Goal: Communication & Community: Answer question/provide support

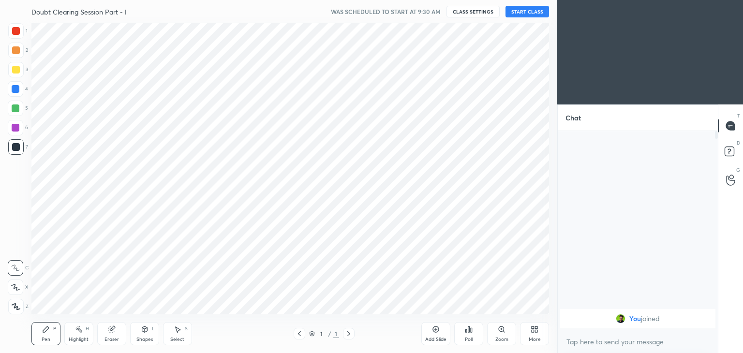
scroll to position [48064, 47838]
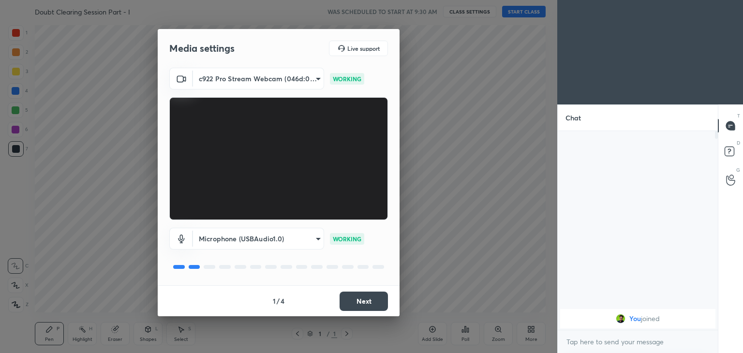
click at [368, 298] on button "Next" at bounding box center [363, 301] width 48 height 19
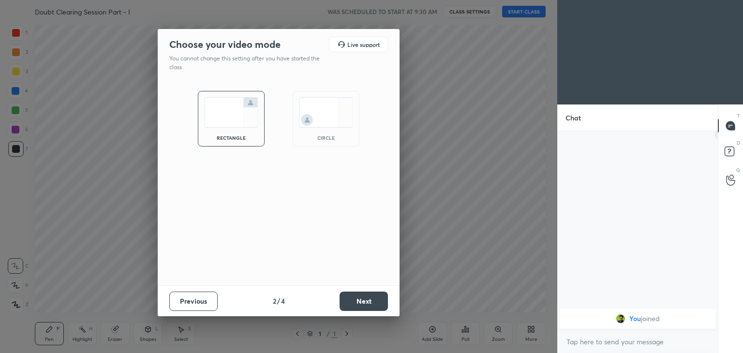
drag, startPoint x: 326, startPoint y: 132, endPoint x: 321, endPoint y: 146, distance: 15.0
click at [326, 132] on div "circle" at bounding box center [326, 119] width 67 height 56
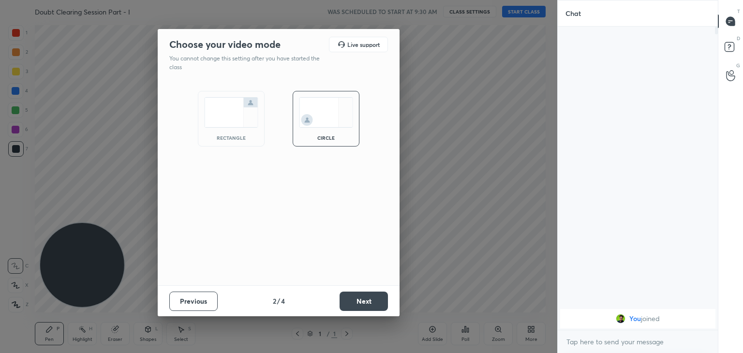
click at [353, 289] on div "Previous 2 / 4 Next" at bounding box center [279, 300] width 242 height 31
click at [356, 299] on button "Next" at bounding box center [363, 301] width 48 height 19
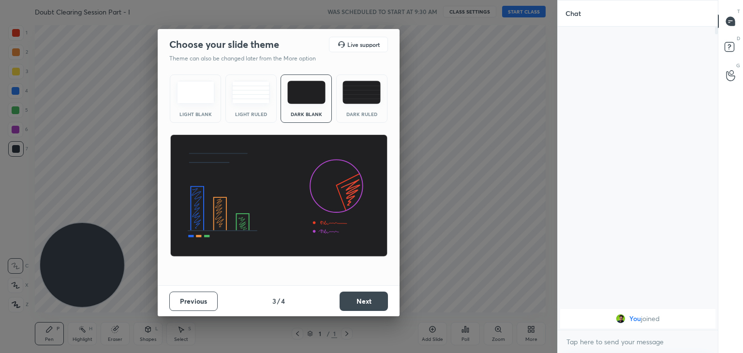
click at [360, 301] on button "Next" at bounding box center [363, 301] width 48 height 19
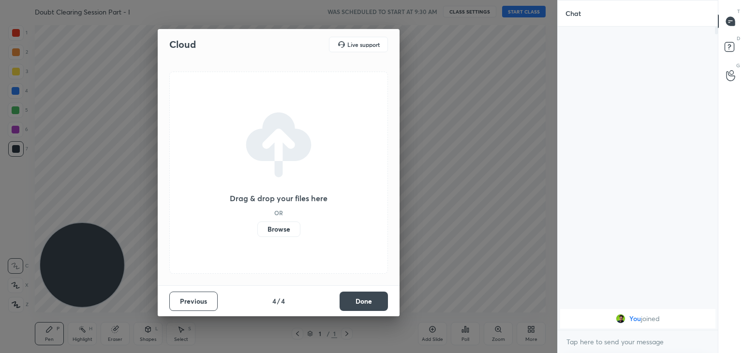
click at [361, 301] on button "Done" at bounding box center [363, 301] width 48 height 19
click at [363, 302] on div "Cloud Live support Drag & drop your files here OR Browse Previous 4 / 4 Done" at bounding box center [278, 176] width 557 height 353
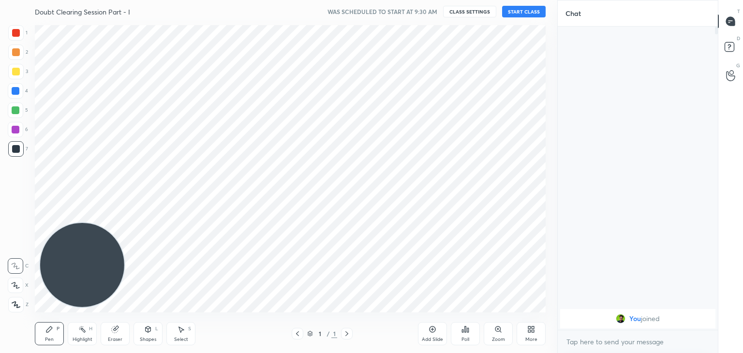
click at [525, 335] on div "More" at bounding box center [530, 333] width 29 height 23
click at [474, 262] on div "Dark Mode" at bounding box center [476, 259] width 39 height 23
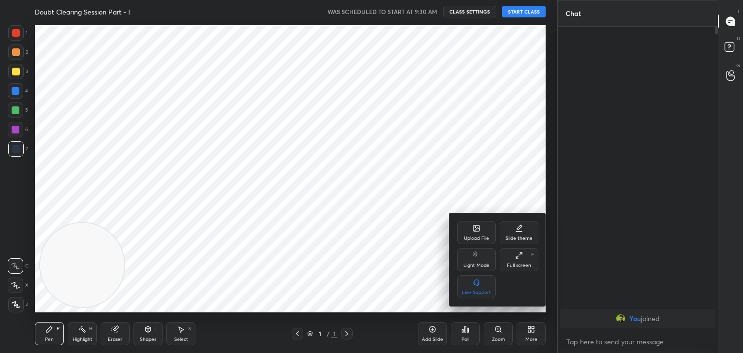
drag, startPoint x: 397, startPoint y: 246, endPoint x: 380, endPoint y: 236, distance: 19.5
click at [394, 246] on div at bounding box center [371, 176] width 743 height 353
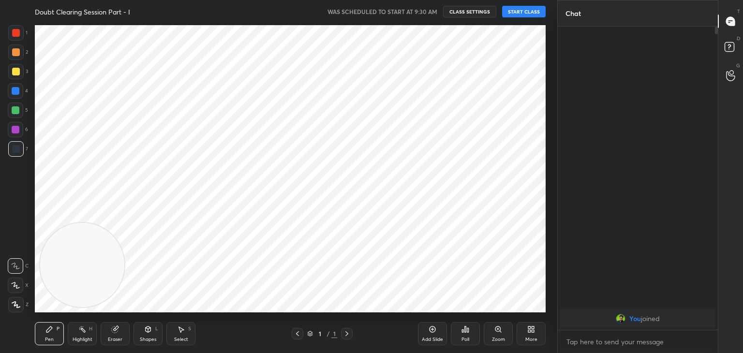
click at [526, 336] on div "More" at bounding box center [530, 333] width 29 height 23
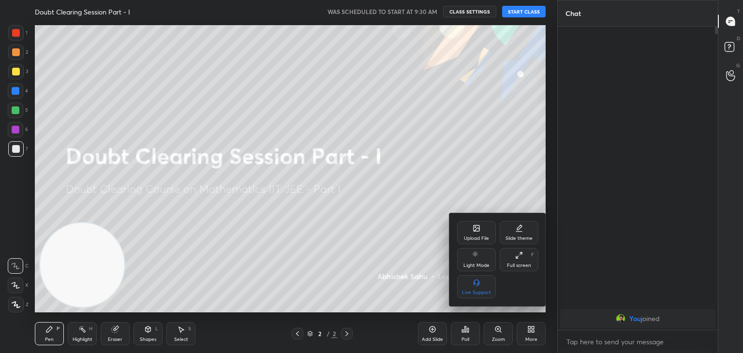
click at [392, 248] on div at bounding box center [371, 176] width 743 height 353
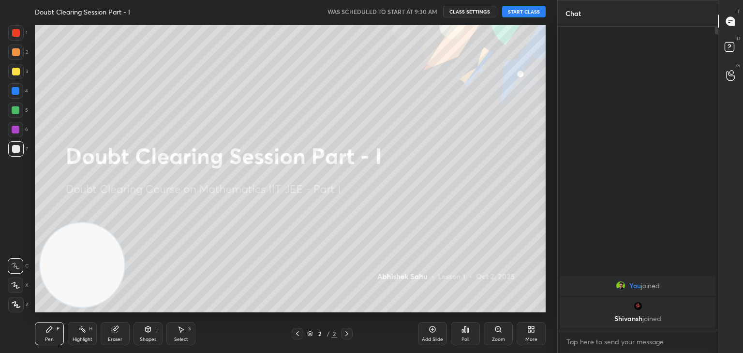
click at [519, 14] on button "START CLASS" at bounding box center [524, 12] width 44 height 12
click at [430, 10] on span "mute" at bounding box center [429, 11] width 14 height 7
click at [441, 338] on div "Add Slide" at bounding box center [432, 339] width 21 height 5
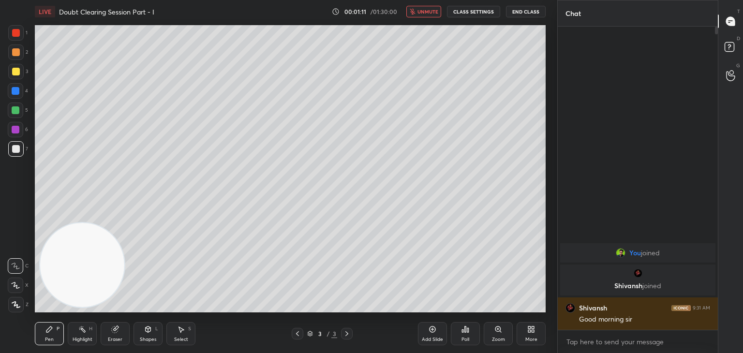
click at [426, 9] on span "unmute" at bounding box center [427, 11] width 21 height 7
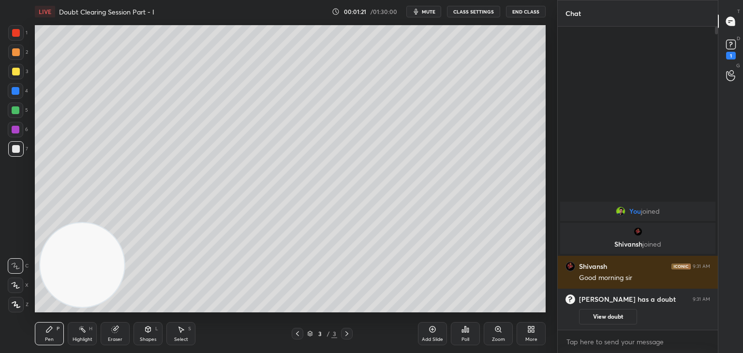
click at [424, 10] on span "mute" at bounding box center [429, 11] width 14 height 7
click at [297, 334] on icon at bounding box center [298, 334] width 8 height 8
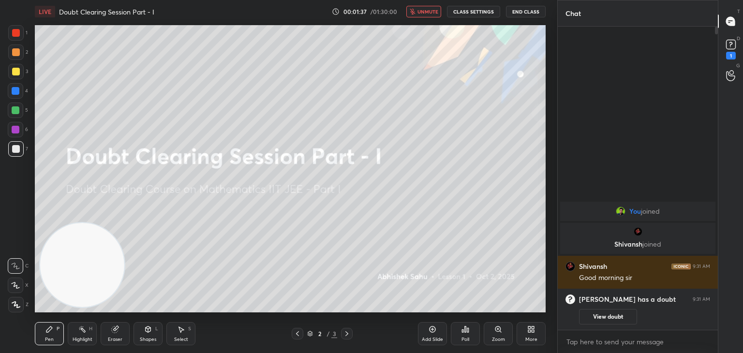
drag, startPoint x: 592, startPoint y: 314, endPoint x: 594, endPoint y: 309, distance: 5.8
click at [592, 314] on button "View doubt" at bounding box center [608, 316] width 58 height 15
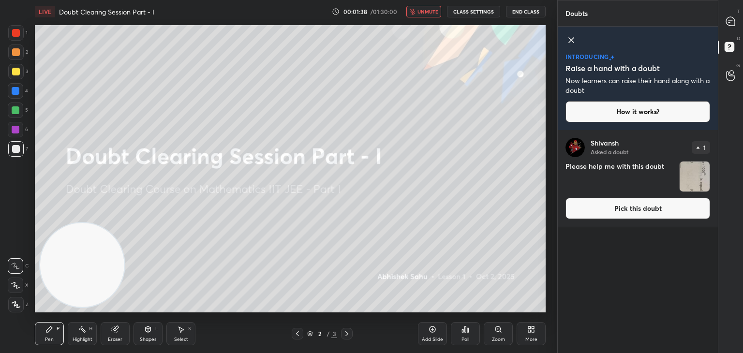
click at [606, 212] on button "Pick this doubt" at bounding box center [637, 208] width 145 height 21
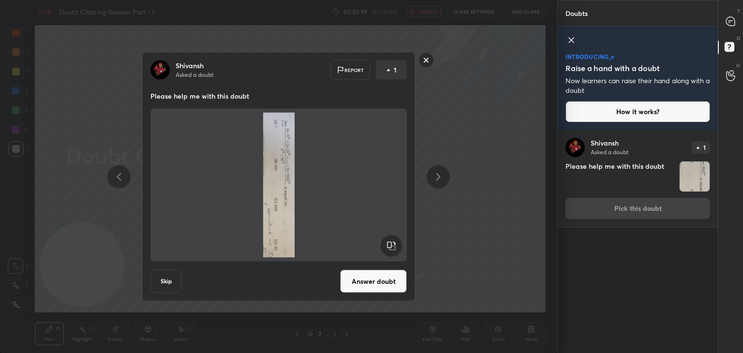
click at [394, 246] on rect at bounding box center [391, 246] width 22 height 22
click at [393, 245] on rect at bounding box center [391, 246] width 22 height 22
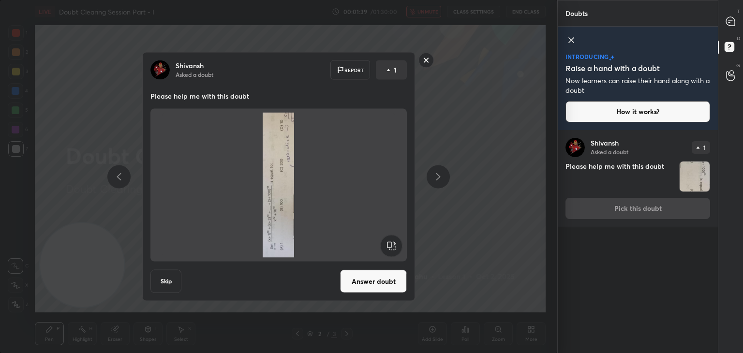
click at [394, 245] on rect at bounding box center [391, 246] width 22 height 22
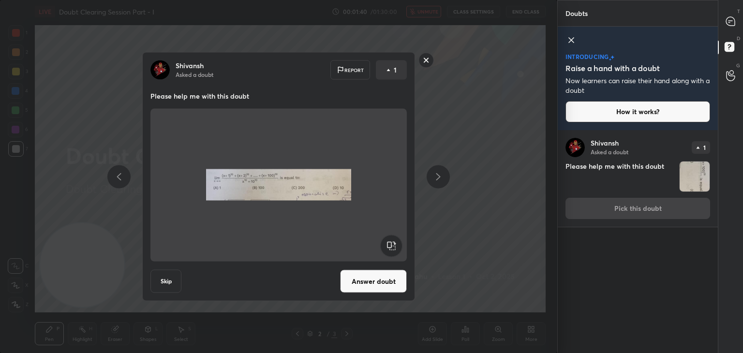
click at [383, 283] on button "Answer doubt" at bounding box center [373, 281] width 67 height 23
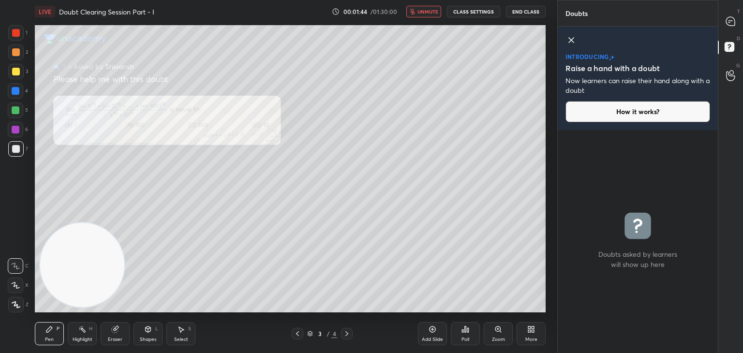
click at [569, 44] on icon at bounding box center [571, 40] width 12 height 12
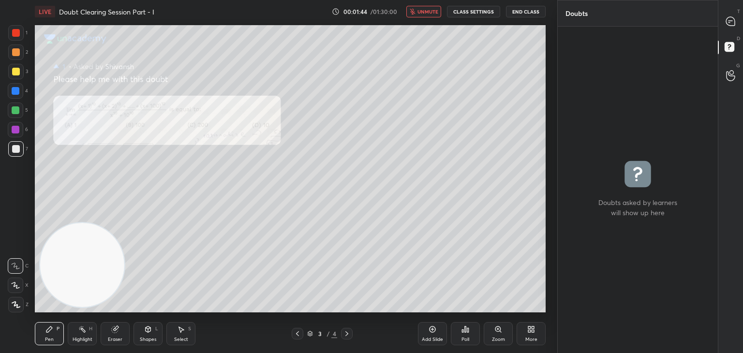
scroll to position [324, 157]
click at [727, 24] on icon at bounding box center [730, 21] width 9 height 9
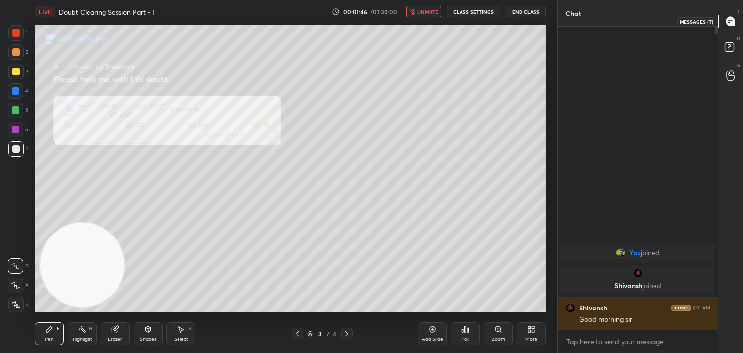
scroll to position [300, 157]
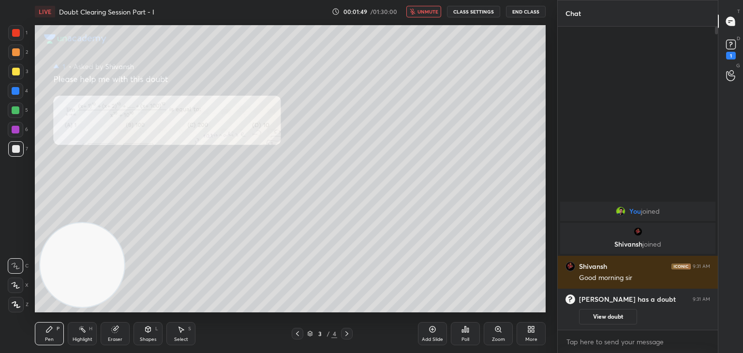
click at [495, 330] on icon at bounding box center [498, 329] width 8 height 8
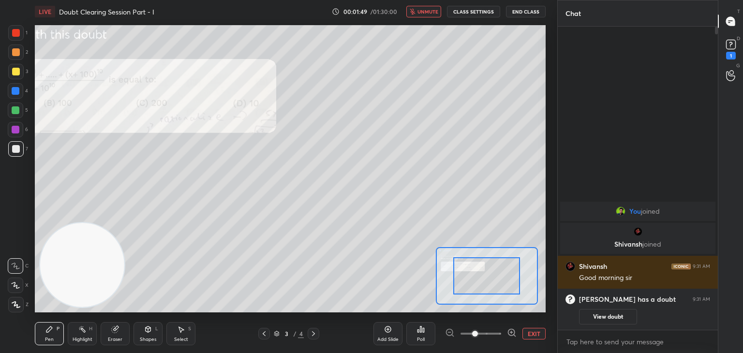
click at [491, 333] on span at bounding box center [480, 333] width 41 height 15
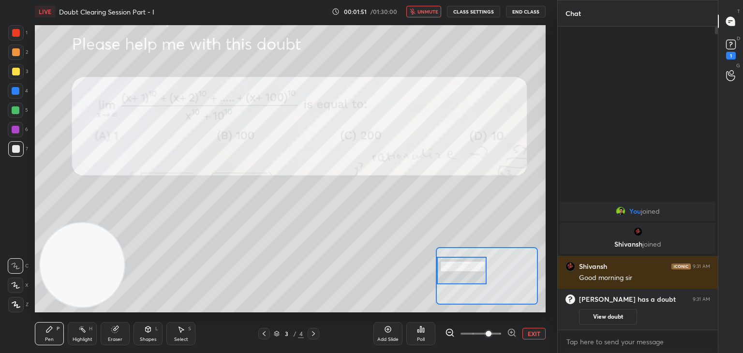
drag, startPoint x: 492, startPoint y: 278, endPoint x: 460, endPoint y: 275, distance: 31.6
click at [460, 275] on div at bounding box center [462, 271] width 50 height 28
click at [528, 330] on button "EXIT" at bounding box center [533, 334] width 23 height 12
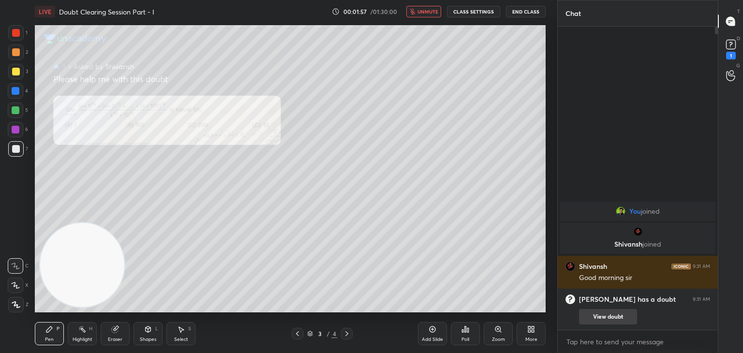
click at [613, 315] on button "View doubt" at bounding box center [608, 316] width 58 height 15
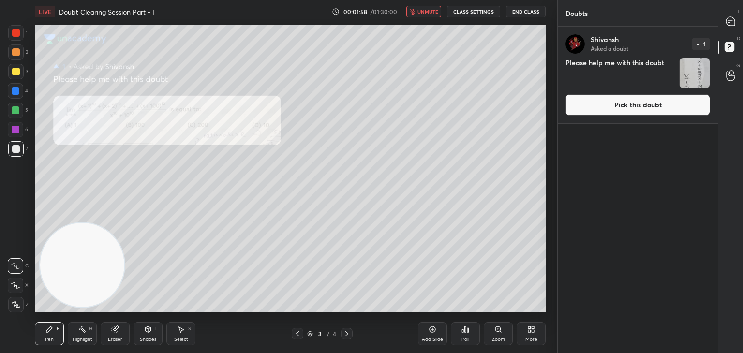
drag, startPoint x: 613, startPoint y: 105, endPoint x: 592, endPoint y: 112, distance: 22.3
click at [612, 103] on button "Pick this doubt" at bounding box center [637, 104] width 145 height 21
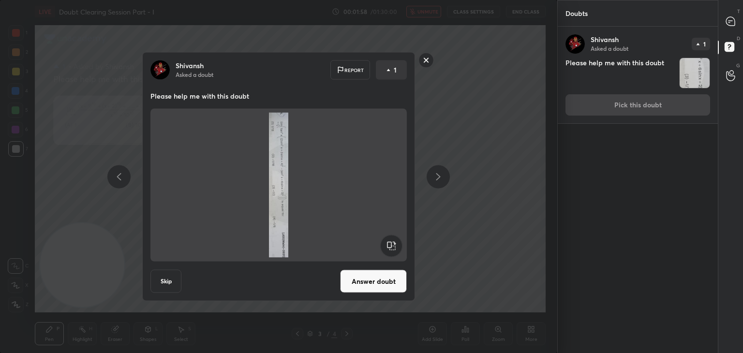
click at [389, 244] on rect at bounding box center [391, 246] width 22 height 22
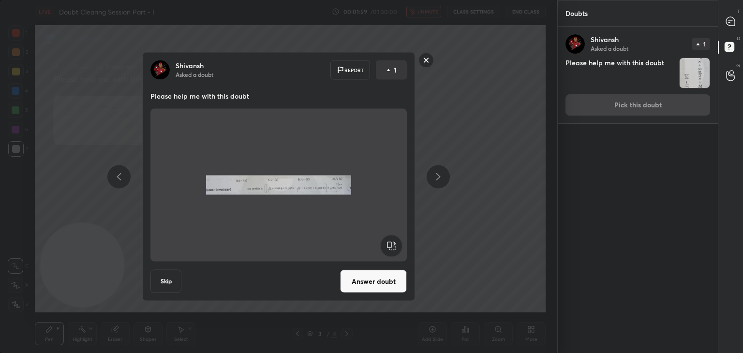
click at [389, 244] on rect at bounding box center [391, 246] width 22 height 22
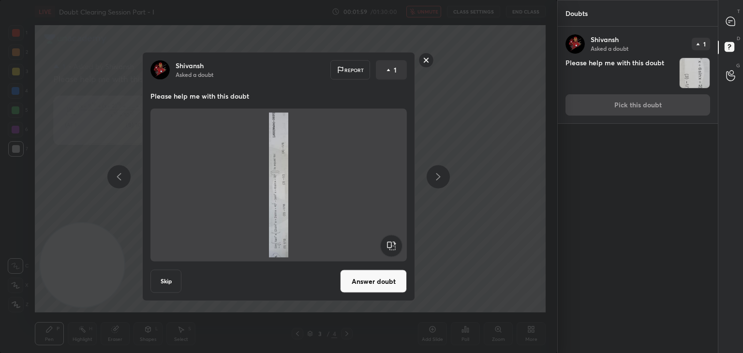
drag, startPoint x: 390, startPoint y: 244, endPoint x: 388, endPoint y: 252, distance: 8.1
click at [388, 244] on rect at bounding box center [391, 246] width 22 height 22
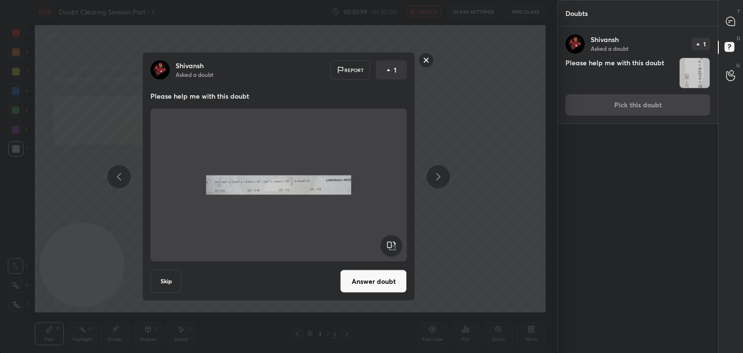
click at [373, 281] on button "Answer doubt" at bounding box center [373, 281] width 67 height 23
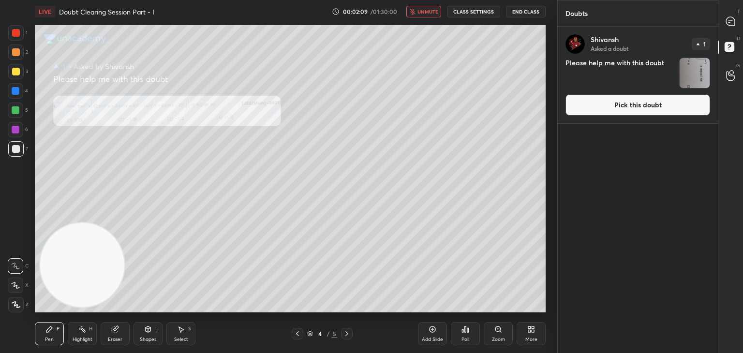
drag, startPoint x: 591, startPoint y: 106, endPoint x: 584, endPoint y: 107, distance: 7.3
click at [590, 105] on button "Pick this doubt" at bounding box center [637, 104] width 145 height 21
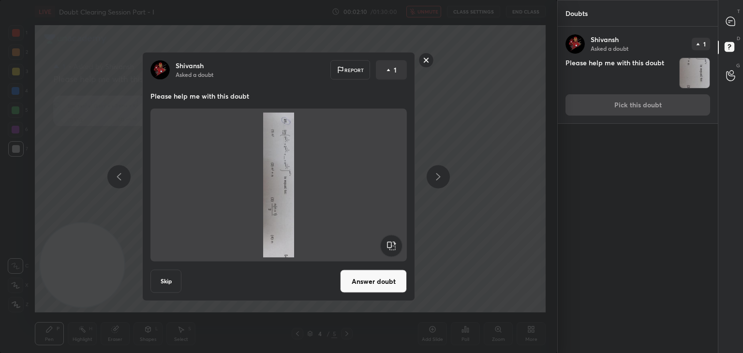
click at [391, 247] on rect at bounding box center [391, 246] width 22 height 22
click at [390, 249] on rect at bounding box center [391, 246] width 22 height 22
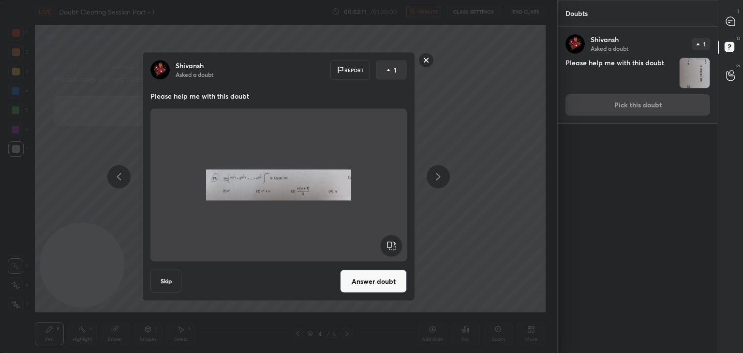
click at [371, 286] on button "Answer doubt" at bounding box center [373, 281] width 67 height 23
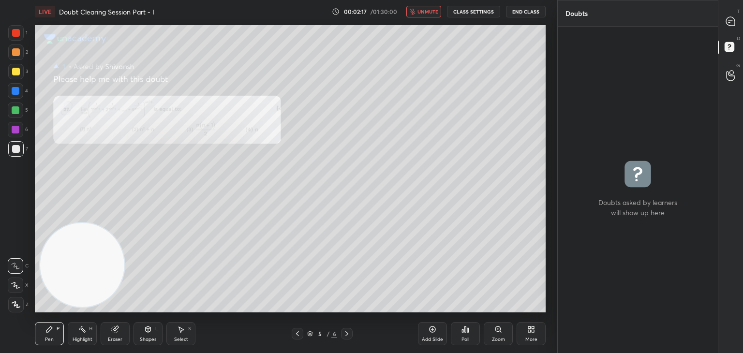
click at [718, 24] on div "T Messages (T)" at bounding box center [730, 21] width 25 height 27
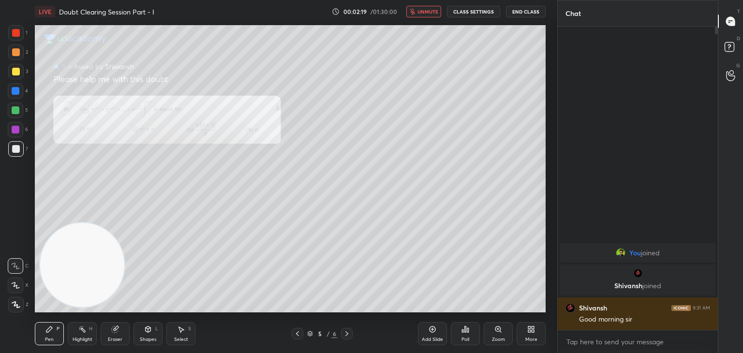
click at [427, 11] on span "unmute" at bounding box center [427, 11] width 21 height 7
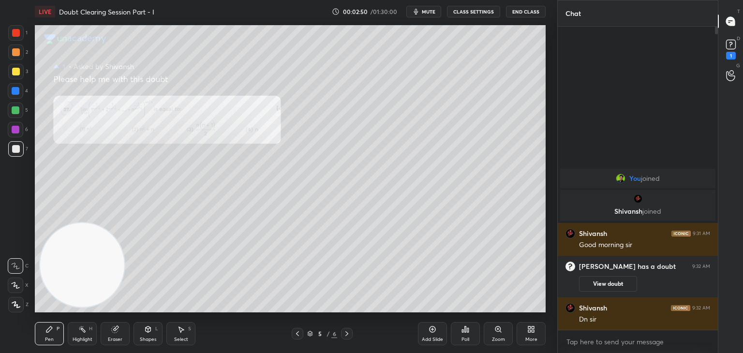
click at [613, 274] on div "View doubt" at bounding box center [644, 281] width 131 height 20
drag, startPoint x: 607, startPoint y: 281, endPoint x: 615, endPoint y: 261, distance: 21.6
click at [607, 281] on button "View doubt" at bounding box center [608, 283] width 58 height 15
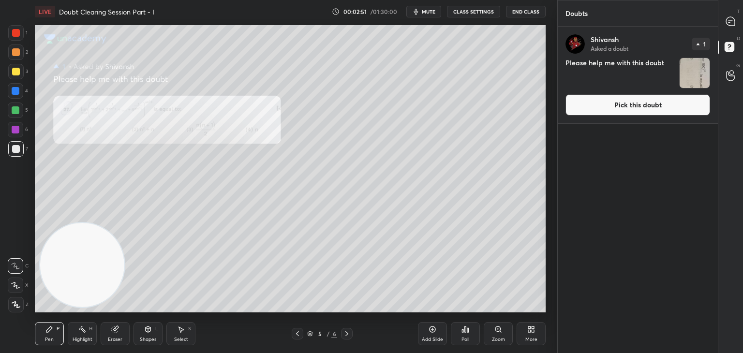
click at [627, 104] on button "Pick this doubt" at bounding box center [637, 104] width 145 height 21
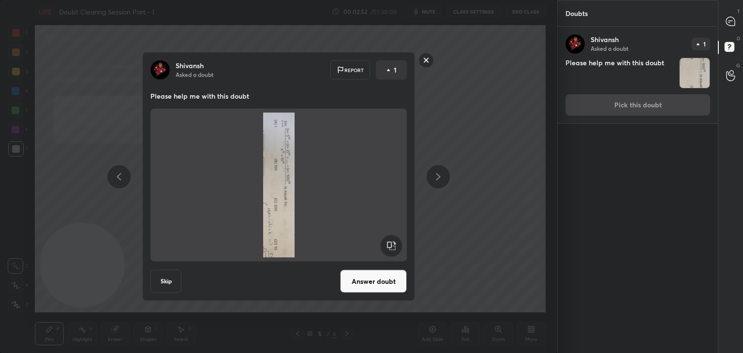
click at [391, 237] on rect at bounding box center [391, 246] width 22 height 22
click at [390, 239] on rect at bounding box center [391, 246] width 22 height 22
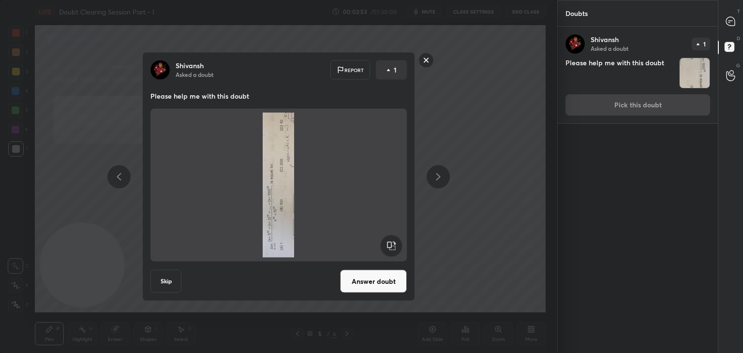
click at [391, 239] on rect at bounding box center [391, 246] width 22 height 22
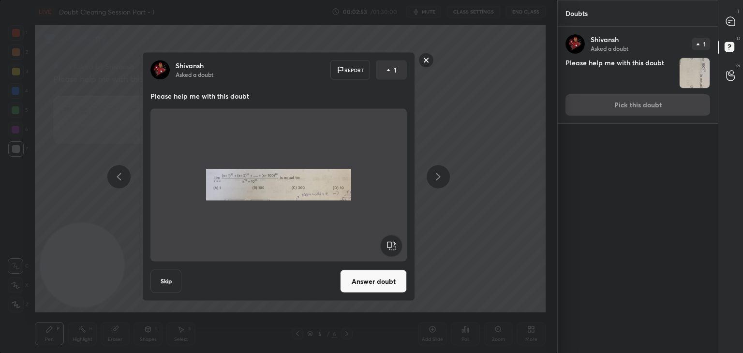
drag, startPoint x: 391, startPoint y: 242, endPoint x: 385, endPoint y: 245, distance: 6.3
click at [391, 241] on rect at bounding box center [391, 246] width 22 height 22
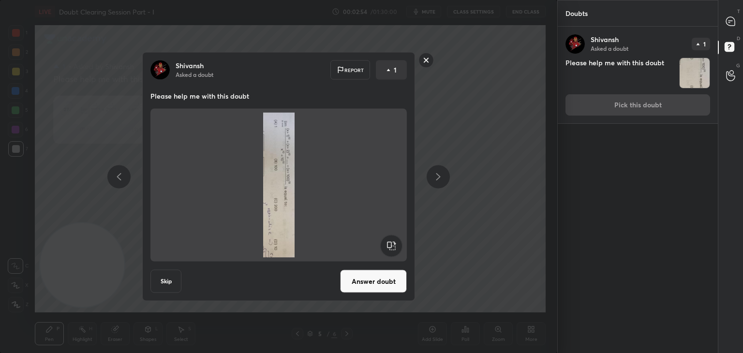
click at [393, 239] on rect at bounding box center [391, 246] width 22 height 22
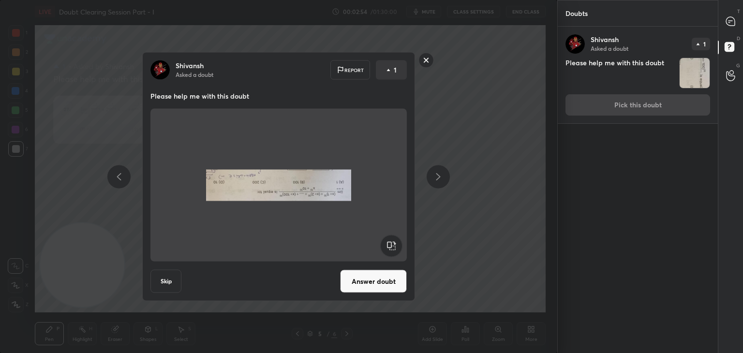
click at [393, 240] on rect at bounding box center [391, 246] width 22 height 22
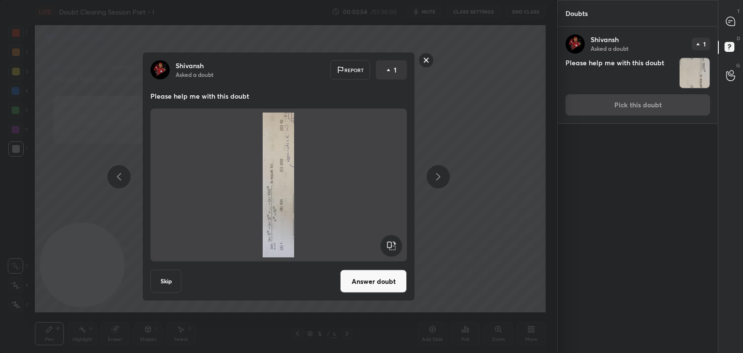
click at [396, 240] on rect at bounding box center [391, 246] width 22 height 22
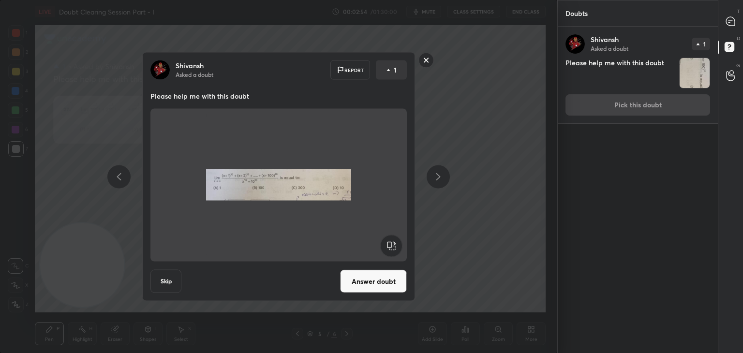
click at [375, 281] on button "Answer doubt" at bounding box center [373, 281] width 67 height 23
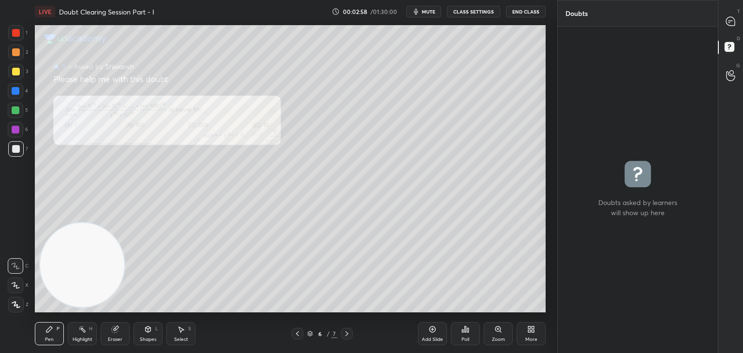
click at [720, 24] on div "T Messages (T)" at bounding box center [730, 21] width 25 height 27
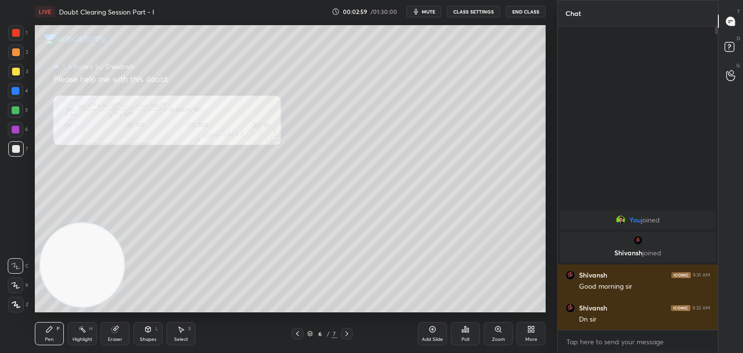
click at [296, 333] on icon at bounding box center [298, 334] width 8 height 8
click at [296, 332] on icon at bounding box center [298, 334] width 8 height 8
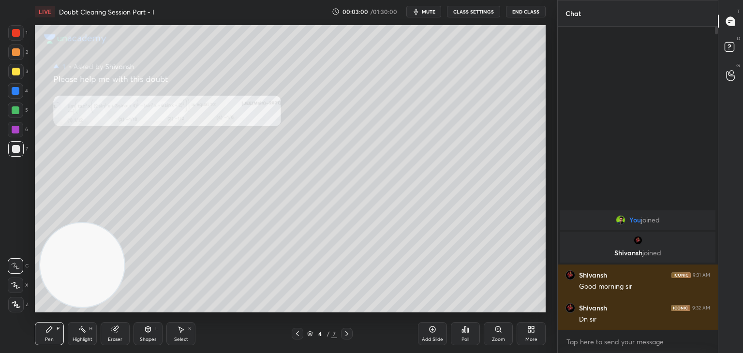
click at [295, 334] on icon at bounding box center [298, 334] width 8 height 8
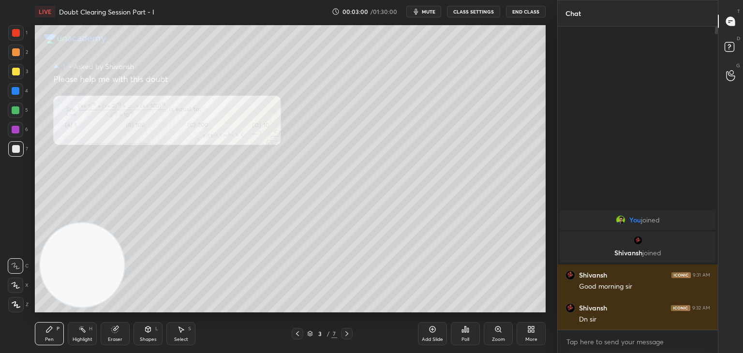
click at [296, 333] on icon at bounding box center [298, 334] width 8 height 8
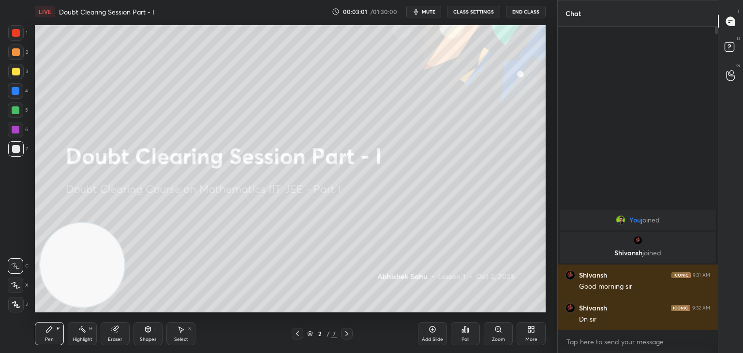
drag, startPoint x: 346, startPoint y: 332, endPoint x: 354, endPoint y: 328, distance: 8.7
click at [345, 332] on icon at bounding box center [347, 334] width 8 height 8
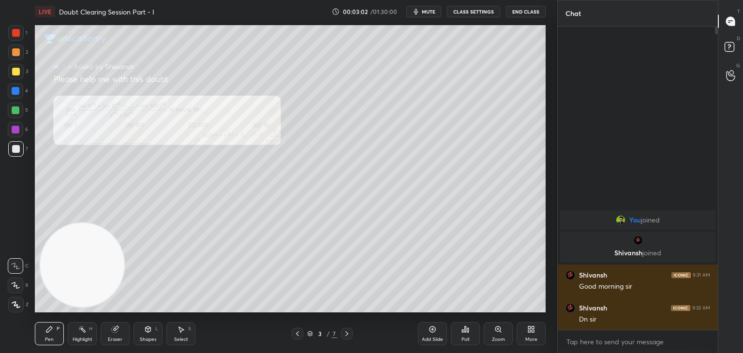
click at [496, 334] on div "Zoom" at bounding box center [498, 333] width 29 height 23
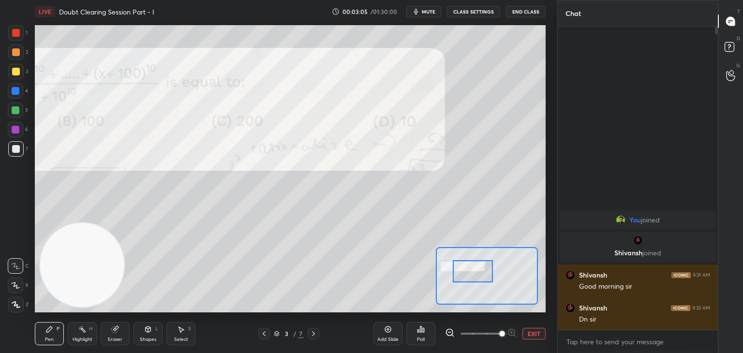
drag, startPoint x: 492, startPoint y: 281, endPoint x: 468, endPoint y: 277, distance: 24.7
click at [468, 277] on div at bounding box center [473, 271] width 40 height 22
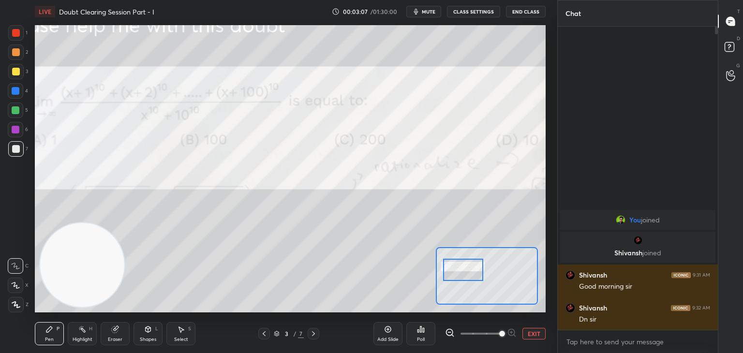
click at [462, 271] on div at bounding box center [463, 270] width 40 height 22
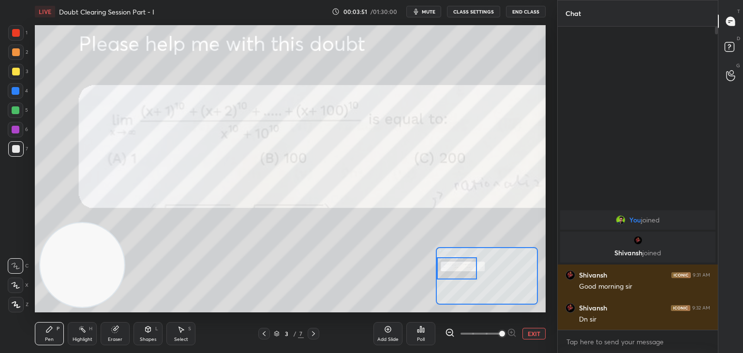
drag, startPoint x: 431, startPoint y: 15, endPoint x: 425, endPoint y: 18, distance: 7.2
click at [429, 15] on button "mute" at bounding box center [423, 12] width 35 height 12
click at [427, 10] on span "unmute" at bounding box center [427, 11] width 21 height 7
drag, startPoint x: 531, startPoint y: 333, endPoint x: 528, endPoint y: 320, distance: 14.0
click at [532, 333] on button "EXIT" at bounding box center [533, 334] width 23 height 12
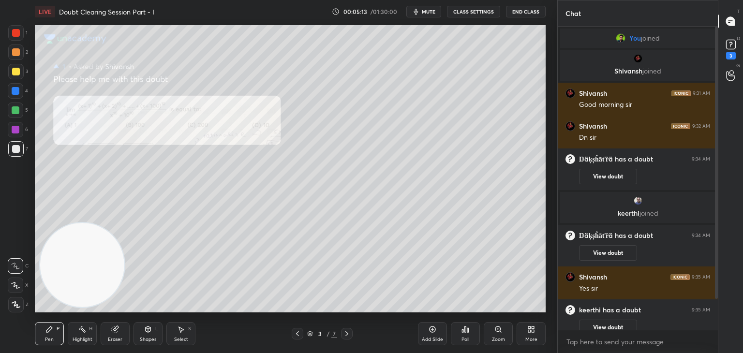
scroll to position [44, 0]
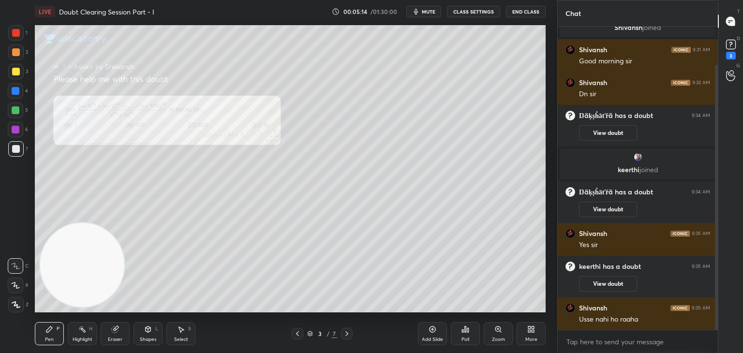
drag, startPoint x: 716, startPoint y: 134, endPoint x: 714, endPoint y: 167, distance: 32.9
click at [715, 167] on div at bounding box center [716, 197] width 3 height 265
click at [620, 211] on button "View doubt" at bounding box center [608, 209] width 58 height 15
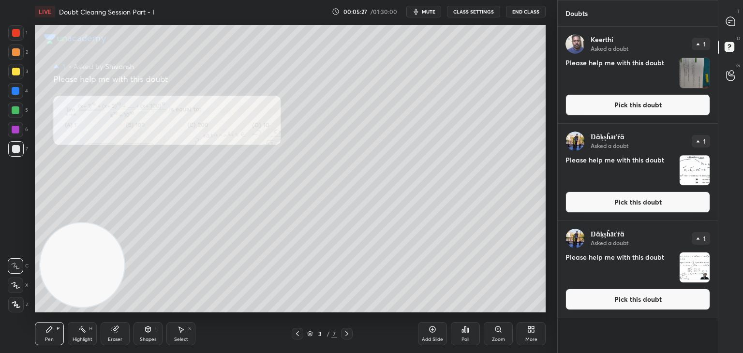
click at [618, 296] on button "Pick this doubt" at bounding box center [637, 299] width 145 height 21
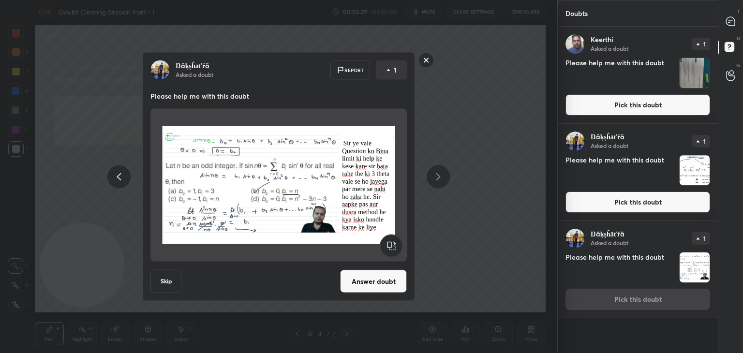
click at [425, 62] on rect at bounding box center [426, 60] width 15 height 15
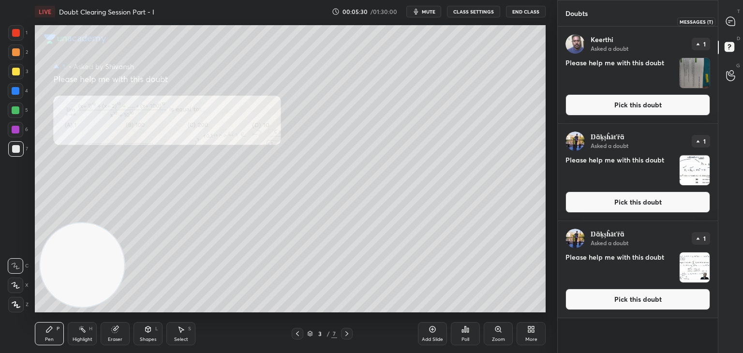
click at [724, 28] on div at bounding box center [730, 21] width 19 height 17
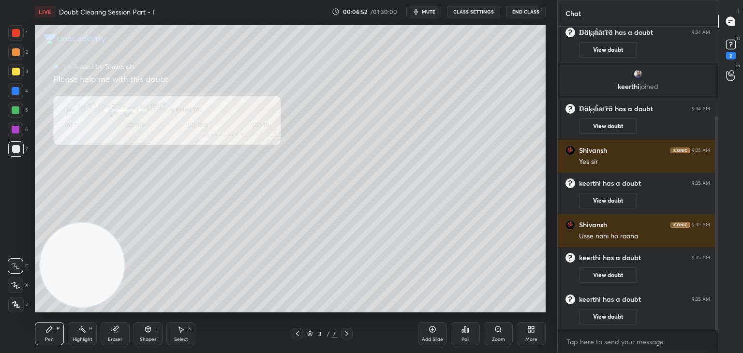
scroll to position [161, 0]
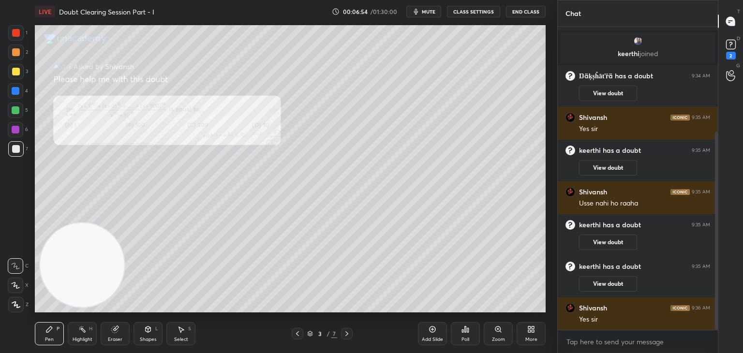
click at [346, 336] on icon at bounding box center [347, 334] width 8 height 8
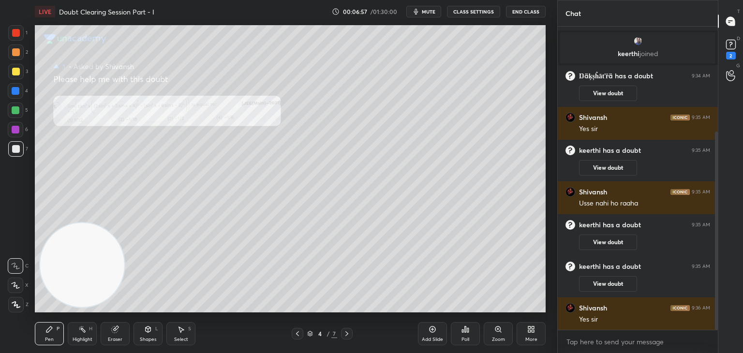
click at [495, 333] on div "Zoom" at bounding box center [498, 333] width 29 height 23
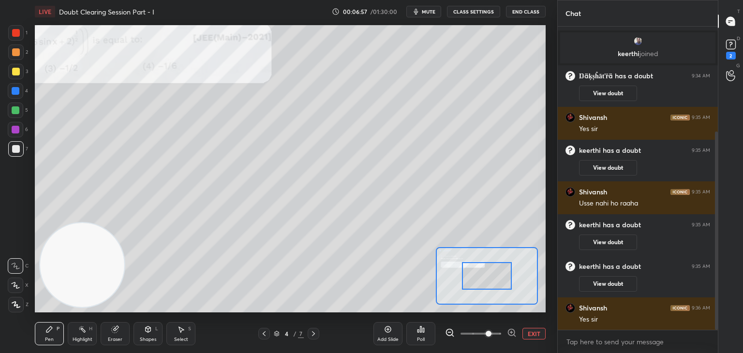
click at [489, 335] on span at bounding box center [480, 333] width 41 height 15
drag, startPoint x: 494, startPoint y: 281, endPoint x: 455, endPoint y: 267, distance: 42.1
click at [462, 267] on div at bounding box center [487, 276] width 50 height 28
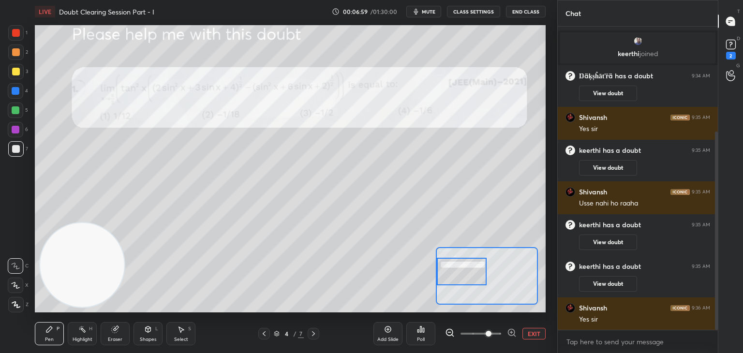
drag, startPoint x: 472, startPoint y: 272, endPoint x: 466, endPoint y: 280, distance: 10.7
click at [466, 280] on div at bounding box center [462, 272] width 50 height 28
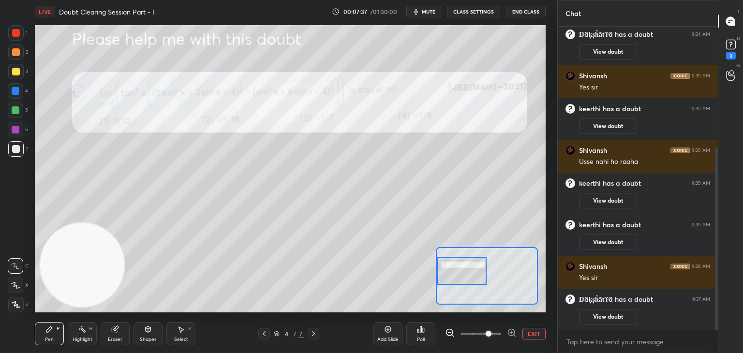
scroll to position [218, 0]
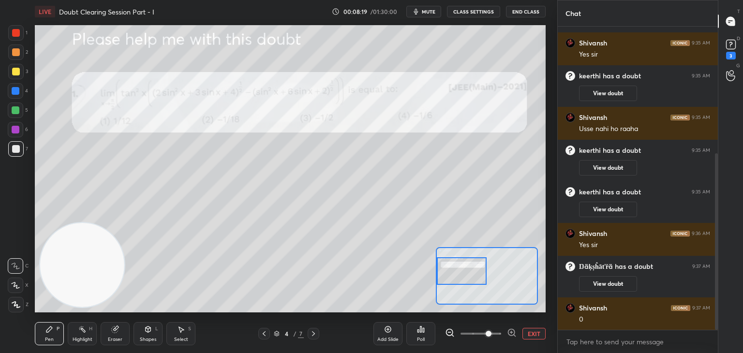
click at [534, 329] on button "EXIT" at bounding box center [533, 334] width 23 height 12
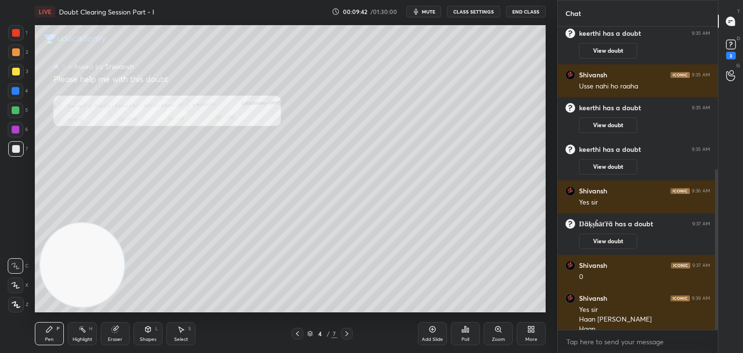
scroll to position [270, 0]
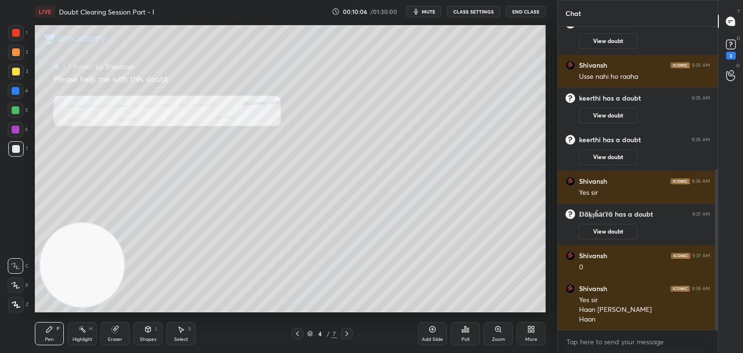
click at [347, 333] on icon at bounding box center [347, 334] width 8 height 8
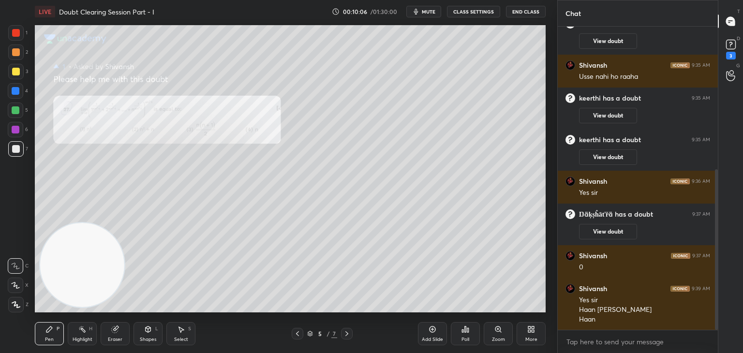
click at [346, 334] on icon at bounding box center [347, 334] width 8 height 8
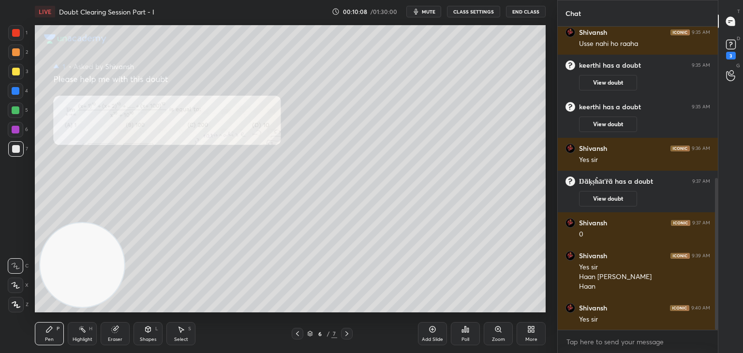
drag, startPoint x: 297, startPoint y: 332, endPoint x: 301, endPoint y: 328, distance: 5.5
click at [296, 332] on icon at bounding box center [298, 334] width 8 height 8
click at [492, 328] on div "Zoom" at bounding box center [498, 333] width 29 height 23
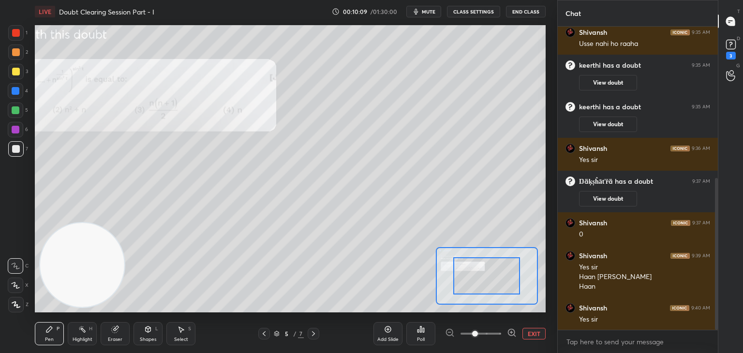
click at [491, 331] on span at bounding box center [480, 333] width 41 height 15
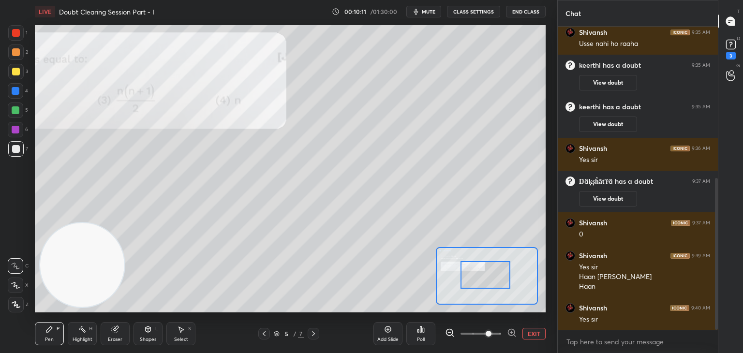
drag, startPoint x: 497, startPoint y: 274, endPoint x: 469, endPoint y: 271, distance: 28.2
click at [471, 271] on div at bounding box center [485, 275] width 50 height 28
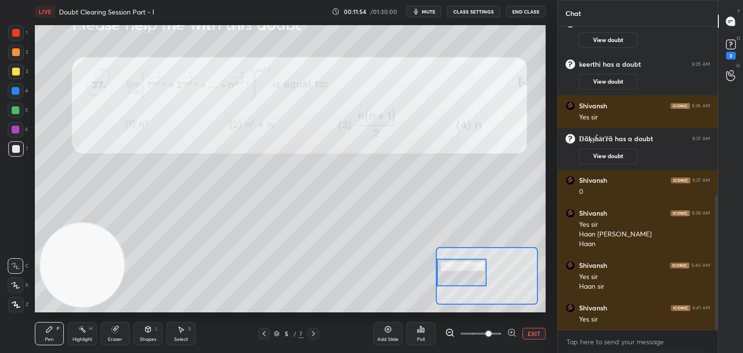
scroll to position [378, 0]
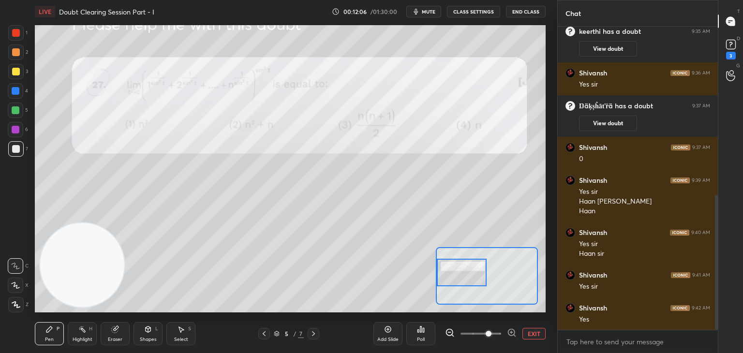
drag, startPoint x: 529, startPoint y: 334, endPoint x: 514, endPoint y: 331, distance: 15.7
click at [530, 333] on button "EXIT" at bounding box center [533, 334] width 23 height 12
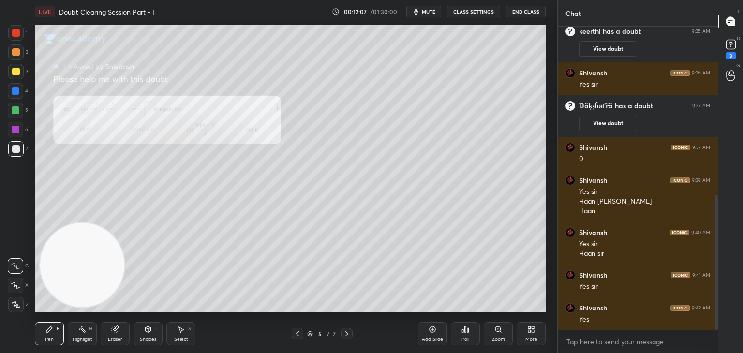
click at [350, 334] on div at bounding box center [347, 334] width 12 height 12
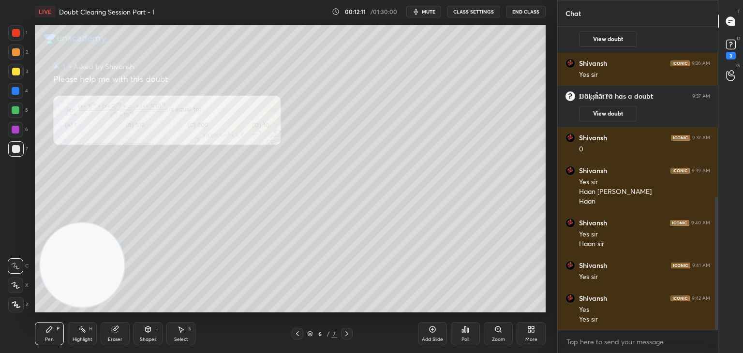
click at [349, 335] on icon at bounding box center [347, 334] width 8 height 8
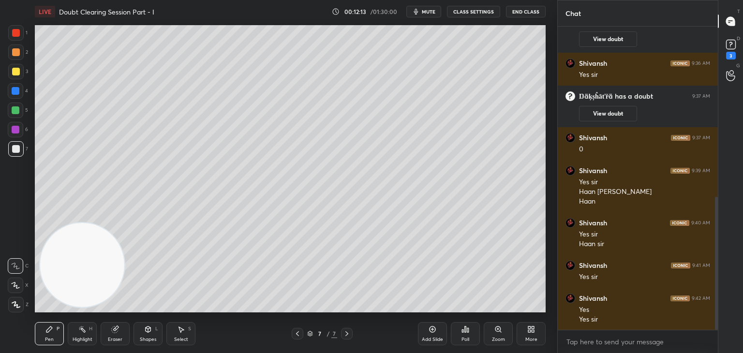
click at [297, 335] on icon at bounding box center [298, 334] width 8 height 8
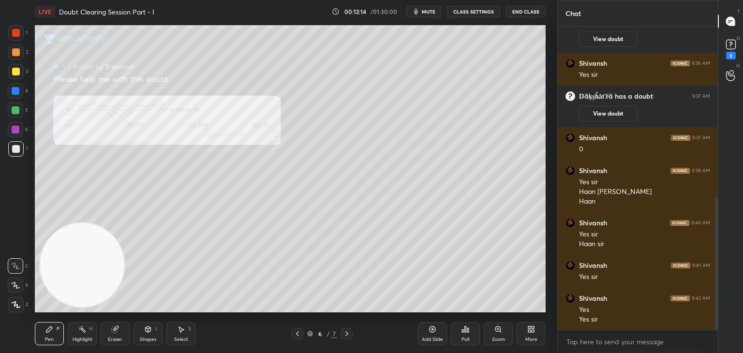
drag, startPoint x: 617, startPoint y: 115, endPoint x: 632, endPoint y: 117, distance: 14.6
click at [617, 114] on button "View doubt" at bounding box center [608, 113] width 58 height 15
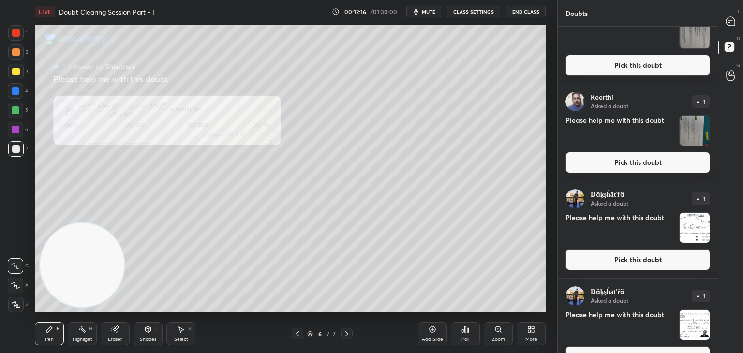
scroll to position [256, 0]
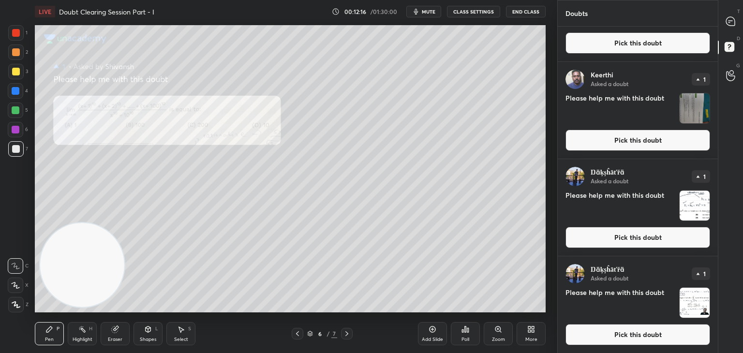
click at [632, 333] on button "Pick this doubt" at bounding box center [637, 334] width 145 height 21
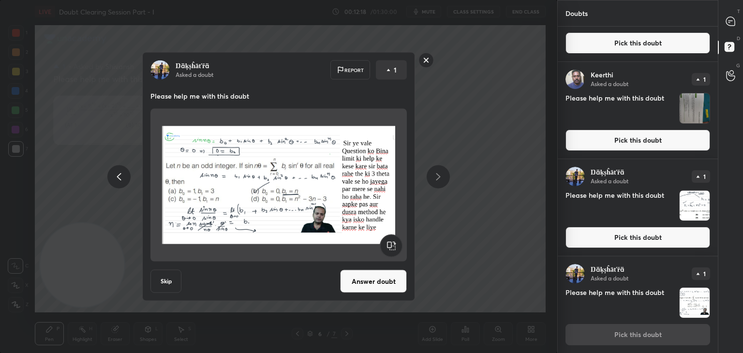
click at [371, 284] on button "Answer doubt" at bounding box center [373, 281] width 67 height 23
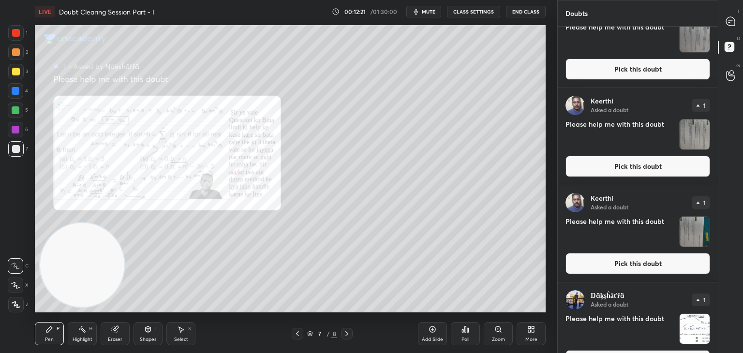
scroll to position [159, 0]
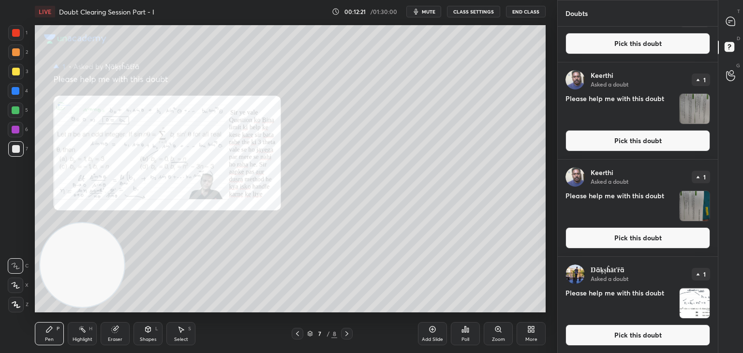
click at [598, 331] on button "Pick this doubt" at bounding box center [637, 334] width 145 height 21
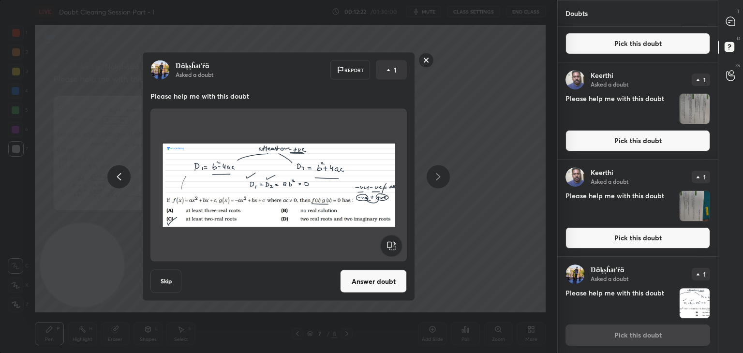
click at [369, 283] on button "Answer doubt" at bounding box center [373, 281] width 67 height 23
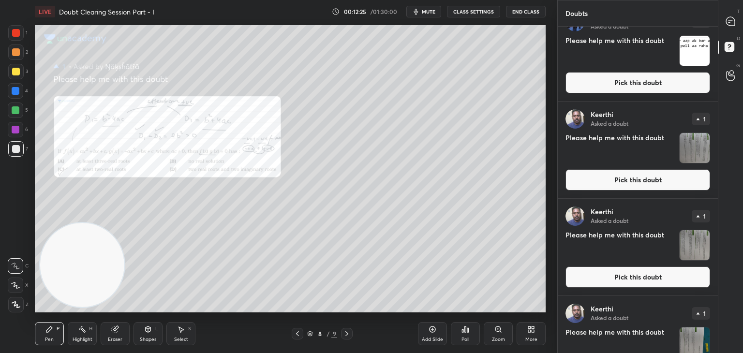
scroll to position [62, 0]
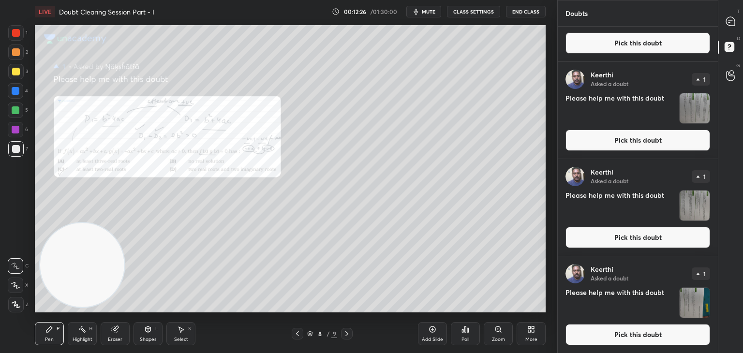
click at [604, 343] on button "Pick this doubt" at bounding box center [637, 334] width 145 height 21
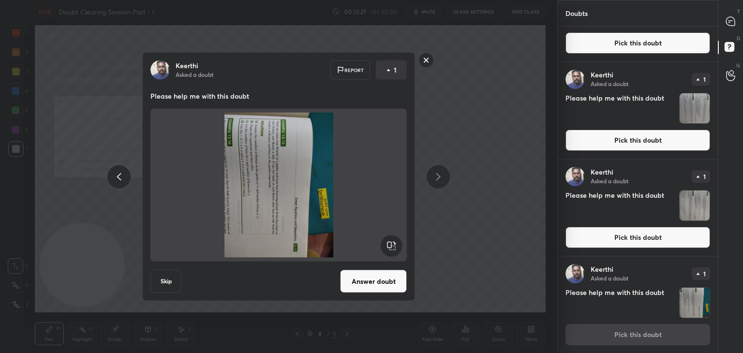
click at [402, 240] on icon at bounding box center [391, 246] width 22 height 23
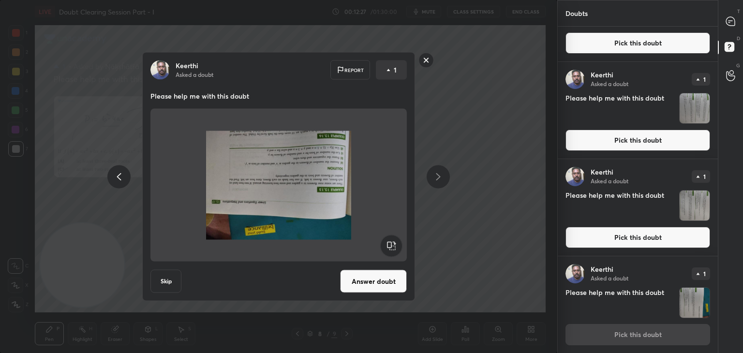
click at [398, 242] on rect at bounding box center [391, 246] width 22 height 22
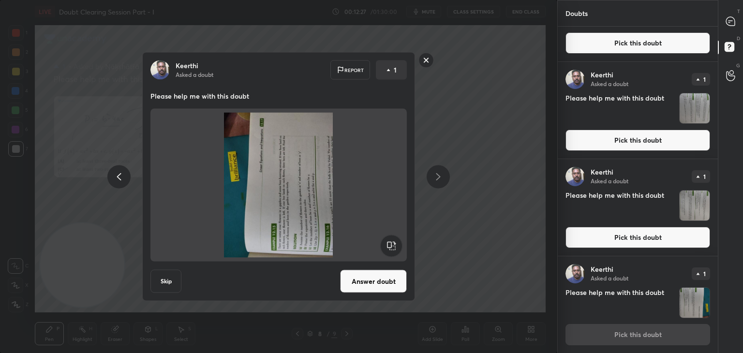
click at [399, 242] on rect at bounding box center [391, 246] width 22 height 22
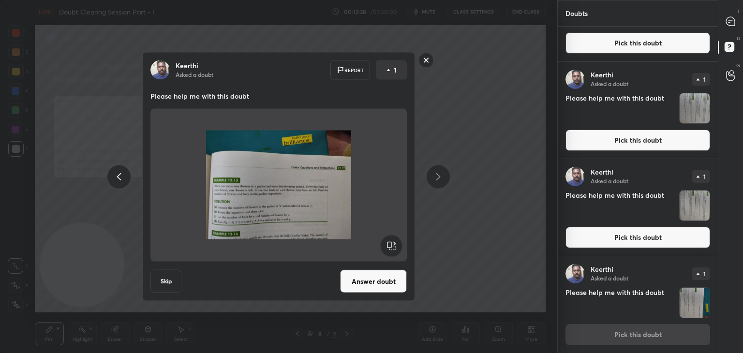
click at [382, 275] on button "Answer doubt" at bounding box center [373, 281] width 67 height 23
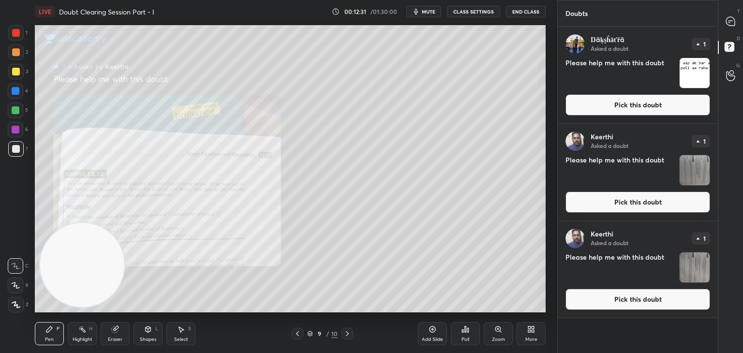
click at [647, 303] on button "Pick this doubt" at bounding box center [637, 299] width 145 height 21
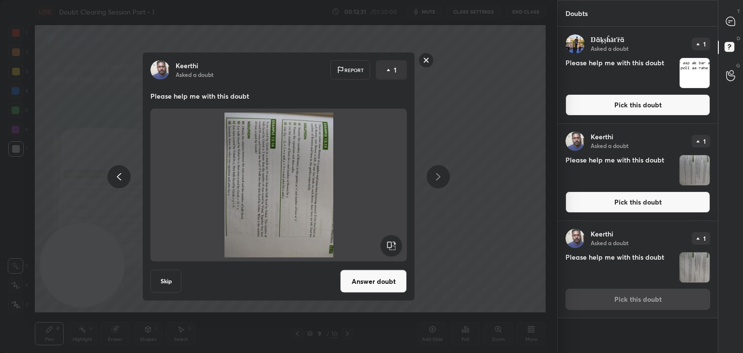
click at [392, 248] on rect at bounding box center [391, 246] width 22 height 22
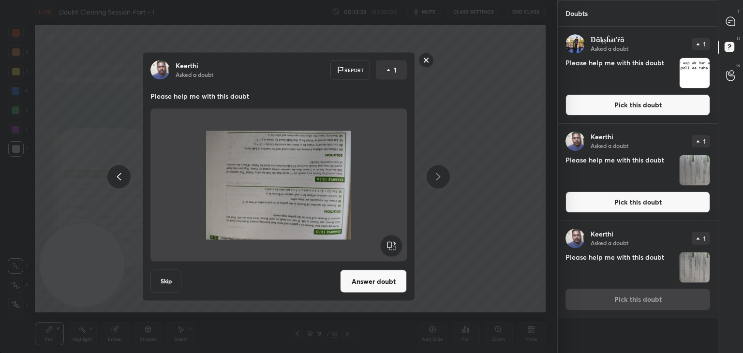
click at [391, 249] on rect at bounding box center [391, 246] width 22 height 22
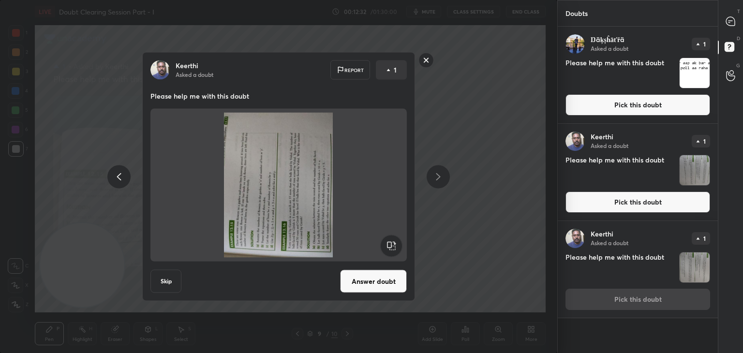
click at [391, 250] on rect at bounding box center [391, 246] width 22 height 22
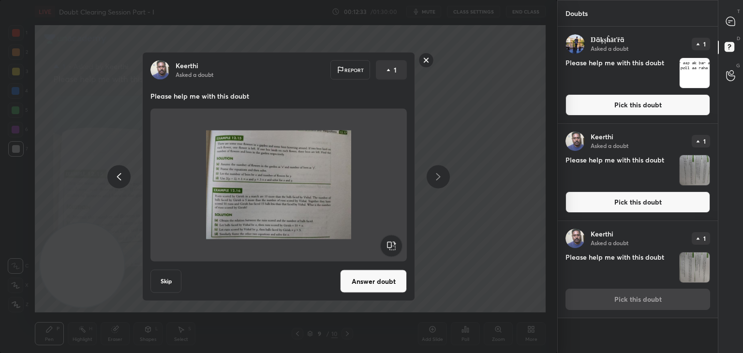
click at [370, 283] on button "Answer doubt" at bounding box center [373, 281] width 67 height 23
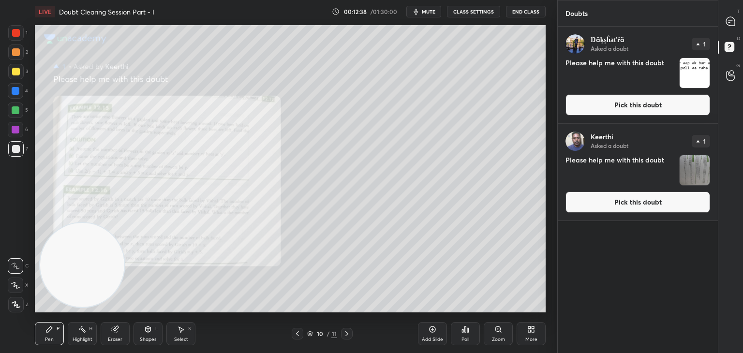
drag, startPoint x: 609, startPoint y: 196, endPoint x: 571, endPoint y: 204, distance: 38.9
click at [608, 197] on button "Pick this doubt" at bounding box center [637, 201] width 145 height 21
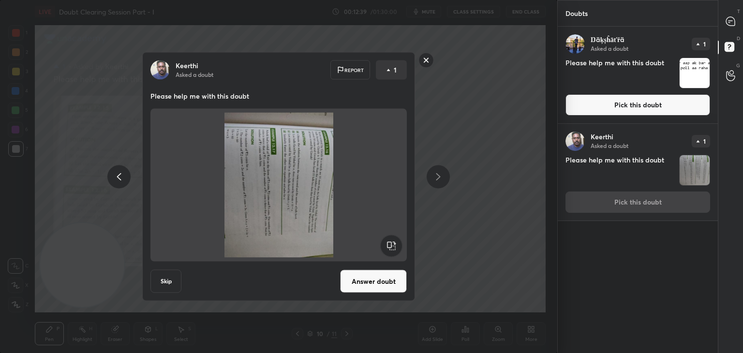
click at [402, 251] on div at bounding box center [278, 185] width 256 height 153
click at [397, 252] on rect at bounding box center [391, 246] width 22 height 22
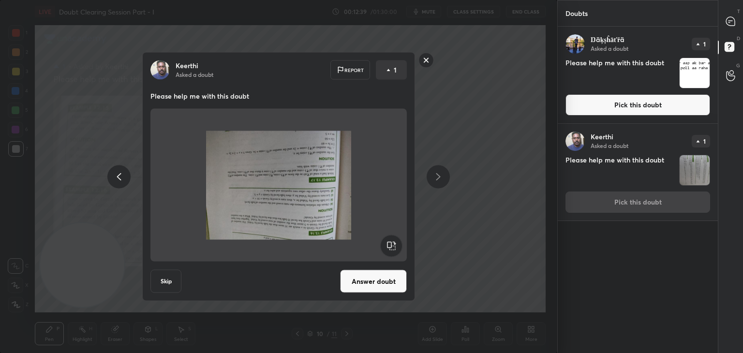
click at [398, 251] on rect at bounding box center [391, 246] width 22 height 22
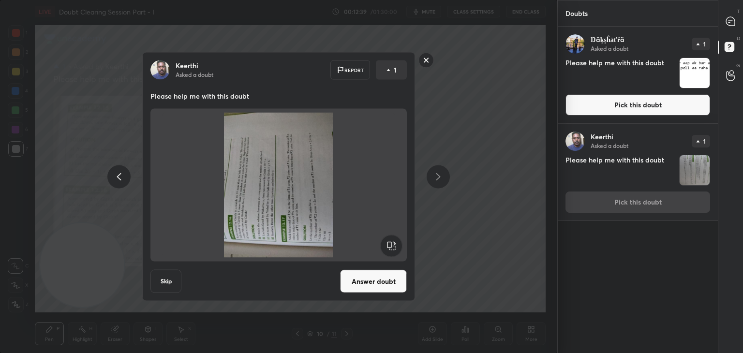
click at [398, 252] on rect at bounding box center [391, 246] width 22 height 22
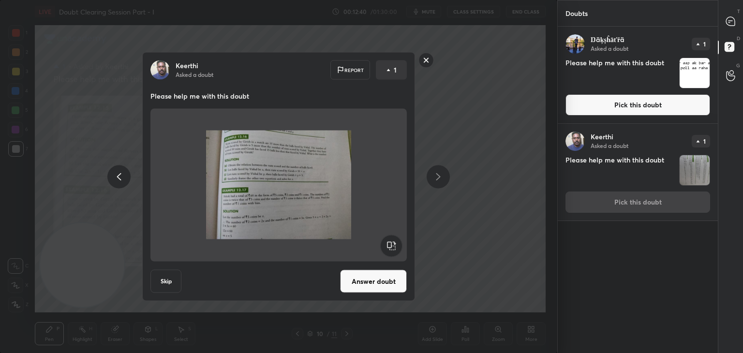
click at [368, 282] on button "Answer doubt" at bounding box center [373, 281] width 67 height 23
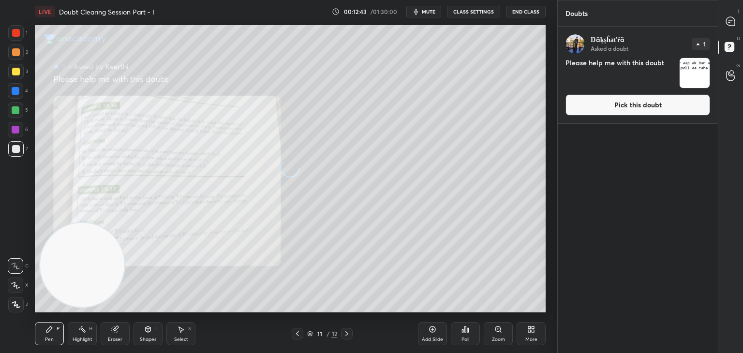
click at [609, 111] on button "Pick this doubt" at bounding box center [637, 104] width 145 height 21
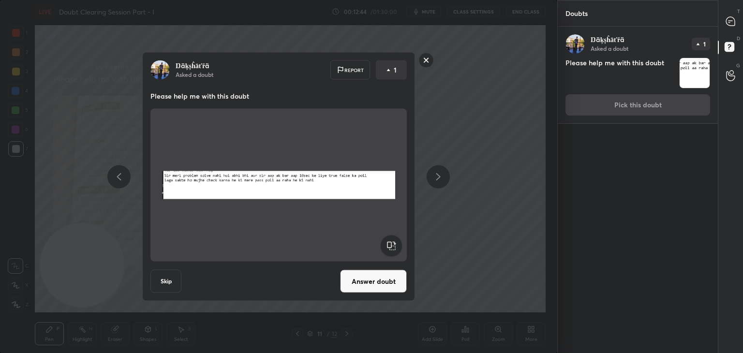
click at [372, 291] on button "Answer doubt" at bounding box center [373, 281] width 67 height 23
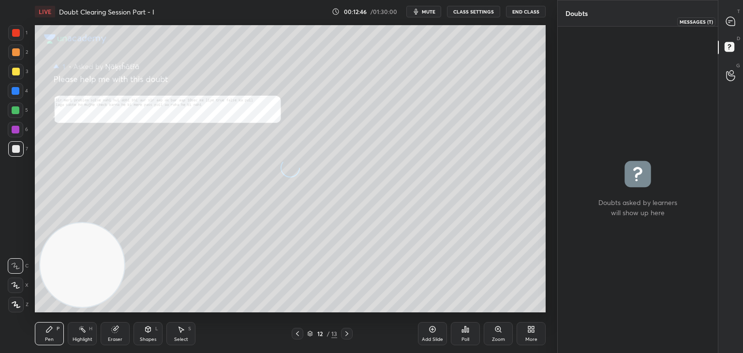
click at [731, 24] on icon at bounding box center [730, 21] width 9 height 9
type textarea "x"
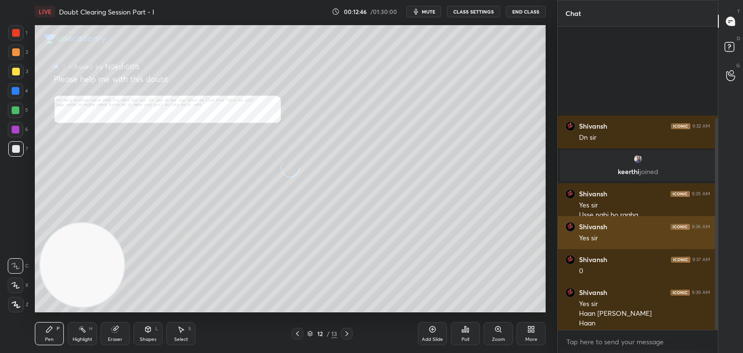
scroll to position [300, 157]
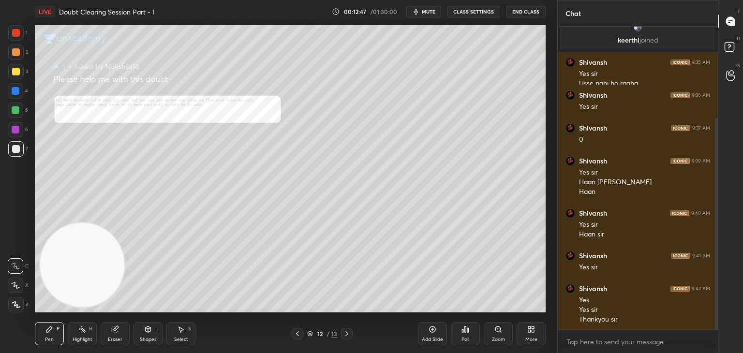
click at [500, 337] on div "Zoom" at bounding box center [498, 339] width 13 height 5
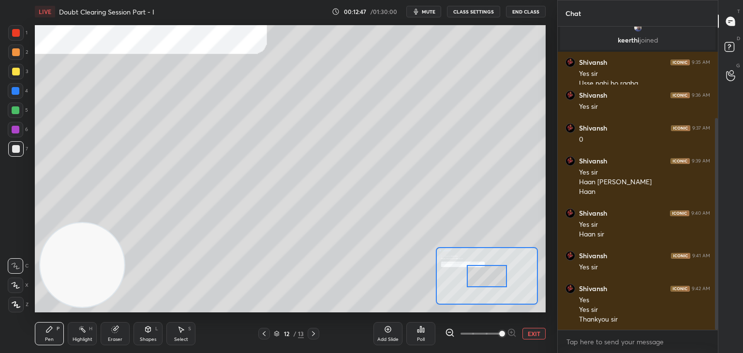
click at [499, 335] on span at bounding box center [502, 334] width 6 height 6
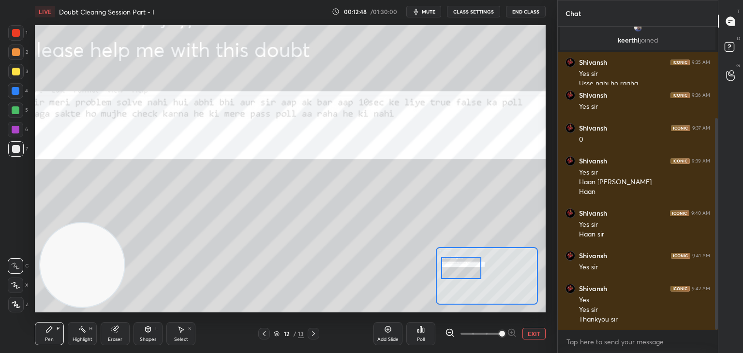
drag, startPoint x: 497, startPoint y: 276, endPoint x: 471, endPoint y: 265, distance: 27.6
click at [472, 266] on div at bounding box center [461, 268] width 40 height 22
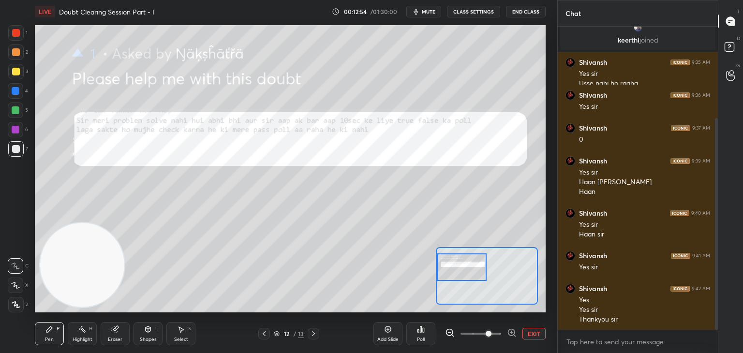
click at [491, 336] on span at bounding box center [480, 333] width 41 height 15
click at [528, 333] on button "EXIT" at bounding box center [533, 334] width 23 height 12
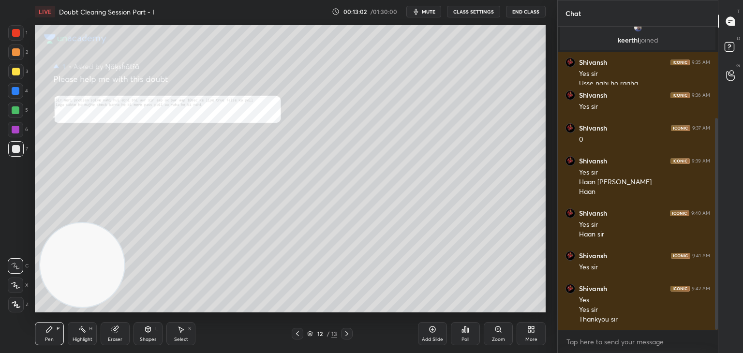
click at [463, 334] on div "Poll" at bounding box center [465, 333] width 29 height 23
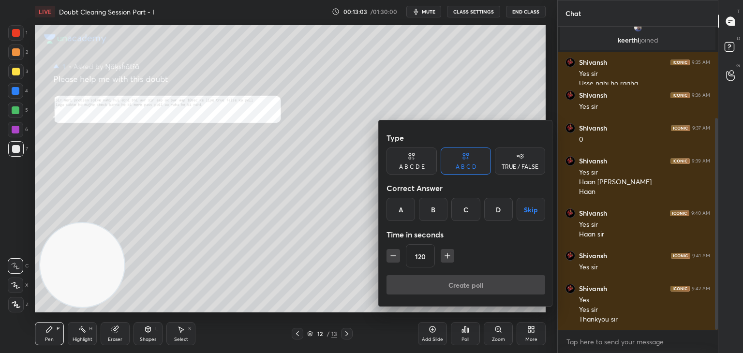
drag, startPoint x: 399, startPoint y: 217, endPoint x: 398, endPoint y: 229, distance: 11.6
click at [399, 214] on div "A" at bounding box center [400, 209] width 29 height 23
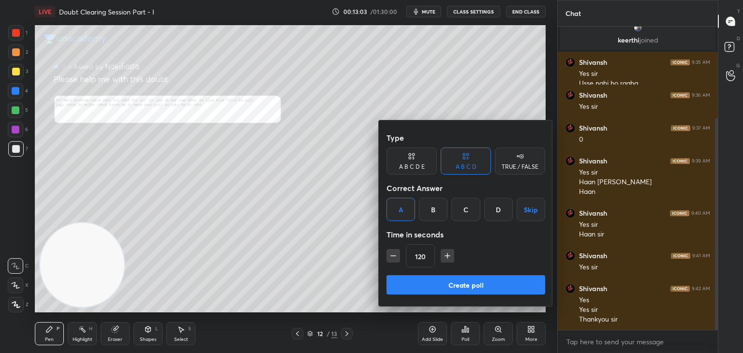
click at [394, 260] on icon "button" at bounding box center [393, 256] width 10 height 10
click at [390, 260] on icon "button" at bounding box center [393, 256] width 10 height 10
click at [389, 260] on button "button" at bounding box center [393, 256] width 14 height 14
click at [391, 259] on icon "button" at bounding box center [393, 256] width 10 height 10
type input "60"
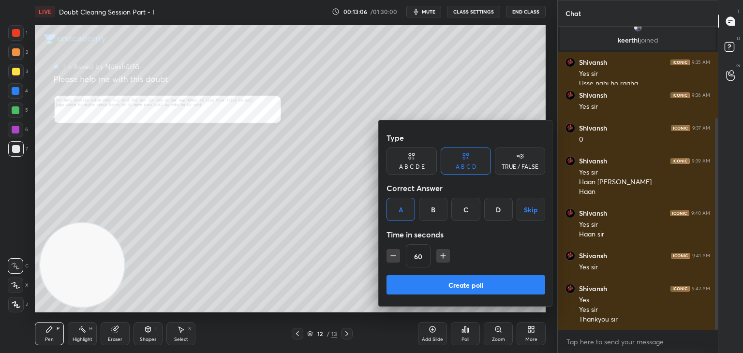
click at [527, 164] on div "TRUE / FALSE" at bounding box center [519, 167] width 37 height 6
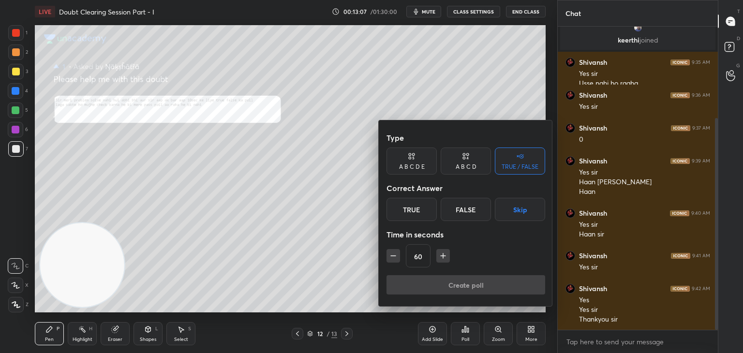
drag, startPoint x: 411, startPoint y: 213, endPoint x: 417, endPoint y: 229, distance: 16.9
click at [410, 213] on div "True" at bounding box center [411, 209] width 50 height 23
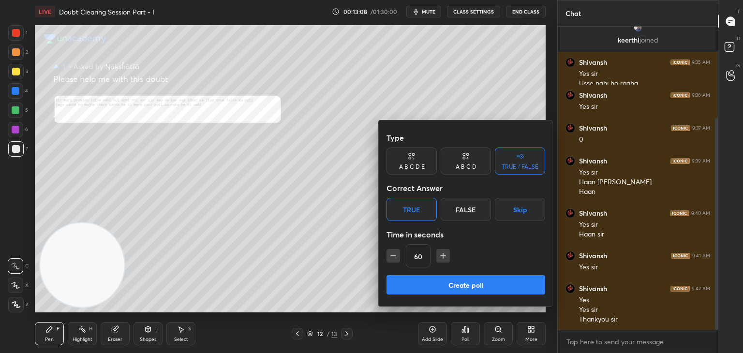
click at [439, 288] on button "Create poll" at bounding box center [465, 284] width 159 height 19
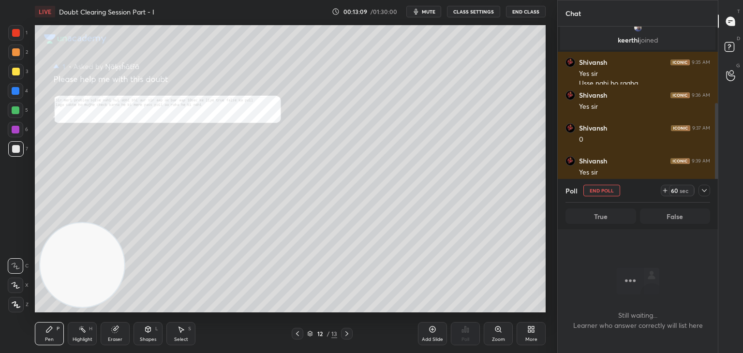
scroll to position [3, 3]
drag, startPoint x: 699, startPoint y: 192, endPoint x: 691, endPoint y: 196, distance: 9.1
click at [699, 190] on div at bounding box center [704, 191] width 12 height 12
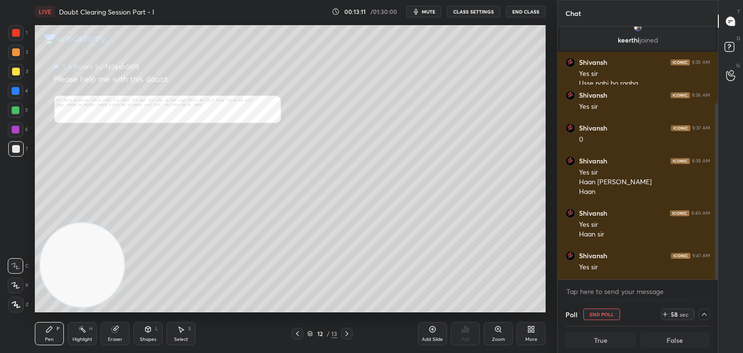
click at [297, 334] on icon at bounding box center [298, 334] width 8 height 8
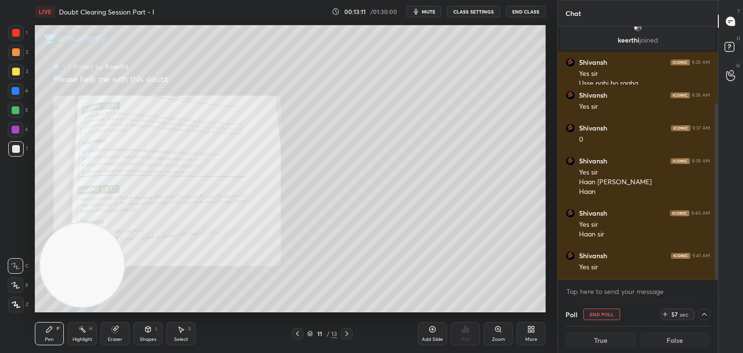
click at [297, 335] on icon at bounding box center [298, 334] width 8 height 8
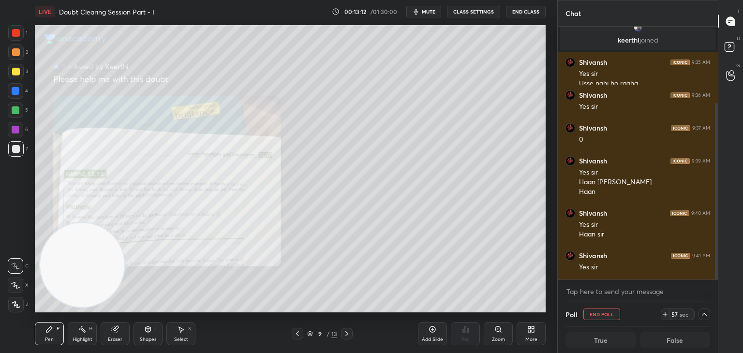
click at [297, 335] on icon at bounding box center [298, 334] width 8 height 8
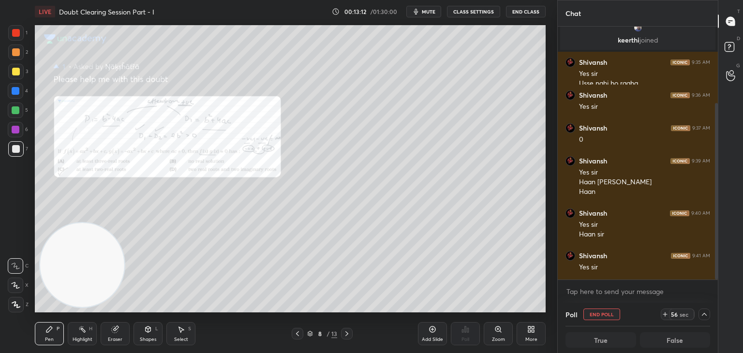
click at [297, 336] on icon at bounding box center [298, 334] width 8 height 8
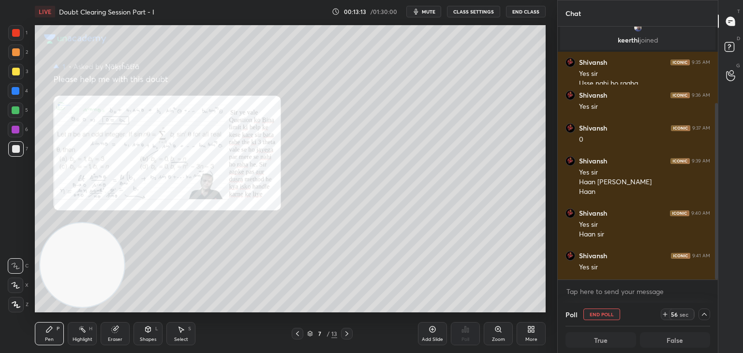
click at [296, 337] on icon at bounding box center [298, 334] width 8 height 8
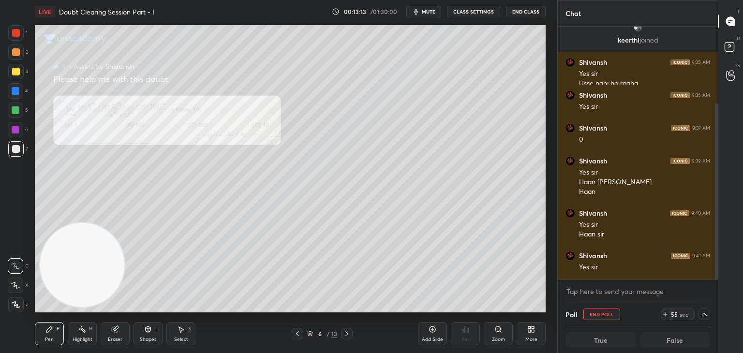
click at [298, 338] on div at bounding box center [298, 334] width 12 height 12
click at [347, 335] on icon at bounding box center [347, 334] width 8 height 8
click at [348, 334] on icon at bounding box center [347, 334] width 8 height 8
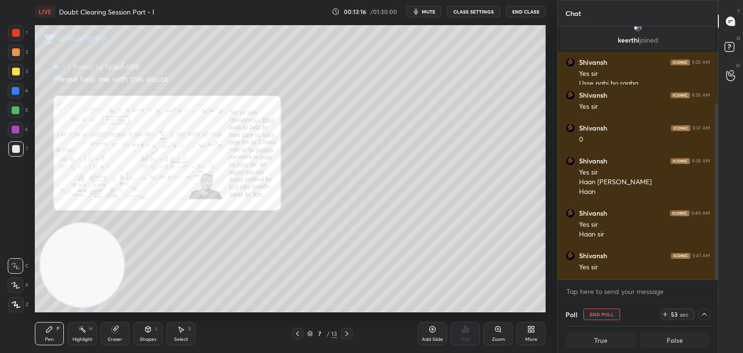
click at [490, 334] on div "Zoom" at bounding box center [498, 333] width 29 height 23
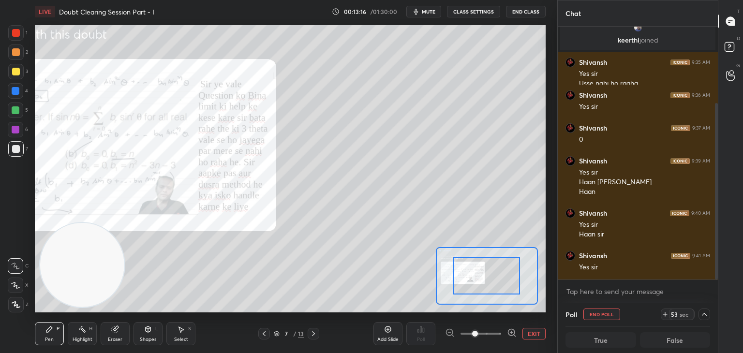
click at [487, 335] on span at bounding box center [480, 333] width 41 height 15
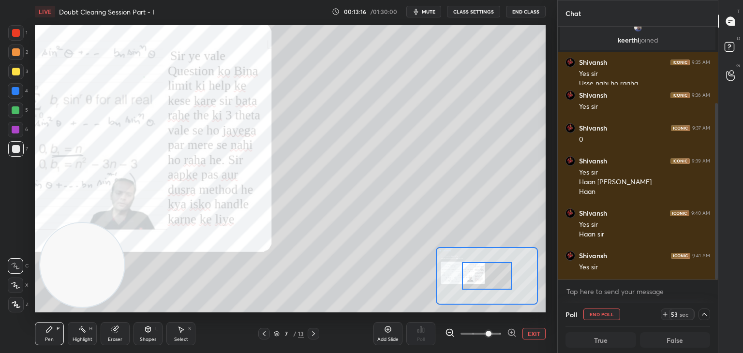
click at [486, 335] on span at bounding box center [488, 334] width 6 height 6
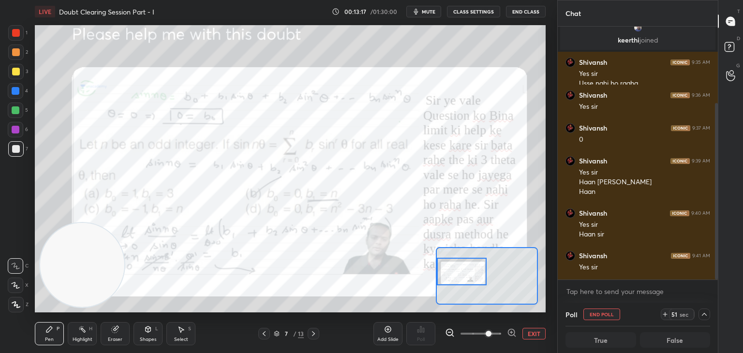
drag, startPoint x: 482, startPoint y: 284, endPoint x: 447, endPoint y: 280, distance: 34.6
click at [447, 280] on div at bounding box center [462, 272] width 50 height 28
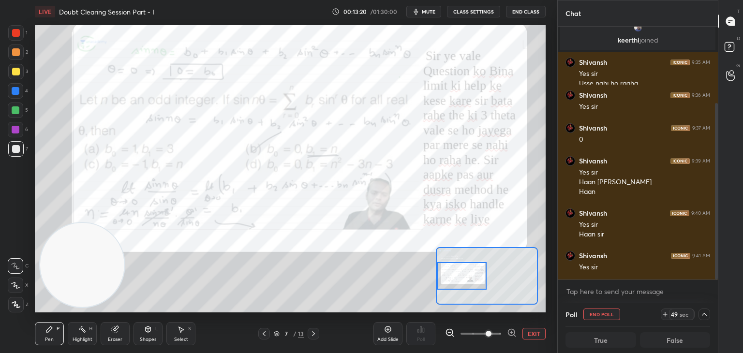
drag, startPoint x: 462, startPoint y: 279, endPoint x: 464, endPoint y: 271, distance: 7.9
click at [455, 283] on div at bounding box center [462, 276] width 50 height 28
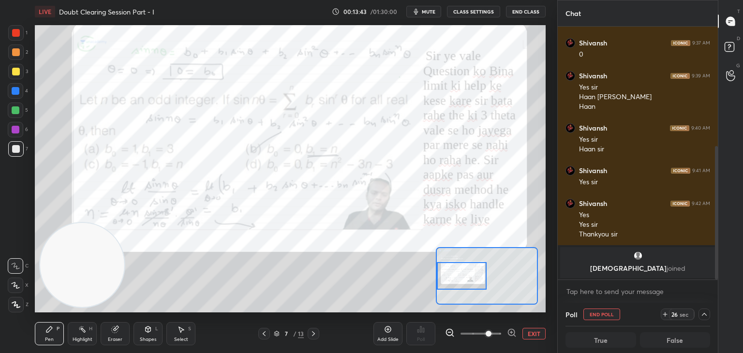
scroll to position [0, 3]
click at [701, 314] on icon at bounding box center [704, 314] width 8 height 8
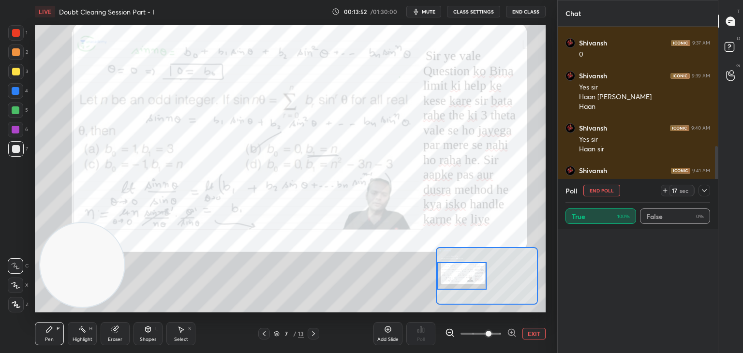
scroll to position [113, 142]
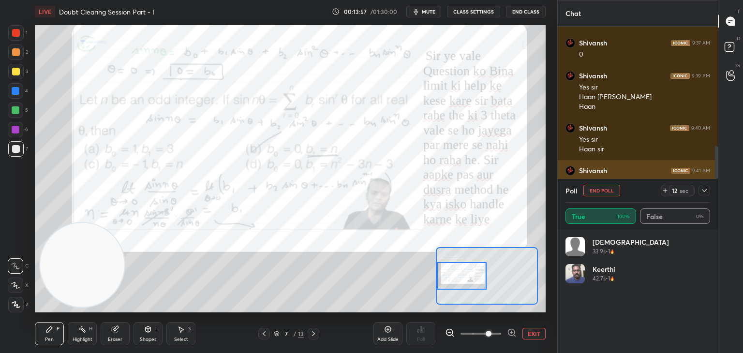
click at [708, 187] on div at bounding box center [704, 191] width 12 height 12
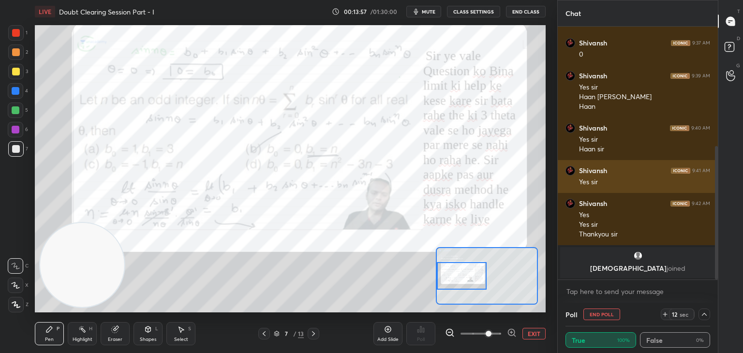
scroll to position [0, 0]
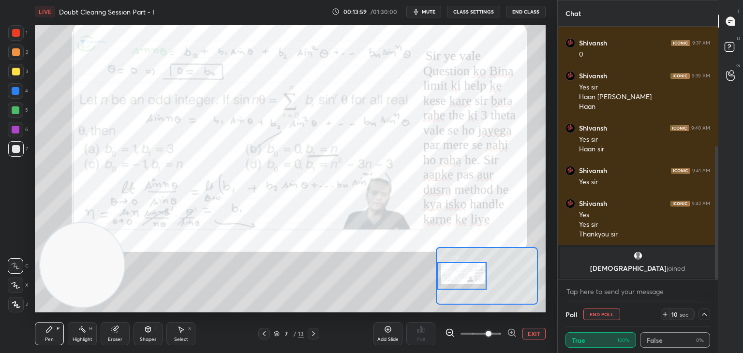
drag, startPoint x: 716, startPoint y: 183, endPoint x: 706, endPoint y: 201, distance: 19.9
click at [714, 201] on div at bounding box center [715, 153] width 6 height 253
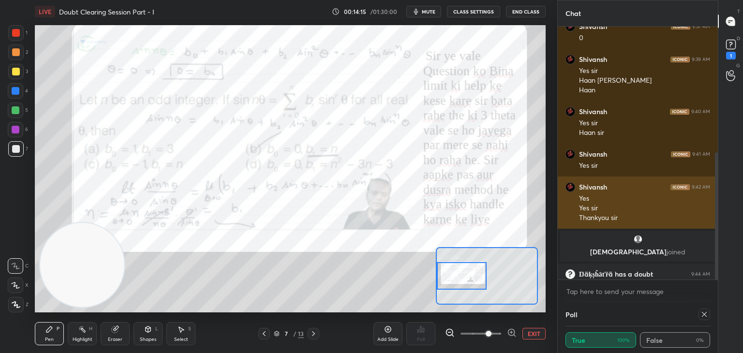
scroll to position [251, 0]
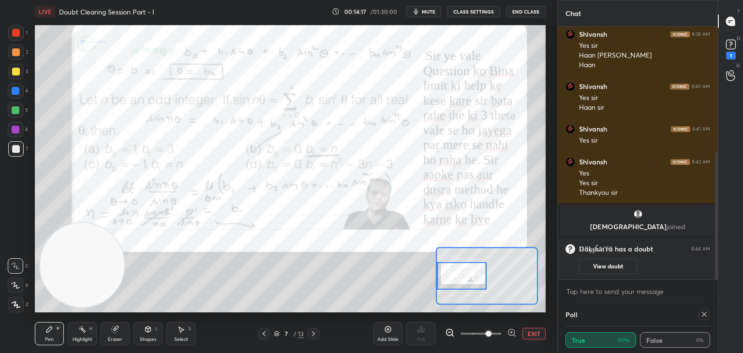
click at [608, 265] on button "View doubt" at bounding box center [608, 266] width 58 height 15
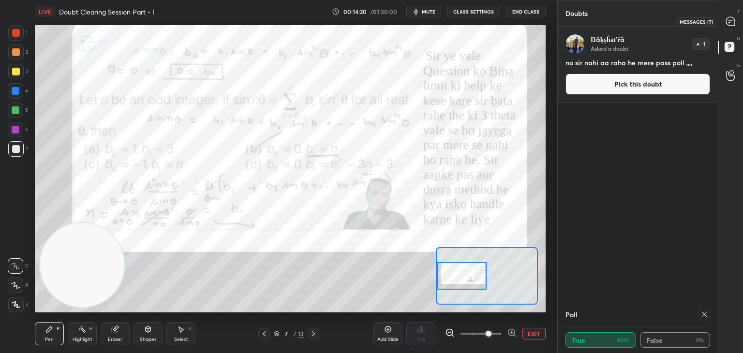
drag, startPoint x: 730, startPoint y: 26, endPoint x: 723, endPoint y: 29, distance: 8.0
click at [731, 26] on div at bounding box center [730, 21] width 19 height 17
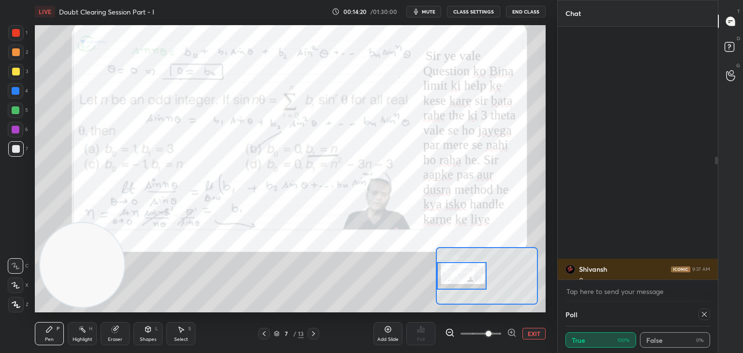
scroll to position [250, 157]
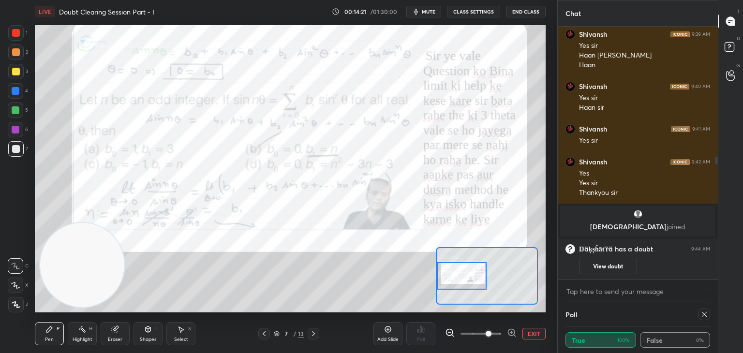
click at [706, 312] on icon at bounding box center [704, 314] width 8 height 8
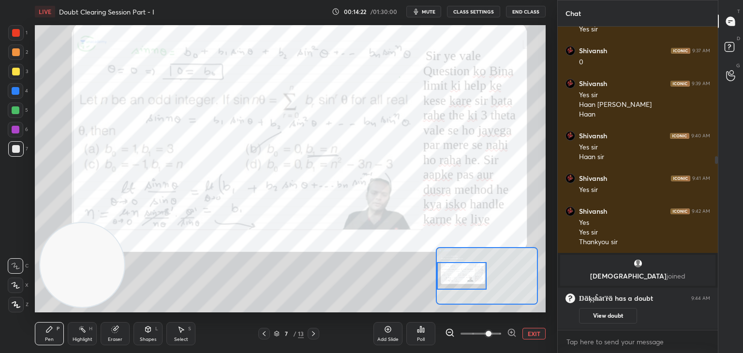
scroll to position [0, 0]
drag, startPoint x: 20, startPoint y: 35, endPoint x: 25, endPoint y: 34, distance: 4.9
click at [19, 33] on div at bounding box center [15, 32] width 15 height 15
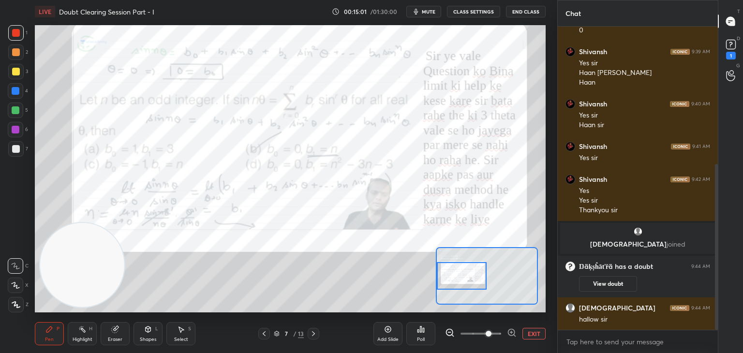
scroll to position [292, 0]
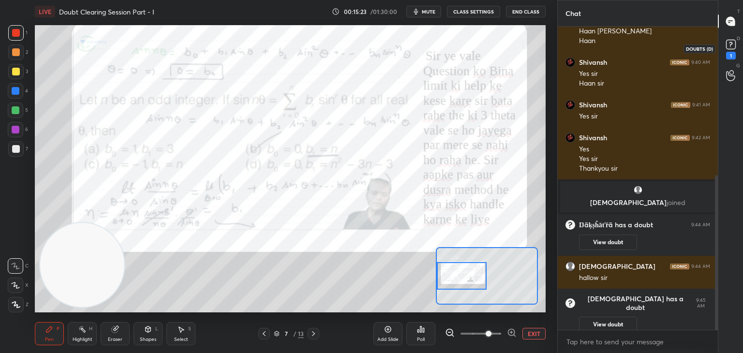
click at [725, 47] on icon at bounding box center [730, 44] width 15 height 15
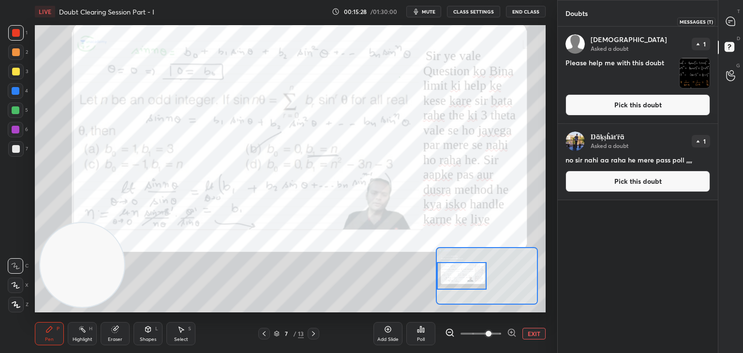
click at [721, 30] on div "T Messages (T)" at bounding box center [730, 21] width 25 height 27
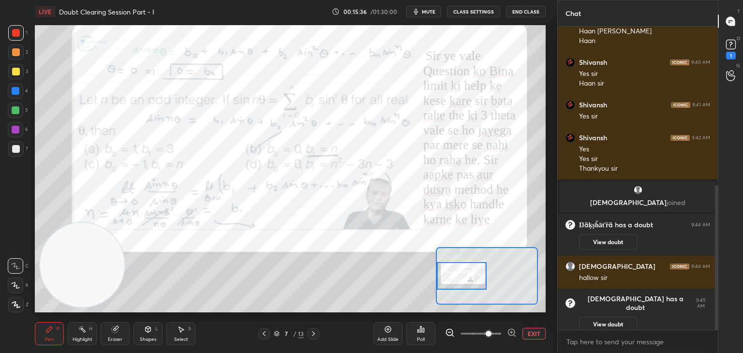
scroll to position [334, 0]
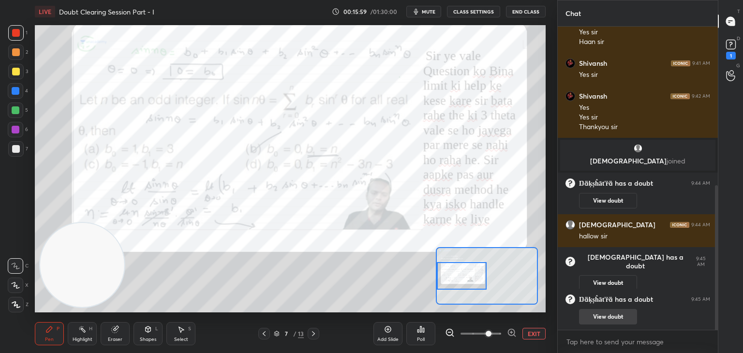
click at [594, 322] on button "View doubt" at bounding box center [608, 316] width 58 height 15
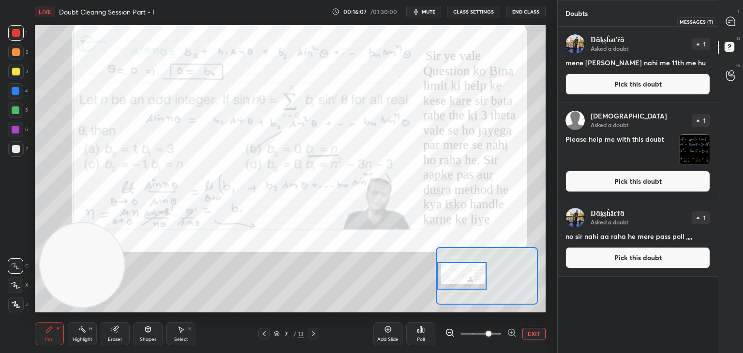
click at [730, 20] on icon at bounding box center [730, 21] width 10 height 10
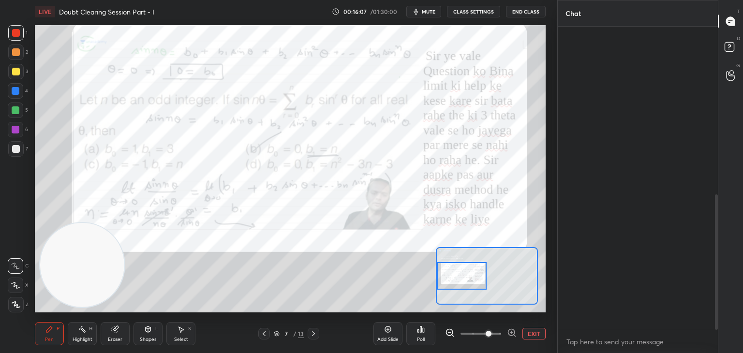
scroll to position [300, 157]
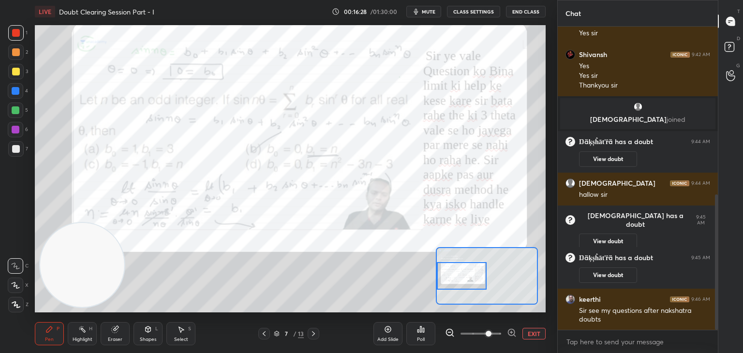
click at [532, 334] on button "EXIT" at bounding box center [533, 334] width 23 height 12
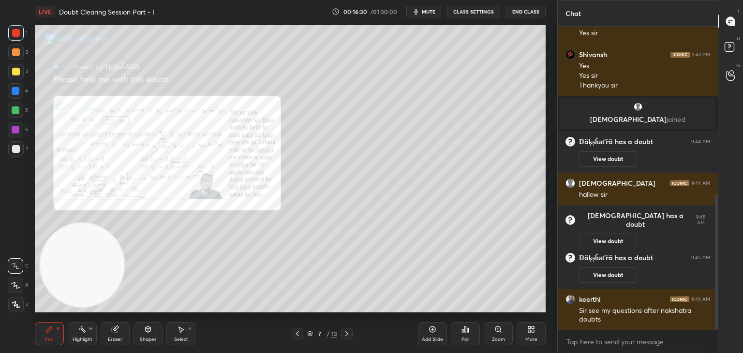
click at [17, 70] on div at bounding box center [16, 72] width 8 height 8
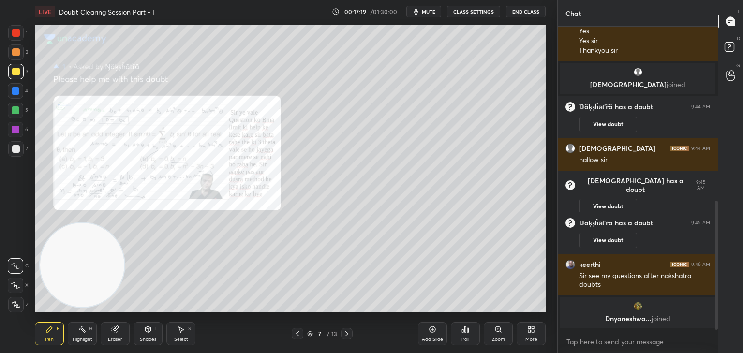
click at [432, 10] on span "mute" at bounding box center [429, 11] width 14 height 7
click at [424, 12] on span "unmute" at bounding box center [427, 11] width 21 height 7
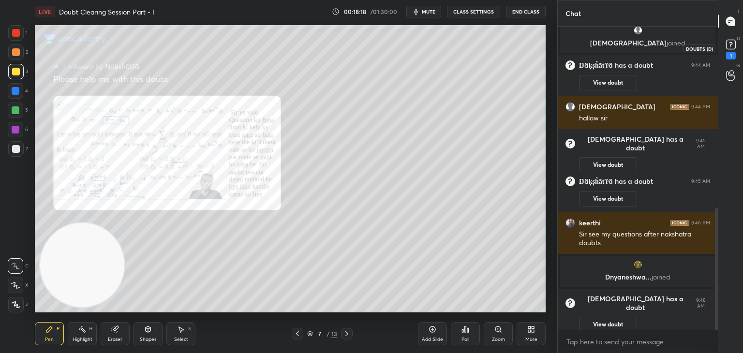
click at [733, 54] on div "1" at bounding box center [731, 56] width 10 height 8
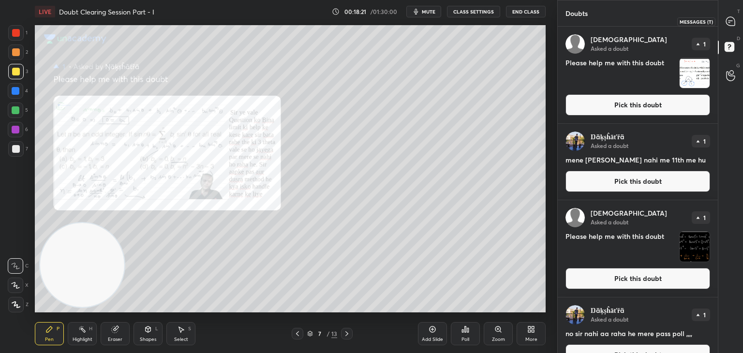
click at [733, 23] on icon at bounding box center [730, 21] width 9 height 9
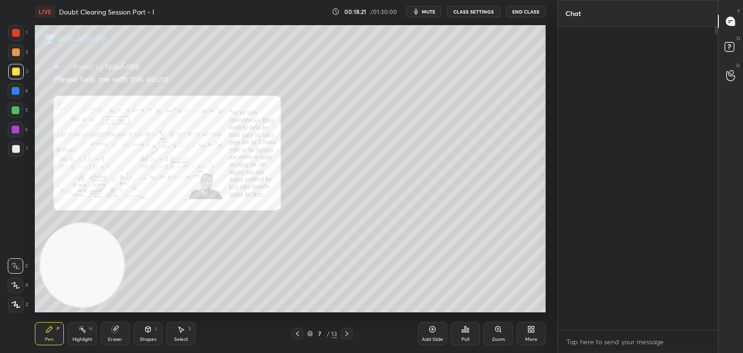
scroll to position [300, 157]
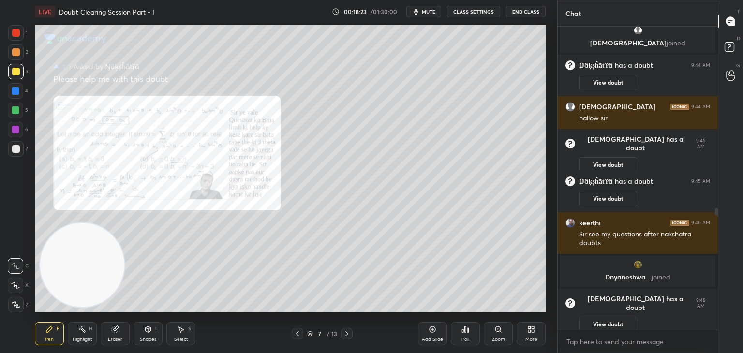
click at [348, 334] on icon at bounding box center [347, 334] width 8 height 8
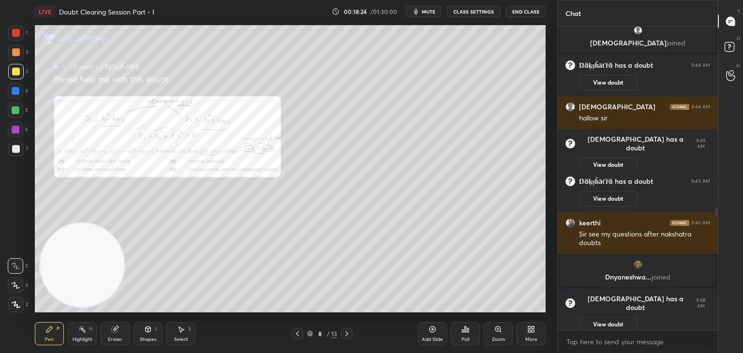
click at [490, 333] on div "Zoom" at bounding box center [498, 333] width 29 height 23
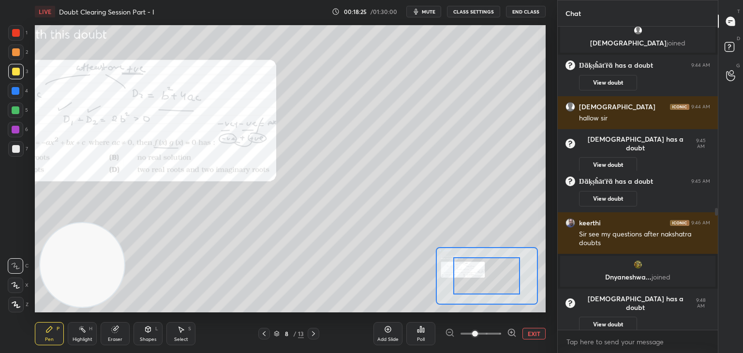
click at [489, 335] on span at bounding box center [480, 333] width 41 height 15
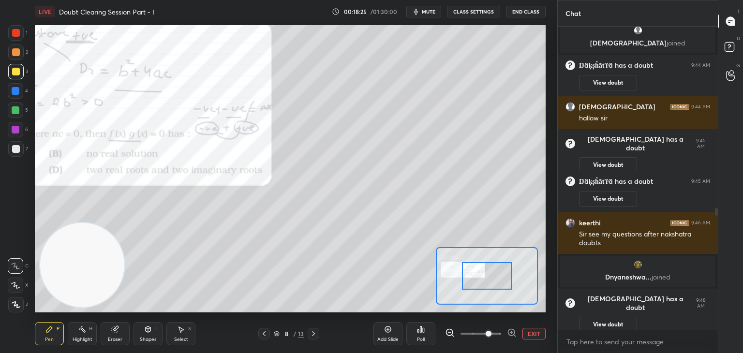
click at [489, 335] on span at bounding box center [488, 334] width 6 height 6
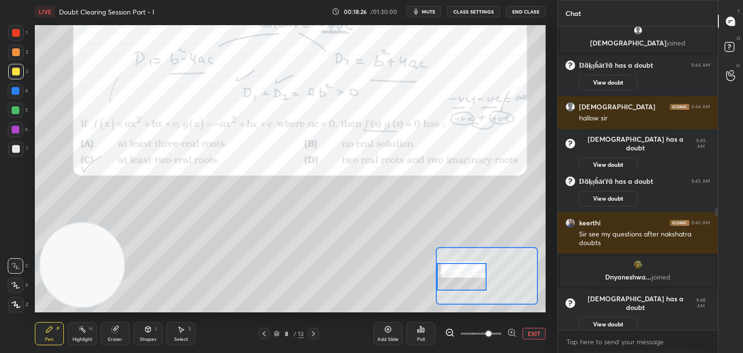
drag, startPoint x: 464, startPoint y: 284, endPoint x: 446, endPoint y: 284, distance: 17.9
click at [453, 285] on div at bounding box center [462, 277] width 50 height 28
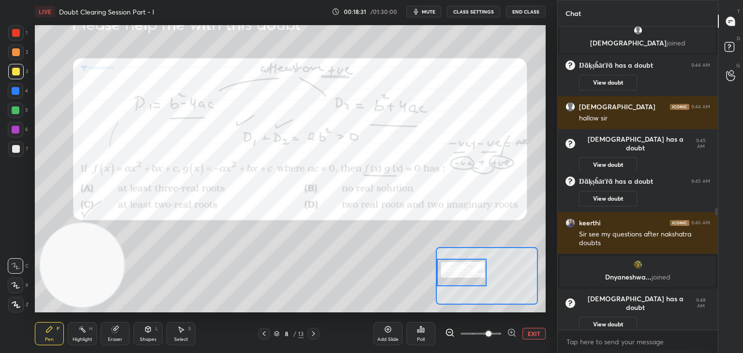
scroll to position [493, 0]
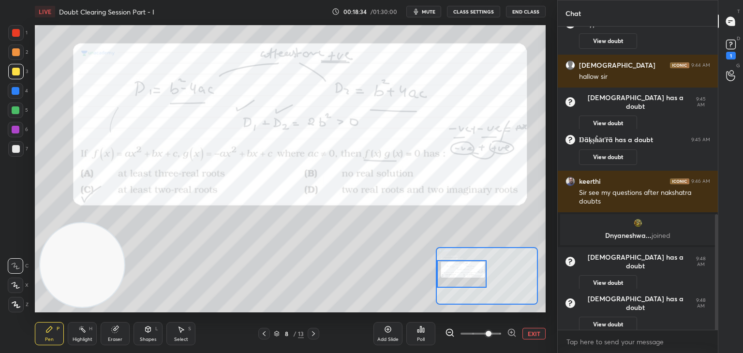
drag, startPoint x: 467, startPoint y: 277, endPoint x: 468, endPoint y: 271, distance: 5.8
click at [466, 275] on div at bounding box center [462, 274] width 50 height 28
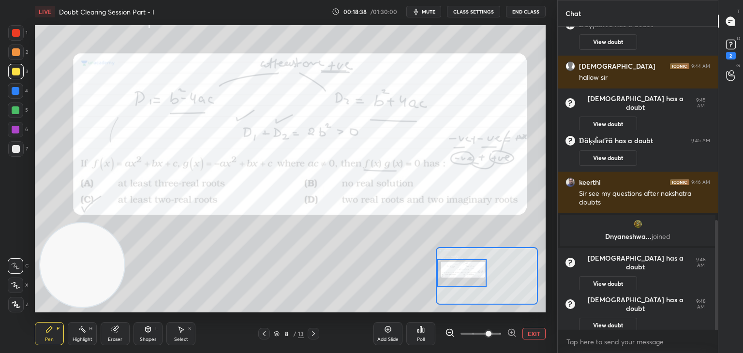
scroll to position [536, 0]
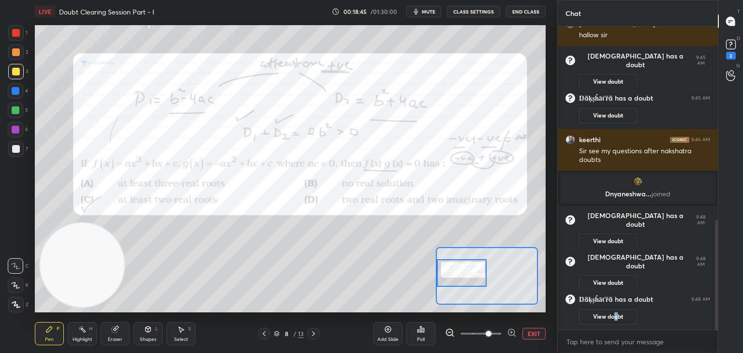
drag, startPoint x: 617, startPoint y: 314, endPoint x: 613, endPoint y: 309, distance: 5.8
click at [611, 312] on button "View doubt" at bounding box center [608, 316] width 58 height 15
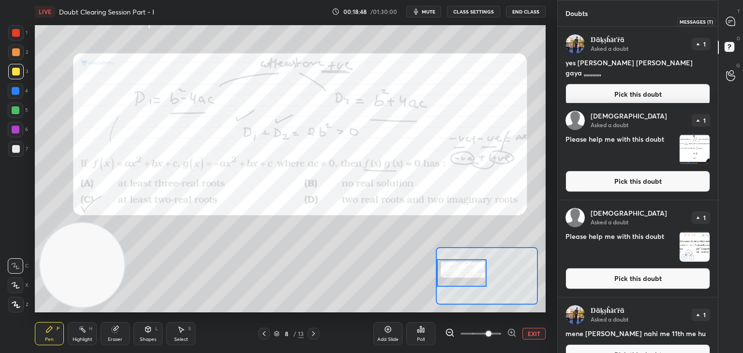
drag, startPoint x: 730, startPoint y: 26, endPoint x: 725, endPoint y: 26, distance: 4.9
click at [729, 26] on div at bounding box center [730, 21] width 19 height 17
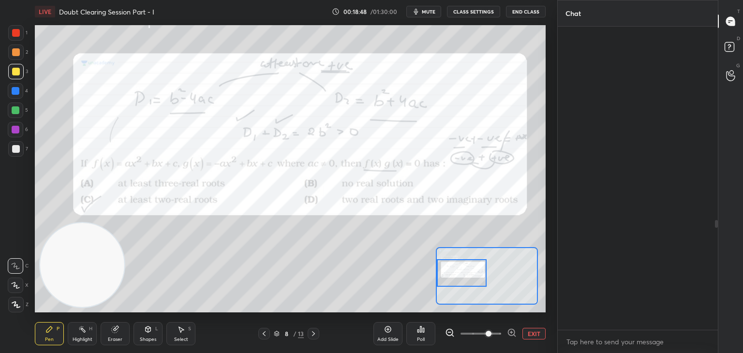
scroll to position [300, 157]
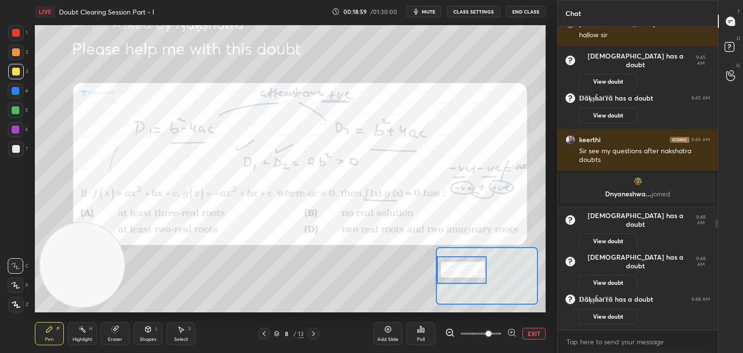
drag, startPoint x: 472, startPoint y: 271, endPoint x: 460, endPoint y: 268, distance: 12.1
click at [463, 270] on div at bounding box center [462, 270] width 50 height 28
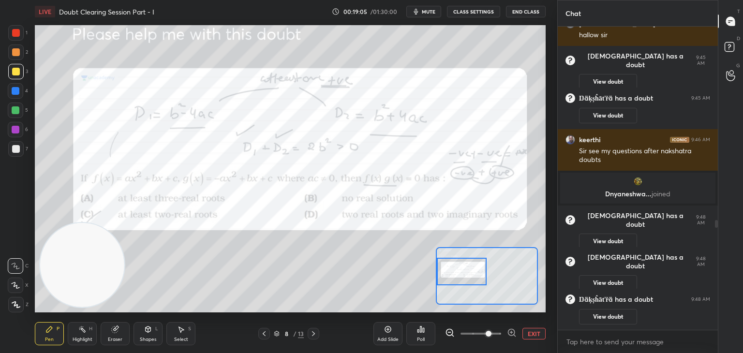
click at [14, 33] on div at bounding box center [16, 33] width 8 height 8
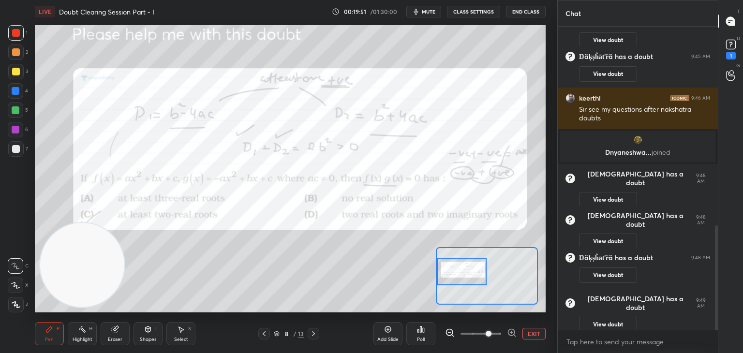
scroll to position [610, 0]
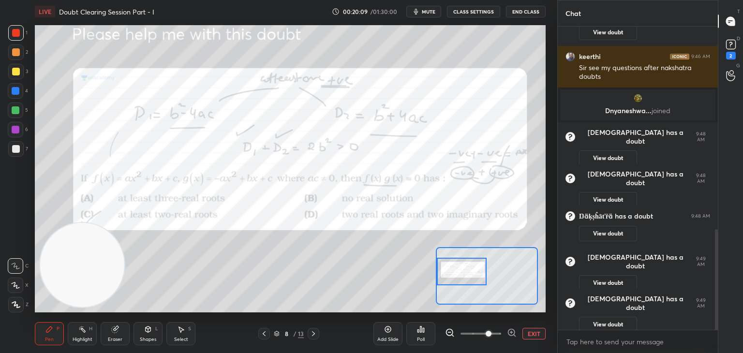
click at [424, 10] on span "mute" at bounding box center [429, 11] width 14 height 7
click at [722, 52] on div "2" at bounding box center [730, 48] width 19 height 17
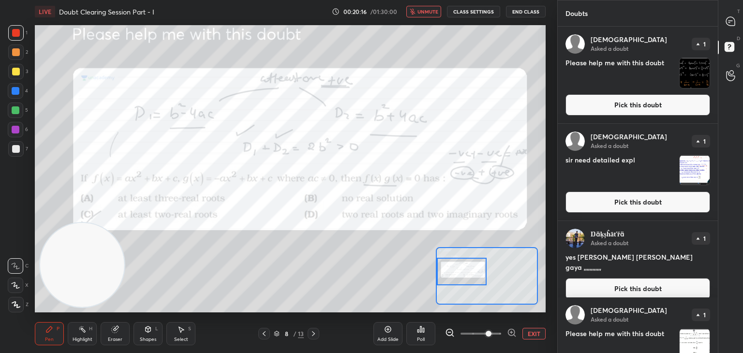
click at [650, 209] on button "Pick this doubt" at bounding box center [637, 201] width 145 height 21
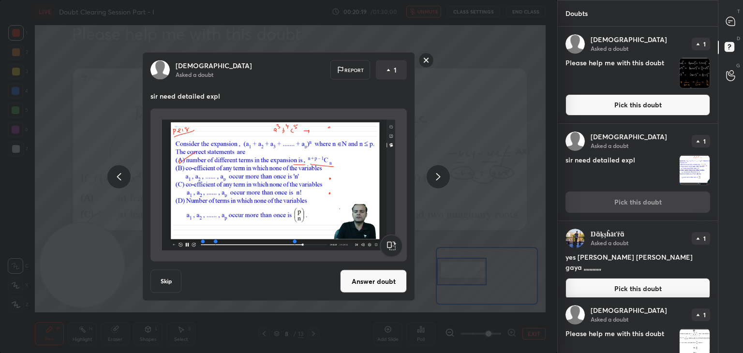
click at [427, 62] on rect at bounding box center [426, 60] width 15 height 15
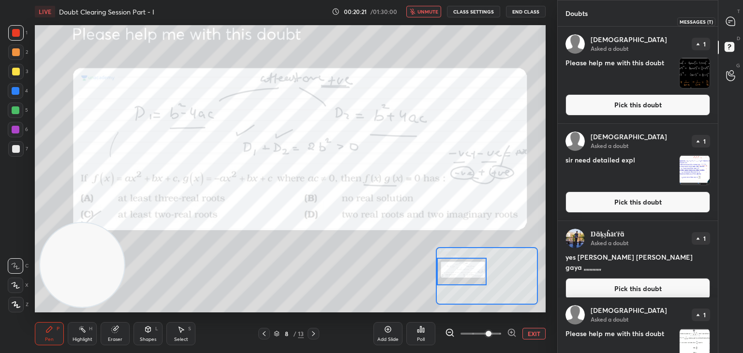
drag, startPoint x: 727, startPoint y: 24, endPoint x: 720, endPoint y: 25, distance: 7.9
click at [727, 23] on icon at bounding box center [730, 21] width 9 height 9
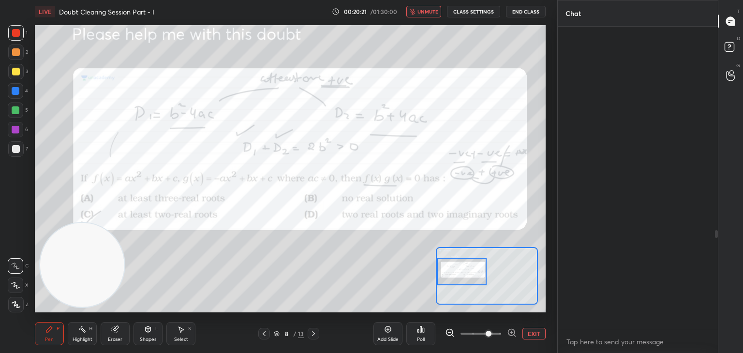
scroll to position [300, 157]
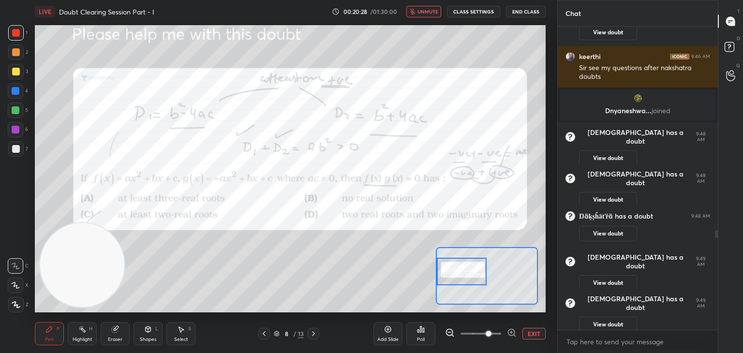
drag, startPoint x: 429, startPoint y: 6, endPoint x: 423, endPoint y: 9, distance: 7.2
click at [428, 4] on div "LIVE Doubt Clearing Session Part - I 00:20:28 / 01:30:00 unmute CLASS SETTINGS …" at bounding box center [290, 11] width 511 height 23
click at [426, 11] on span "unmute" at bounding box center [427, 11] width 21 height 7
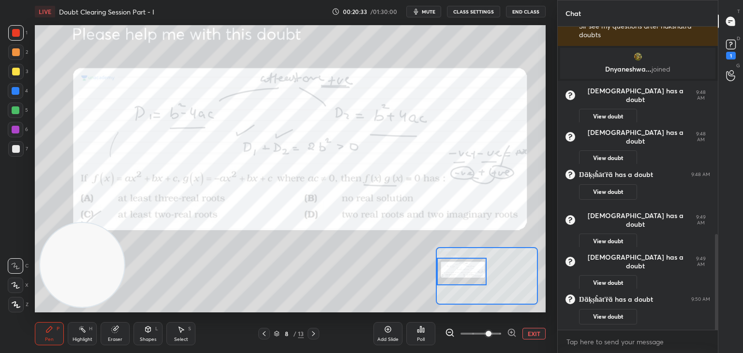
click at [624, 318] on button "View doubt" at bounding box center [608, 316] width 58 height 15
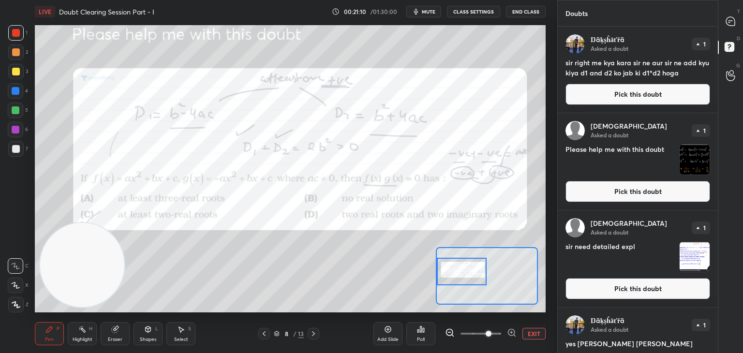
click at [731, 28] on div at bounding box center [730, 21] width 19 height 17
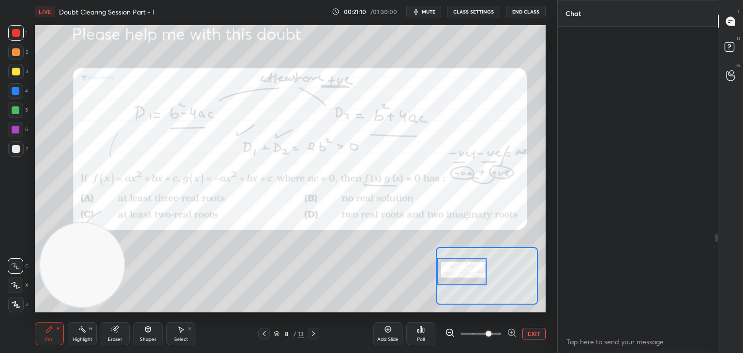
scroll to position [300, 157]
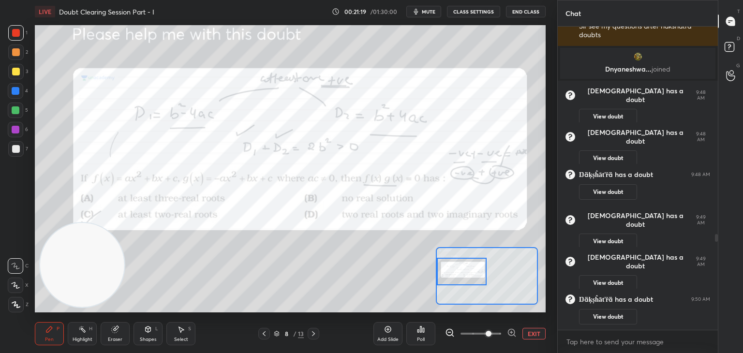
click at [431, 10] on span "mute" at bounding box center [429, 11] width 14 height 7
click at [427, 11] on span "unmute" at bounding box center [427, 11] width 21 height 7
click at [540, 329] on button "EXIT" at bounding box center [533, 334] width 23 height 12
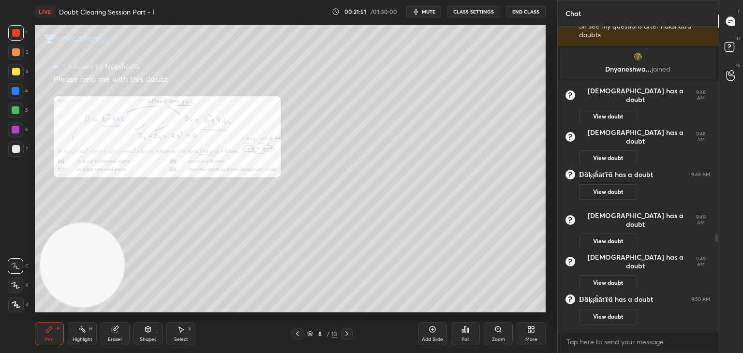
click at [348, 333] on icon at bounding box center [347, 334] width 8 height 8
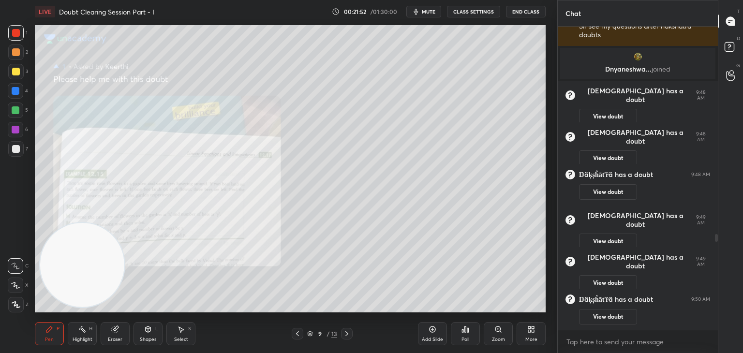
click at [498, 337] on div "Zoom" at bounding box center [498, 339] width 13 height 5
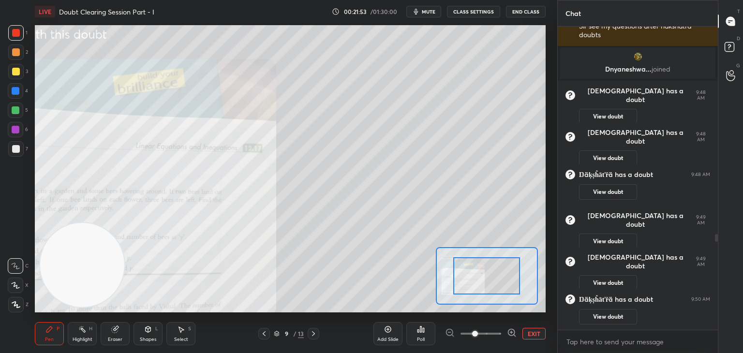
drag, startPoint x: 498, startPoint y: 337, endPoint x: 493, endPoint y: 335, distance: 5.2
click at [491, 337] on span at bounding box center [480, 333] width 41 height 15
click at [478, 334] on span at bounding box center [475, 334] width 6 height 6
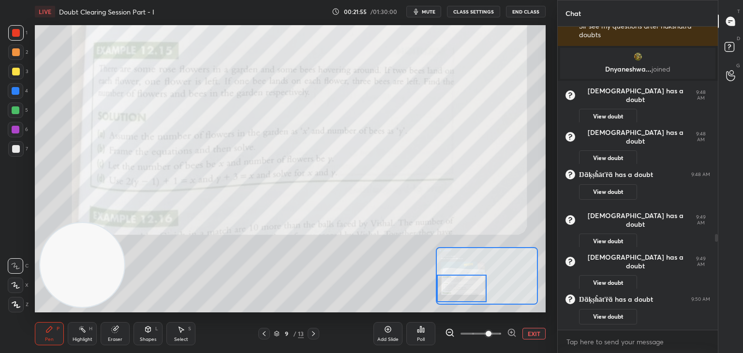
drag, startPoint x: 494, startPoint y: 278, endPoint x: 455, endPoint y: 283, distance: 39.0
click at [455, 290] on div at bounding box center [462, 289] width 50 height 28
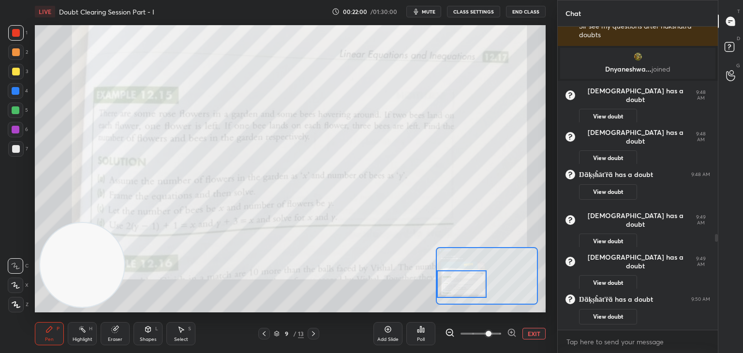
drag, startPoint x: 474, startPoint y: 294, endPoint x: 468, endPoint y: 291, distance: 7.0
click at [468, 291] on div at bounding box center [462, 284] width 50 height 28
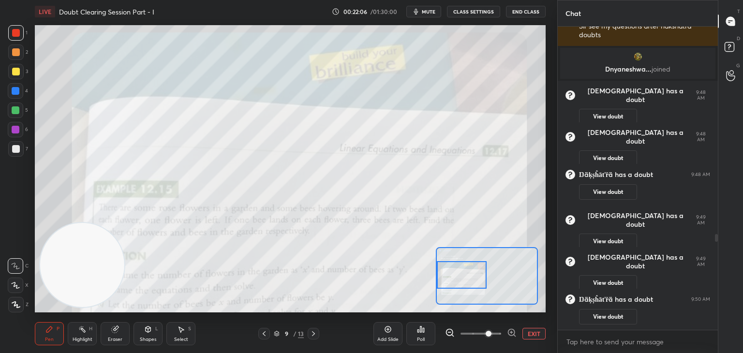
scroll to position [701, 0]
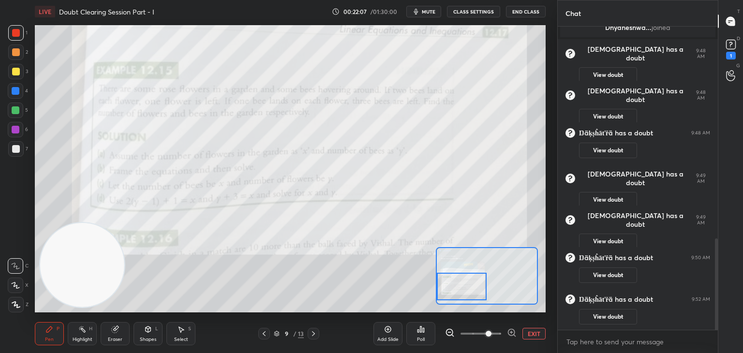
drag, startPoint x: 465, startPoint y: 285, endPoint x: 467, endPoint y: 293, distance: 7.9
click at [467, 293] on div at bounding box center [462, 287] width 50 height 28
click at [593, 320] on button "View doubt" at bounding box center [608, 316] width 58 height 15
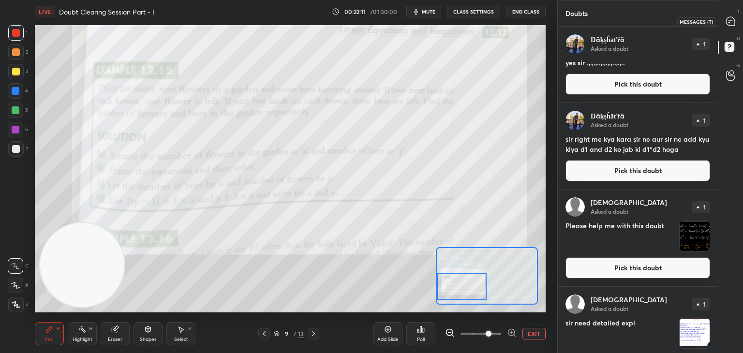
click at [731, 23] on icon at bounding box center [730, 21] width 9 height 9
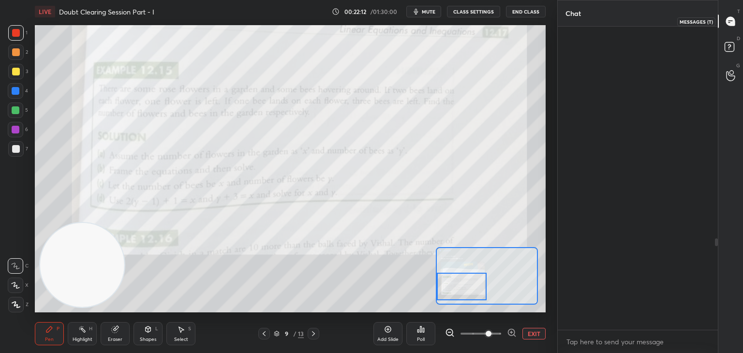
scroll to position [300, 157]
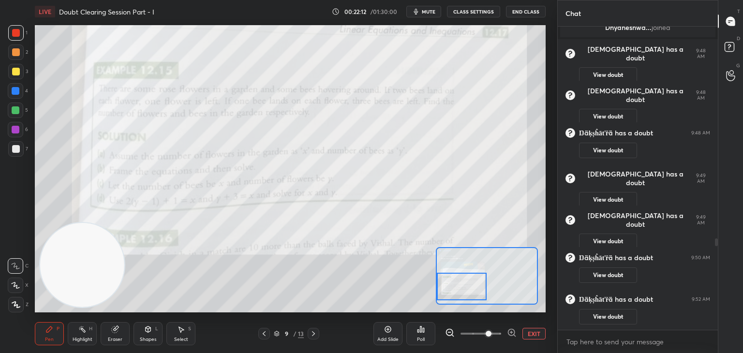
click at [534, 332] on button "EXIT" at bounding box center [533, 334] width 23 height 12
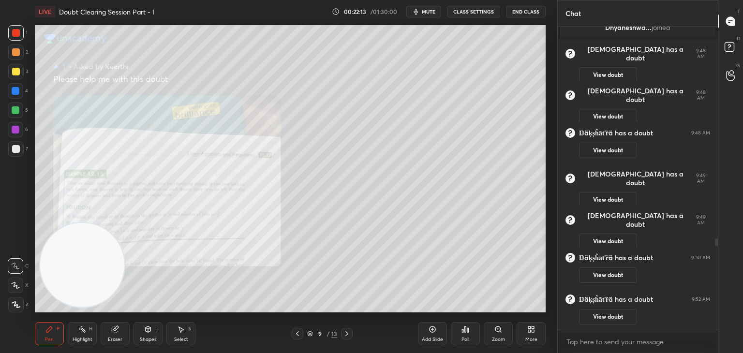
click at [344, 338] on div at bounding box center [347, 334] width 12 height 12
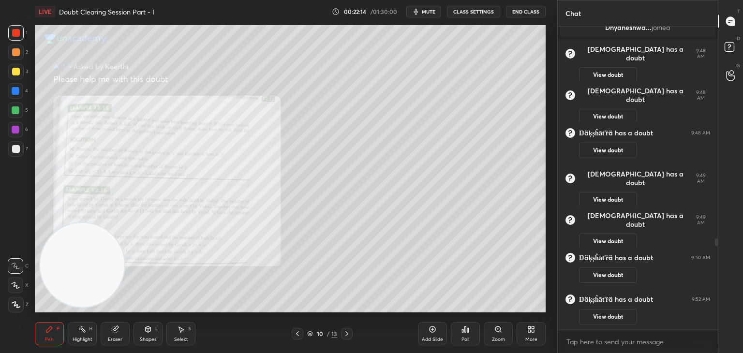
click at [344, 338] on div at bounding box center [347, 334] width 12 height 12
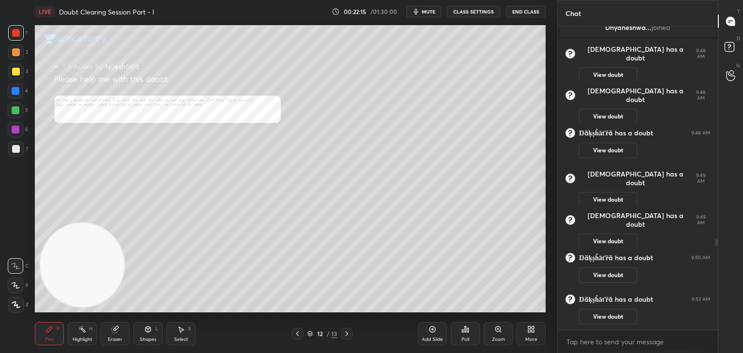
click at [342, 339] on div "Pen P Highlight H Eraser Shapes L Select S 12 / 13 Add Slide Poll Zoom More" at bounding box center [290, 333] width 511 height 39
click at [292, 333] on div at bounding box center [298, 334] width 12 height 12
click at [292, 334] on div at bounding box center [298, 334] width 12 height 12
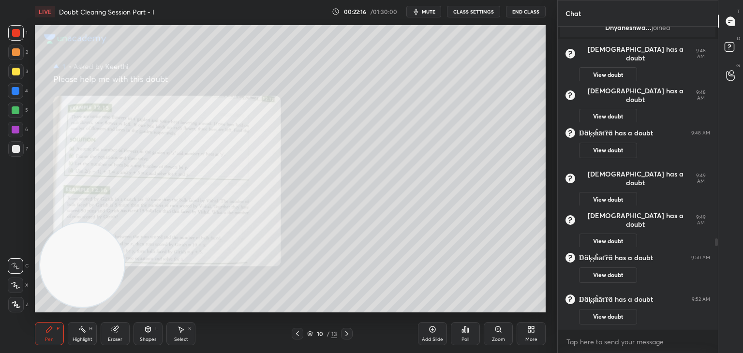
click at [292, 335] on div at bounding box center [298, 334] width 12 height 12
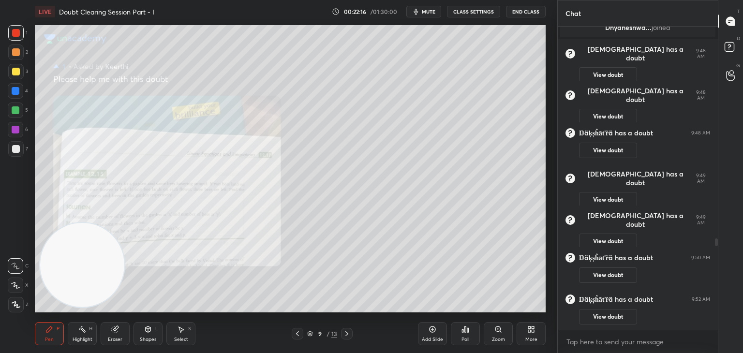
click at [292, 334] on div at bounding box center [298, 334] width 12 height 12
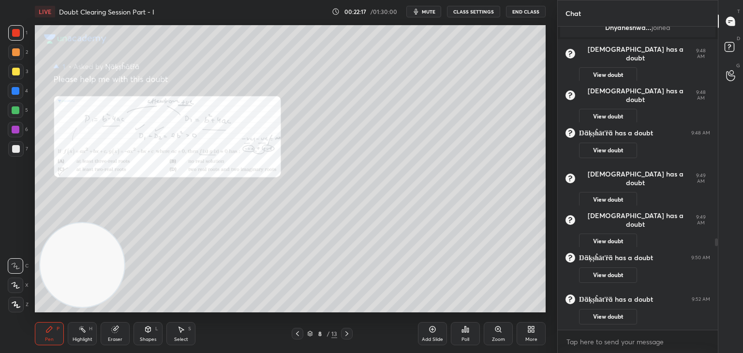
click at [292, 334] on div at bounding box center [298, 334] width 12 height 12
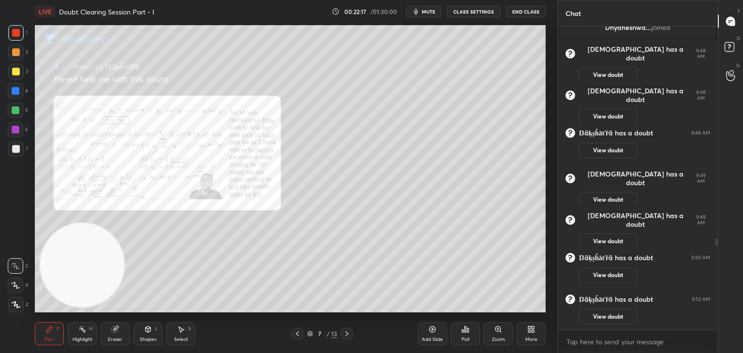
click at [347, 332] on icon at bounding box center [347, 334] width 8 height 8
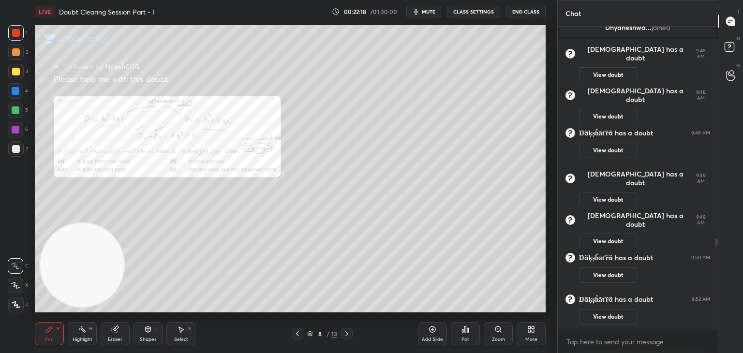
click at [348, 332] on icon at bounding box center [347, 334] width 8 height 8
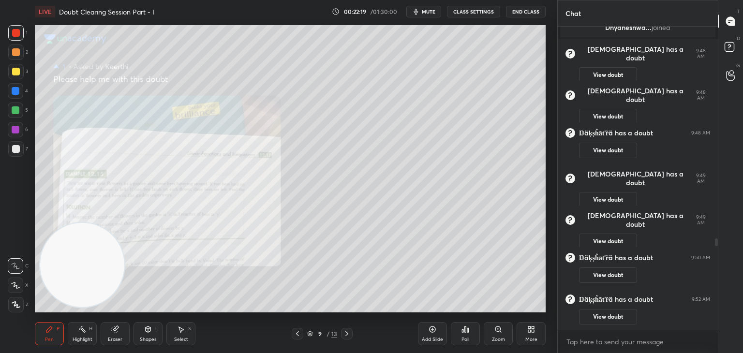
click at [494, 331] on icon at bounding box center [498, 329] width 8 height 8
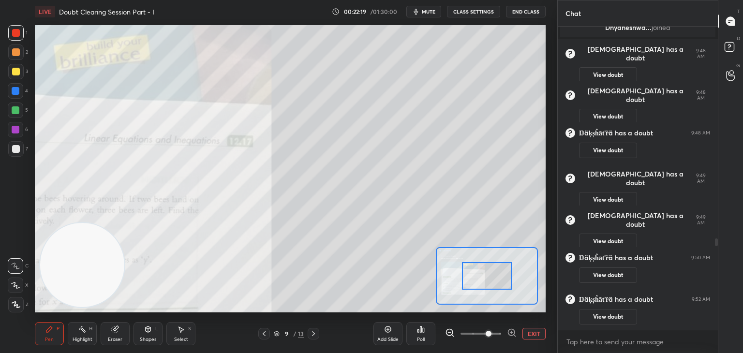
click at [491, 331] on span at bounding box center [488, 334] width 6 height 6
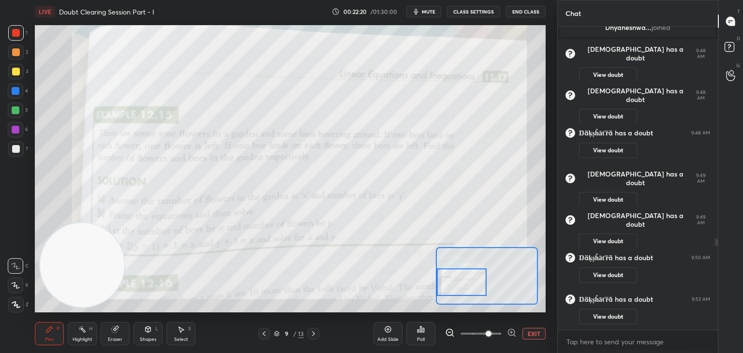
drag, startPoint x: 484, startPoint y: 277, endPoint x: 442, endPoint y: 285, distance: 41.8
click at [445, 284] on div at bounding box center [462, 282] width 50 height 28
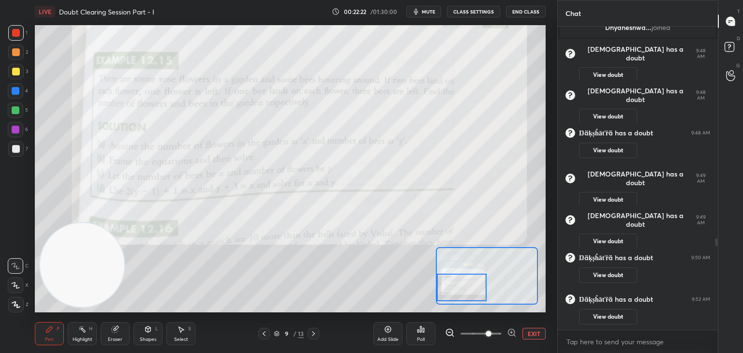
drag, startPoint x: 470, startPoint y: 283, endPoint x: 465, endPoint y: 275, distance: 9.4
click at [468, 280] on div at bounding box center [462, 288] width 50 height 28
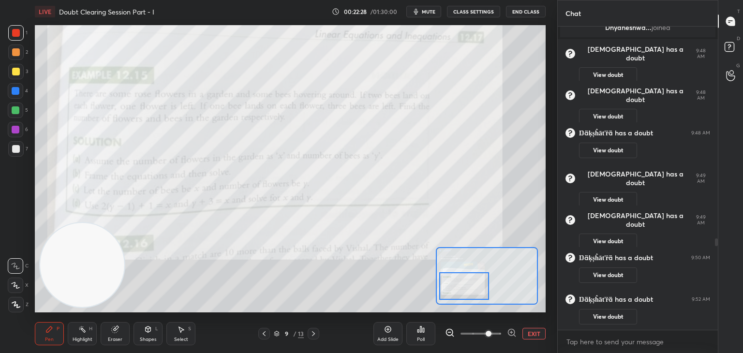
click at [460, 277] on div at bounding box center [464, 286] width 50 height 28
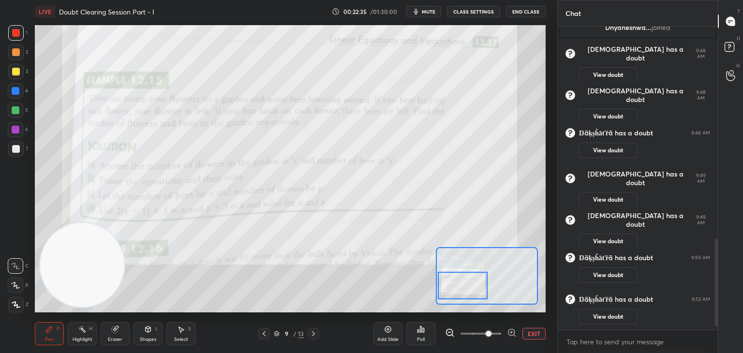
scroll to position [743, 0]
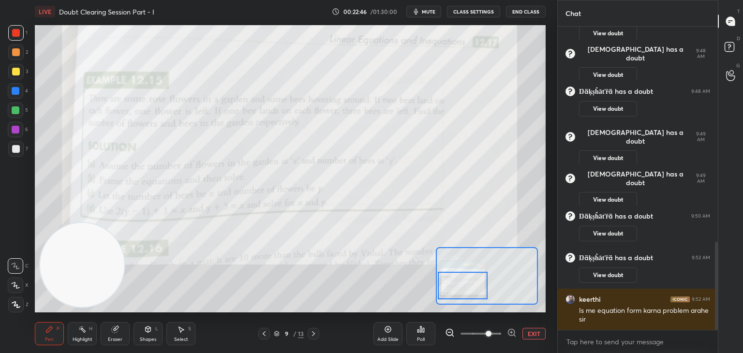
drag, startPoint x: 499, startPoint y: 340, endPoint x: 494, endPoint y: 333, distance: 8.5
click at [498, 340] on div "Add Slide Poll EXIT" at bounding box center [459, 334] width 172 height 54
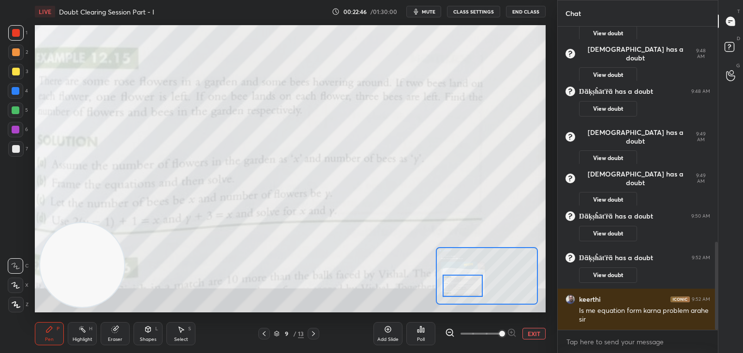
click at [499, 333] on span at bounding box center [502, 334] width 6 height 6
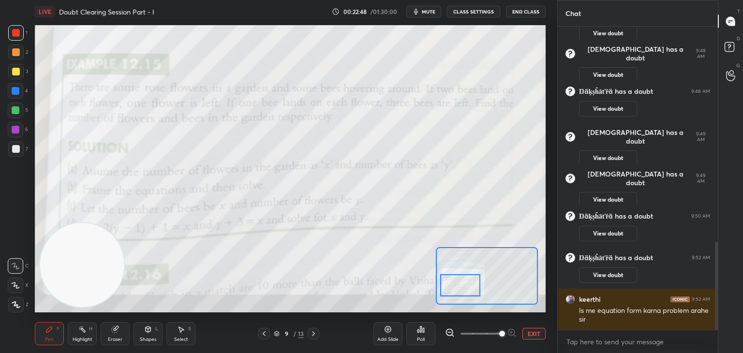
click at [470, 283] on div at bounding box center [460, 285] width 40 height 22
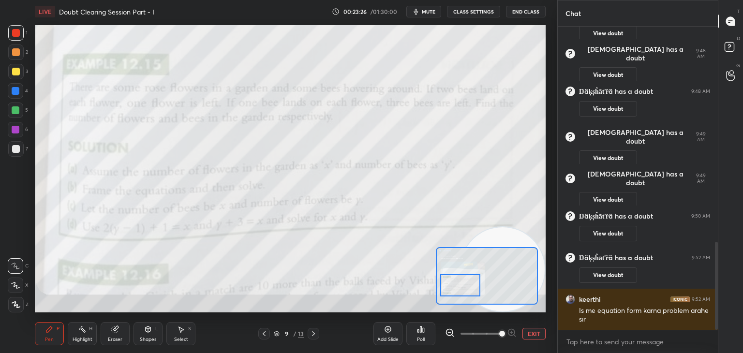
click at [530, 288] on div "Setting up your live class Poll for secs No correct answer Start poll" at bounding box center [290, 168] width 511 height 287
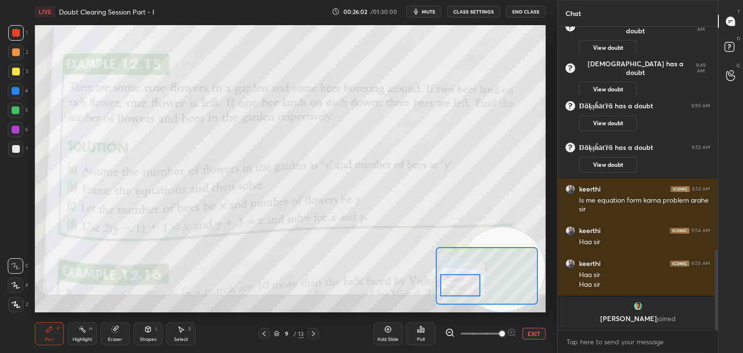
scroll to position [786, 0]
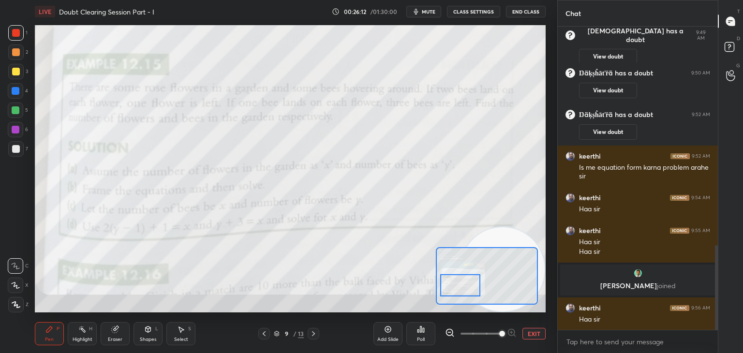
click at [315, 331] on icon at bounding box center [313, 334] width 8 height 8
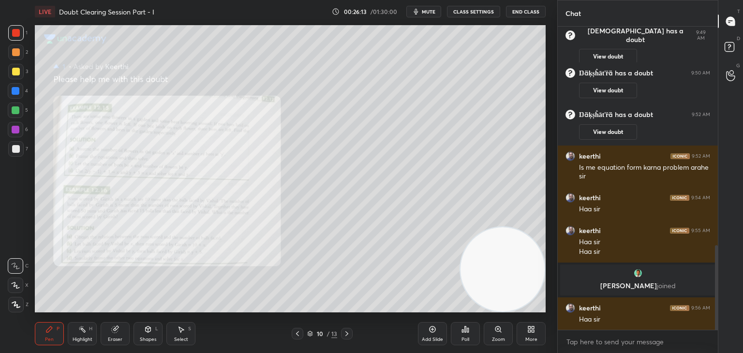
click at [496, 334] on div "Zoom" at bounding box center [498, 333] width 29 height 23
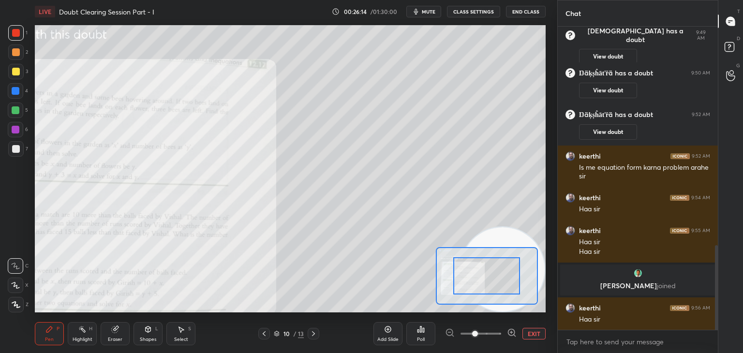
click at [493, 335] on span at bounding box center [480, 333] width 41 height 15
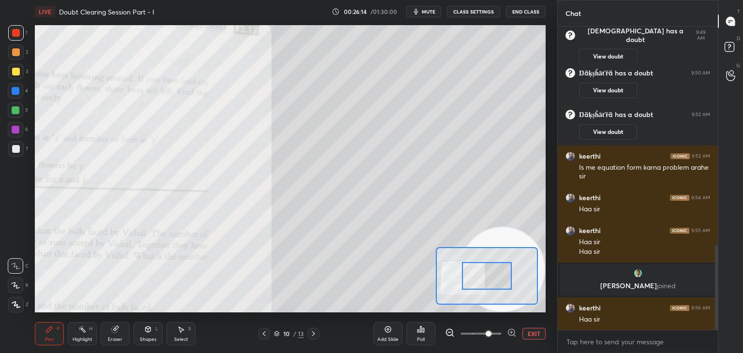
drag, startPoint x: 494, startPoint y: 335, endPoint x: 490, endPoint y: 331, distance: 5.5
click at [491, 335] on span at bounding box center [488, 334] width 6 height 6
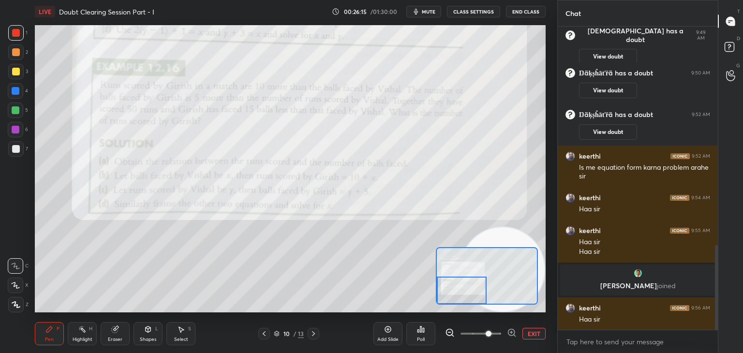
drag, startPoint x: 489, startPoint y: 277, endPoint x: 444, endPoint y: 286, distance: 45.9
click at [448, 287] on div at bounding box center [462, 291] width 50 height 28
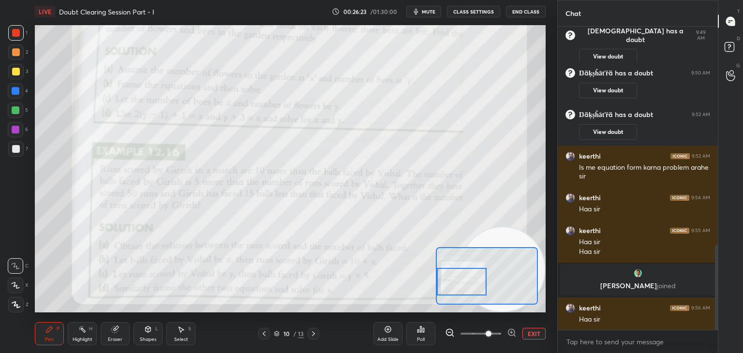
drag, startPoint x: 468, startPoint y: 277, endPoint x: 462, endPoint y: 277, distance: 6.3
click at [461, 277] on div at bounding box center [462, 282] width 50 height 28
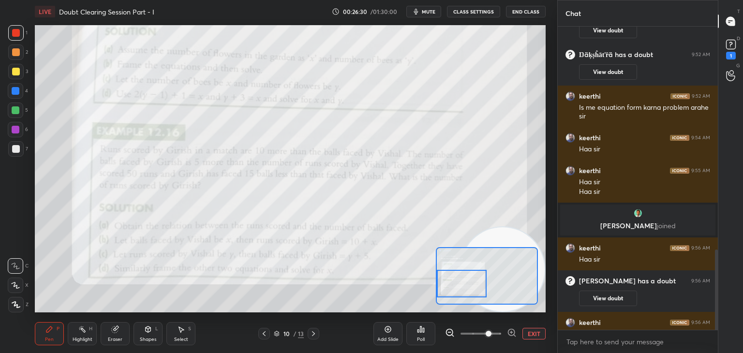
scroll to position [842, 0]
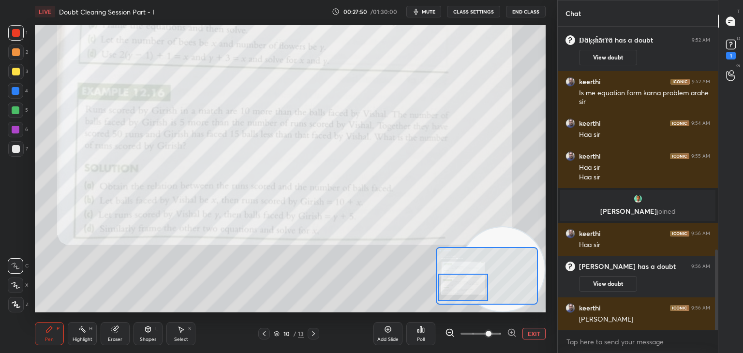
drag, startPoint x: 480, startPoint y: 282, endPoint x: 475, endPoint y: 279, distance: 5.9
click at [482, 286] on div at bounding box center [463, 288] width 50 height 28
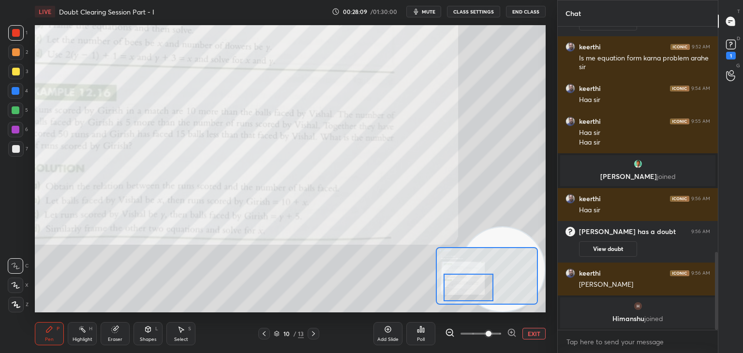
drag, startPoint x: 463, startPoint y: 281, endPoint x: 468, endPoint y: 280, distance: 5.4
click at [468, 280] on div at bounding box center [468, 288] width 50 height 28
drag, startPoint x: 118, startPoint y: 332, endPoint x: 128, endPoint y: 322, distance: 14.7
click at [117, 333] on icon at bounding box center [115, 329] width 8 height 8
drag, startPoint x: 45, startPoint y: 336, endPoint x: 66, endPoint y: 315, distance: 29.1
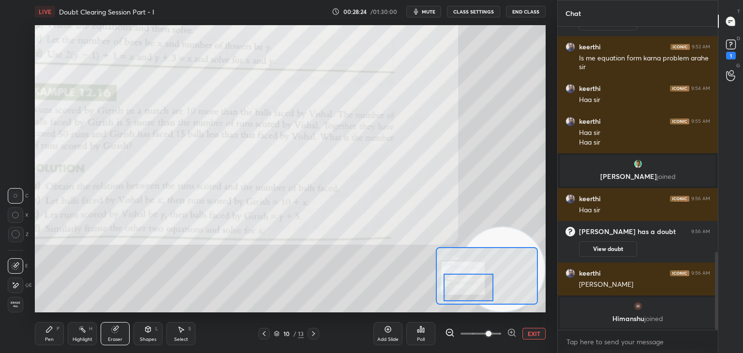
click at [45, 336] on div "Pen P" at bounding box center [49, 333] width 29 height 23
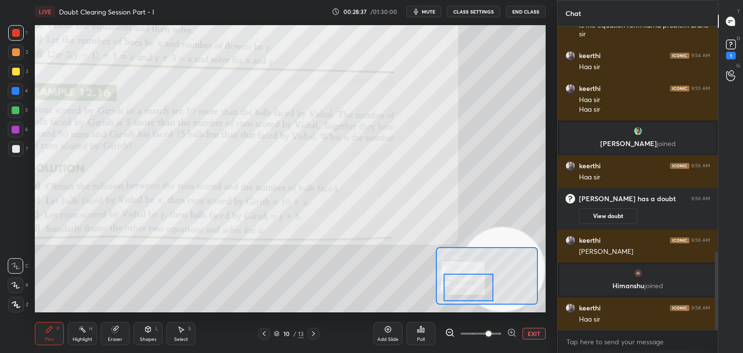
click at [313, 334] on icon at bounding box center [313, 334] width 8 height 8
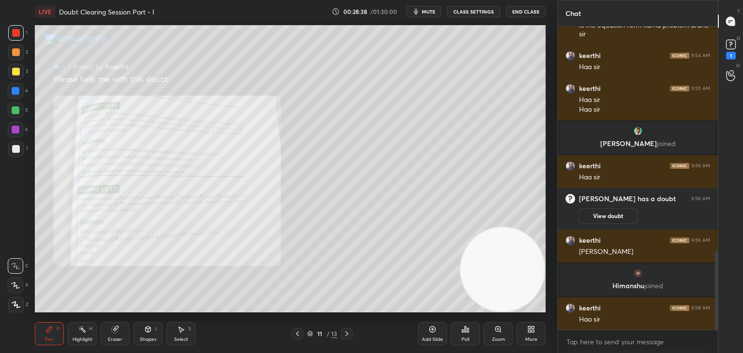
click at [346, 333] on icon at bounding box center [347, 334] width 8 height 8
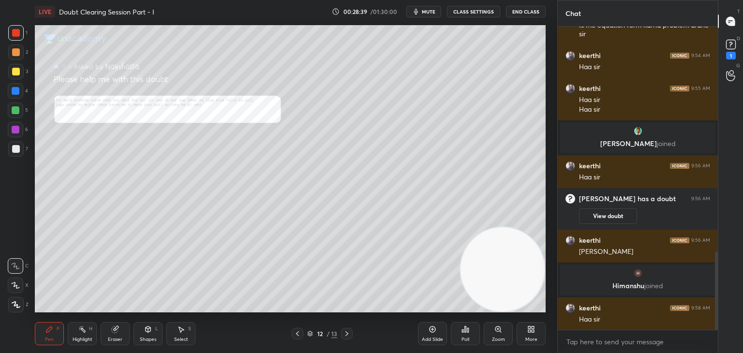
click at [296, 331] on icon at bounding box center [298, 334] width 8 height 8
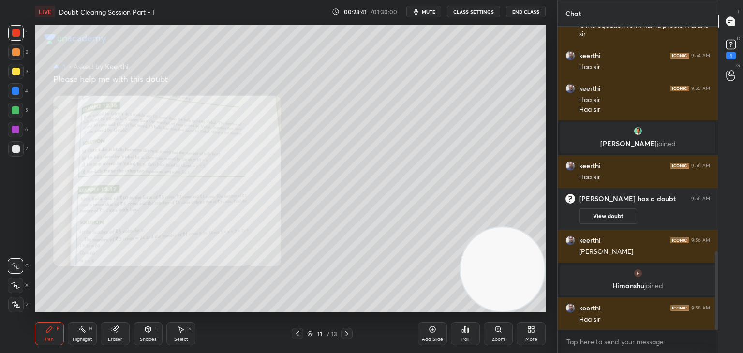
click at [495, 327] on icon at bounding box center [498, 329] width 8 height 8
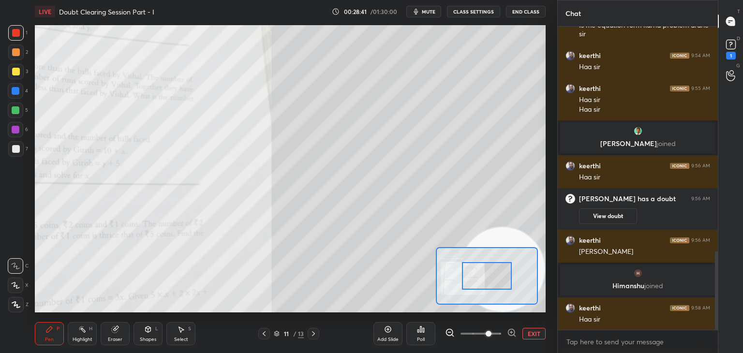
click at [491, 331] on span at bounding box center [488, 334] width 6 height 6
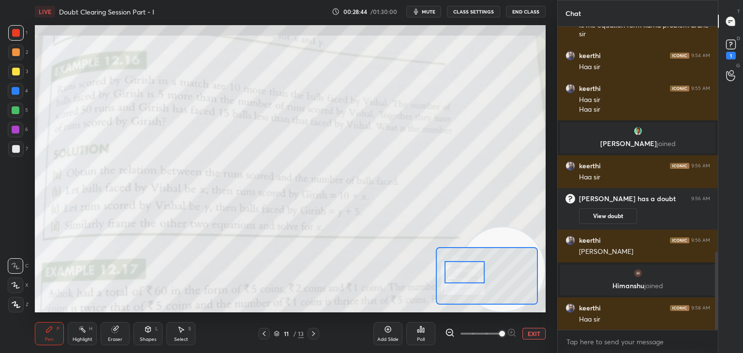
click at [476, 275] on div at bounding box center [464, 272] width 40 height 22
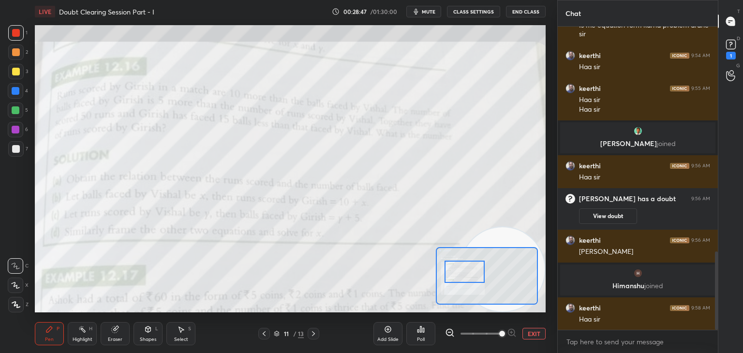
click at [527, 331] on button "EXIT" at bounding box center [533, 334] width 23 height 12
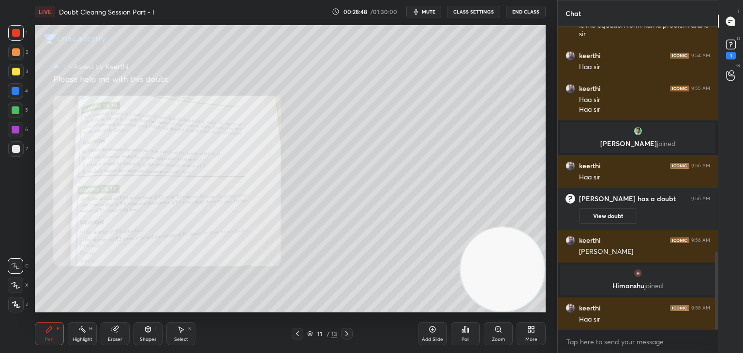
click at [349, 332] on icon at bounding box center [347, 334] width 8 height 8
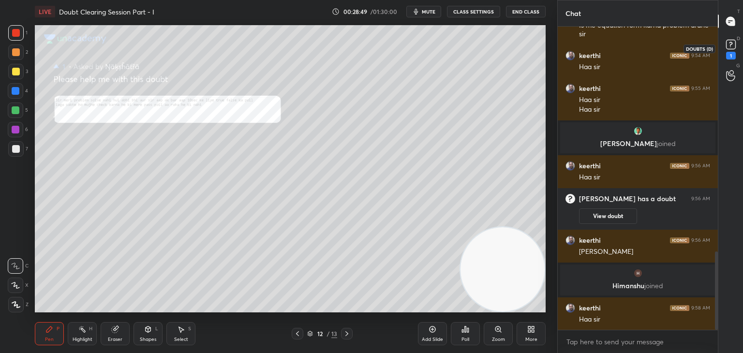
click at [735, 51] on icon at bounding box center [730, 44] width 15 height 15
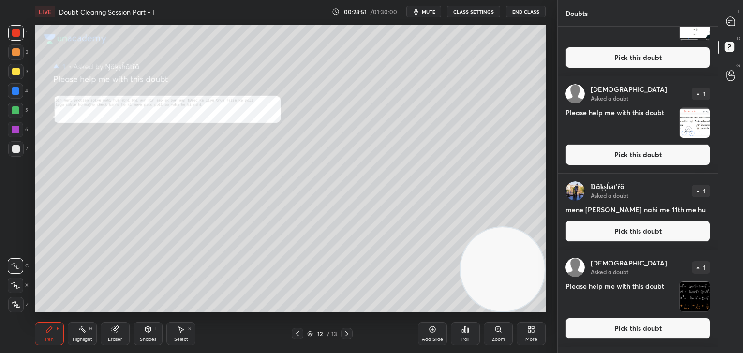
scroll to position [648, 0]
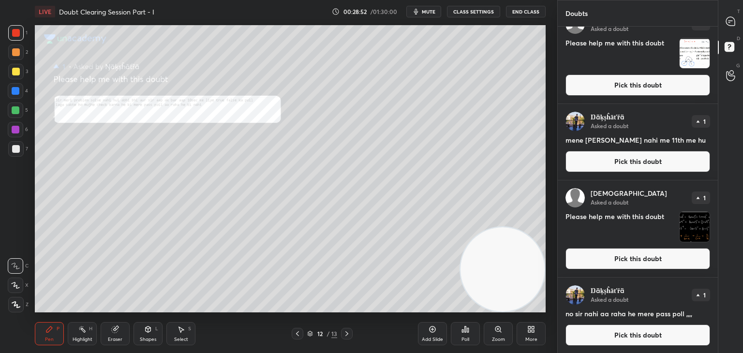
click at [622, 340] on button "Pick this doubt" at bounding box center [637, 334] width 145 height 21
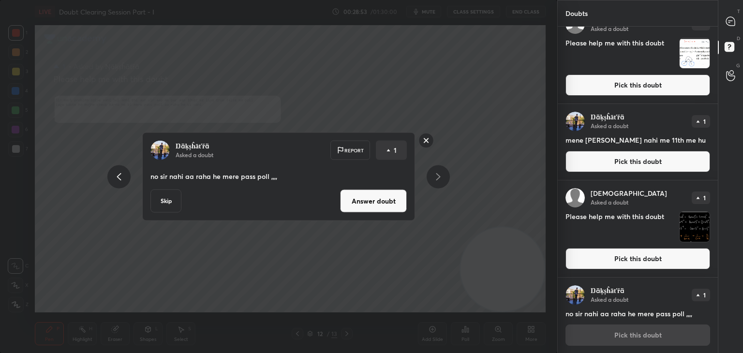
click at [386, 203] on button "Answer doubt" at bounding box center [373, 201] width 67 height 23
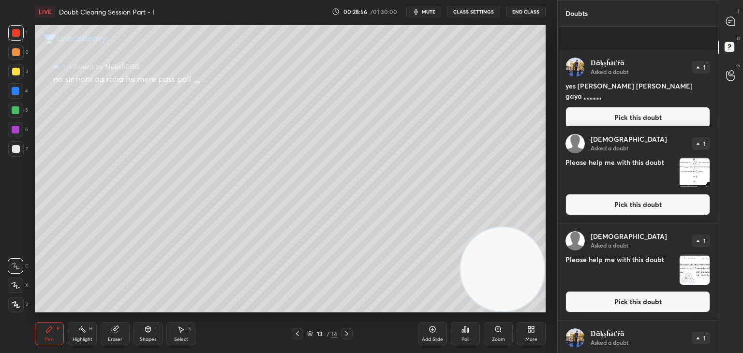
scroll to position [572, 0]
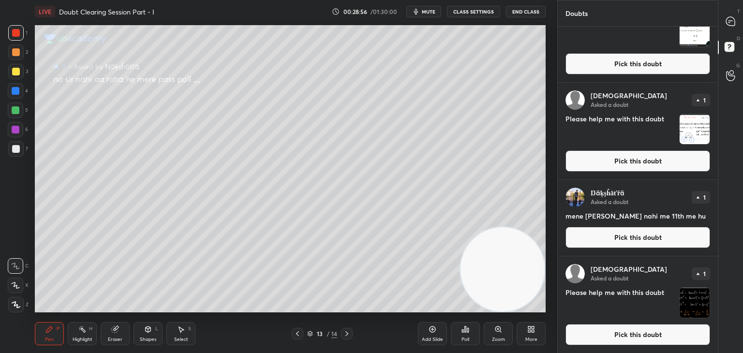
click at [619, 331] on button "Pick this doubt" at bounding box center [637, 334] width 145 height 21
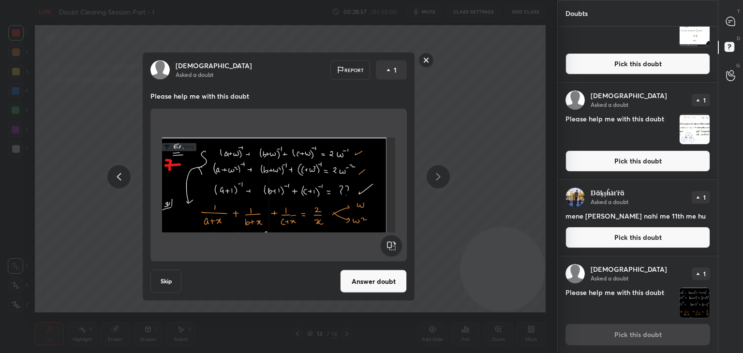
drag, startPoint x: 378, startPoint y: 287, endPoint x: 383, endPoint y: 285, distance: 5.7
click at [376, 287] on button "Answer doubt" at bounding box center [373, 281] width 67 height 23
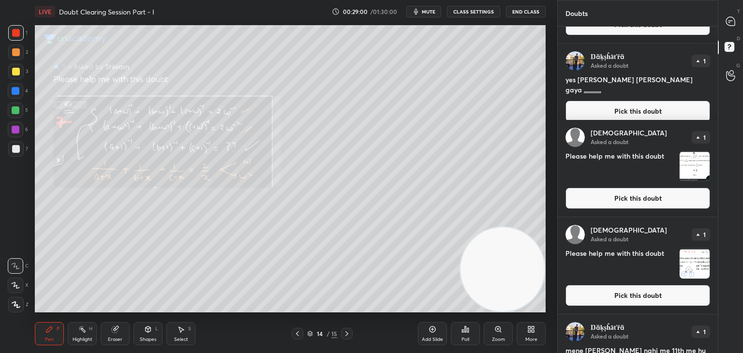
scroll to position [475, 0]
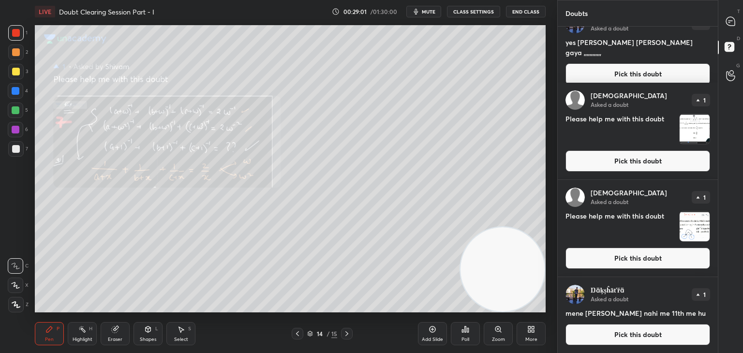
click at [644, 337] on button "Pick this doubt" at bounding box center [637, 334] width 145 height 21
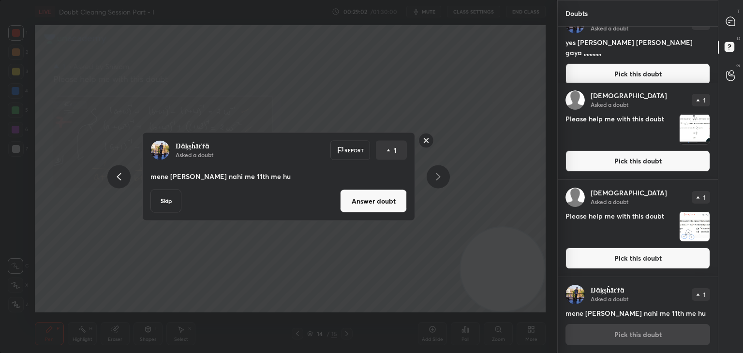
click at [391, 199] on button "Answer doubt" at bounding box center [373, 201] width 67 height 23
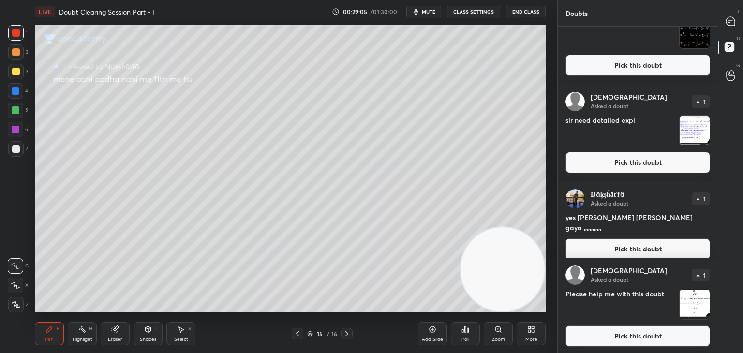
scroll to position [398, 0]
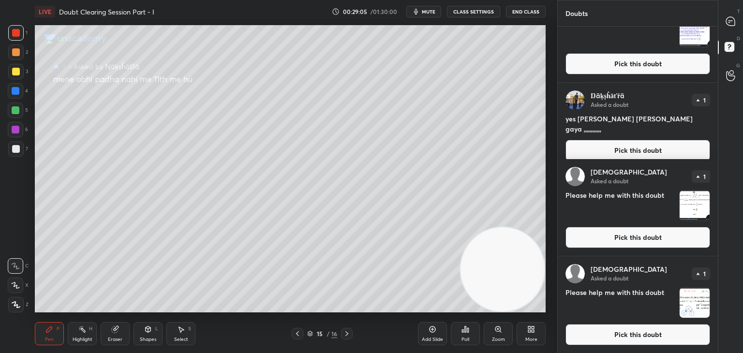
click at [628, 341] on button "Pick this doubt" at bounding box center [637, 334] width 145 height 21
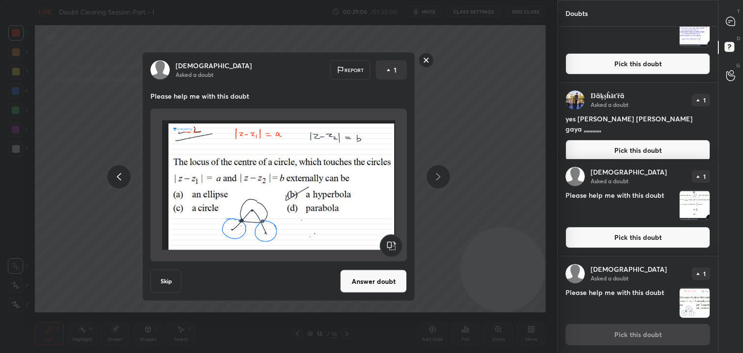
click at [385, 276] on button "Answer doubt" at bounding box center [373, 281] width 67 height 23
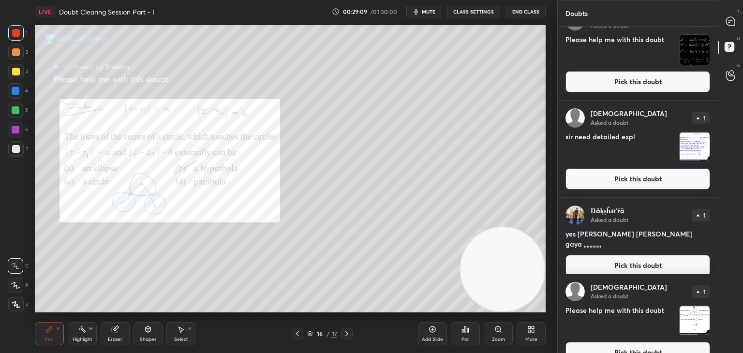
scroll to position [301, 0]
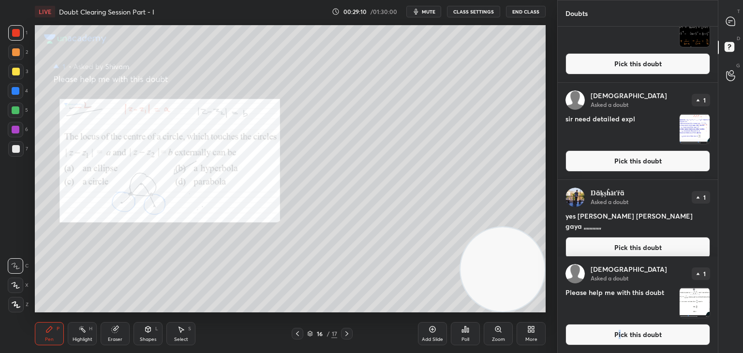
click at [617, 333] on button "Pick this doubt" at bounding box center [637, 334] width 145 height 21
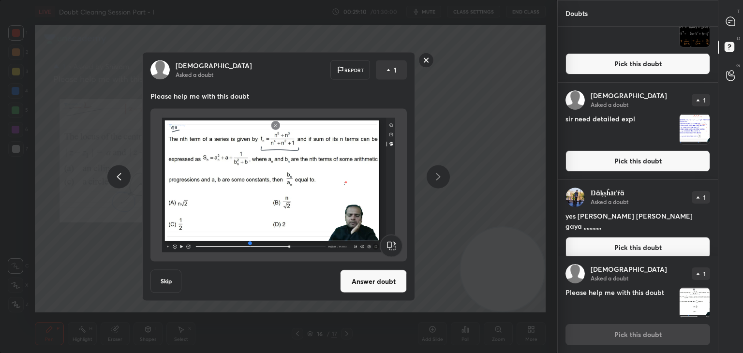
click at [374, 273] on button "Answer doubt" at bounding box center [373, 281] width 67 height 23
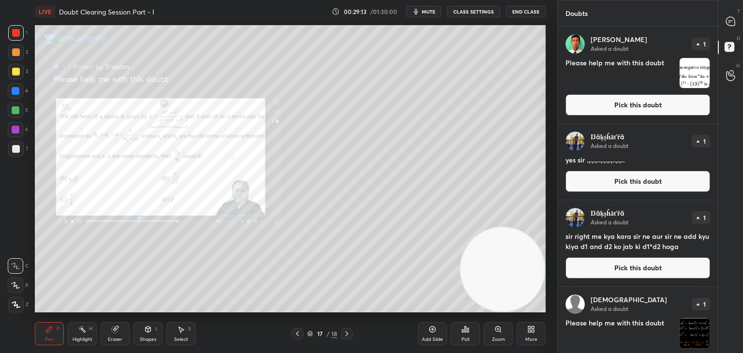
drag, startPoint x: 717, startPoint y: 97, endPoint x: 713, endPoint y: 169, distance: 72.7
click at [713, 171] on div "Doubts Enable hand raising Enable raise hand to speak to learners. Once enabled…" at bounding box center [650, 176] width 186 height 353
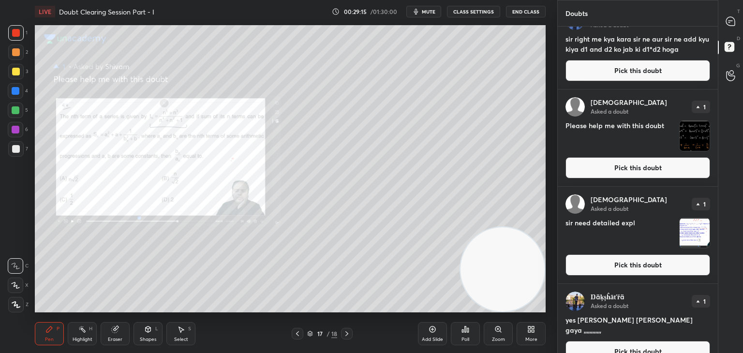
scroll to position [204, 0]
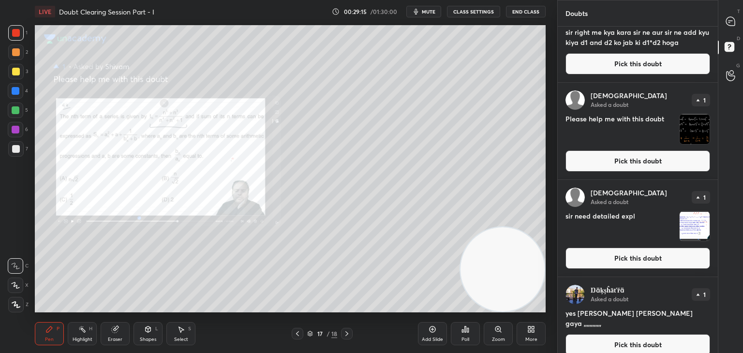
click at [636, 338] on button "Pick this doubt" at bounding box center [637, 344] width 145 height 21
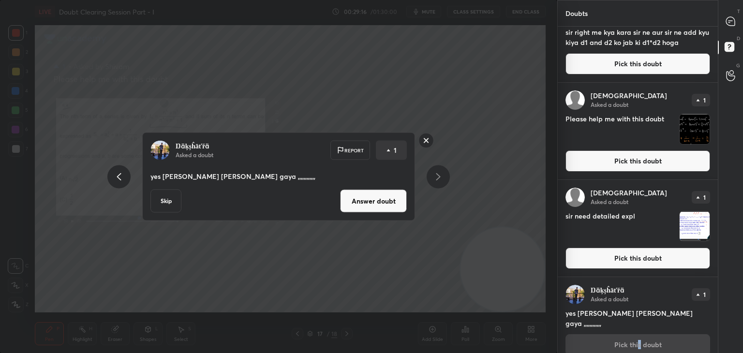
click at [394, 202] on button "Answer doubt" at bounding box center [373, 201] width 67 height 23
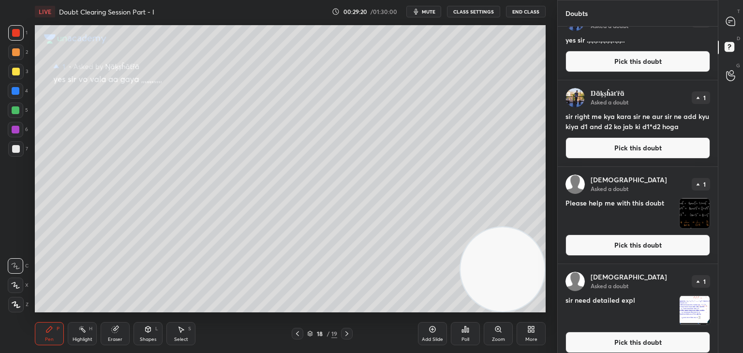
scroll to position [128, 0]
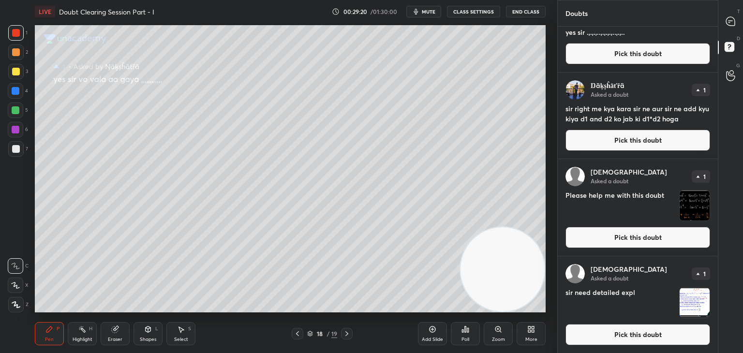
drag, startPoint x: 627, startPoint y: 337, endPoint x: 625, endPoint y: 332, distance: 5.2
click at [625, 336] on button "Pick this doubt" at bounding box center [637, 334] width 145 height 21
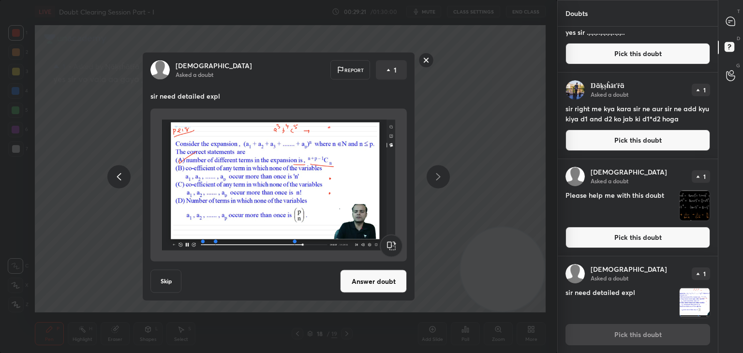
click at [377, 285] on button "Answer doubt" at bounding box center [373, 281] width 67 height 23
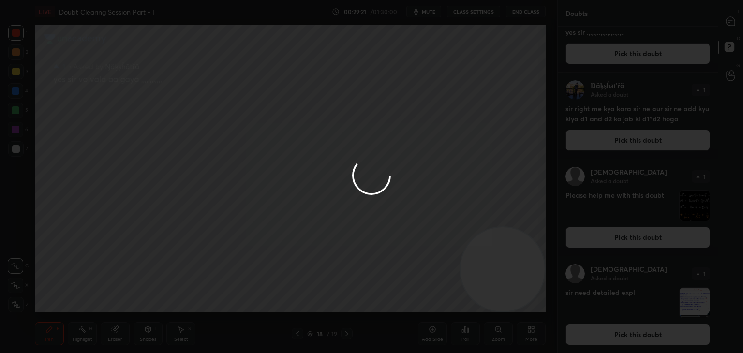
scroll to position [0, 0]
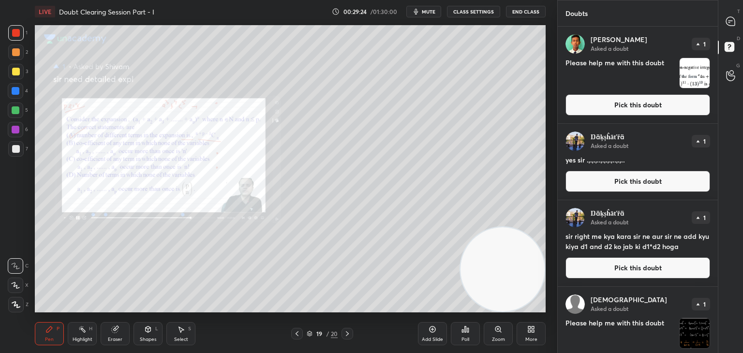
click at [634, 103] on button "Pick this doubt" at bounding box center [637, 104] width 145 height 21
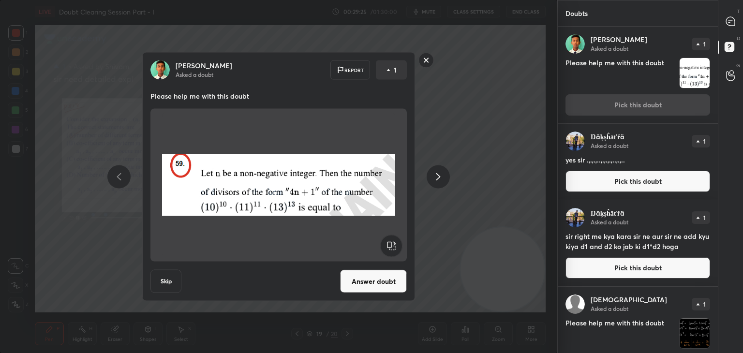
click at [388, 281] on button "Answer doubt" at bounding box center [373, 281] width 67 height 23
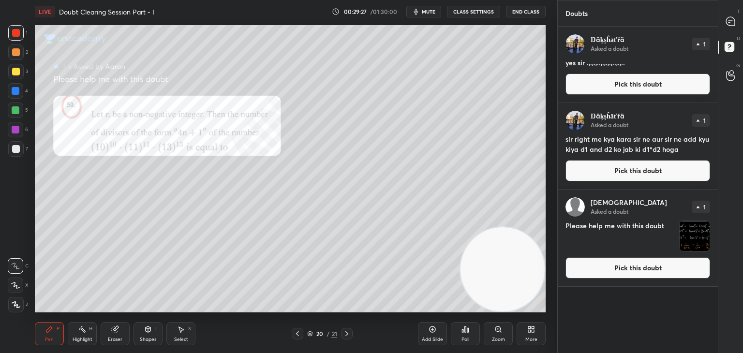
click at [604, 254] on div "[PERSON_NAME] Asked a doubt 1 Please help me with this doubt Pick this doubt" at bounding box center [638, 238] width 160 height 97
click at [602, 269] on button "Pick this doubt" at bounding box center [637, 267] width 145 height 21
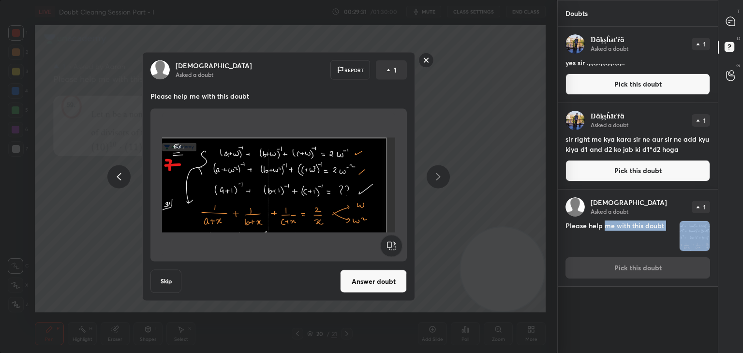
click at [380, 283] on button "Answer doubt" at bounding box center [373, 281] width 67 height 23
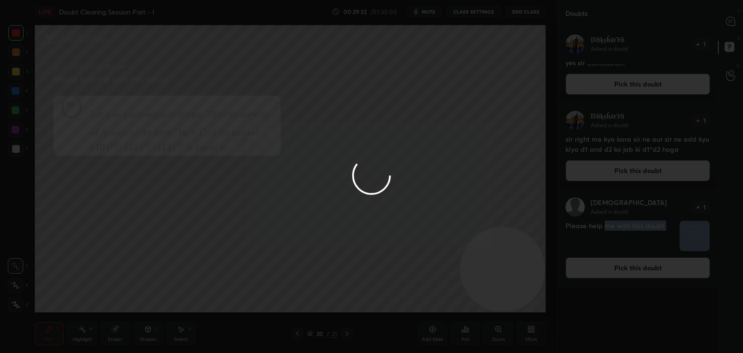
click at [640, 163] on div at bounding box center [371, 176] width 743 height 353
click at [639, 165] on div at bounding box center [371, 176] width 743 height 353
click at [639, 167] on div at bounding box center [371, 176] width 743 height 353
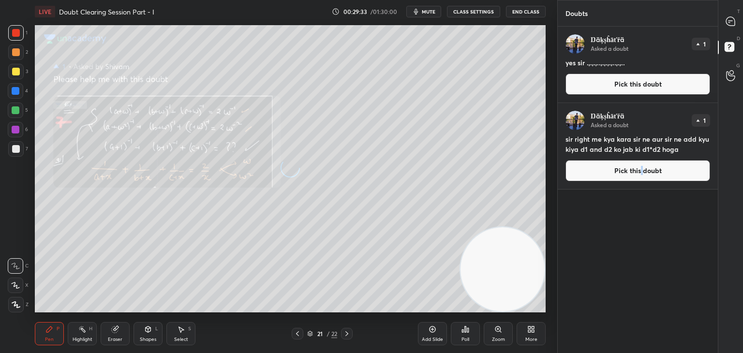
click at [639, 167] on button "Pick this doubt" at bounding box center [637, 170] width 145 height 21
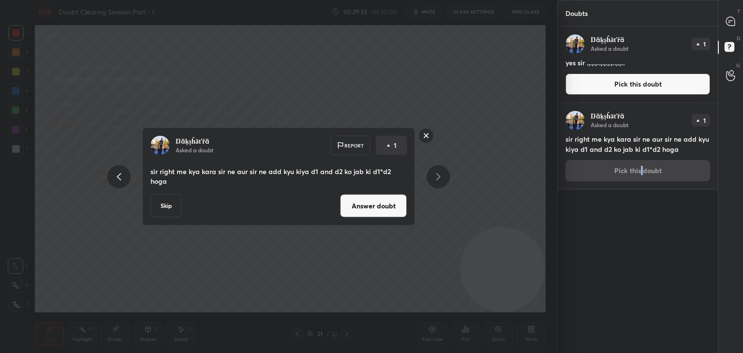
drag, startPoint x: 640, startPoint y: 166, endPoint x: 631, endPoint y: 171, distance: 10.6
click at [640, 166] on div "Ŋäķșĥāťřä Asked a doubt 1 sir right me kya kara sir ne aur sir ne add kyu kiya …" at bounding box center [638, 146] width 160 height 86
click at [397, 206] on button "Answer doubt" at bounding box center [373, 205] width 67 height 23
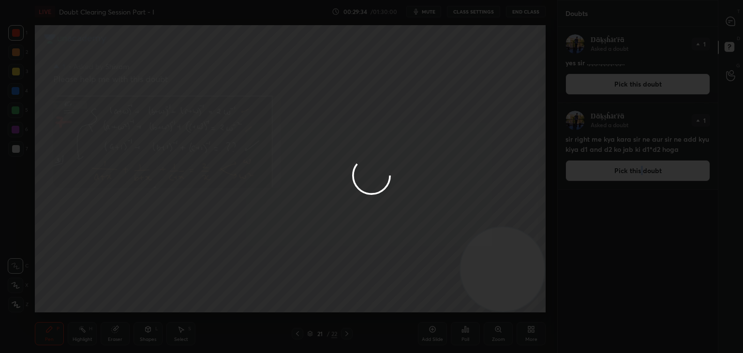
click at [631, 90] on div at bounding box center [371, 176] width 743 height 353
click at [632, 85] on div at bounding box center [371, 176] width 743 height 353
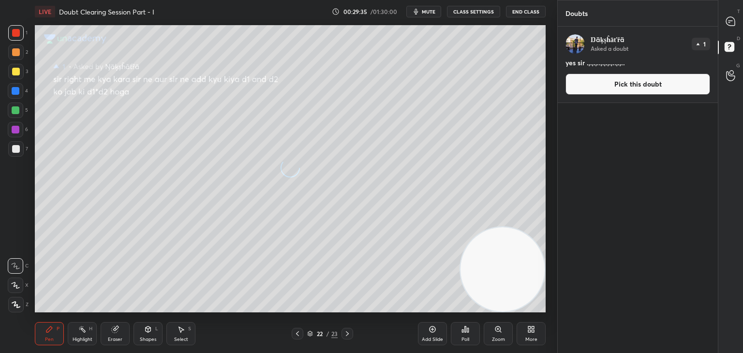
click at [637, 86] on button "Pick this doubt" at bounding box center [637, 84] width 145 height 21
click at [641, 86] on div "Ŋäķșĥāťřä Asked a doubt 1 yes sir .,.,.,..,.,.,.,..,.,.. Pick this doubt" at bounding box center [638, 65] width 160 height 76
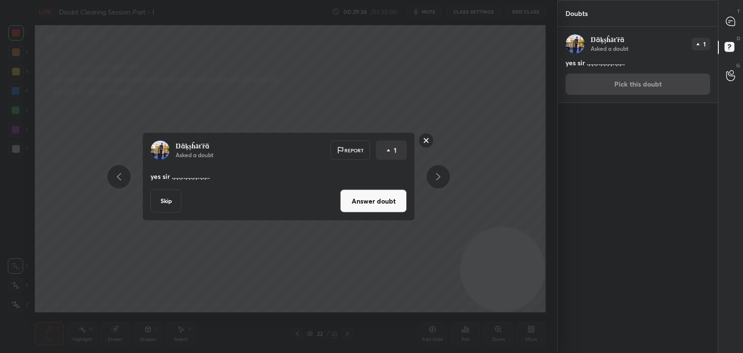
click at [389, 197] on button "Answer doubt" at bounding box center [373, 201] width 67 height 23
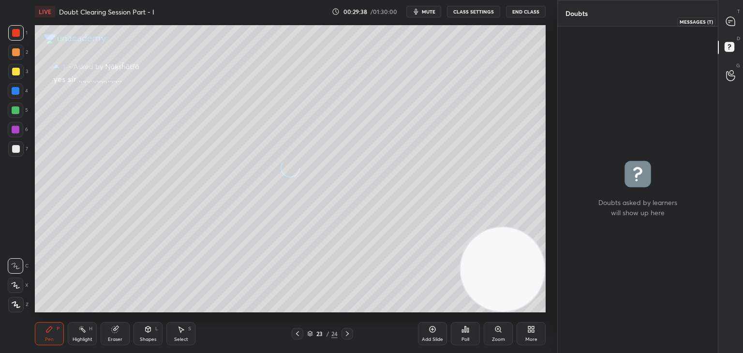
drag, startPoint x: 727, startPoint y: 28, endPoint x: 719, endPoint y: 28, distance: 8.2
click at [727, 28] on div at bounding box center [730, 21] width 19 height 17
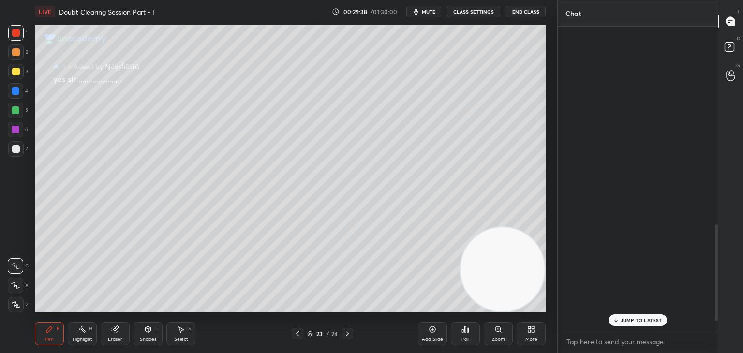
scroll to position [300, 157]
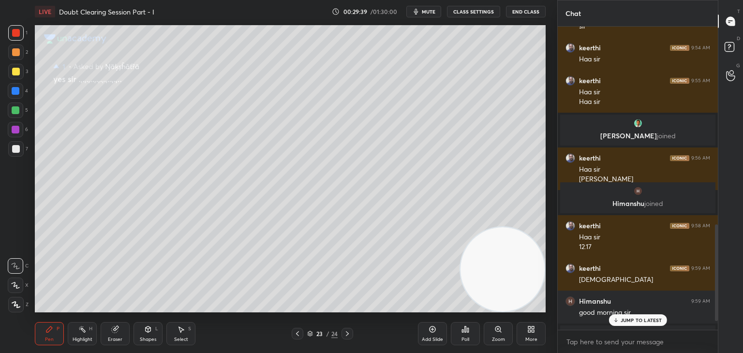
click at [622, 320] on p "JUMP TO LATEST" at bounding box center [641, 320] width 42 height 6
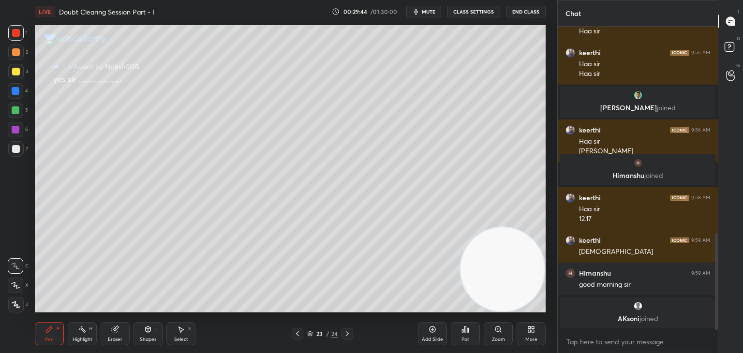
click at [297, 333] on icon at bounding box center [298, 334] width 8 height 8
click at [297, 336] on icon at bounding box center [298, 334] width 8 height 8
click at [298, 337] on icon at bounding box center [298, 334] width 8 height 8
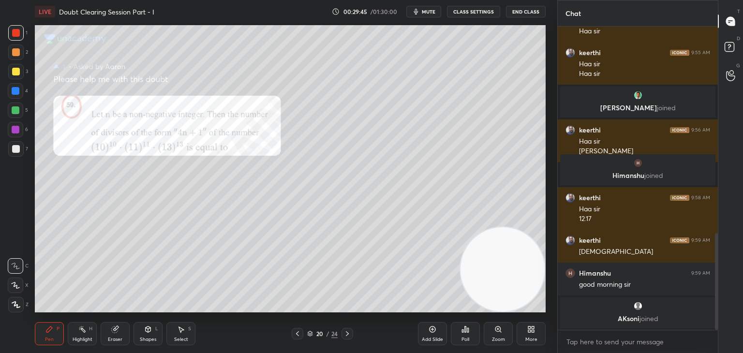
click at [298, 338] on div at bounding box center [298, 334] width 12 height 12
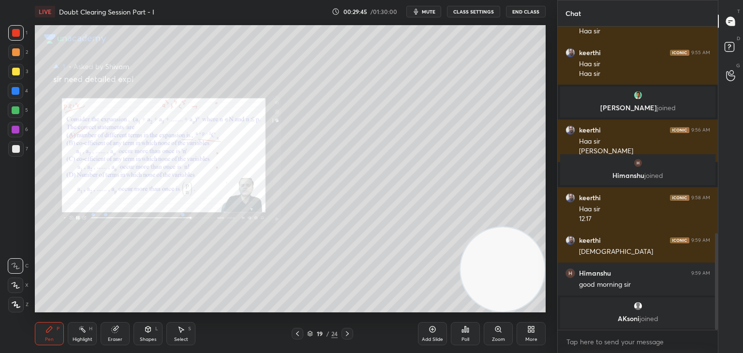
click at [298, 339] on div at bounding box center [298, 334] width 12 height 12
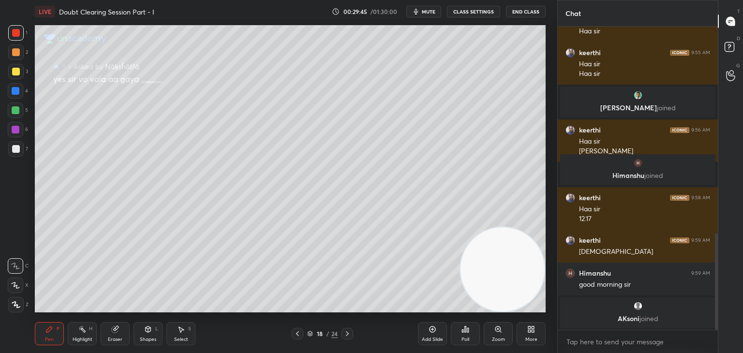
click at [299, 338] on div at bounding box center [298, 334] width 12 height 12
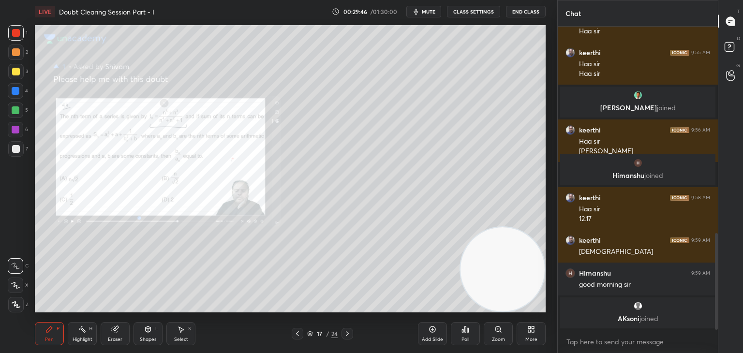
click at [298, 339] on div at bounding box center [298, 334] width 12 height 12
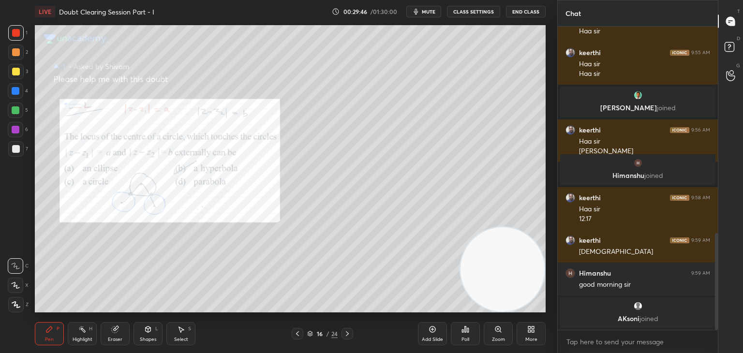
click at [298, 339] on div "Pen P Highlight H Eraser Shapes L Select S 16 / 24 Add Slide Poll Zoom More" at bounding box center [290, 333] width 511 height 39
click at [295, 335] on icon at bounding box center [298, 334] width 8 height 8
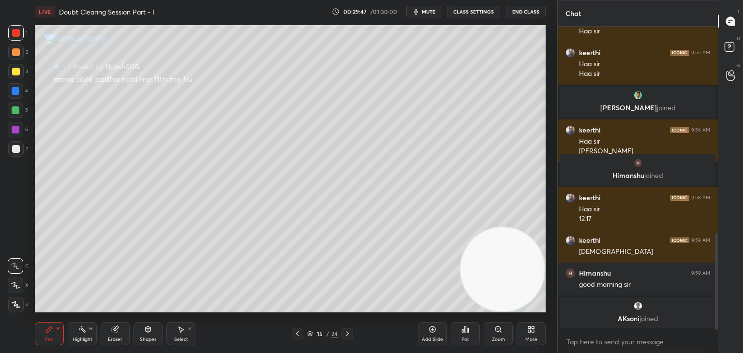
click at [296, 334] on icon at bounding box center [297, 333] width 3 height 5
click at [296, 333] on icon at bounding box center [297, 333] width 3 height 5
click at [296, 332] on icon at bounding box center [298, 334] width 8 height 8
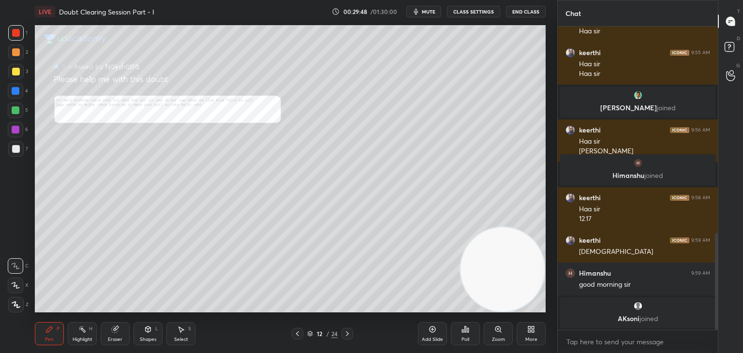
click at [296, 333] on icon at bounding box center [298, 334] width 8 height 8
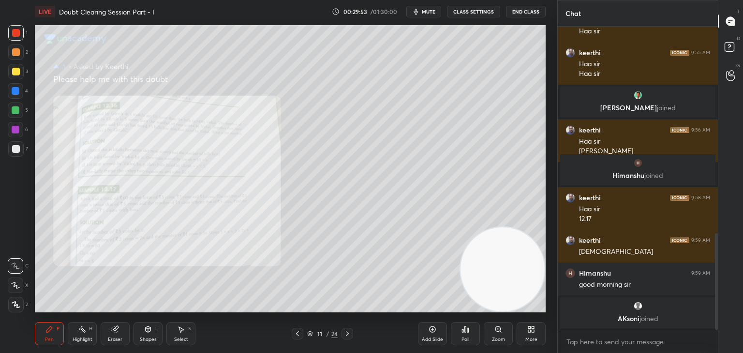
click at [495, 333] on icon at bounding box center [498, 329] width 8 height 8
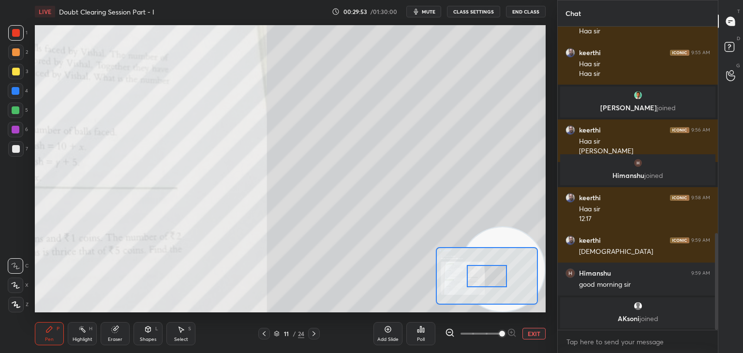
click at [499, 333] on span at bounding box center [502, 334] width 6 height 6
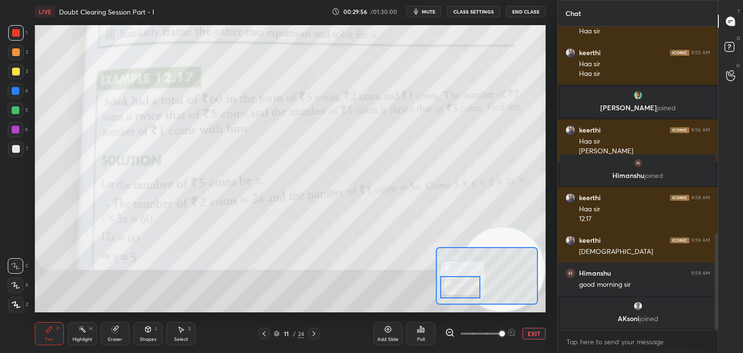
drag, startPoint x: 485, startPoint y: 277, endPoint x: 457, endPoint y: 282, distance: 27.5
click at [462, 287] on div at bounding box center [460, 287] width 40 height 22
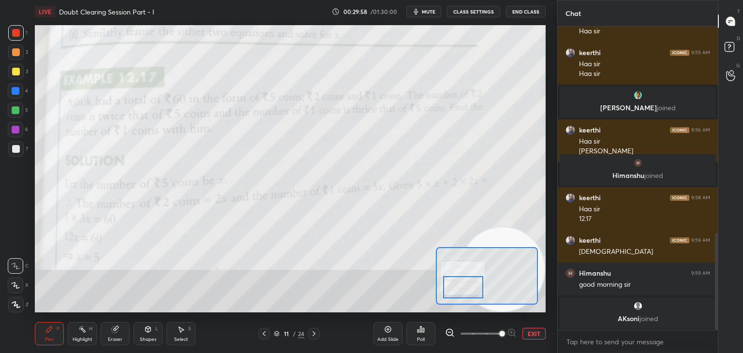
click at [459, 291] on div at bounding box center [463, 287] width 40 height 22
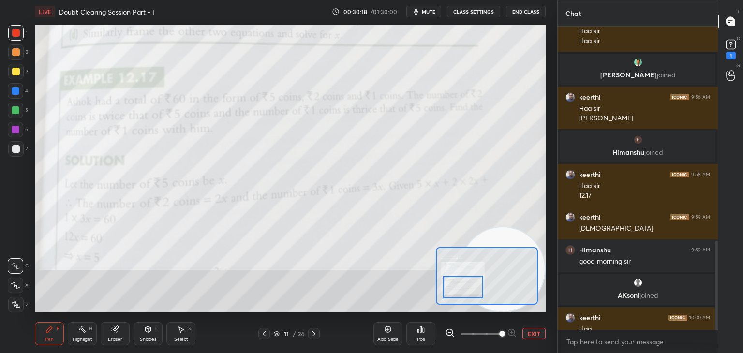
scroll to position [732, 0]
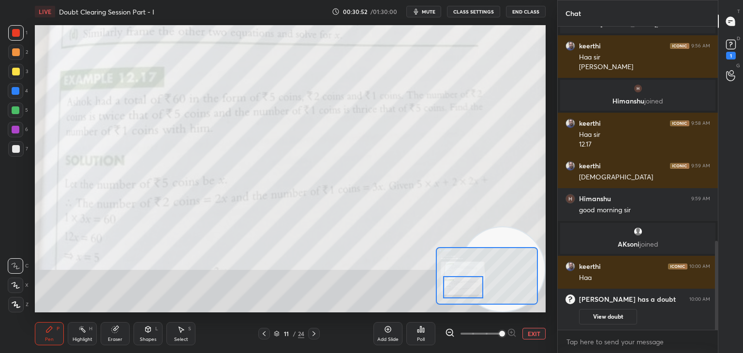
click at [25, 147] on div "7" at bounding box center [18, 148] width 20 height 15
click at [531, 324] on div "Add Slide Poll EXIT" at bounding box center [459, 334] width 172 height 54
click at [531, 335] on button "EXIT" at bounding box center [533, 334] width 23 height 12
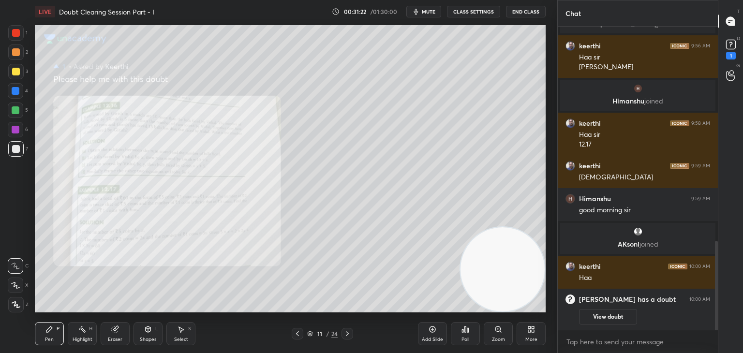
click at [345, 332] on icon at bounding box center [347, 334] width 8 height 8
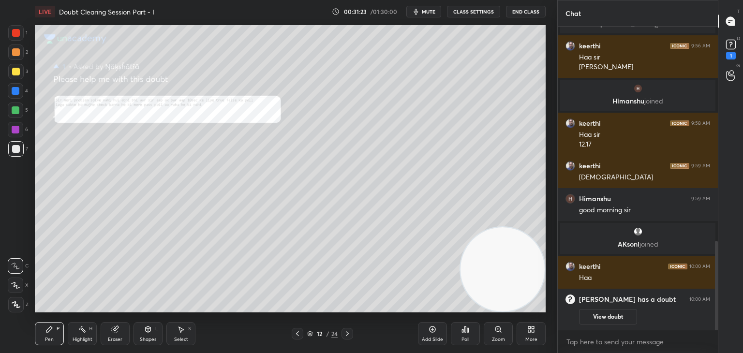
click at [343, 334] on icon at bounding box center [347, 334] width 8 height 8
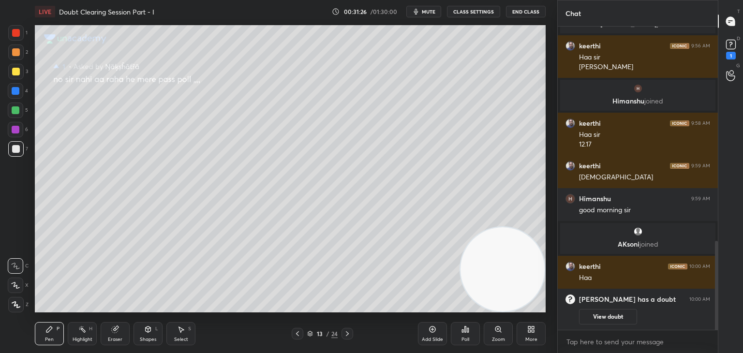
click at [346, 328] on div at bounding box center [347, 334] width 12 height 12
drag, startPoint x: 298, startPoint y: 332, endPoint x: 307, endPoint y: 324, distance: 12.3
click at [298, 331] on icon at bounding box center [298, 334] width 8 height 8
click at [348, 333] on icon at bounding box center [347, 334] width 8 height 8
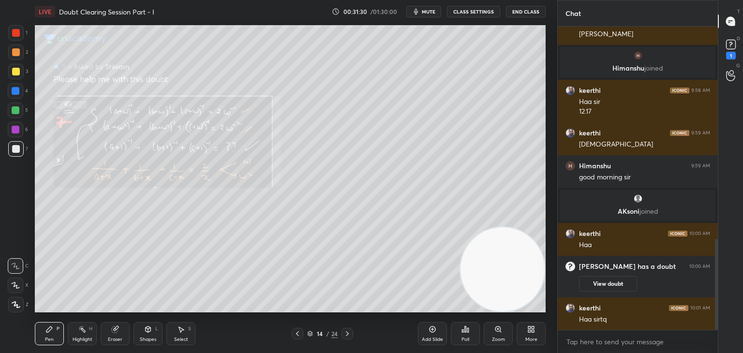
click at [489, 328] on div "Zoom" at bounding box center [498, 333] width 29 height 23
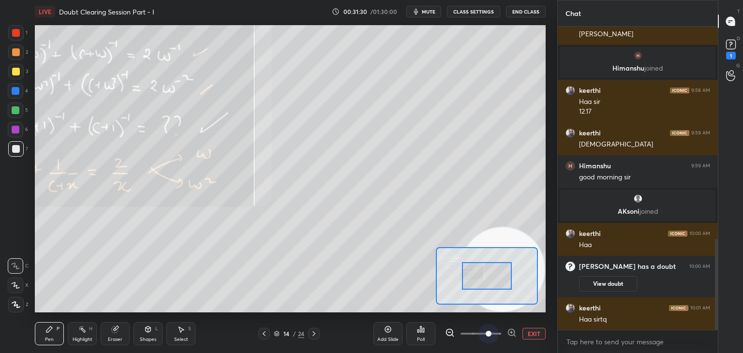
click at [485, 329] on span at bounding box center [480, 333] width 41 height 15
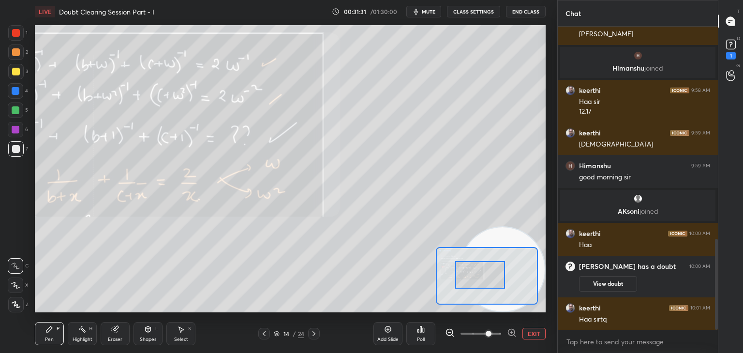
drag, startPoint x: 481, startPoint y: 280, endPoint x: 438, endPoint y: 274, distance: 43.1
click at [455, 274] on div at bounding box center [480, 275] width 50 height 28
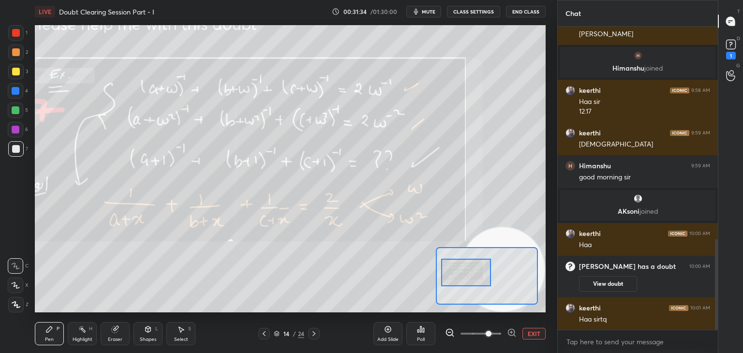
click at [462, 275] on div at bounding box center [466, 273] width 50 height 28
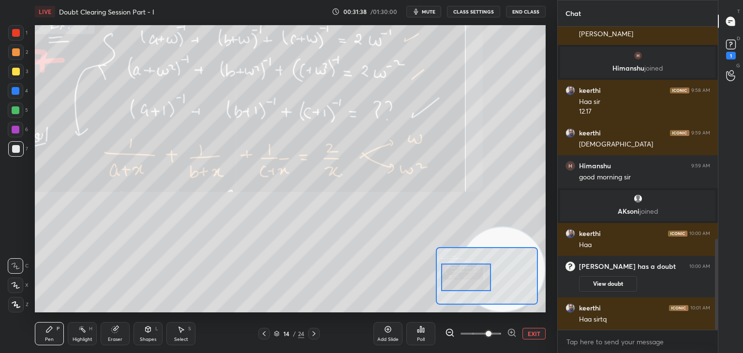
click at [466, 274] on div at bounding box center [466, 278] width 50 height 28
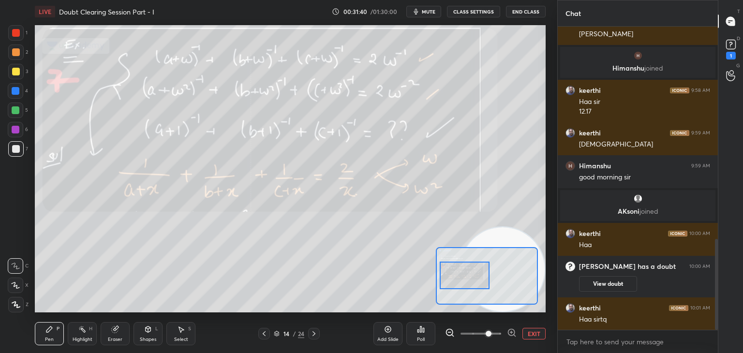
scroll to position [752, 0]
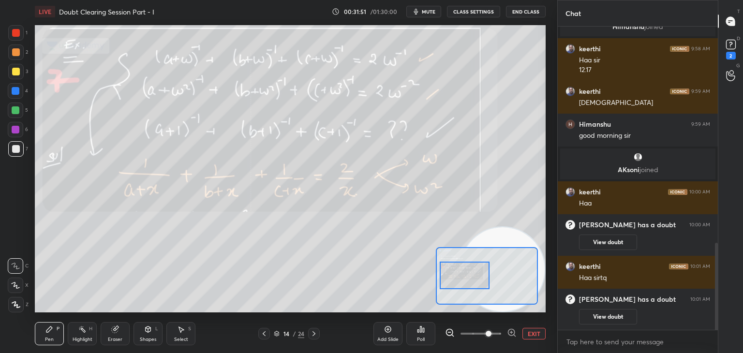
click at [529, 332] on button "EXIT" at bounding box center [533, 334] width 23 height 12
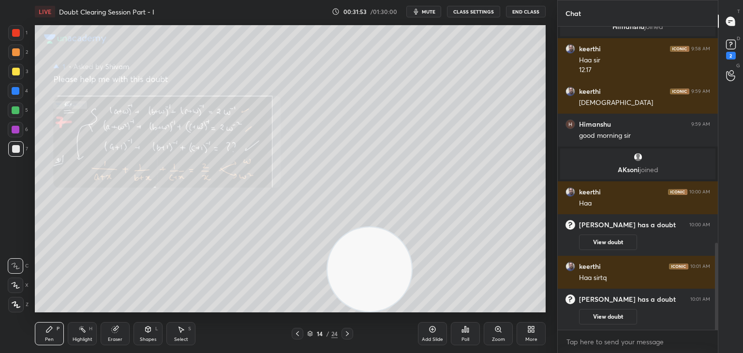
drag, startPoint x: 498, startPoint y: 279, endPoint x: 0, endPoint y: 314, distance: 498.3
click at [0, 314] on div "1 2 3 4 5 6 7 C X Z C X Z E E Erase all H H LIVE Doubt Clearing Session Part - …" at bounding box center [274, 176] width 549 height 353
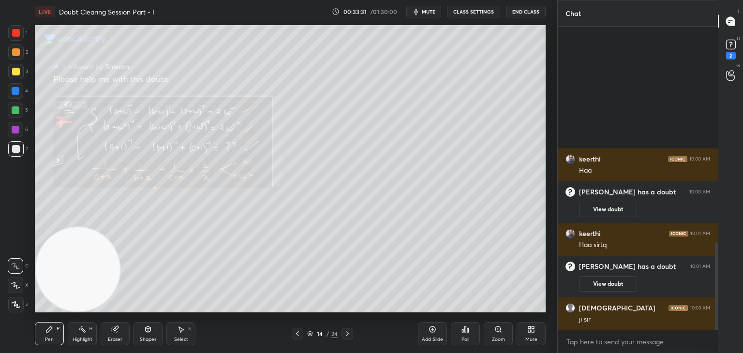
scroll to position [768, 0]
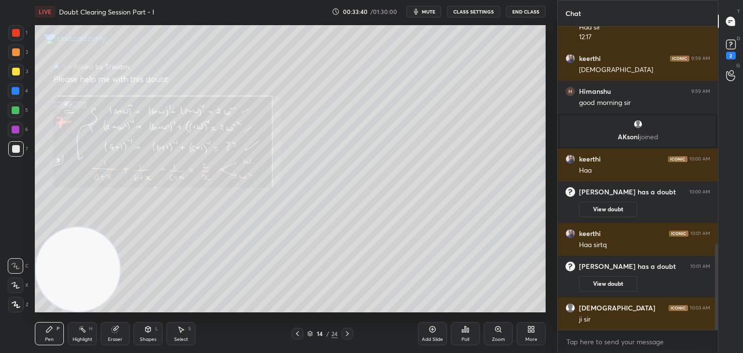
click at [348, 334] on icon at bounding box center [347, 333] width 3 height 5
click at [347, 337] on div at bounding box center [347, 334] width 12 height 12
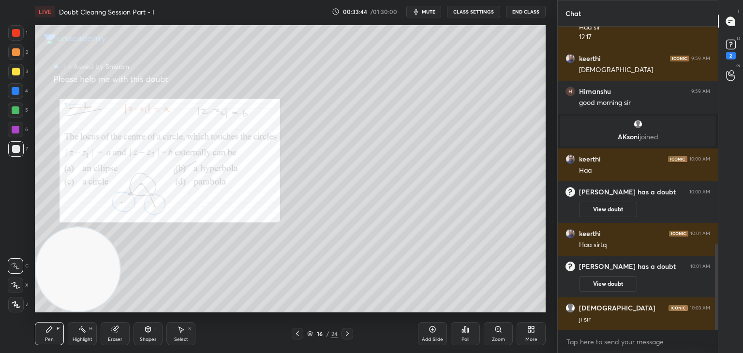
click at [491, 332] on div "Zoom" at bounding box center [498, 333] width 29 height 23
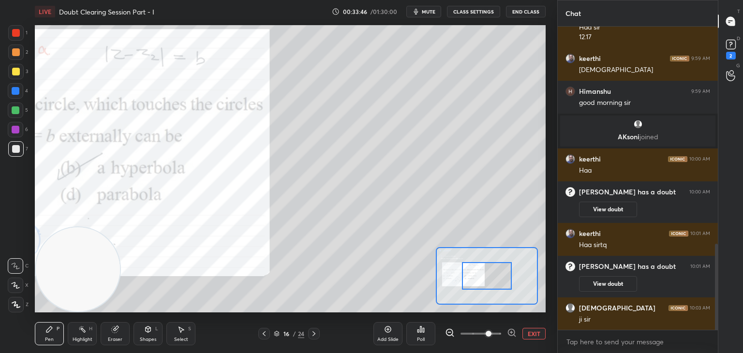
drag, startPoint x: 484, startPoint y: 337, endPoint x: 486, endPoint y: 329, distance: 8.1
click at [483, 337] on span at bounding box center [480, 333] width 41 height 15
click at [487, 331] on span at bounding box center [488, 334] width 6 height 6
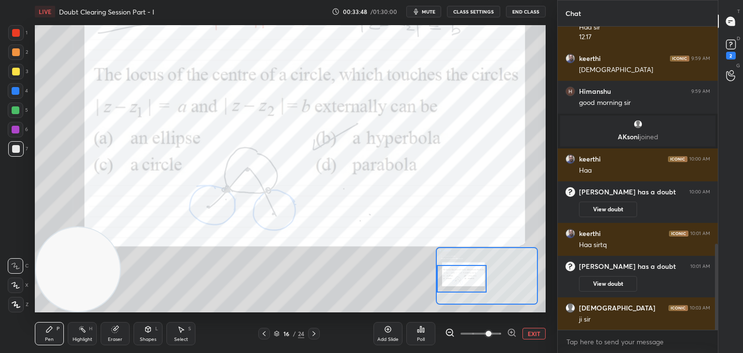
drag, startPoint x: 487, startPoint y: 278, endPoint x: 460, endPoint y: 280, distance: 27.2
click at [462, 281] on div at bounding box center [462, 279] width 50 height 28
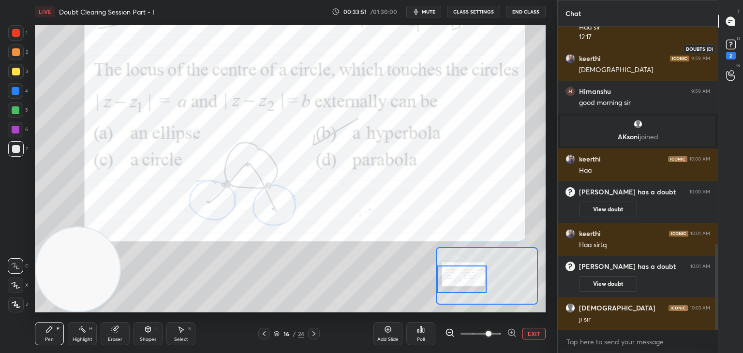
click at [731, 49] on div "2" at bounding box center [730, 48] width 15 height 22
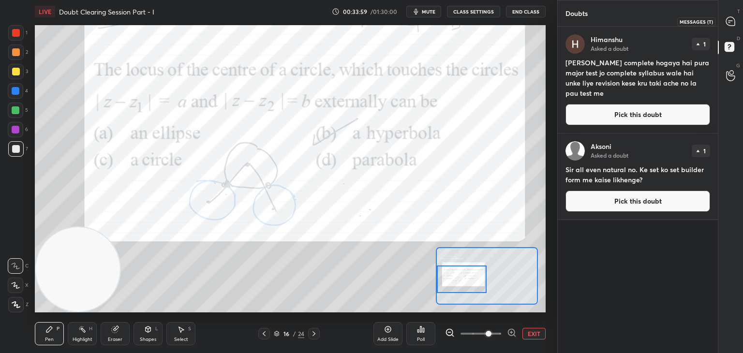
click at [732, 20] on icon at bounding box center [730, 21] width 9 height 9
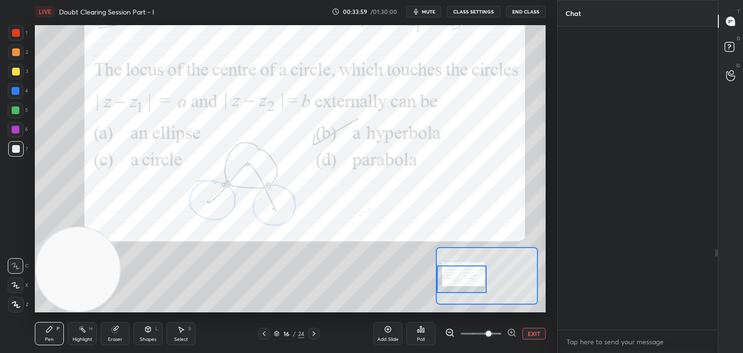
scroll to position [300, 157]
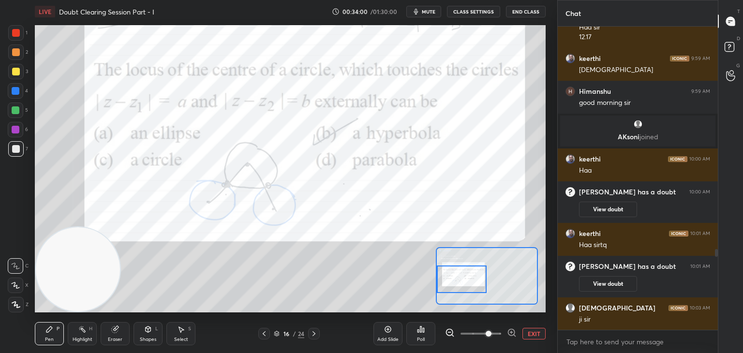
click at [534, 329] on button "EXIT" at bounding box center [533, 334] width 23 height 12
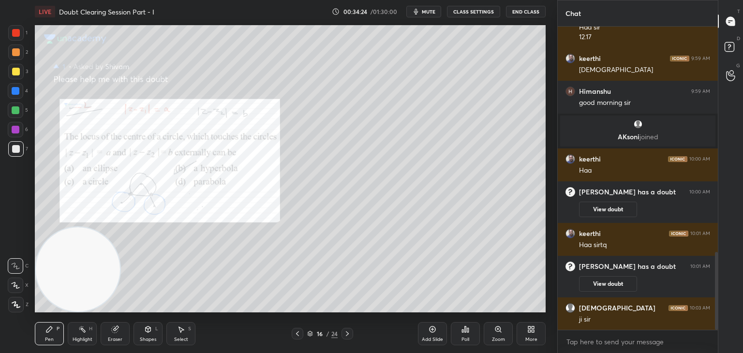
scroll to position [881, 0]
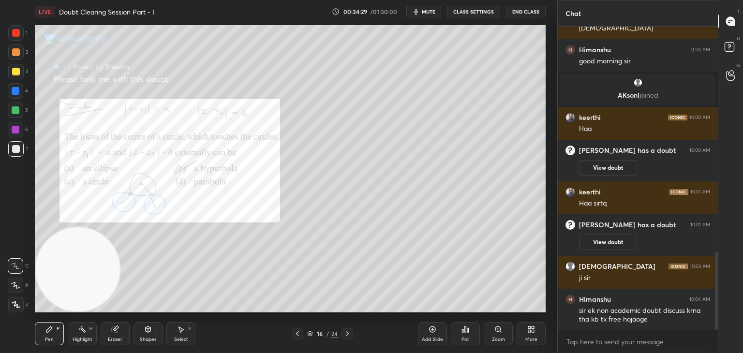
click at [425, 9] on span "mute" at bounding box center [429, 11] width 14 height 7
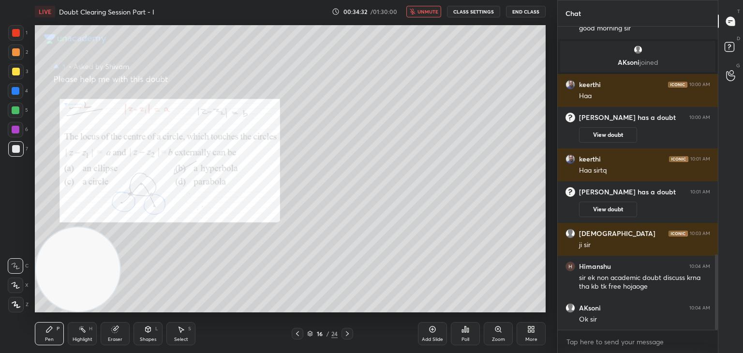
click at [426, 12] on span "unmute" at bounding box center [427, 11] width 21 height 7
click at [123, 332] on div "Eraser" at bounding box center [115, 333] width 29 height 23
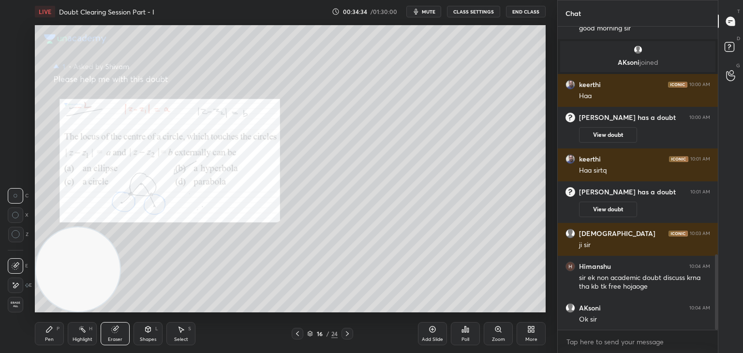
click at [15, 308] on span "Erase all" at bounding box center [15, 304] width 15 height 7
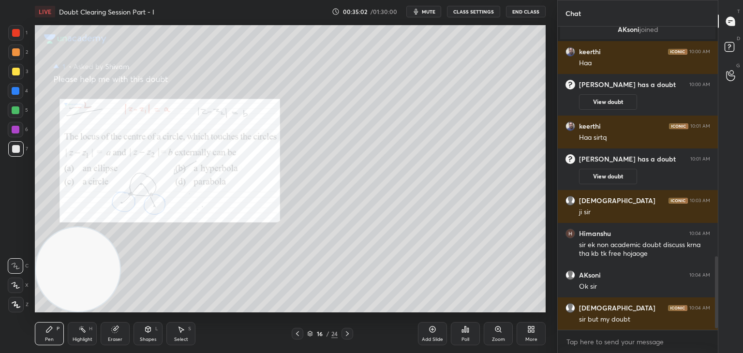
scroll to position [980, 0]
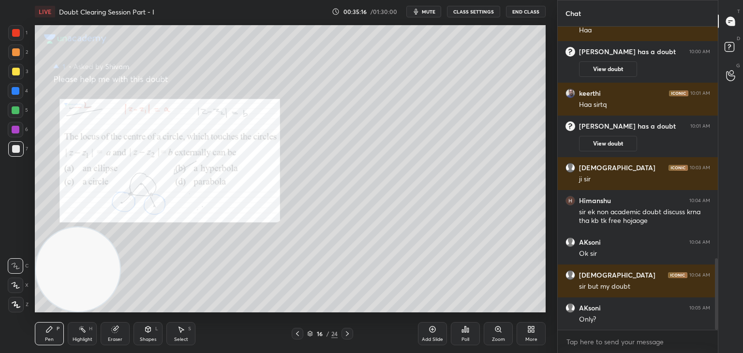
click at [112, 341] on div "Eraser" at bounding box center [115, 333] width 29 height 23
click at [19, 299] on div "Erase all" at bounding box center [15, 304] width 15 height 15
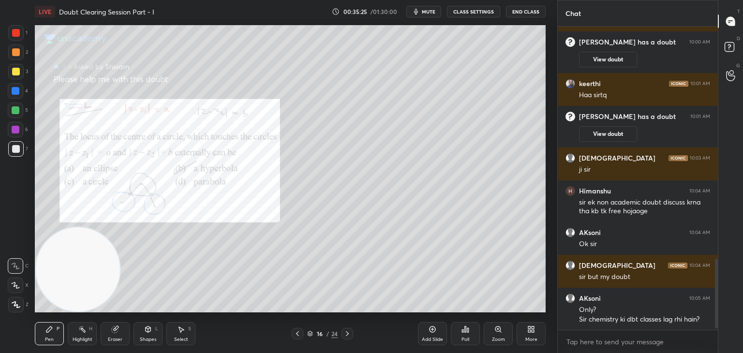
scroll to position [1022, 0]
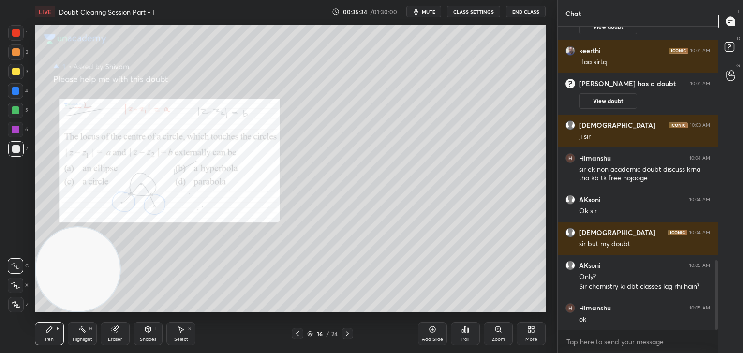
click at [495, 331] on icon at bounding box center [498, 329] width 8 height 8
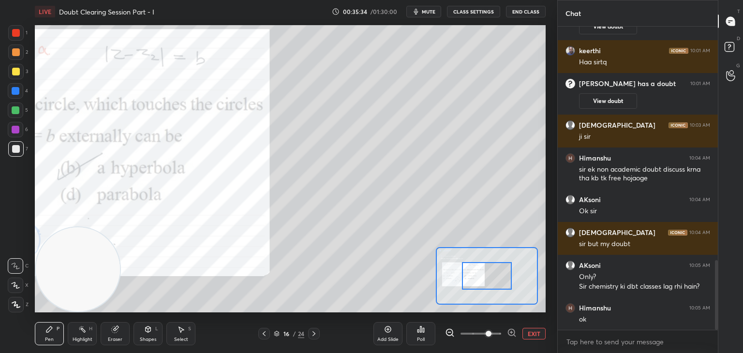
click at [489, 335] on span at bounding box center [480, 333] width 41 height 15
drag, startPoint x: 485, startPoint y: 276, endPoint x: 463, endPoint y: 275, distance: 22.3
click at [464, 275] on div at bounding box center [487, 276] width 50 height 28
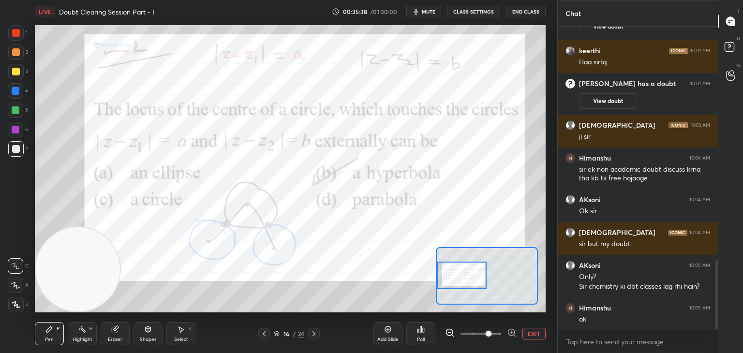
click at [472, 275] on div at bounding box center [462, 276] width 50 height 28
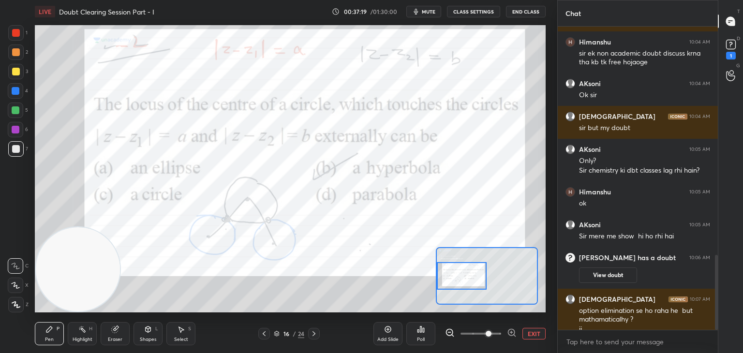
scroll to position [928, 0]
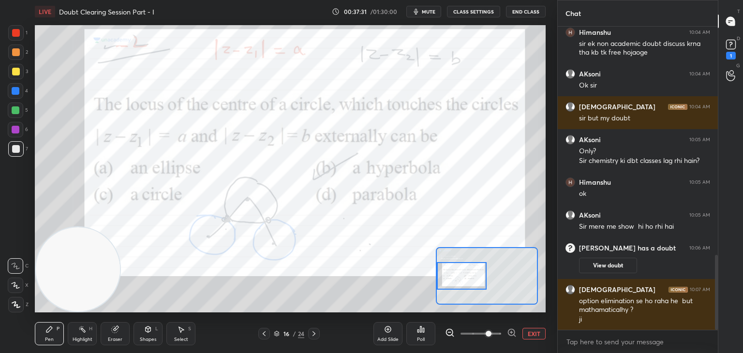
click at [526, 331] on button "EXIT" at bounding box center [533, 334] width 23 height 12
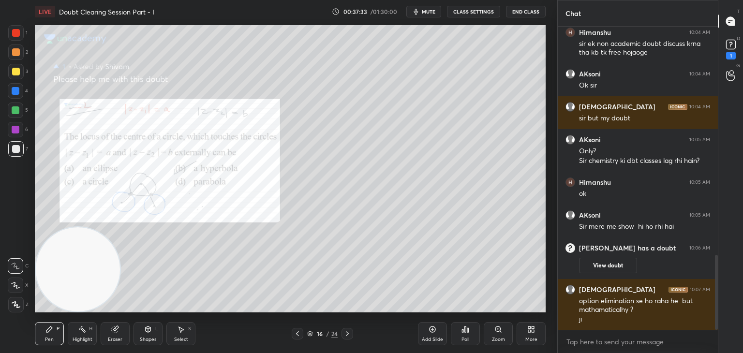
click at [145, 331] on icon at bounding box center [148, 329] width 8 height 8
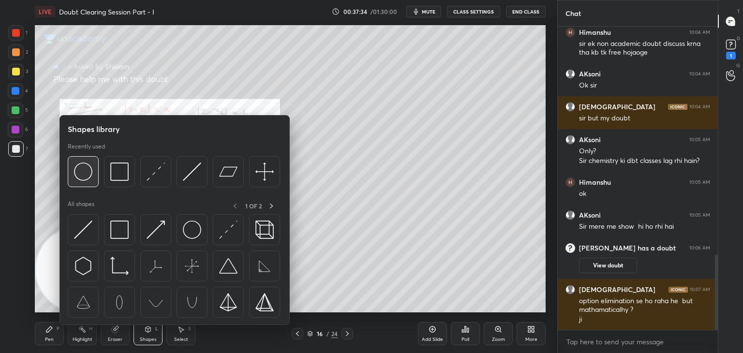
click at [91, 176] on div at bounding box center [83, 171] width 31 height 31
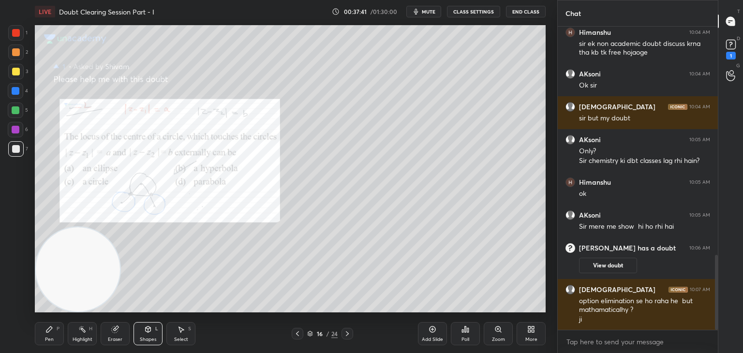
click at [113, 331] on icon at bounding box center [115, 329] width 8 height 8
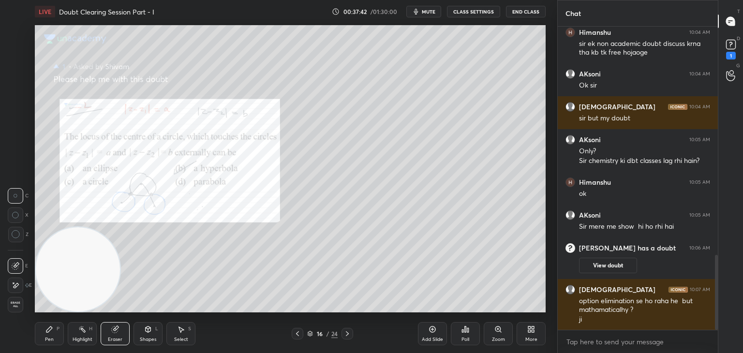
drag, startPoint x: 82, startPoint y: 338, endPoint x: 88, endPoint y: 333, distance: 8.2
click at [82, 338] on div "Highlight" at bounding box center [83, 339] width 20 height 5
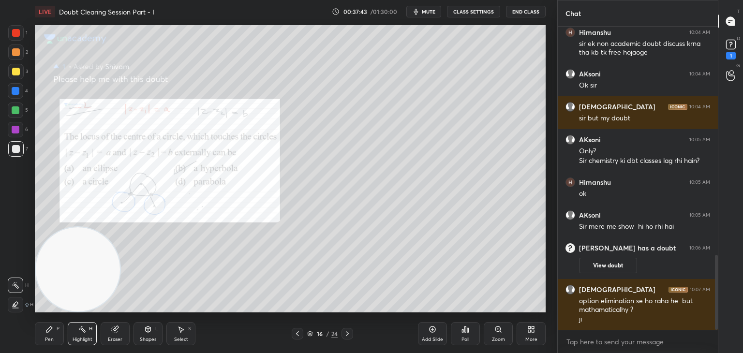
drag, startPoint x: 124, startPoint y: 333, endPoint x: 112, endPoint y: 328, distance: 12.4
click at [124, 332] on div "Eraser" at bounding box center [115, 333] width 29 height 23
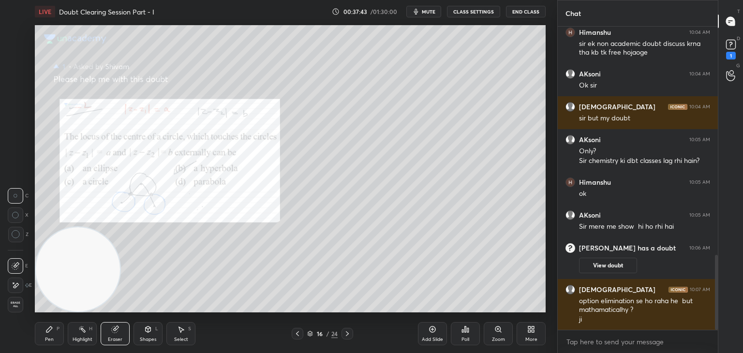
drag, startPoint x: 19, startPoint y: 283, endPoint x: 47, endPoint y: 271, distance: 30.5
click at [19, 283] on div at bounding box center [15, 285] width 15 height 15
drag, startPoint x: 181, startPoint y: 333, endPoint x: 186, endPoint y: 317, distance: 16.7
click at [180, 333] on icon at bounding box center [181, 329] width 8 height 8
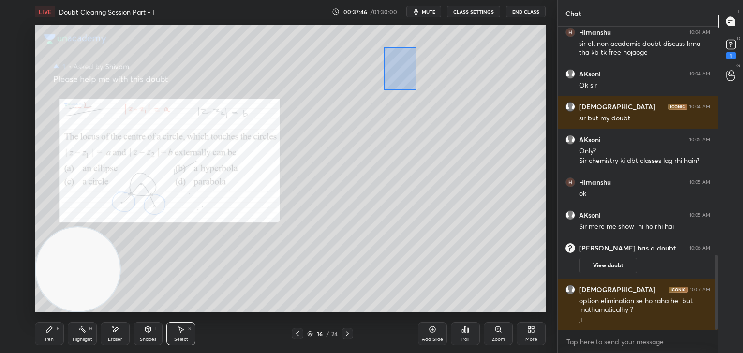
drag, startPoint x: 400, startPoint y: 62, endPoint x: 464, endPoint y: 138, distance: 99.5
click at [464, 138] on div "0 ° Undo Copy Duplicate Duplicate to new slide Delete" at bounding box center [290, 168] width 511 height 287
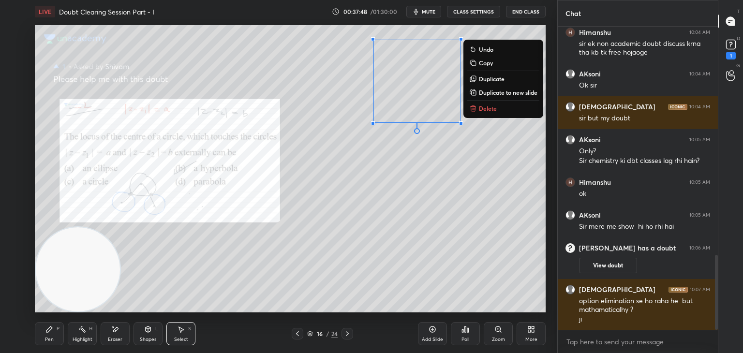
click at [498, 77] on p "Duplicate" at bounding box center [492, 79] width 26 height 8
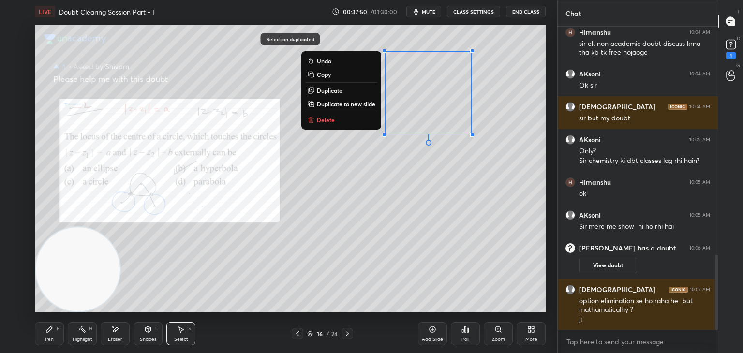
click at [347, 90] on button "Duplicate" at bounding box center [341, 91] width 72 height 12
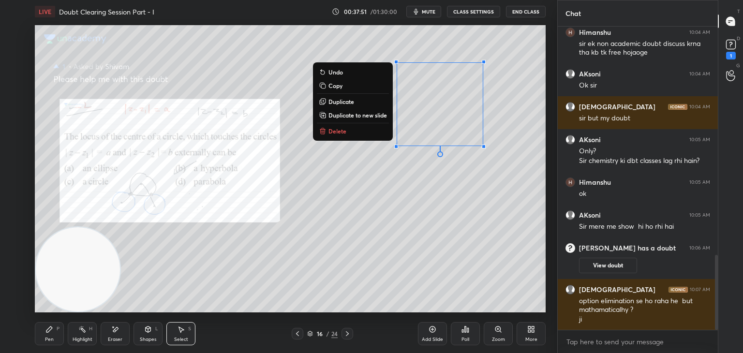
click at [45, 338] on div "Pen" at bounding box center [49, 339] width 9 height 5
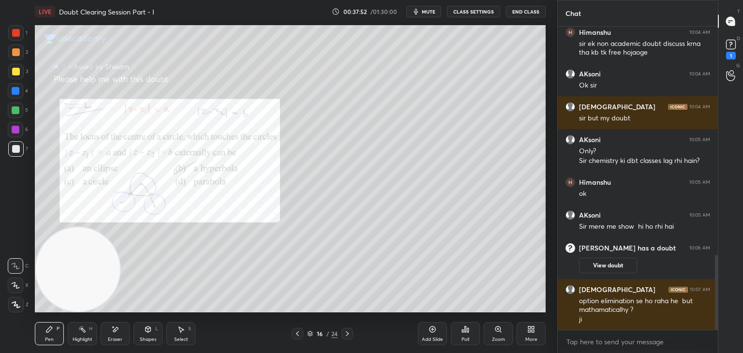
click at [153, 338] on div "Shapes" at bounding box center [148, 339] width 16 height 5
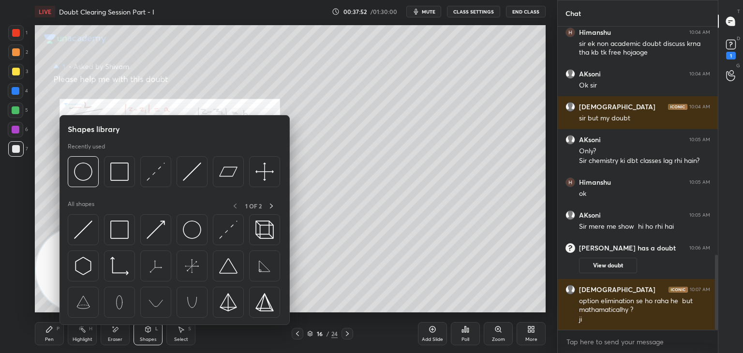
click at [182, 334] on div "Select S" at bounding box center [180, 333] width 29 height 23
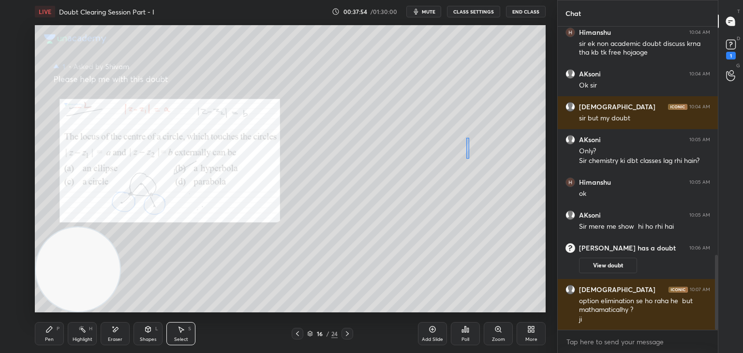
drag, startPoint x: 466, startPoint y: 138, endPoint x: 470, endPoint y: 157, distance: 19.7
click at [470, 159] on div "0 ° Undo Copy Duplicate Duplicate to new slide Delete" at bounding box center [290, 168] width 511 height 287
drag, startPoint x: 460, startPoint y: 149, endPoint x: 378, endPoint y: 173, distance: 85.1
click at [378, 173] on div "0 ° Undo Copy Duplicate Duplicate to new slide Delete" at bounding box center [290, 168] width 511 height 287
drag, startPoint x: 492, startPoint y: 64, endPoint x: 467, endPoint y: 97, distance: 41.0
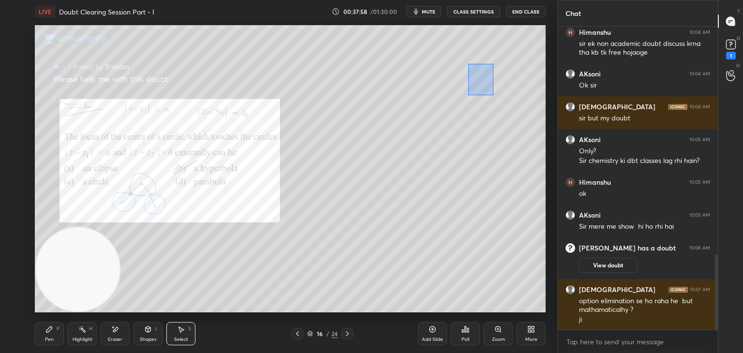
click at [467, 97] on div "0 ° Undo Copy Duplicate Duplicate to new slide Delete" at bounding box center [290, 168] width 511 height 287
drag, startPoint x: 455, startPoint y: 127, endPoint x: 497, endPoint y: 178, distance: 66.3
click at [497, 178] on div "0 ° Undo Copy Duplicate Duplicate to new slide Delete" at bounding box center [290, 168] width 511 height 287
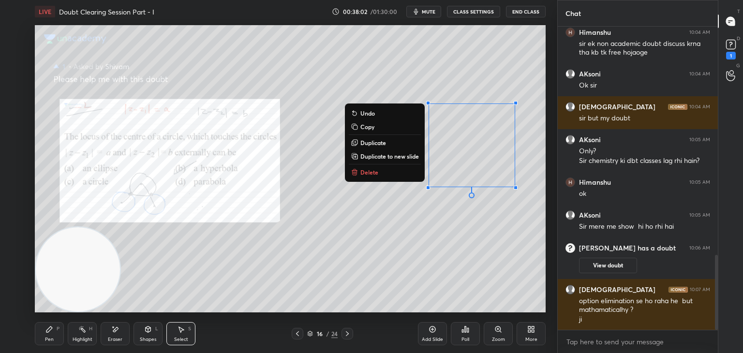
click at [364, 228] on div "0 ° Undo Copy Duplicate Duplicate to new slide Delete" at bounding box center [290, 168] width 511 height 287
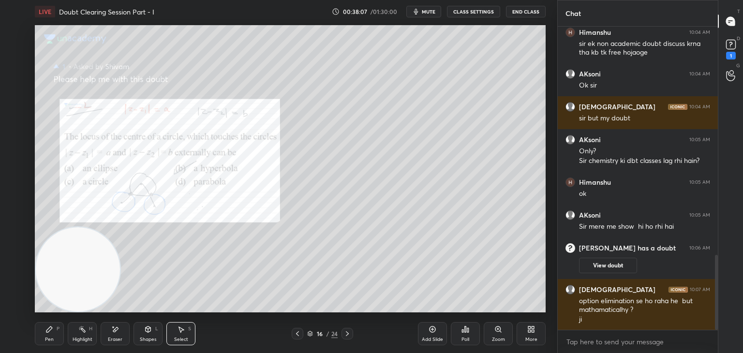
click at [55, 335] on div "Pen P" at bounding box center [49, 333] width 29 height 23
click at [149, 335] on div "Shapes L" at bounding box center [147, 333] width 29 height 23
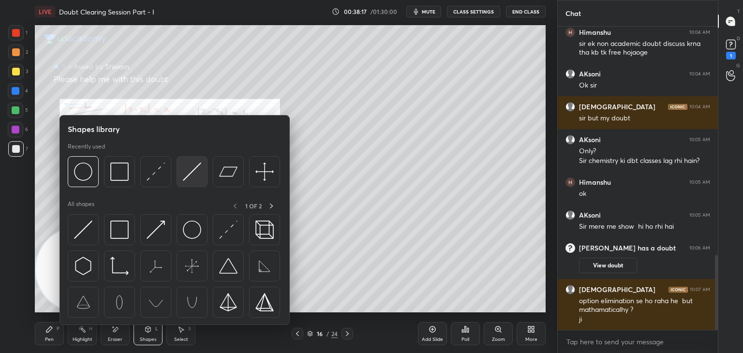
click at [203, 165] on div at bounding box center [191, 171] width 31 height 31
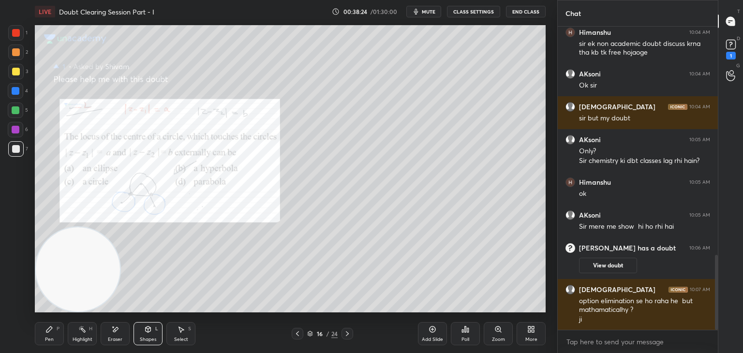
click at [50, 336] on div "Pen P" at bounding box center [49, 333] width 29 height 23
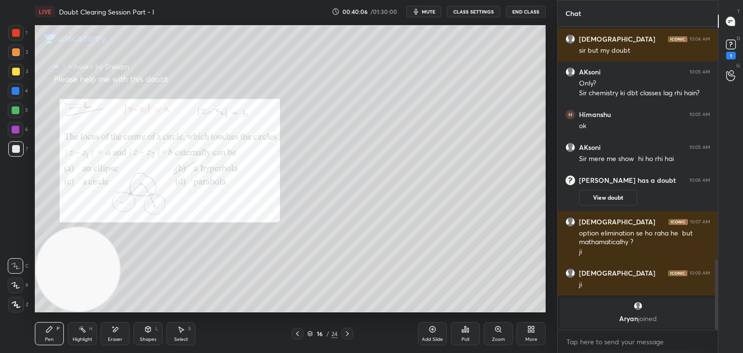
scroll to position [991, 0]
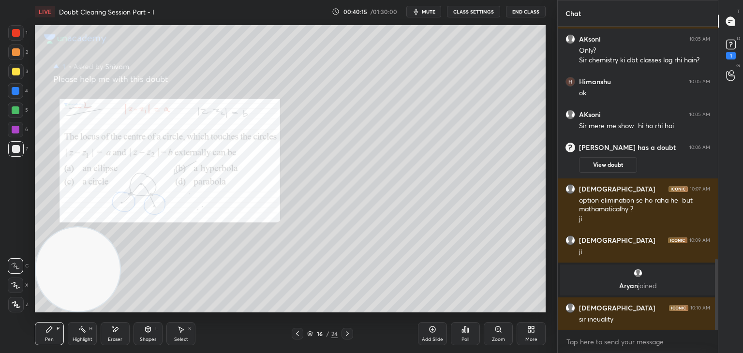
click at [346, 333] on icon at bounding box center [347, 334] width 8 height 8
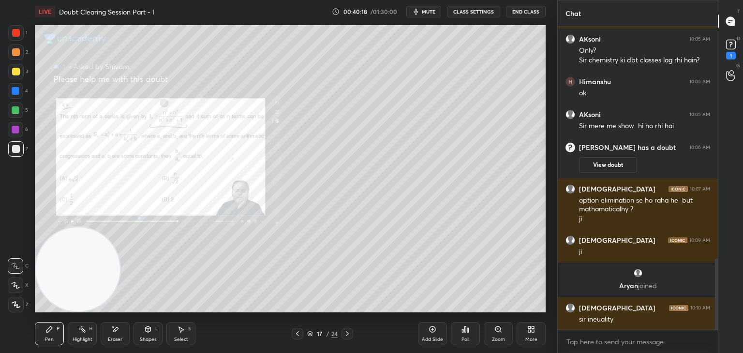
click at [348, 333] on icon at bounding box center [347, 334] width 8 height 8
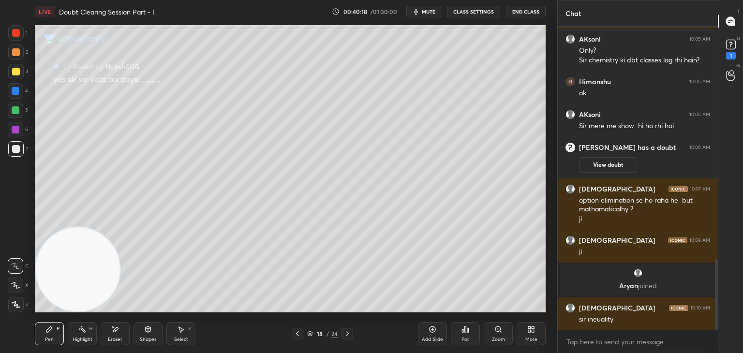
click at [348, 334] on icon at bounding box center [347, 334] width 8 height 8
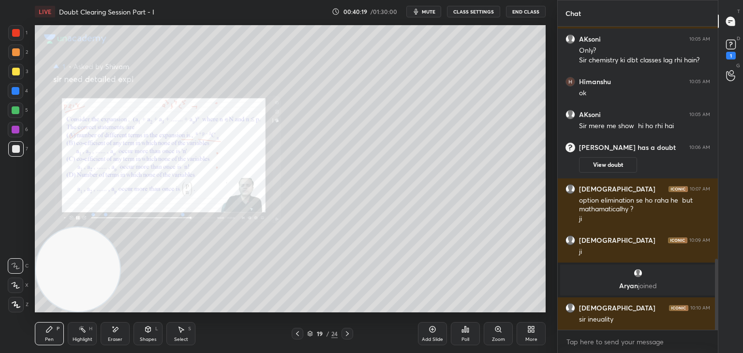
click at [350, 334] on icon at bounding box center [347, 334] width 8 height 8
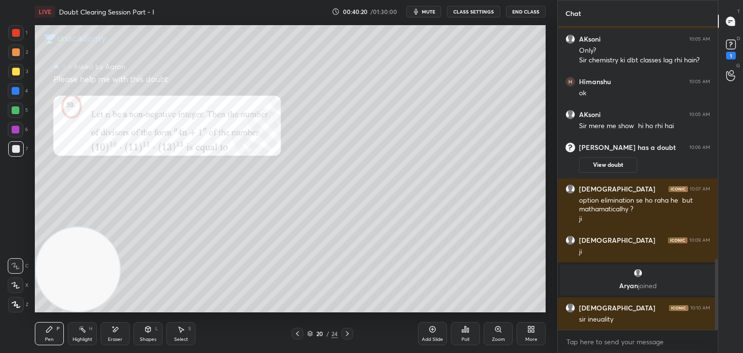
click at [349, 334] on icon at bounding box center [347, 334] width 8 height 8
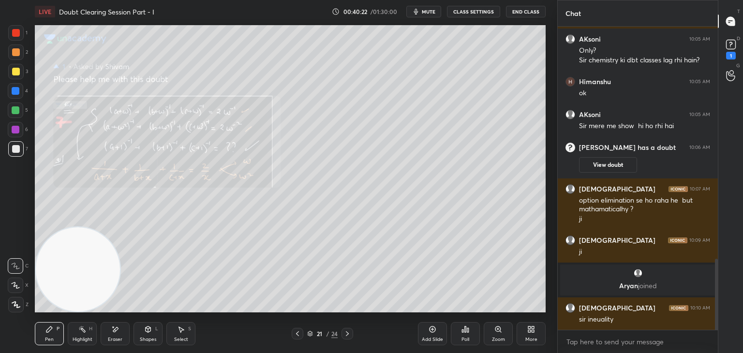
click at [293, 334] on div at bounding box center [298, 334] width 12 height 12
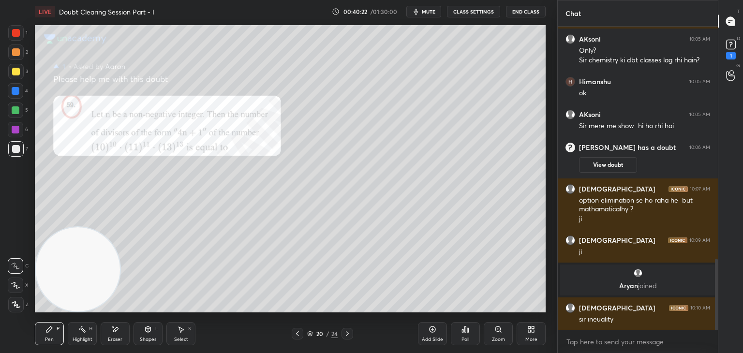
click at [294, 337] on icon at bounding box center [298, 334] width 8 height 8
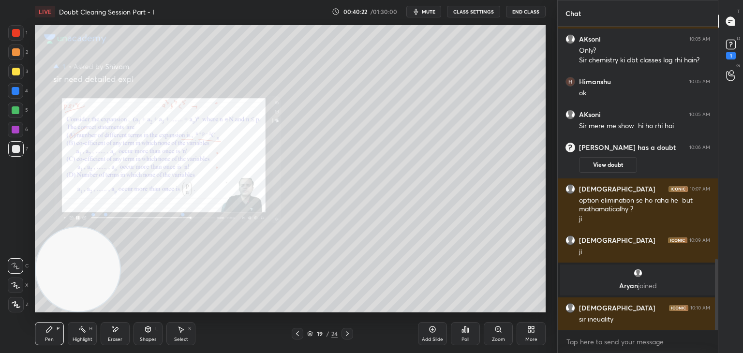
click at [296, 338] on div at bounding box center [298, 334] width 12 height 12
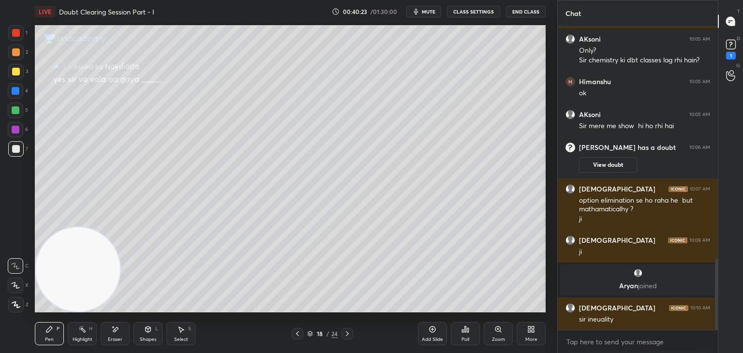
click at [296, 337] on icon at bounding box center [298, 334] width 8 height 8
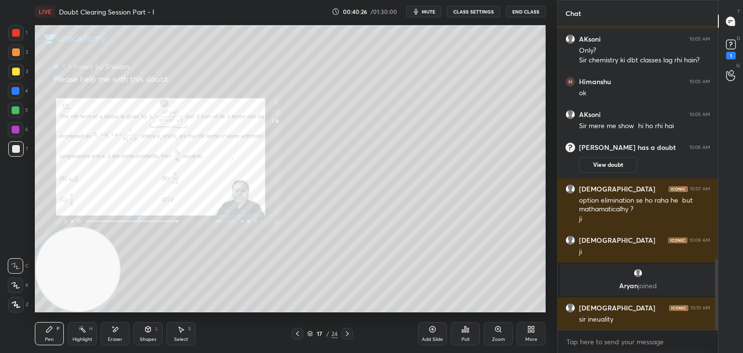
click at [491, 334] on div "Zoom" at bounding box center [498, 333] width 29 height 23
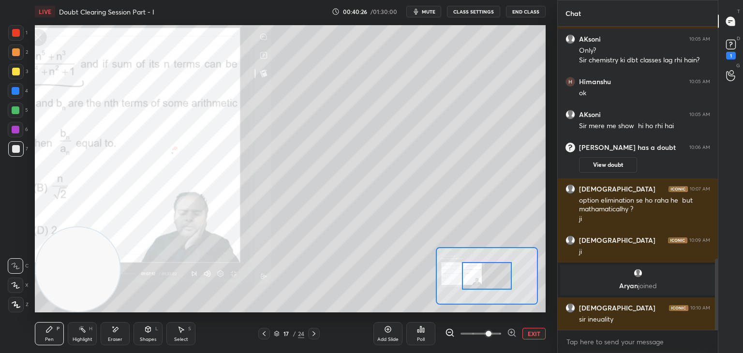
click at [488, 335] on span at bounding box center [480, 333] width 41 height 15
click at [489, 334] on span at bounding box center [488, 334] width 6 height 6
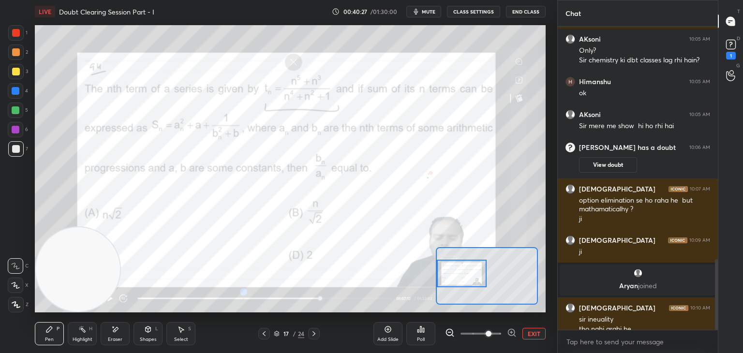
scroll to position [1001, 0]
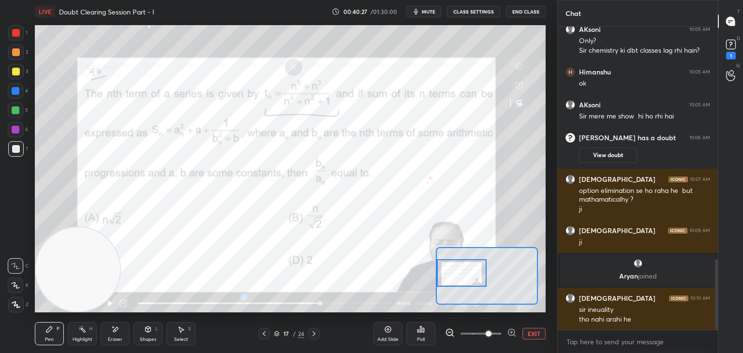
drag, startPoint x: 462, startPoint y: 274, endPoint x: 455, endPoint y: 271, distance: 8.1
click at [453, 273] on div at bounding box center [462, 273] width 50 height 28
click at [533, 333] on button "EXIT" at bounding box center [533, 334] width 23 height 12
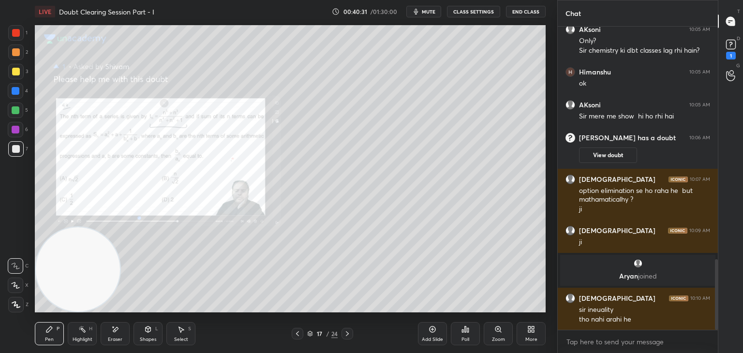
click at [294, 333] on icon at bounding box center [298, 334] width 8 height 8
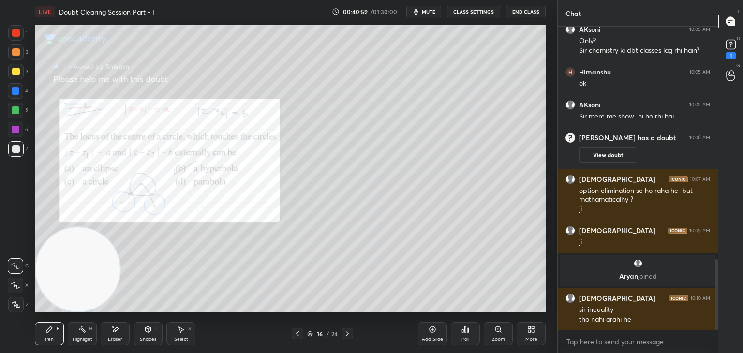
click at [345, 332] on icon at bounding box center [347, 334] width 8 height 8
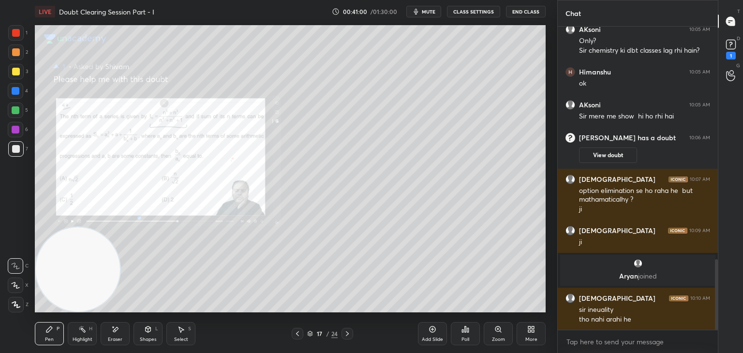
click at [494, 337] on div "Zoom" at bounding box center [498, 333] width 29 height 23
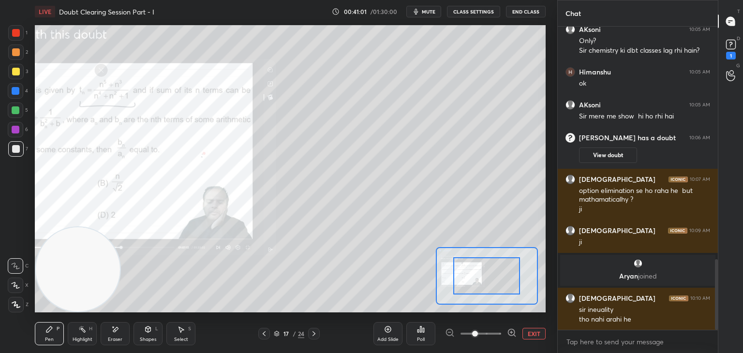
click at [492, 337] on span at bounding box center [480, 333] width 41 height 15
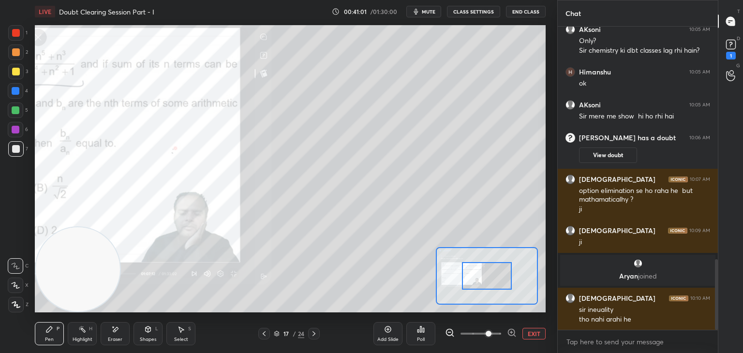
click at [491, 337] on span at bounding box center [488, 334] width 6 height 6
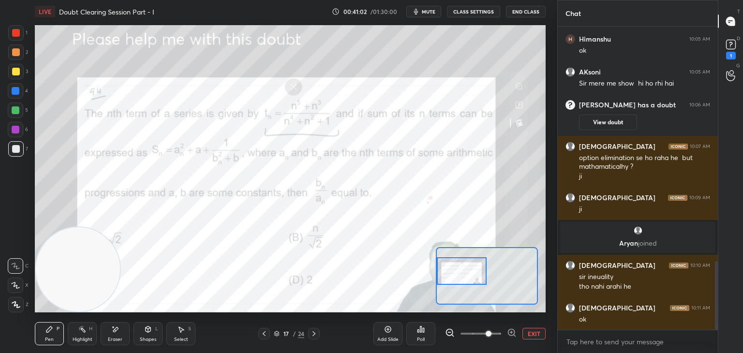
drag, startPoint x: 492, startPoint y: 269, endPoint x: 469, endPoint y: 267, distance: 22.8
click at [469, 267] on div at bounding box center [462, 271] width 50 height 28
click at [19, 29] on div at bounding box center [15, 32] width 15 height 15
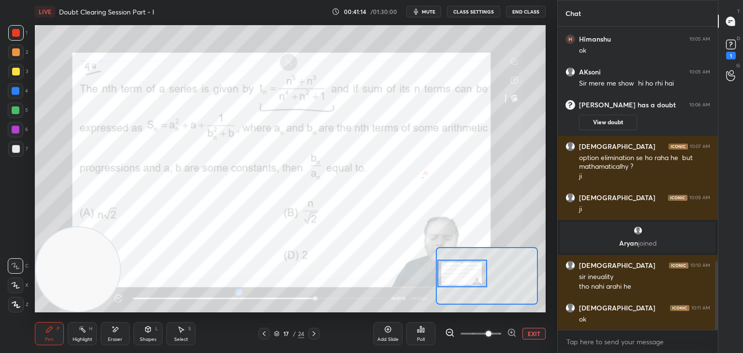
click at [470, 278] on div at bounding box center [462, 274] width 50 height 28
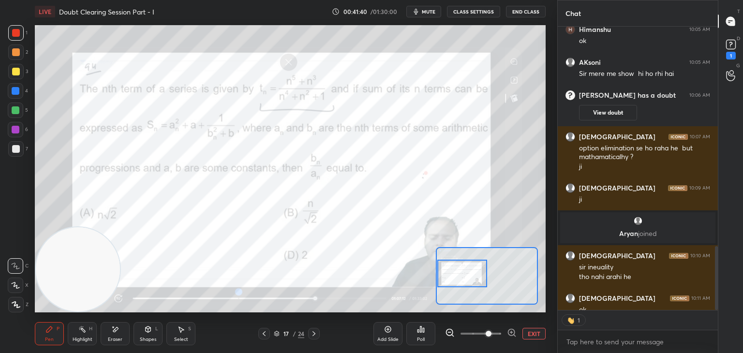
scroll to position [3, 3]
click at [539, 330] on button "EXIT" at bounding box center [533, 334] width 23 height 12
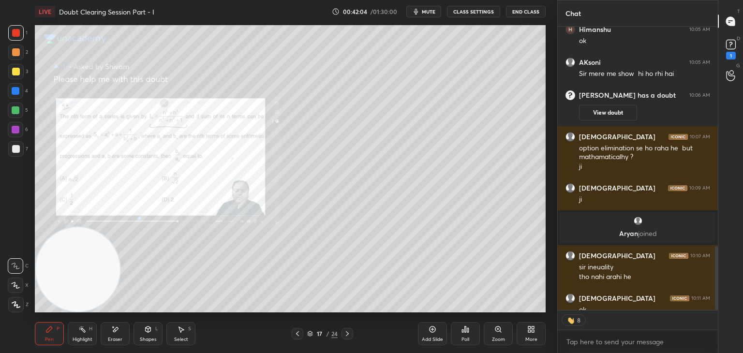
click at [19, 70] on div at bounding box center [15, 71] width 15 height 15
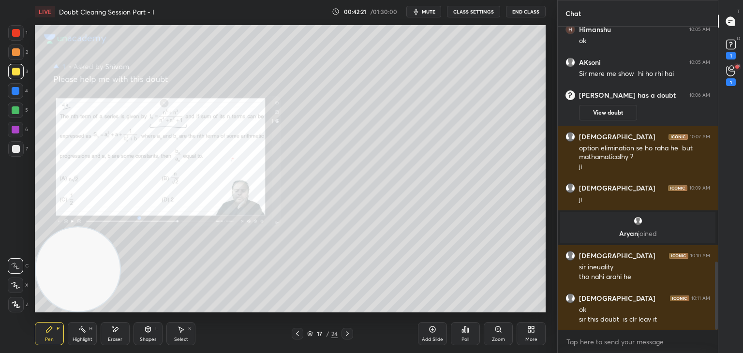
click at [345, 329] on div at bounding box center [347, 334] width 12 height 12
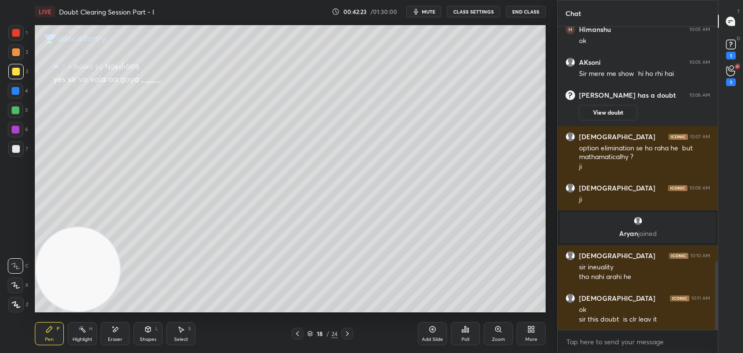
click at [346, 331] on icon at bounding box center [347, 334] width 8 height 8
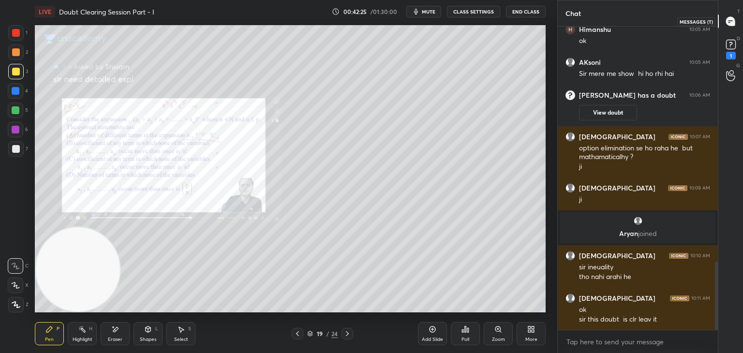
click at [731, 26] on div at bounding box center [730, 21] width 19 height 17
click at [496, 333] on div "Zoom" at bounding box center [498, 333] width 29 height 23
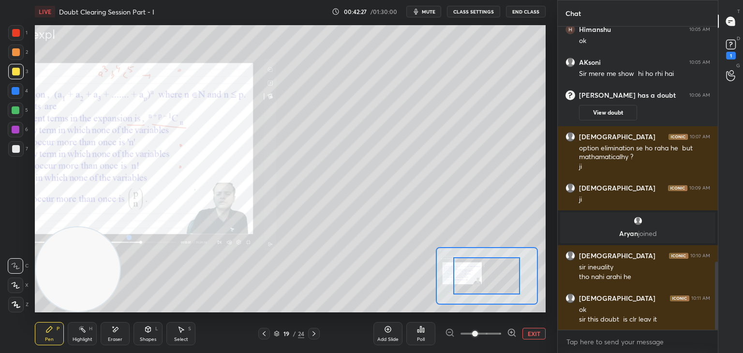
click at [491, 334] on span at bounding box center [480, 333] width 41 height 15
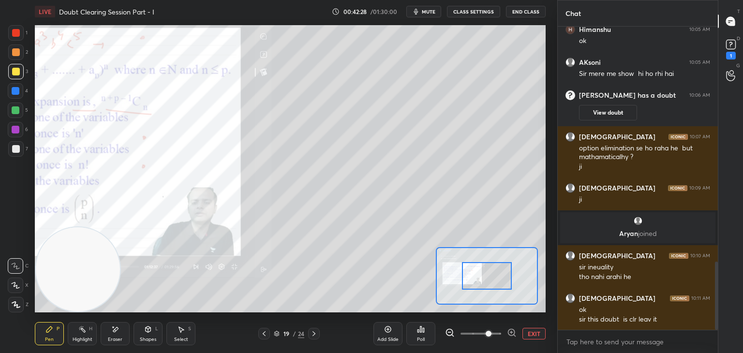
drag, startPoint x: 498, startPoint y: 333, endPoint x: 496, endPoint y: 327, distance: 6.0
click at [491, 333] on span at bounding box center [488, 334] width 6 height 6
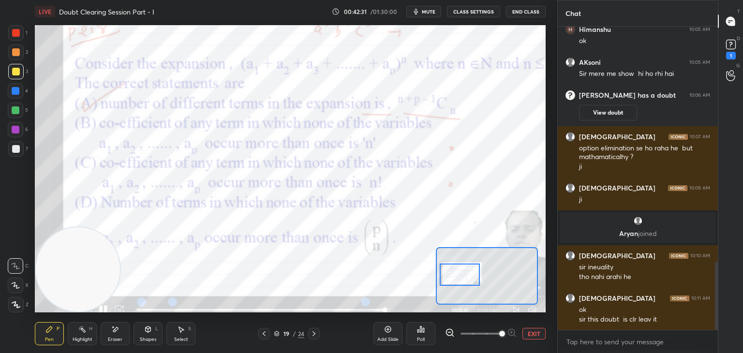
scroll to position [1076, 0]
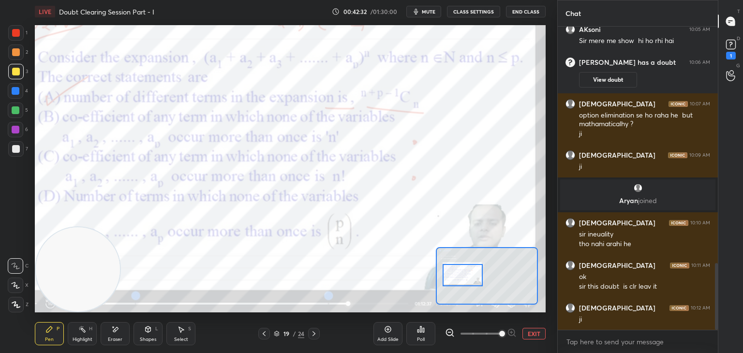
drag, startPoint x: 464, startPoint y: 269, endPoint x: 472, endPoint y: 280, distance: 13.5
click at [472, 280] on div at bounding box center [462, 275] width 40 height 22
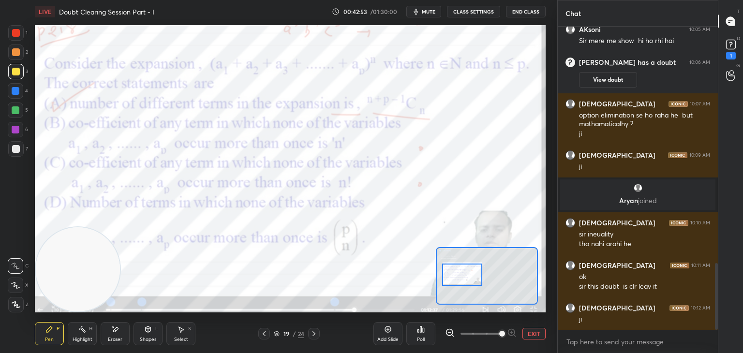
drag, startPoint x: 20, startPoint y: 32, endPoint x: 22, endPoint y: 40, distance: 8.0
click at [21, 33] on div at bounding box center [15, 32] width 15 height 15
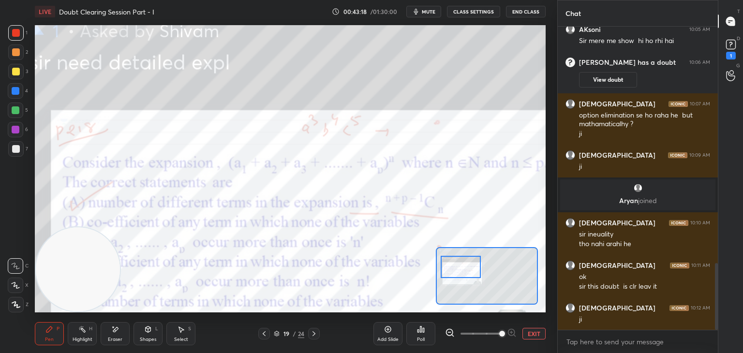
drag, startPoint x: 476, startPoint y: 275, endPoint x: 475, endPoint y: 265, distance: 9.8
click at [475, 265] on div at bounding box center [461, 267] width 40 height 22
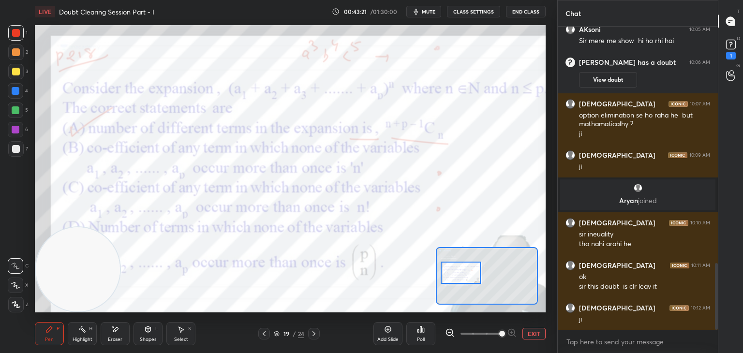
click at [474, 279] on div at bounding box center [461, 273] width 40 height 22
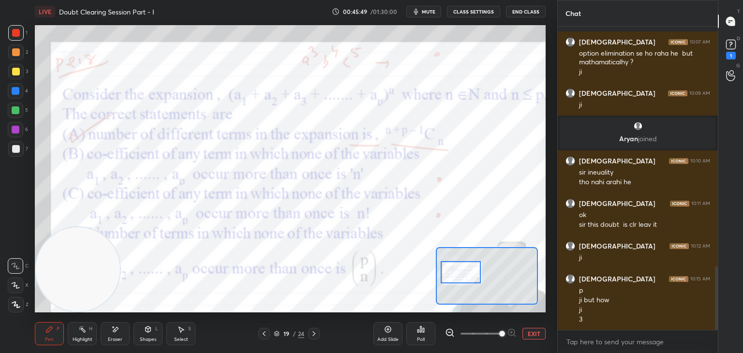
scroll to position [1148, 0]
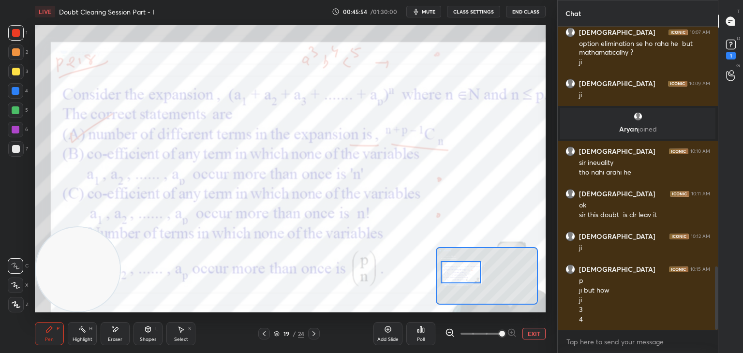
click at [531, 335] on button "EXIT" at bounding box center [533, 334] width 23 height 12
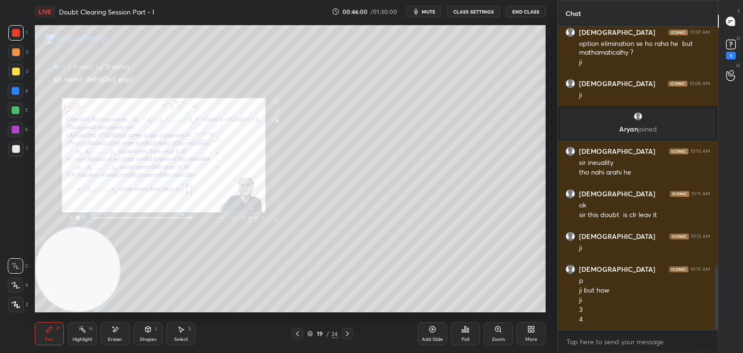
click at [499, 333] on div "Zoom" at bounding box center [498, 333] width 29 height 23
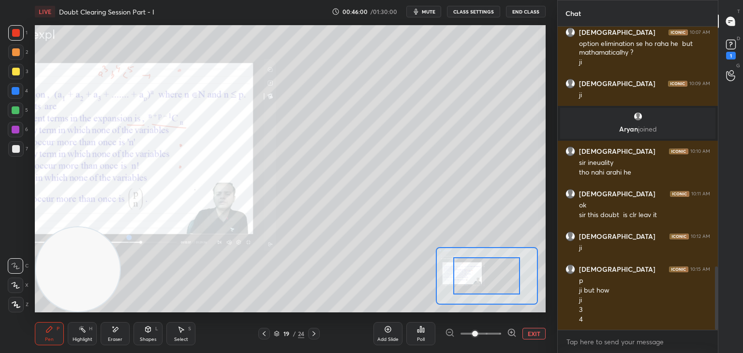
click at [500, 335] on span at bounding box center [480, 333] width 41 height 15
click at [478, 334] on span at bounding box center [475, 334] width 6 height 6
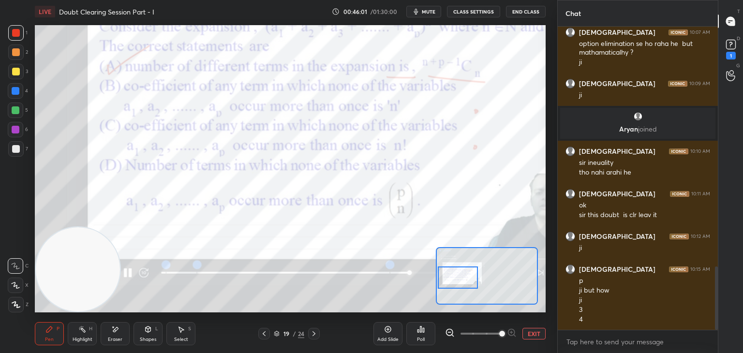
drag, startPoint x: 482, startPoint y: 272, endPoint x: 458, endPoint y: 275, distance: 23.9
click at [458, 274] on div at bounding box center [458, 277] width 40 height 22
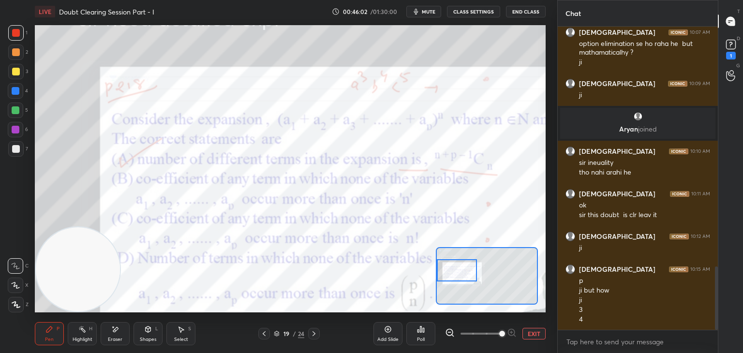
drag, startPoint x: 458, startPoint y: 275, endPoint x: 458, endPoint y: 259, distance: 16.4
click at [456, 267] on div at bounding box center [457, 270] width 40 height 22
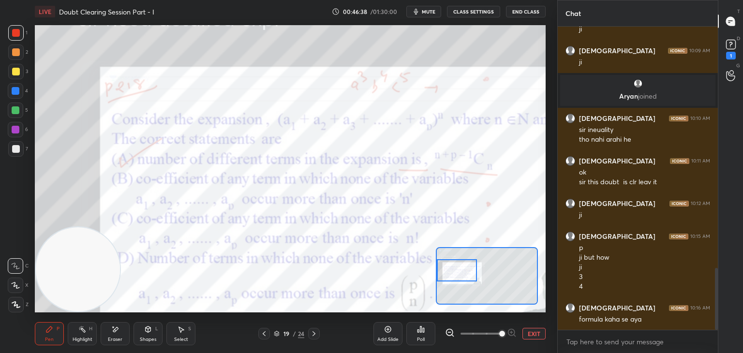
click at [539, 335] on button "EXIT" at bounding box center [533, 334] width 23 height 12
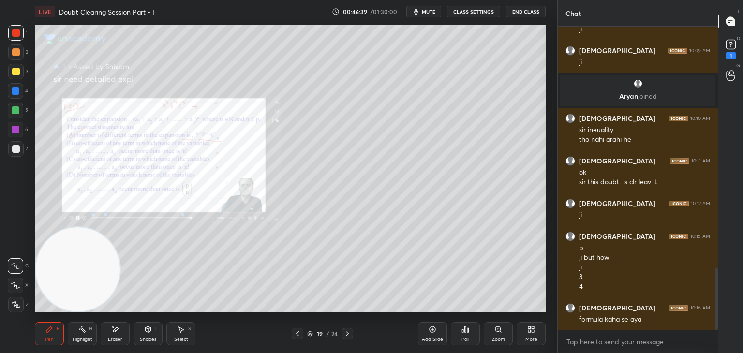
click at [19, 73] on div at bounding box center [15, 71] width 15 height 15
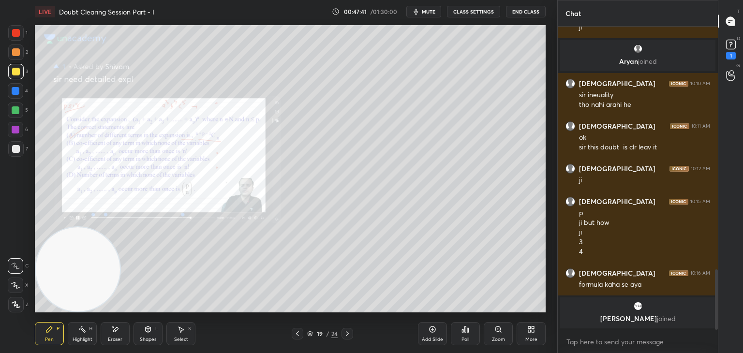
scroll to position [1164, 0]
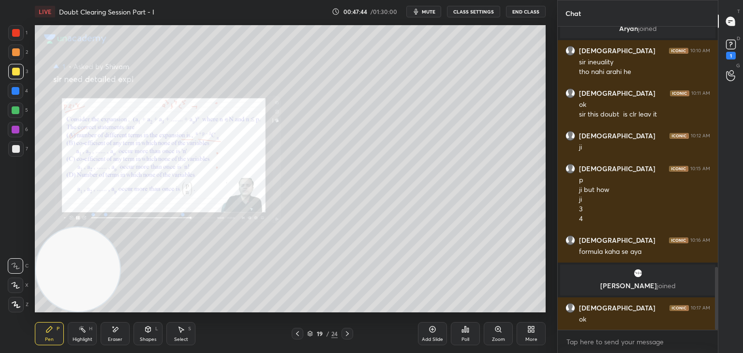
click at [498, 331] on icon at bounding box center [497, 328] width 5 height 5
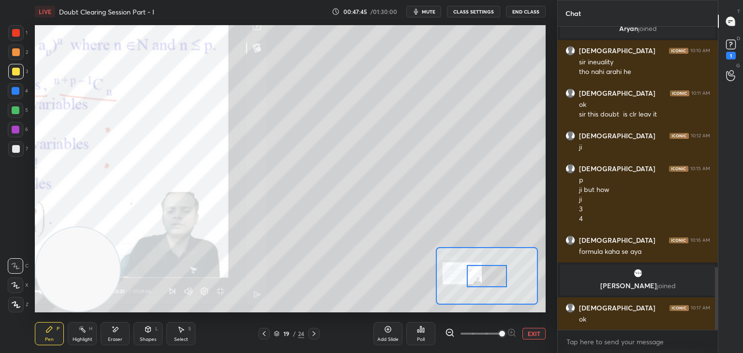
click at [491, 333] on span at bounding box center [480, 333] width 41 height 15
click at [499, 332] on span at bounding box center [502, 334] width 6 height 6
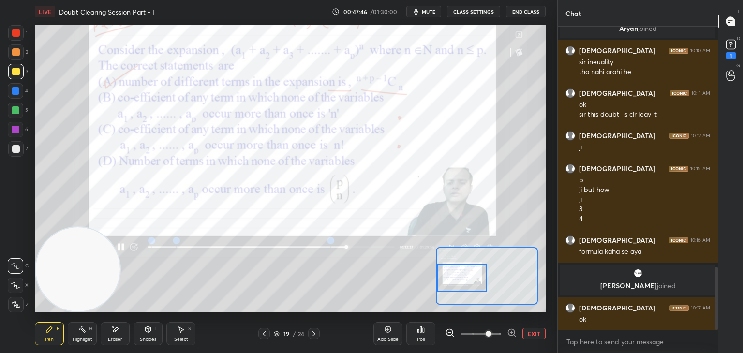
drag, startPoint x: 485, startPoint y: 271, endPoint x: 476, endPoint y: 265, distance: 10.6
click at [458, 273] on div at bounding box center [462, 278] width 50 height 28
click at [116, 329] on icon at bounding box center [115, 329] width 8 height 8
click at [44, 332] on div "Pen P" at bounding box center [49, 333] width 29 height 23
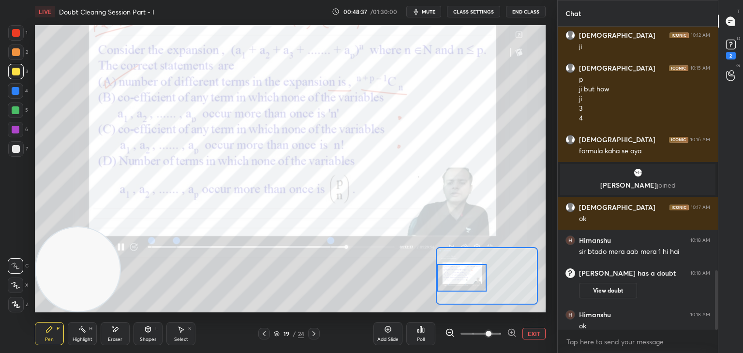
scroll to position [1246, 0]
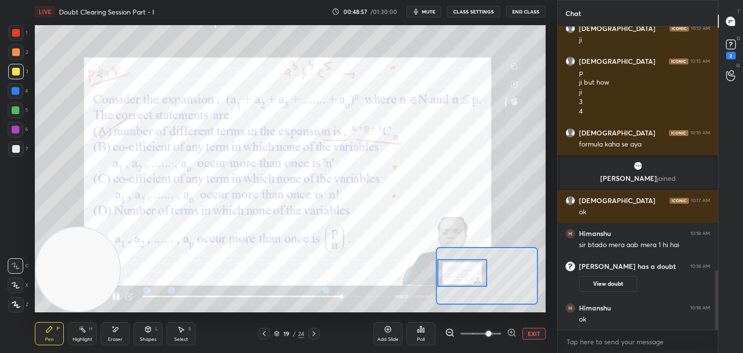
click at [454, 265] on div at bounding box center [462, 273] width 50 height 28
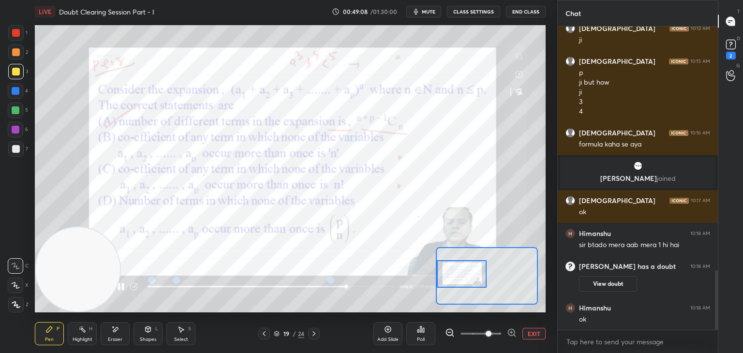
scroll to position [1279, 0]
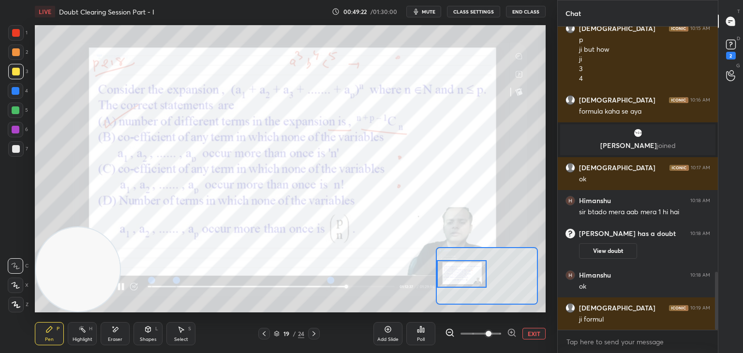
drag, startPoint x: 15, startPoint y: 34, endPoint x: 0, endPoint y: 47, distance: 19.5
click at [15, 34] on div at bounding box center [16, 33] width 8 height 8
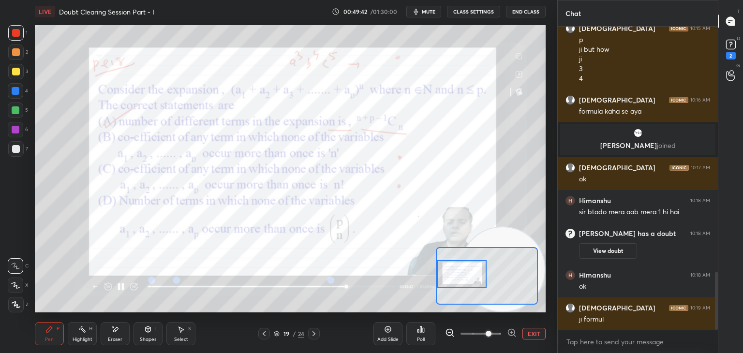
drag, startPoint x: 139, startPoint y: 281, endPoint x: 541, endPoint y: 282, distance: 401.8
click at [619, 309] on div "1 2 3 4 5 6 7 C X Z E E Erase all H H LIVE Doubt Clearing Session Part - I 00:4…" at bounding box center [371, 176] width 743 height 353
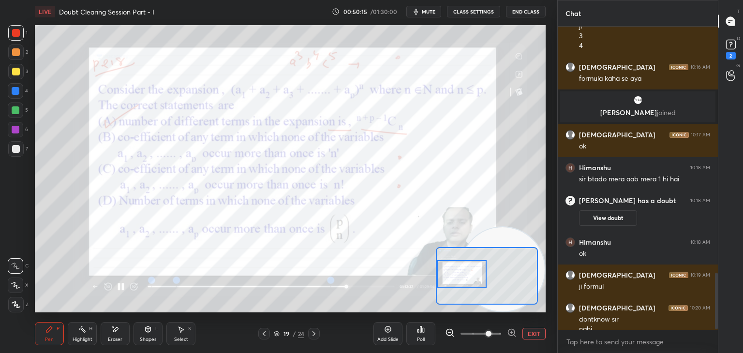
scroll to position [1321, 0]
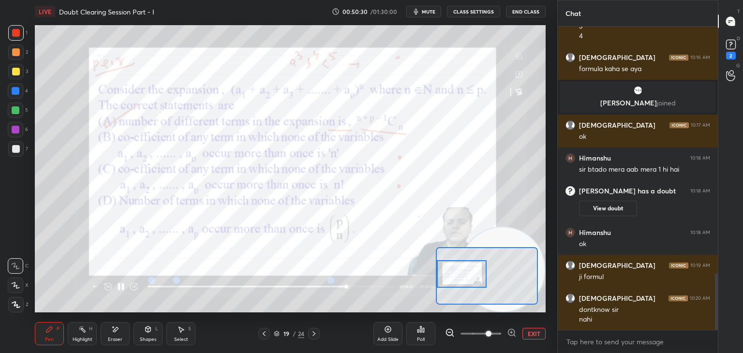
click at [313, 334] on icon at bounding box center [314, 334] width 8 height 8
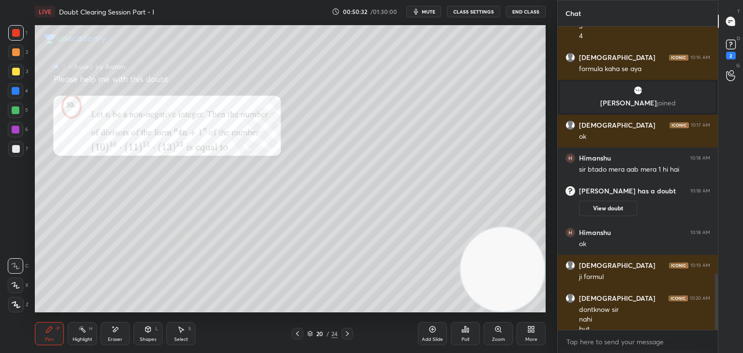
scroll to position [1331, 0]
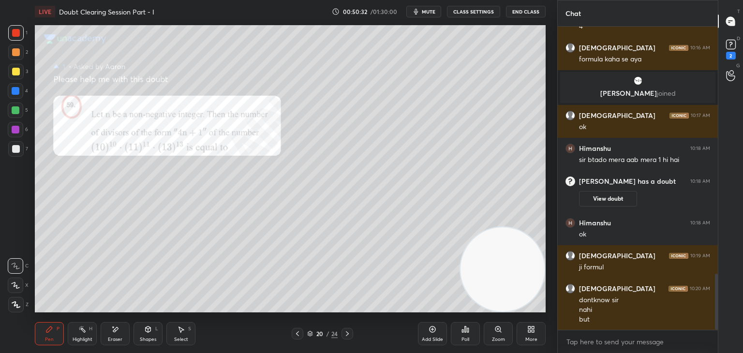
click at [348, 333] on icon at bounding box center [347, 334] width 8 height 8
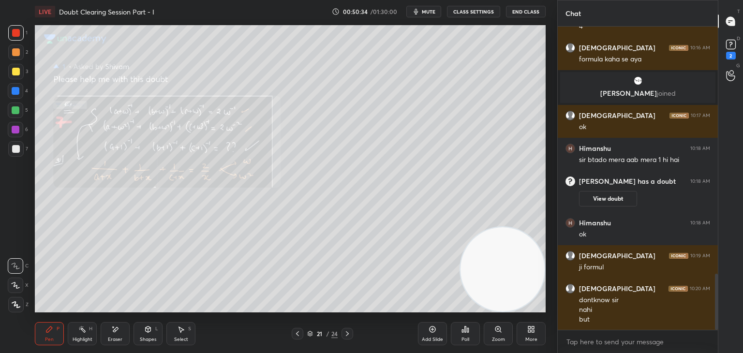
click at [349, 333] on icon at bounding box center [347, 334] width 8 height 8
click at [348, 332] on icon at bounding box center [347, 334] width 8 height 8
click at [294, 334] on icon at bounding box center [298, 334] width 8 height 8
click at [294, 335] on icon at bounding box center [298, 334] width 8 height 8
click at [294, 334] on icon at bounding box center [298, 334] width 8 height 8
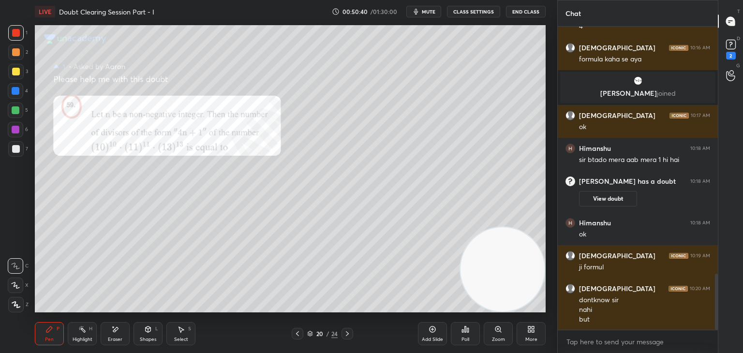
click at [345, 333] on icon at bounding box center [347, 334] width 8 height 8
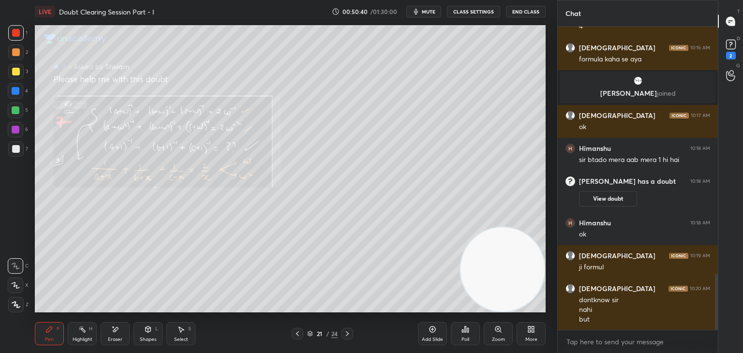
click at [344, 334] on icon at bounding box center [347, 334] width 8 height 8
click at [346, 335] on icon at bounding box center [347, 334] width 8 height 8
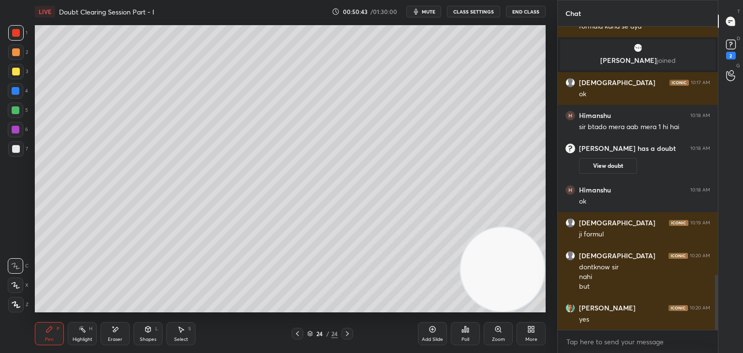
click at [301, 335] on div at bounding box center [298, 334] width 12 height 12
click at [302, 333] on div "23 / 24" at bounding box center [322, 334] width 61 height 12
click at [302, 333] on div at bounding box center [298, 334] width 12 height 12
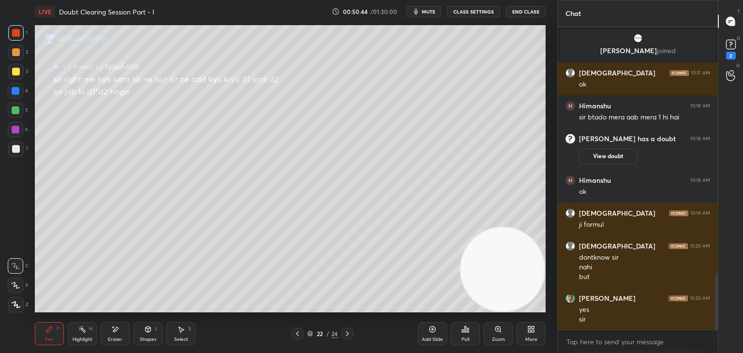
click at [301, 333] on div at bounding box center [298, 334] width 12 height 12
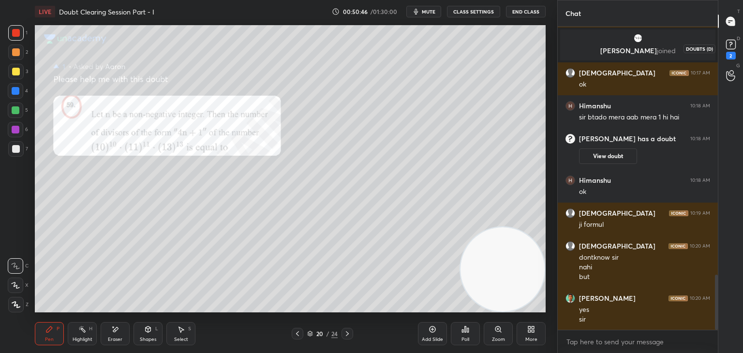
click at [728, 45] on rect at bounding box center [730, 44] width 9 height 9
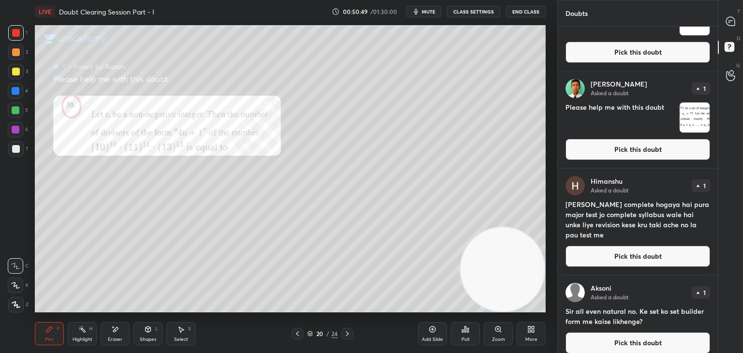
scroll to position [61, 0]
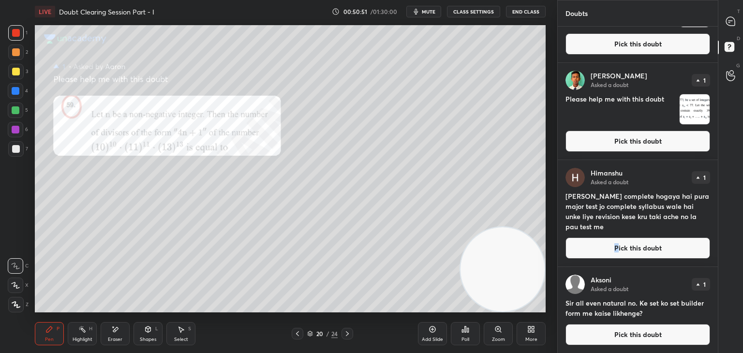
click at [613, 248] on button "Pick this doubt" at bounding box center [637, 247] width 145 height 21
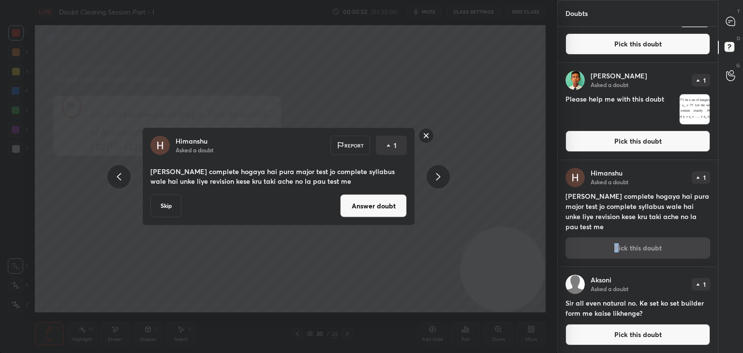
click at [376, 205] on button "Answer doubt" at bounding box center [373, 205] width 67 height 23
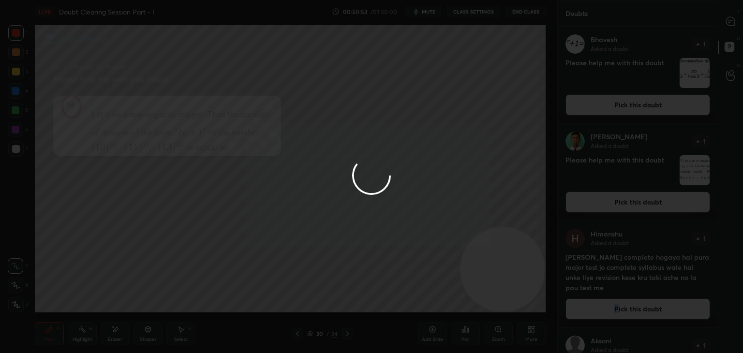
click at [735, 26] on div at bounding box center [371, 176] width 743 height 353
click at [738, 22] on div at bounding box center [371, 176] width 743 height 353
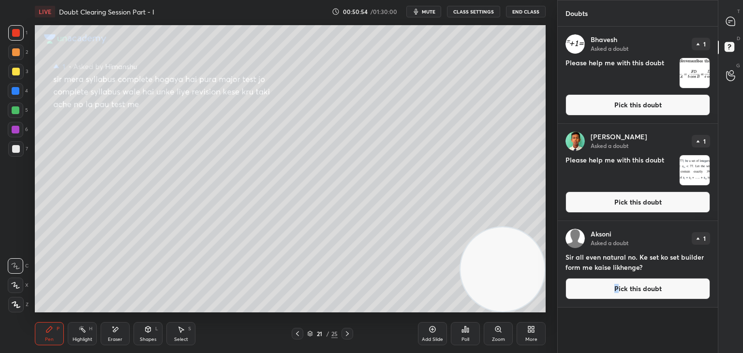
click at [727, 29] on div "T Messages (T)" at bounding box center [730, 21] width 25 height 27
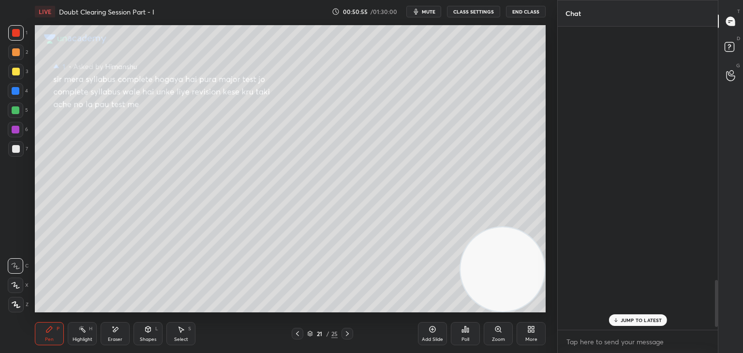
scroll to position [300, 157]
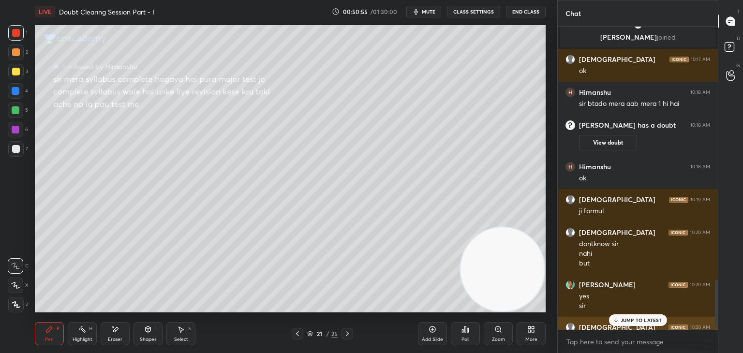
click at [621, 319] on p "JUMP TO LATEST" at bounding box center [641, 320] width 42 height 6
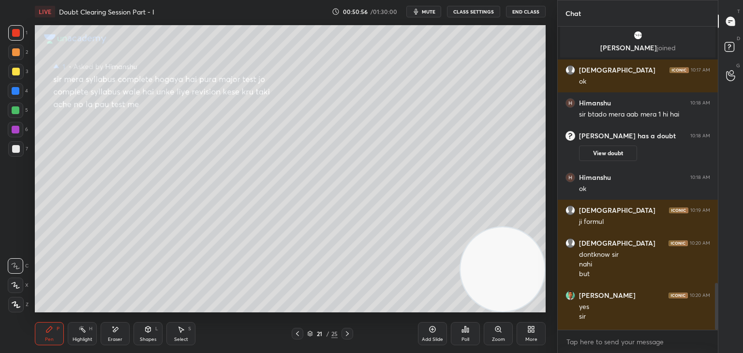
scroll to position [1659, 0]
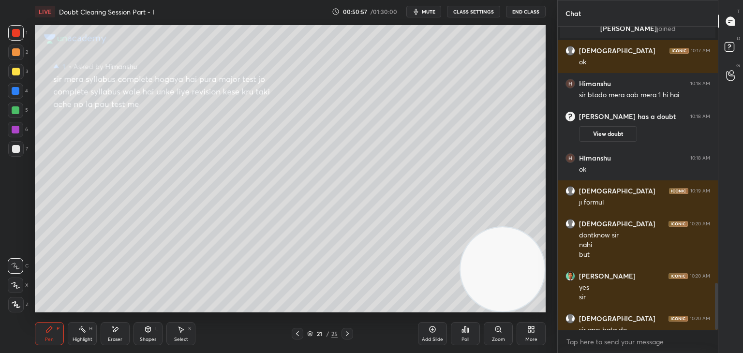
click at [717, 285] on div "Chat AKsoni 10:05 AM Sir mere me show hi ho rhi hai [PERSON_NAME] has a doubt 1…" at bounding box center [650, 176] width 186 height 353
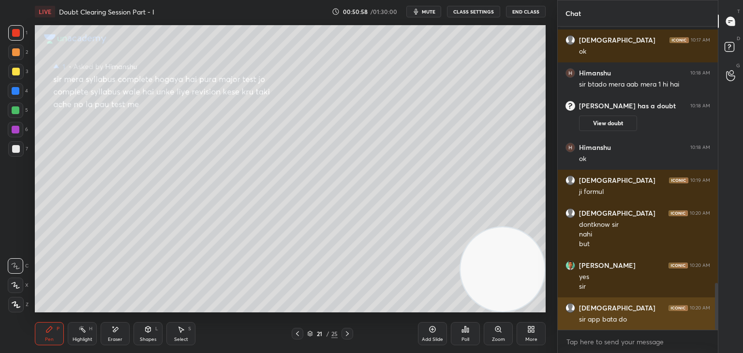
drag, startPoint x: 716, startPoint y: 286, endPoint x: 708, endPoint y: 310, distance: 25.4
click at [716, 304] on div at bounding box center [716, 306] width 3 height 47
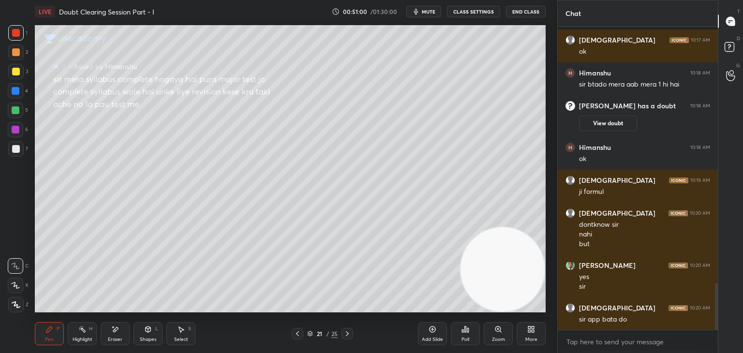
click at [297, 331] on icon at bounding box center [298, 334] width 8 height 8
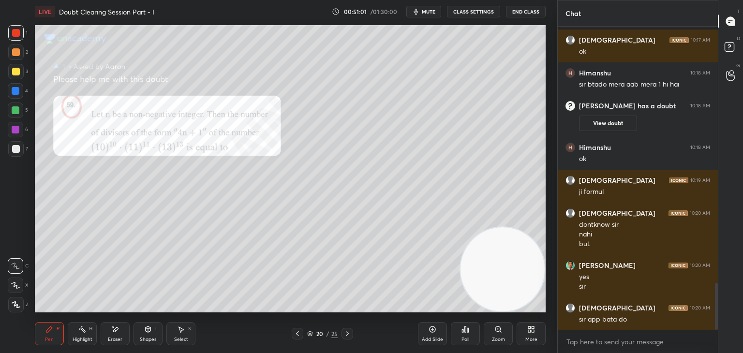
click at [491, 330] on div "Zoom" at bounding box center [498, 333] width 29 height 23
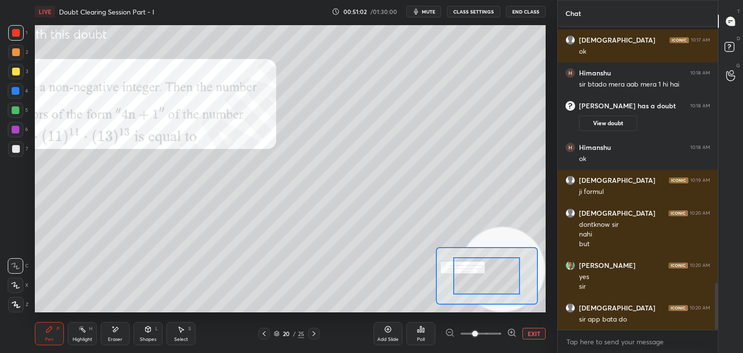
click at [489, 333] on span at bounding box center [480, 333] width 41 height 15
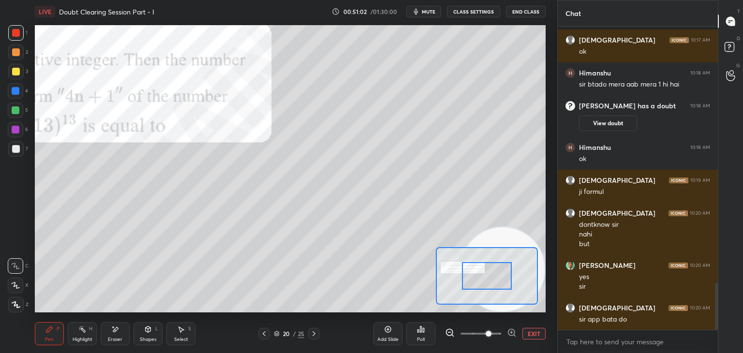
click at [433, 279] on div "Setting up your live class Poll for secs No correct answer Start poll" at bounding box center [290, 168] width 511 height 287
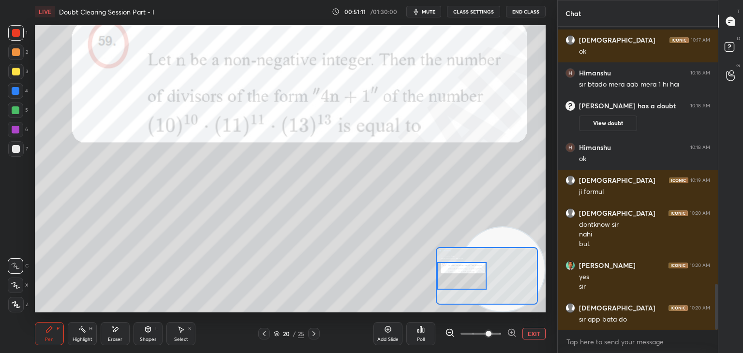
scroll to position [1702, 0]
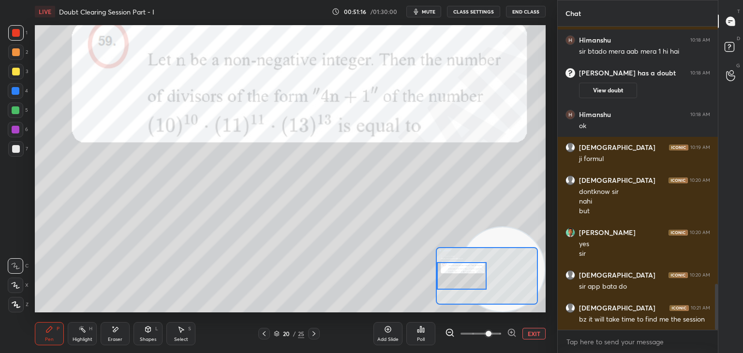
click at [529, 334] on button "EXIT" at bounding box center [533, 334] width 23 height 12
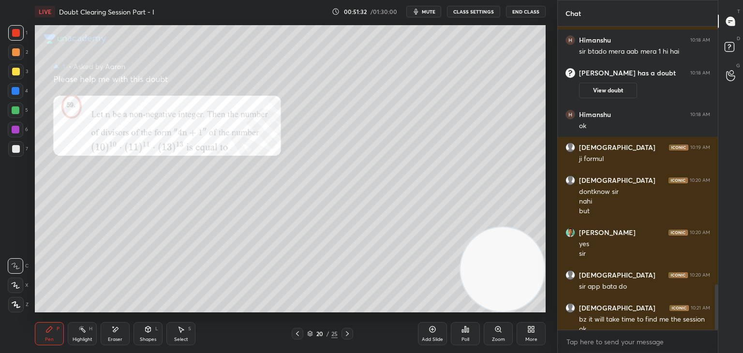
scroll to position [1712, 0]
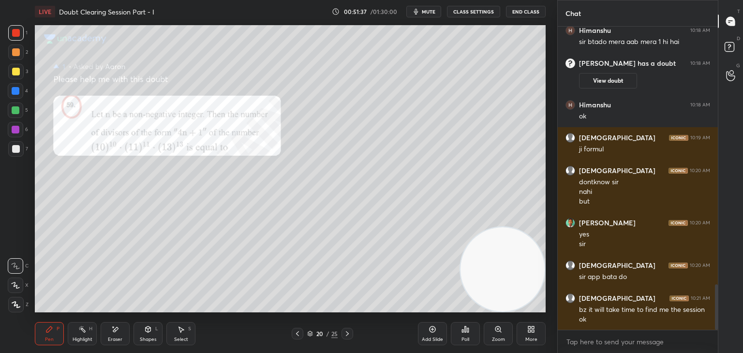
click at [18, 75] on div at bounding box center [15, 71] width 15 height 15
click at [493, 333] on div "Zoom" at bounding box center [498, 333] width 29 height 23
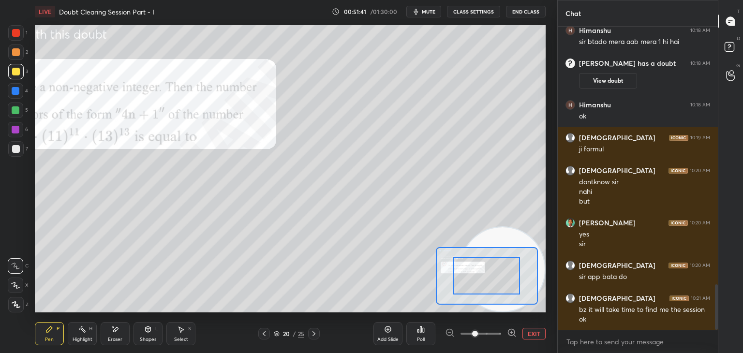
click at [486, 334] on span at bounding box center [480, 333] width 41 height 15
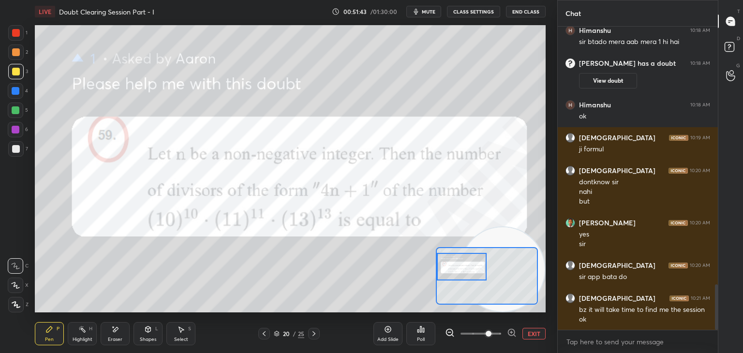
drag, startPoint x: 483, startPoint y: 274, endPoint x: 460, endPoint y: 270, distance: 22.6
click at [460, 270] on div at bounding box center [462, 267] width 50 height 28
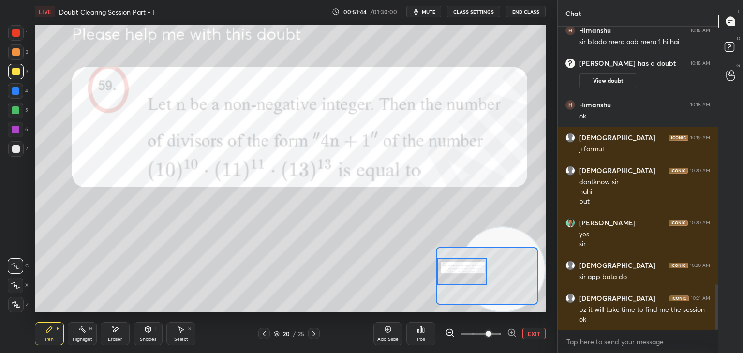
click at [113, 333] on icon at bounding box center [115, 329] width 8 height 8
click at [20, 301] on span "Erase all" at bounding box center [15, 304] width 15 height 7
click at [14, 28] on div at bounding box center [15, 32] width 15 height 15
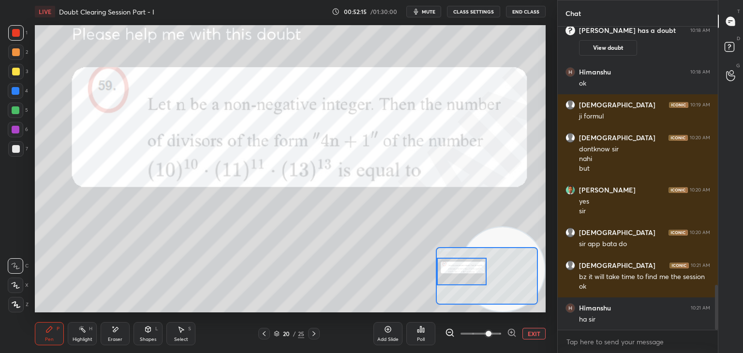
drag, startPoint x: 15, startPoint y: 70, endPoint x: 15, endPoint y: 80, distance: 10.2
click at [16, 70] on div at bounding box center [16, 72] width 8 height 8
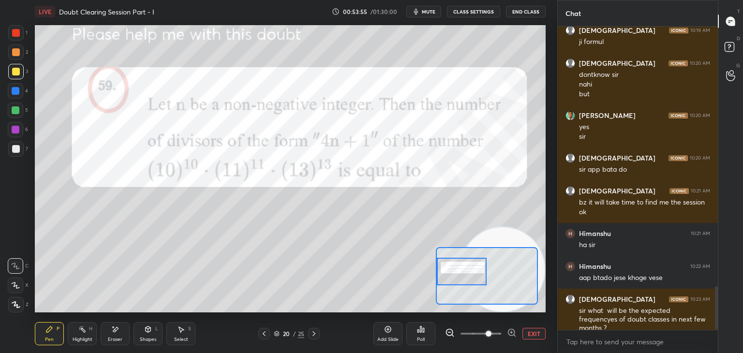
scroll to position [1852, 0]
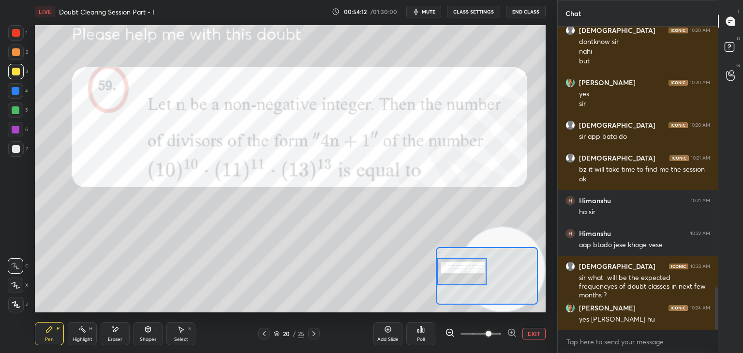
click at [541, 331] on button "EXIT" at bounding box center [533, 334] width 23 height 12
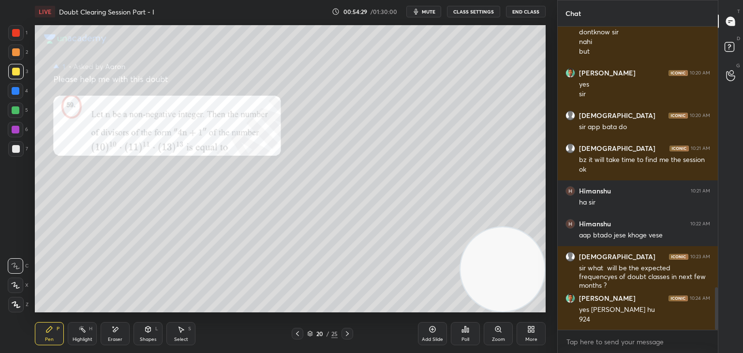
scroll to position [1897, 0]
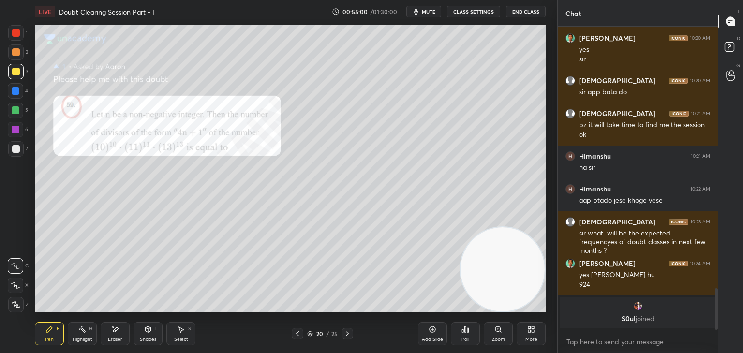
click at [498, 335] on div "Zoom" at bounding box center [498, 333] width 29 height 23
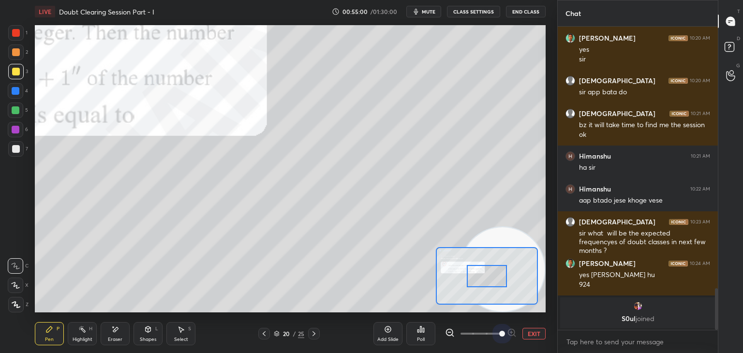
click at [495, 336] on span at bounding box center [480, 333] width 41 height 15
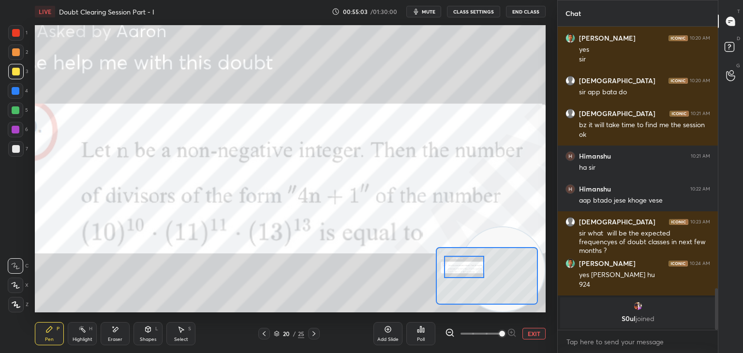
drag, startPoint x: 495, startPoint y: 266, endPoint x: 472, endPoint y: 255, distance: 25.7
click at [474, 256] on div at bounding box center [464, 267] width 40 height 22
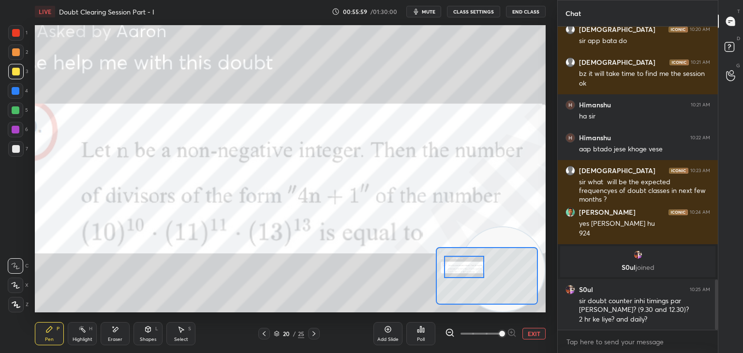
scroll to position [1552, 0]
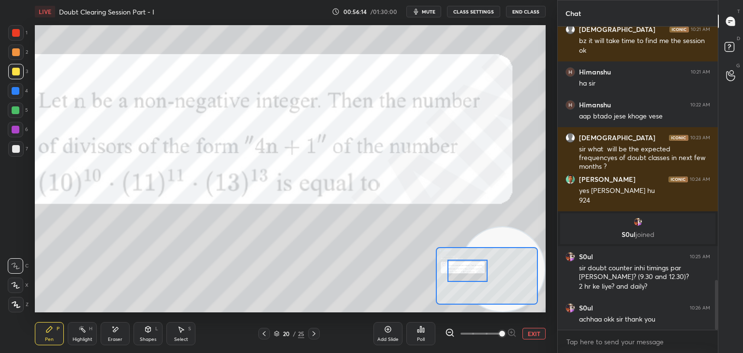
click at [483, 273] on div at bounding box center [467, 271] width 40 height 22
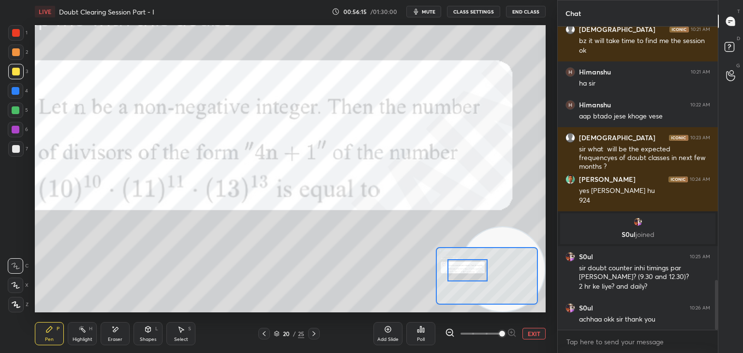
click at [531, 335] on button "EXIT" at bounding box center [533, 334] width 23 height 12
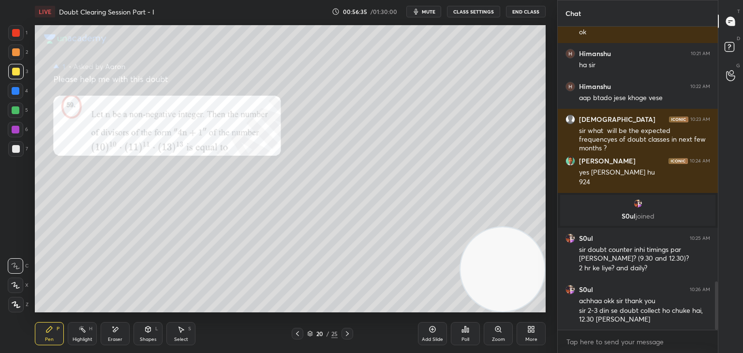
scroll to position [1603, 0]
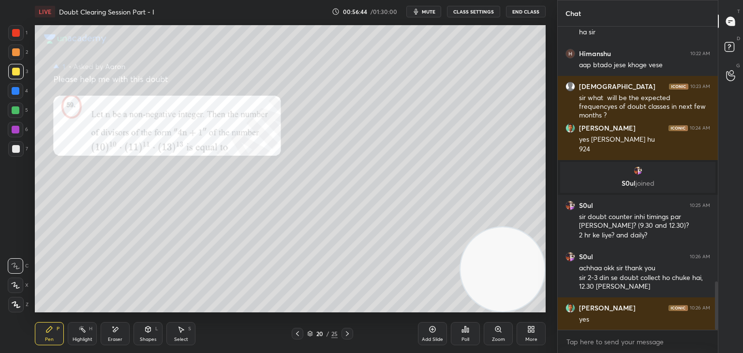
click at [19, 32] on div at bounding box center [16, 33] width 8 height 8
click at [17, 72] on div at bounding box center [15, 71] width 15 height 15
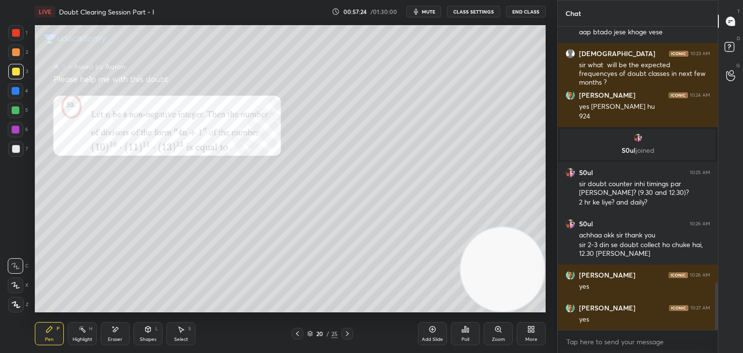
scroll to position [1646, 0]
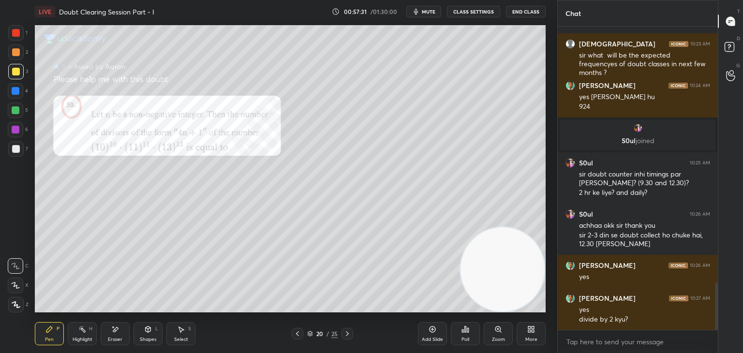
click at [116, 335] on div "Eraser" at bounding box center [115, 333] width 29 height 23
click at [60, 331] on div "Pen P" at bounding box center [49, 333] width 29 height 23
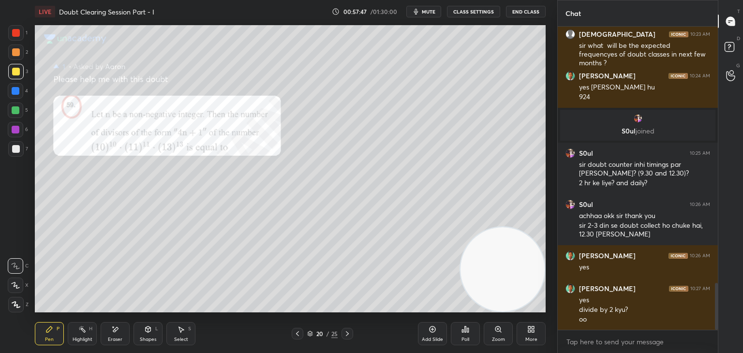
click at [346, 333] on icon at bounding box center [347, 334] width 8 height 8
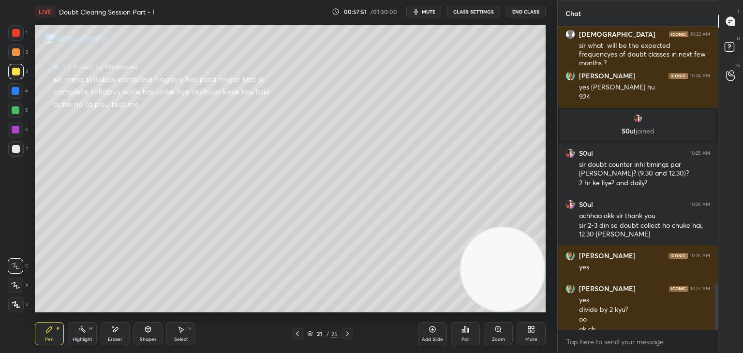
scroll to position [1665, 0]
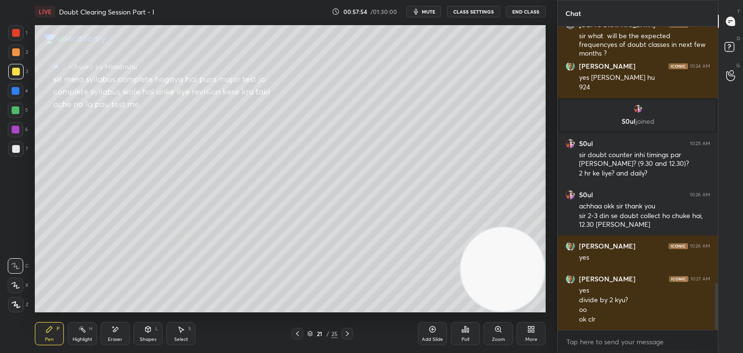
click at [494, 330] on icon at bounding box center [498, 329] width 8 height 8
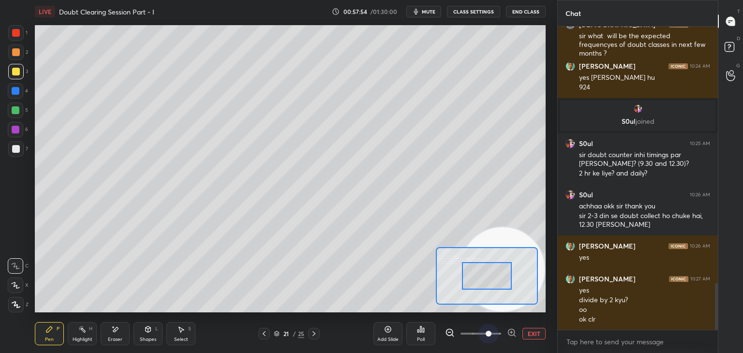
click at [493, 329] on span at bounding box center [480, 333] width 41 height 15
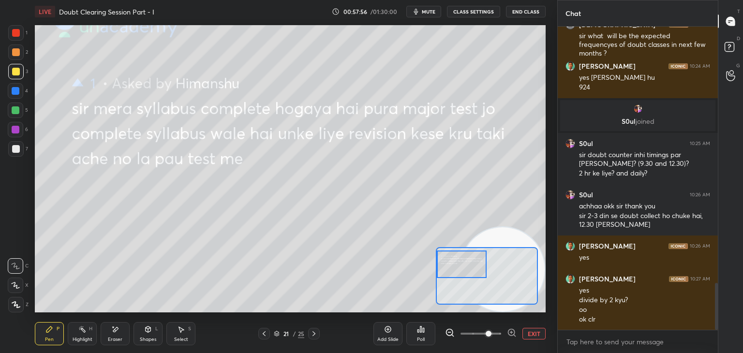
drag, startPoint x: 469, startPoint y: 277, endPoint x: 468, endPoint y: 257, distance: 19.8
click at [463, 263] on div at bounding box center [462, 264] width 50 height 28
click at [537, 336] on button "EXIT" at bounding box center [533, 334] width 23 height 12
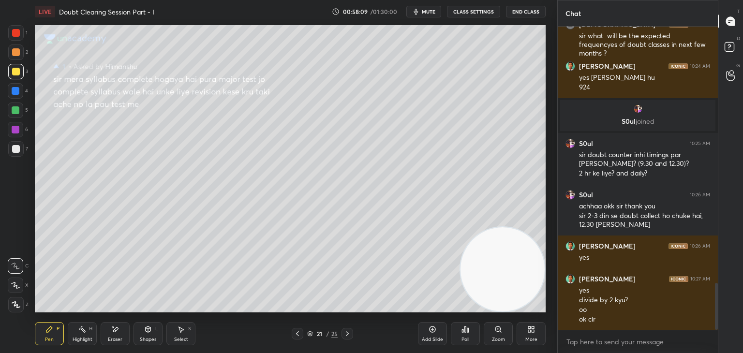
click at [349, 329] on div at bounding box center [347, 334] width 12 height 12
click at [346, 332] on icon at bounding box center [347, 334] width 8 height 8
click at [344, 332] on icon at bounding box center [347, 334] width 8 height 8
click at [346, 333] on icon at bounding box center [347, 334] width 8 height 8
click at [294, 330] on icon at bounding box center [298, 334] width 8 height 8
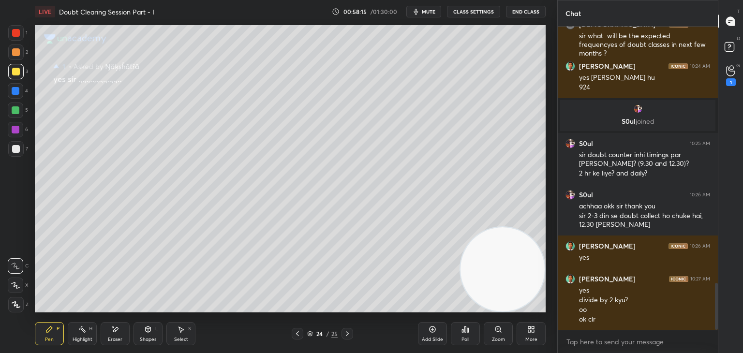
click at [727, 72] on icon at bounding box center [730, 70] width 9 height 11
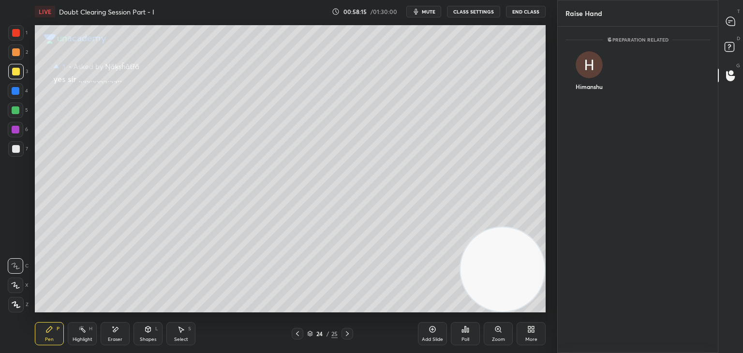
scroll to position [3, 3]
click at [582, 76] on div "Himanshu" at bounding box center [589, 73] width 48 height 56
drag, startPoint x: 587, startPoint y: 98, endPoint x: 608, endPoint y: 85, distance: 25.0
click at [585, 97] on button "INVITE" at bounding box center [589, 93] width 39 height 13
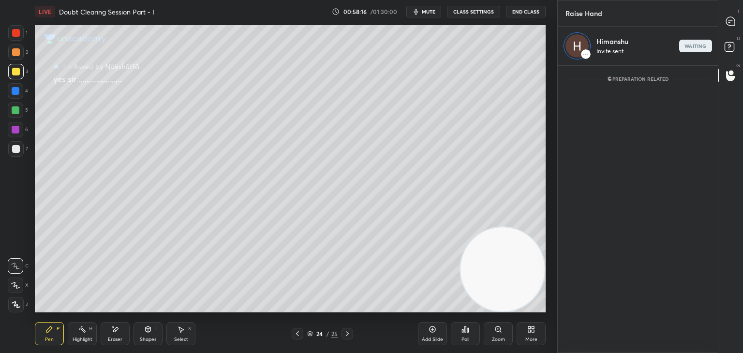
scroll to position [3, 3]
drag, startPoint x: 720, startPoint y: 24, endPoint x: 723, endPoint y: 35, distance: 12.2
click at [721, 24] on div at bounding box center [730, 21] width 19 height 17
click at [726, 44] on rect at bounding box center [728, 47] width 9 height 9
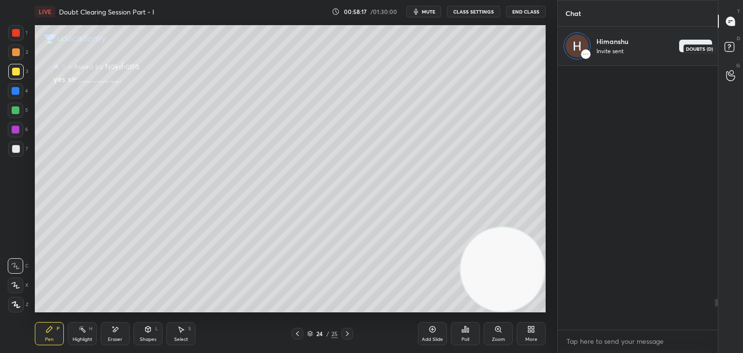
scroll to position [0, 0]
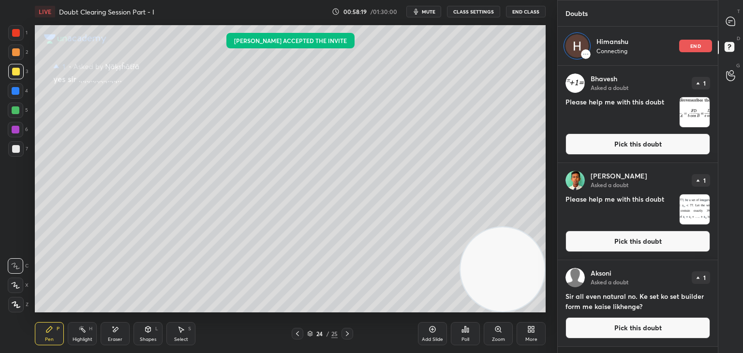
click at [570, 331] on button "Pick this doubt" at bounding box center [637, 327] width 145 height 21
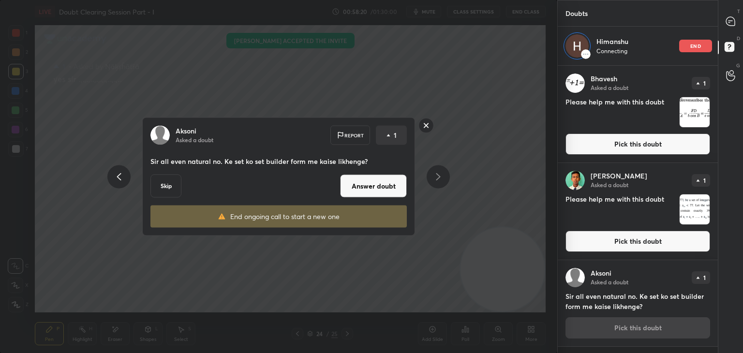
click at [387, 188] on button "Answer doubt" at bounding box center [373, 186] width 67 height 23
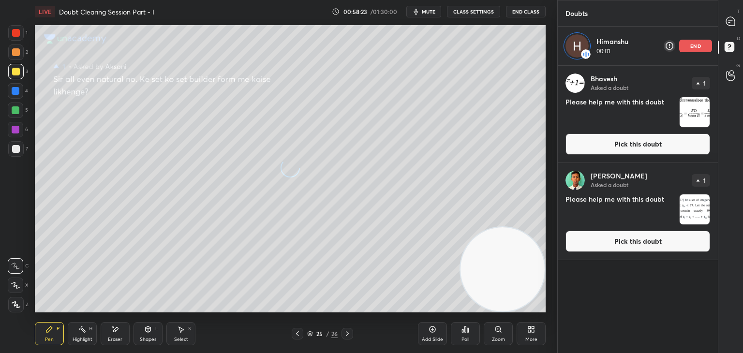
click at [586, 242] on button "Pick this doubt" at bounding box center [637, 241] width 145 height 21
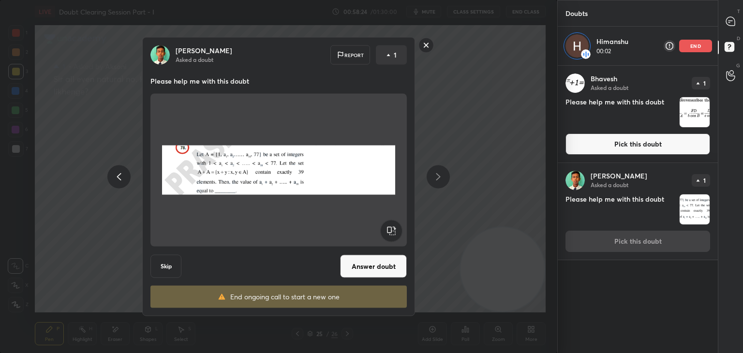
click at [373, 272] on button "Answer doubt" at bounding box center [373, 266] width 67 height 23
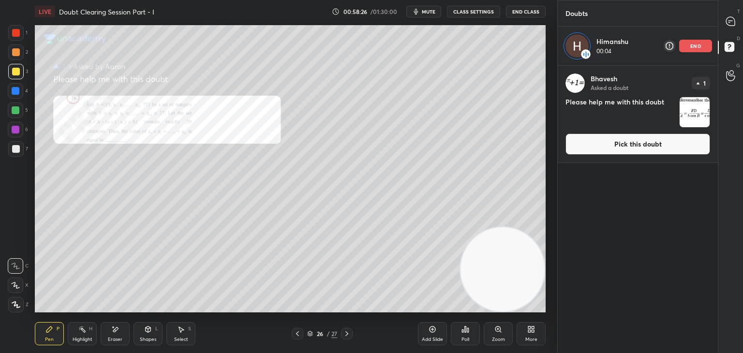
click at [606, 147] on button "Pick this doubt" at bounding box center [637, 143] width 145 height 21
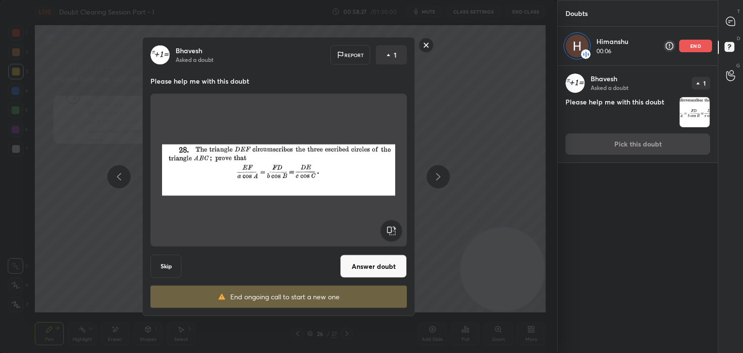
click at [385, 270] on button "Answer doubt" at bounding box center [373, 266] width 67 height 23
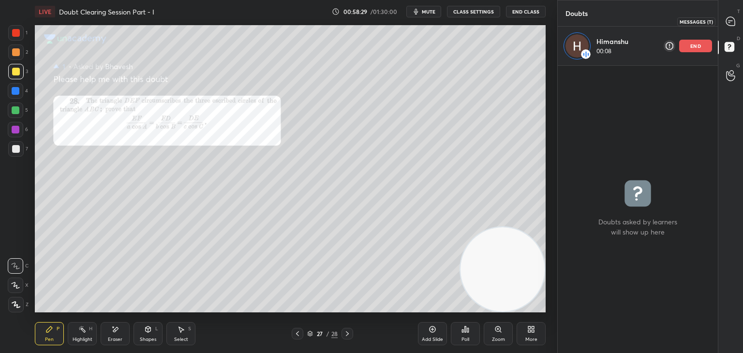
drag, startPoint x: 726, startPoint y: 25, endPoint x: 713, endPoint y: 28, distance: 13.8
click at [726, 24] on icon at bounding box center [730, 21] width 10 height 10
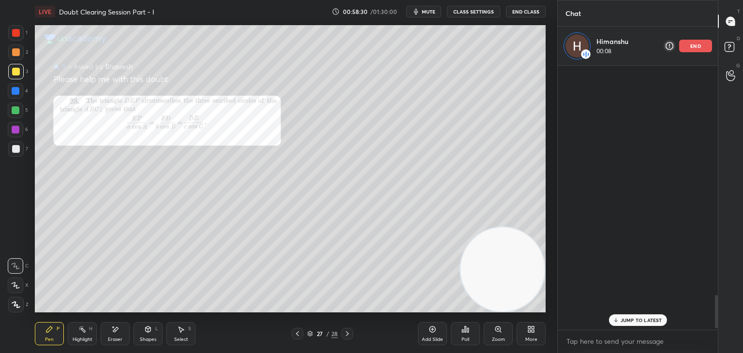
scroll to position [261, 157]
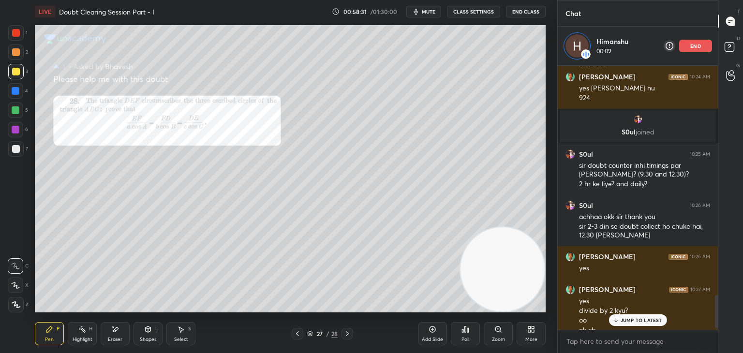
click at [630, 316] on div "JUMP TO LATEST" at bounding box center [637, 320] width 58 height 12
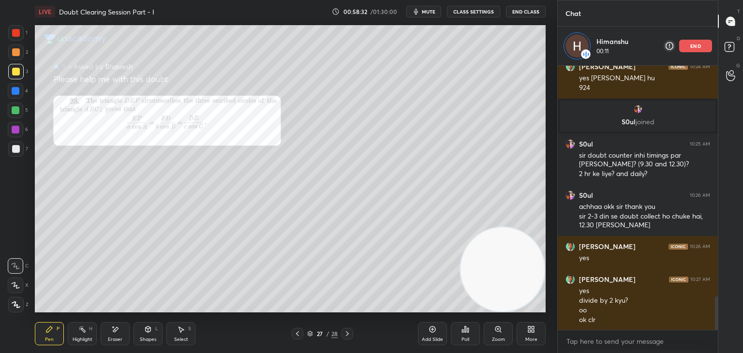
click at [489, 335] on div "Zoom" at bounding box center [498, 333] width 29 height 23
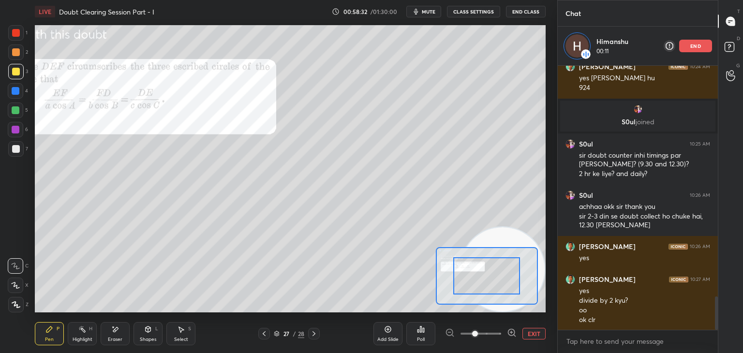
drag, startPoint x: 486, startPoint y: 338, endPoint x: 485, endPoint y: 333, distance: 6.0
click at [485, 338] on span at bounding box center [480, 333] width 41 height 15
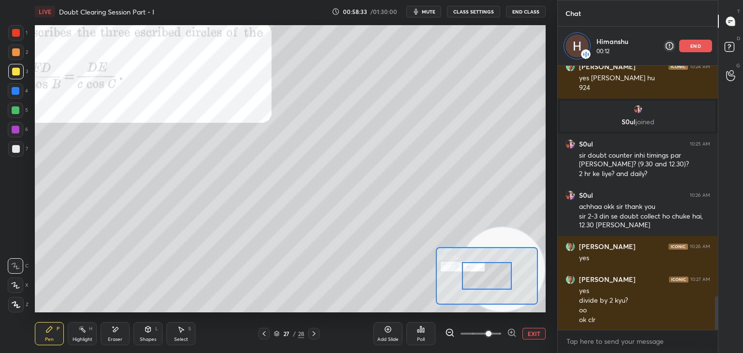
click at [263, 335] on icon at bounding box center [264, 334] width 8 height 8
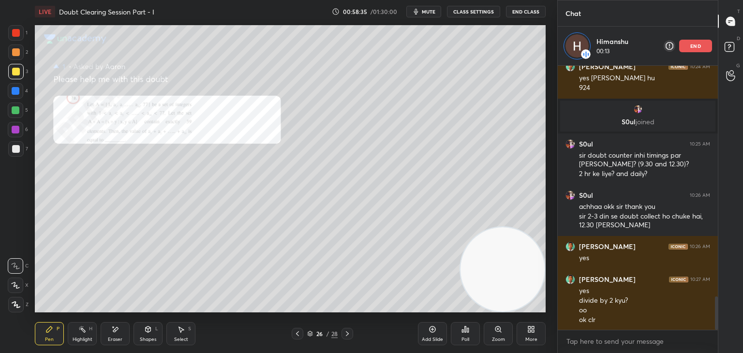
click at [490, 333] on div "Zoom" at bounding box center [498, 333] width 29 height 23
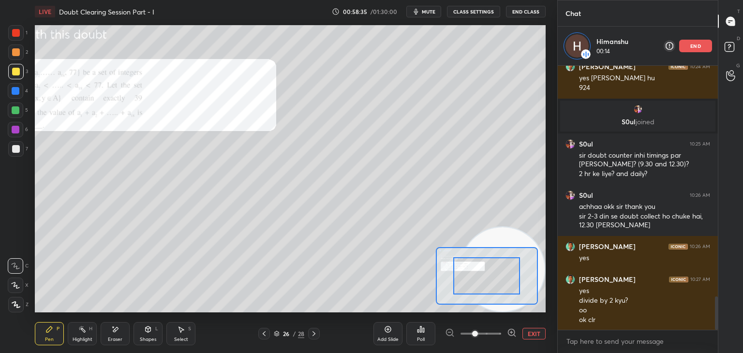
click at [488, 335] on span at bounding box center [480, 333] width 41 height 15
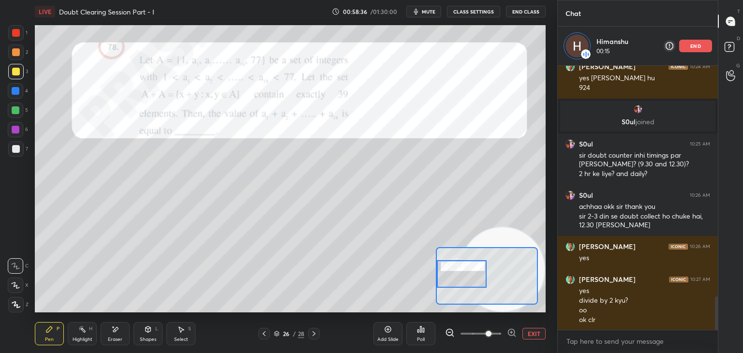
drag, startPoint x: 472, startPoint y: 278, endPoint x: 442, endPoint y: 281, distance: 29.6
click at [442, 281] on div at bounding box center [462, 274] width 50 height 28
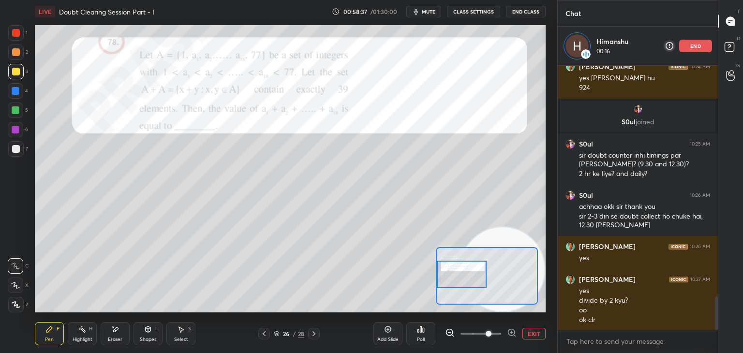
click at [491, 333] on span at bounding box center [488, 334] width 6 height 6
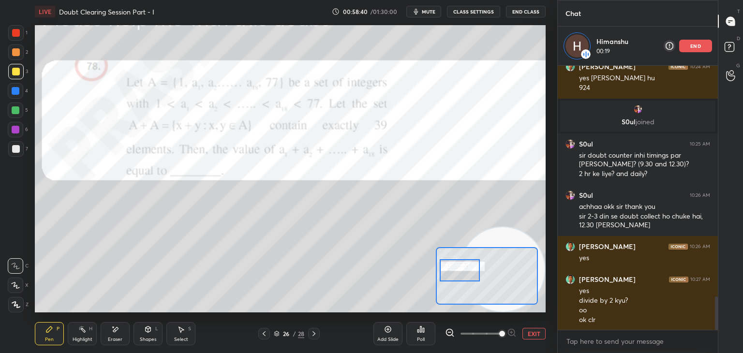
click at [464, 267] on div at bounding box center [460, 270] width 40 height 22
drag, startPoint x: 23, startPoint y: 31, endPoint x: 17, endPoint y: 33, distance: 6.5
click at [20, 30] on div at bounding box center [15, 32] width 15 height 15
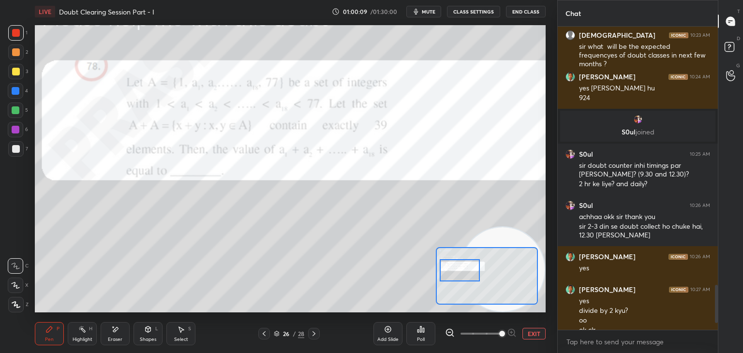
scroll to position [1808, 0]
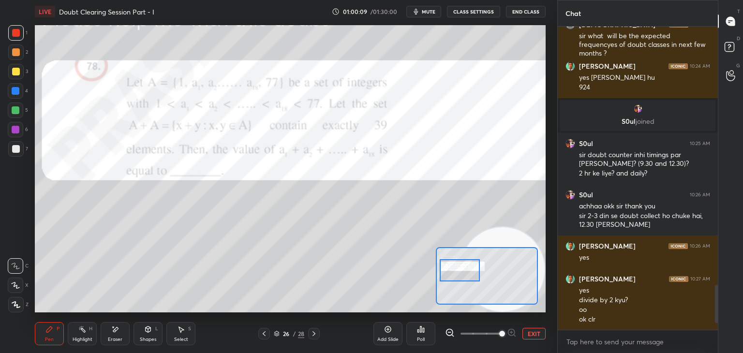
drag, startPoint x: 717, startPoint y: 294, endPoint x: 714, endPoint y: 318, distance: 23.3
click at [715, 318] on div at bounding box center [716, 304] width 3 height 38
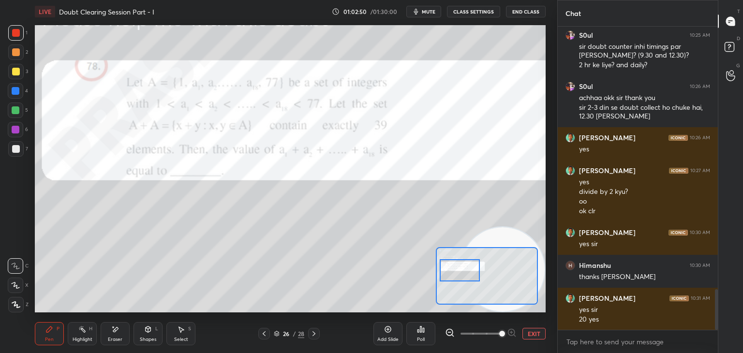
scroll to position [1949, 0]
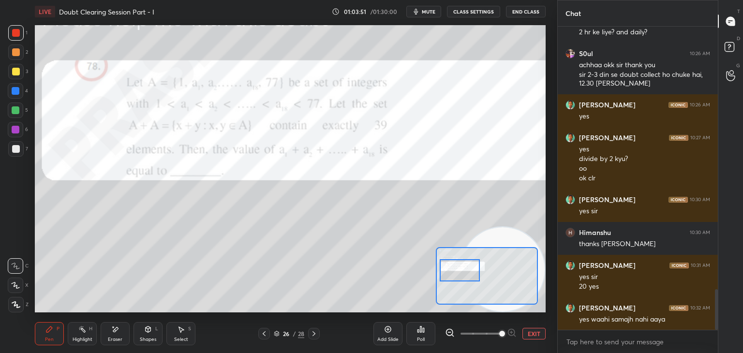
click at [17, 73] on div at bounding box center [16, 72] width 8 height 8
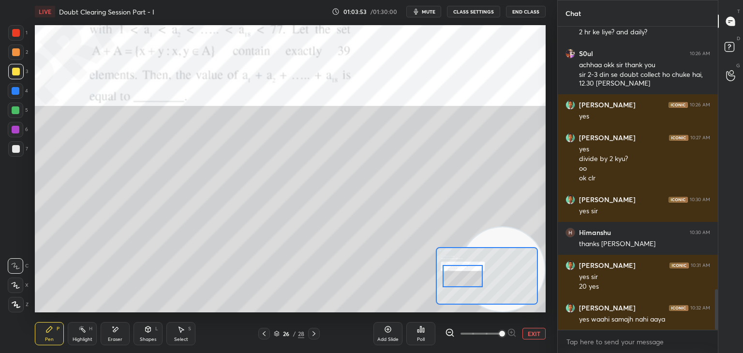
drag, startPoint x: 458, startPoint y: 276, endPoint x: 462, endPoint y: 281, distance: 6.6
click at [463, 281] on div at bounding box center [462, 276] width 40 height 22
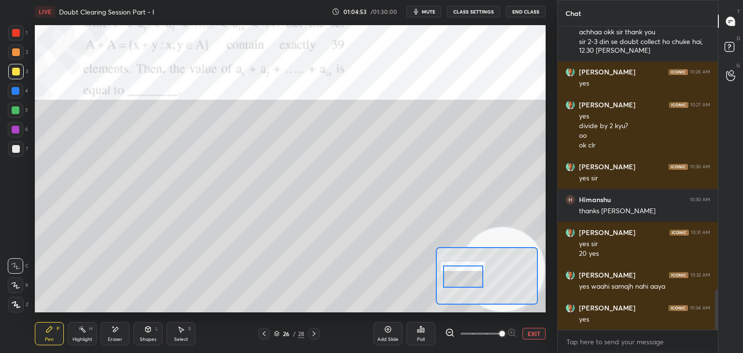
scroll to position [1991, 0]
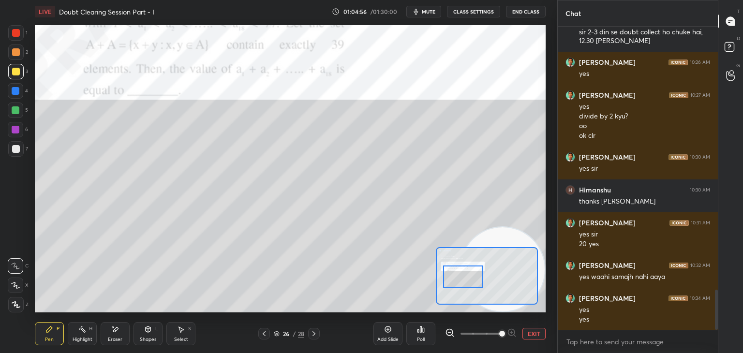
click at [539, 327] on div "Add Slide Poll EXIT" at bounding box center [459, 334] width 172 height 54
click at [540, 333] on button "EXIT" at bounding box center [533, 334] width 23 height 12
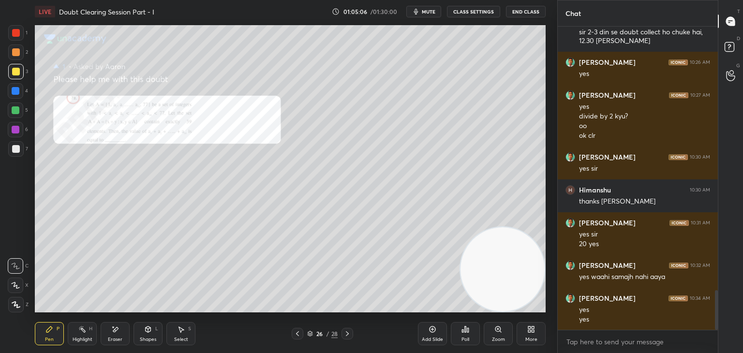
scroll to position [2024, 0]
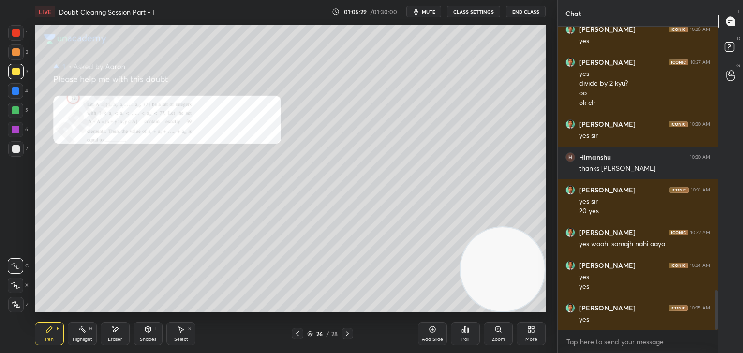
click at [347, 333] on icon at bounding box center [347, 334] width 8 height 8
click at [430, 16] on div "LIVE Doubt Clearing Session Part - I 01:05:31 / 01:30:00 mute CLASS SETTINGS En…" at bounding box center [290, 11] width 511 height 23
click at [427, 14] on button "mute" at bounding box center [423, 12] width 35 height 12
click at [429, 15] on button "unmute" at bounding box center [423, 12] width 35 height 12
click at [500, 330] on icon at bounding box center [498, 329] width 8 height 8
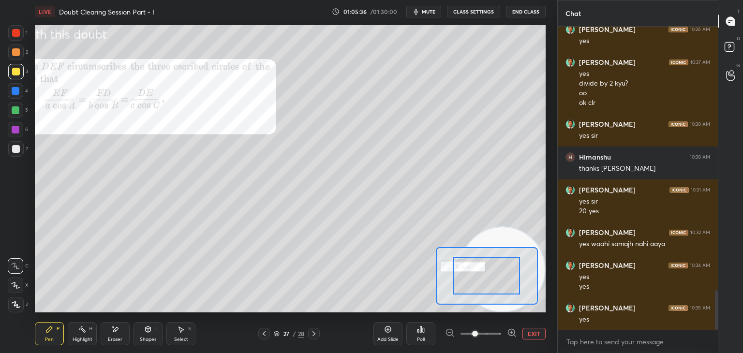
click at [493, 333] on span at bounding box center [480, 333] width 41 height 15
click at [478, 332] on span at bounding box center [475, 334] width 6 height 6
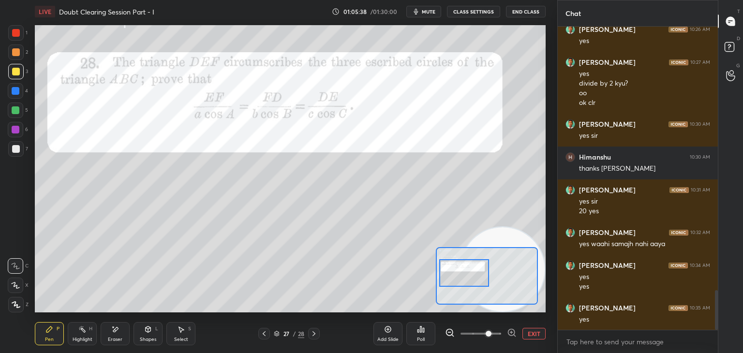
drag, startPoint x: 473, startPoint y: 287, endPoint x: 464, endPoint y: 286, distance: 8.8
click at [464, 286] on div at bounding box center [464, 273] width 50 height 28
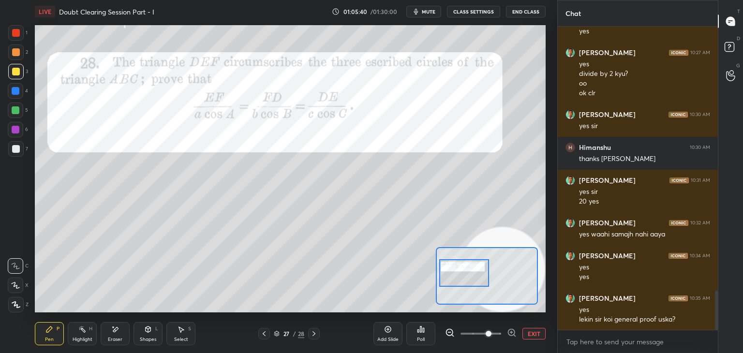
click at [531, 336] on button "EXIT" at bounding box center [533, 334] width 23 height 12
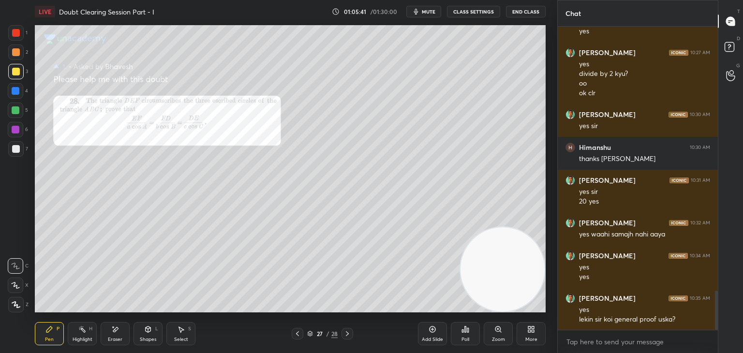
click at [296, 333] on icon at bounding box center [298, 334] width 8 height 8
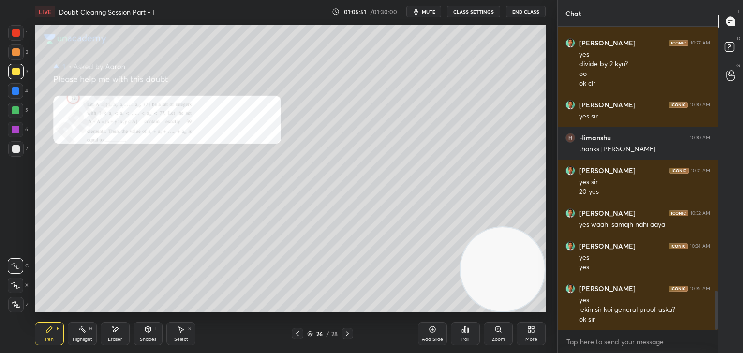
click at [347, 332] on icon at bounding box center [347, 334] width 8 height 8
click at [493, 327] on div "Zoom" at bounding box center [498, 333] width 29 height 23
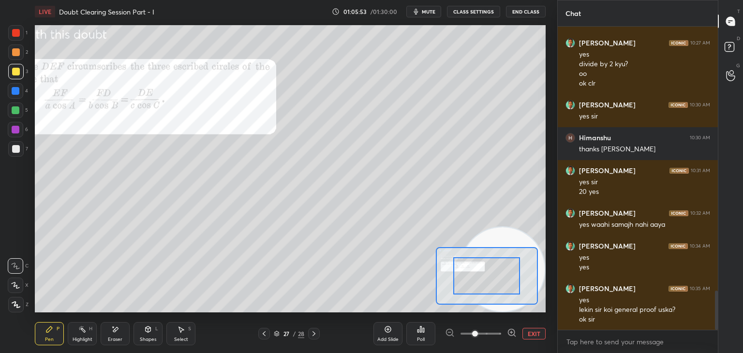
click at [492, 329] on span at bounding box center [480, 333] width 41 height 15
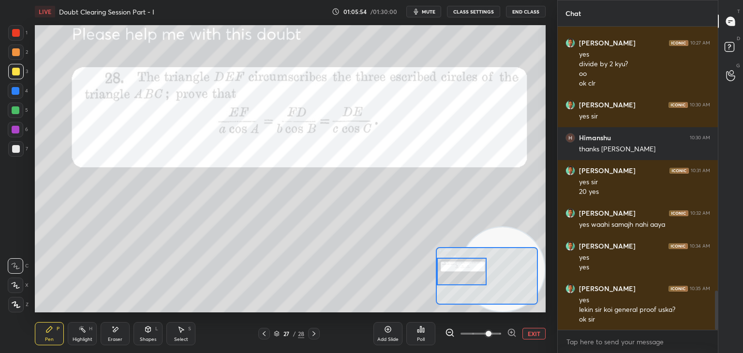
drag, startPoint x: 497, startPoint y: 276, endPoint x: 463, endPoint y: 272, distance: 34.0
click at [465, 271] on div at bounding box center [462, 272] width 50 height 28
click at [314, 338] on div "Pen P Highlight H Eraser Shapes L Select S 27 / 28 Add Slide Poll EXIT" at bounding box center [290, 333] width 511 height 39
click at [315, 326] on div "Pen P Highlight H Eraser Shapes L Select S 27 / 28 Add Slide Poll EXIT" at bounding box center [290, 333] width 511 height 39
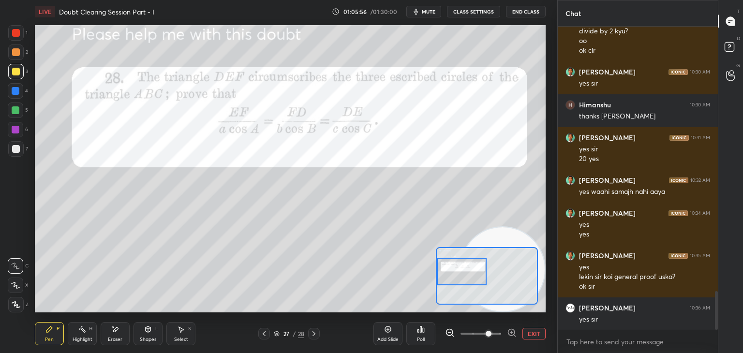
click at [310, 331] on icon at bounding box center [314, 334] width 8 height 8
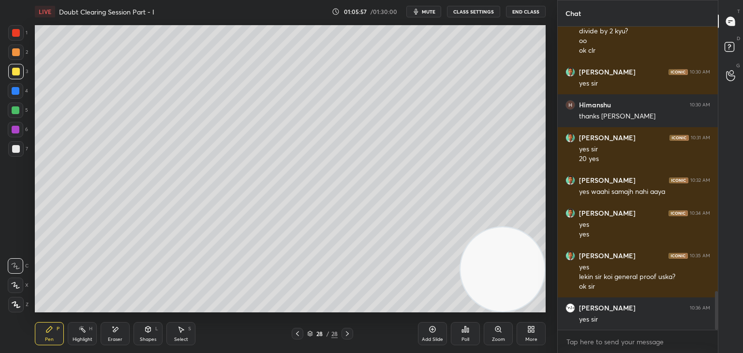
click at [295, 333] on icon at bounding box center [298, 334] width 8 height 8
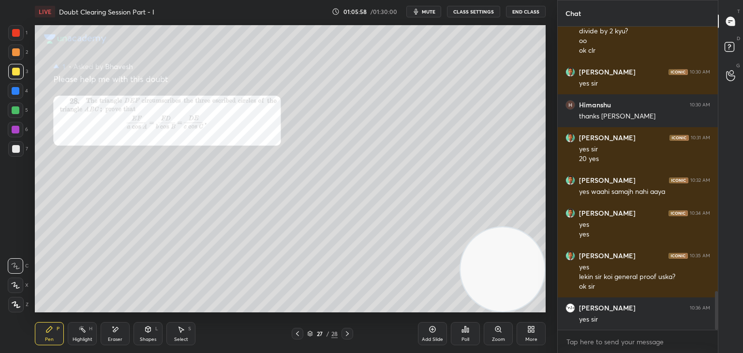
click at [487, 336] on div "Zoom" at bounding box center [498, 333] width 29 height 23
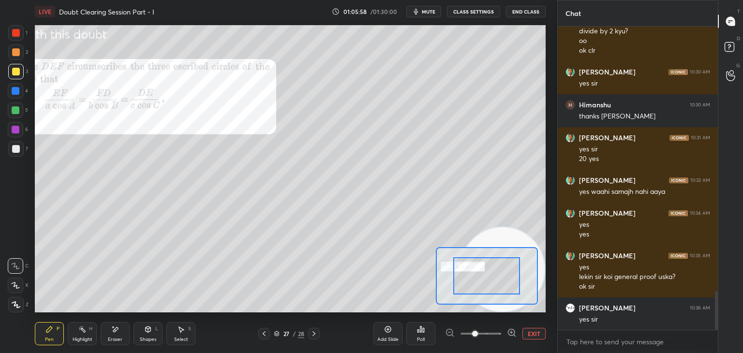
click at [491, 335] on span at bounding box center [480, 333] width 41 height 15
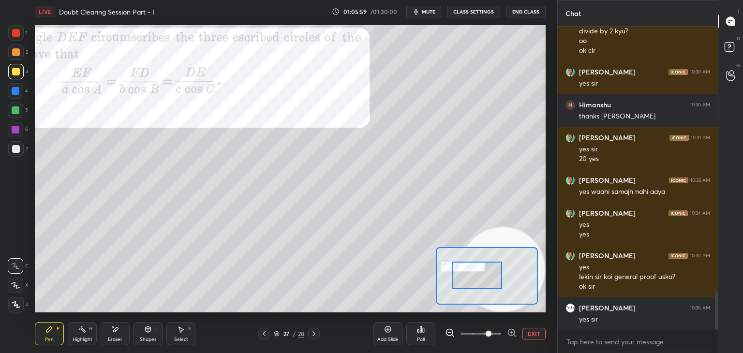
drag, startPoint x: 497, startPoint y: 267, endPoint x: 452, endPoint y: 265, distance: 45.0
click at [454, 266] on div at bounding box center [477, 276] width 50 height 28
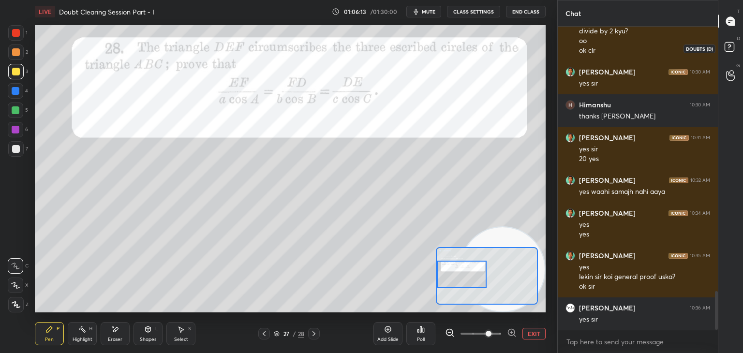
click at [727, 47] on rect at bounding box center [728, 47] width 9 height 9
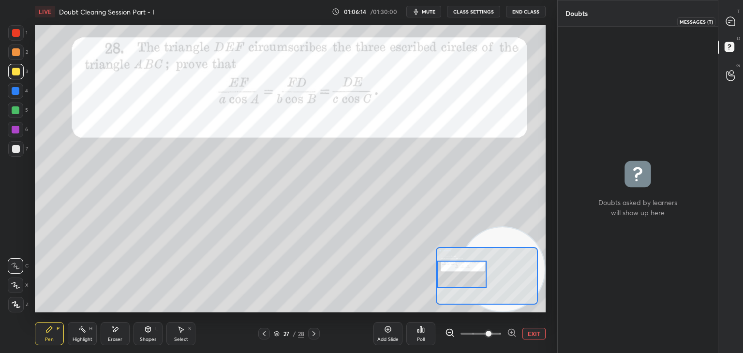
click at [735, 28] on div at bounding box center [730, 21] width 19 height 17
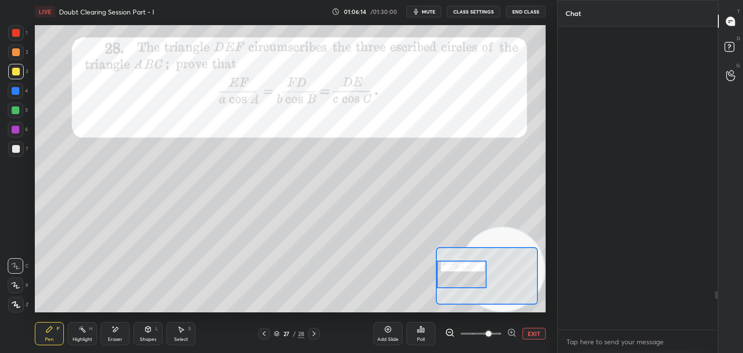
scroll to position [300, 157]
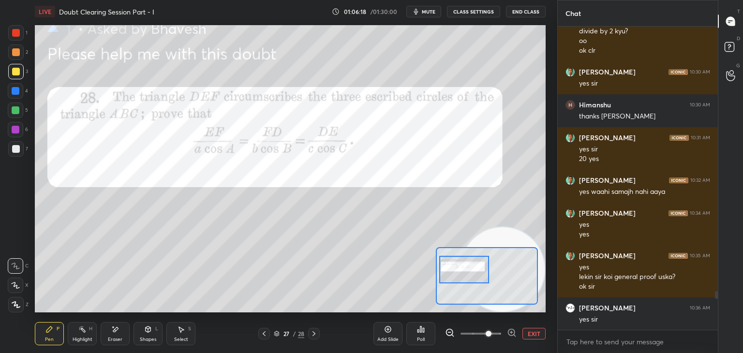
drag, startPoint x: 469, startPoint y: 279, endPoint x: 471, endPoint y: 272, distance: 7.6
click at [471, 272] on div at bounding box center [464, 270] width 50 height 28
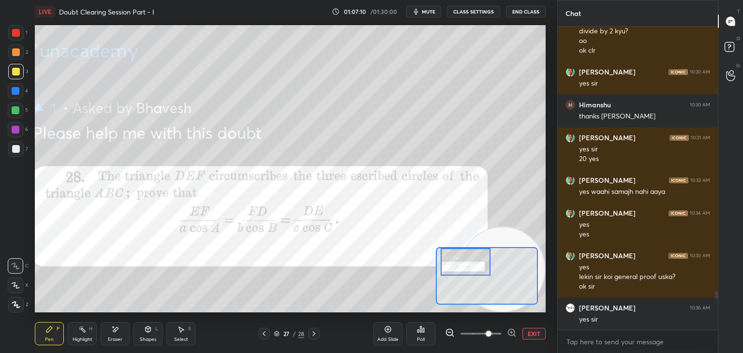
drag, startPoint x: 468, startPoint y: 268, endPoint x: 469, endPoint y: 252, distance: 16.5
click at [469, 252] on div at bounding box center [466, 262] width 50 height 28
click at [18, 31] on div at bounding box center [15, 32] width 15 height 15
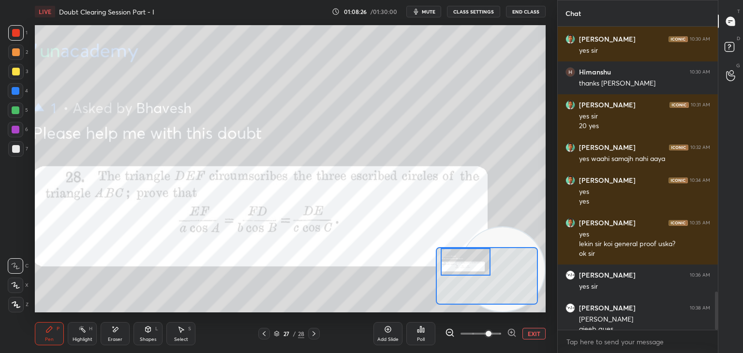
scroll to position [2119, 0]
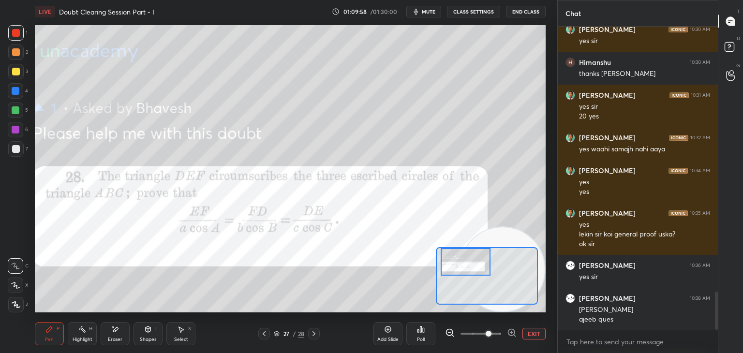
click at [532, 335] on button "EXIT" at bounding box center [533, 334] width 23 height 12
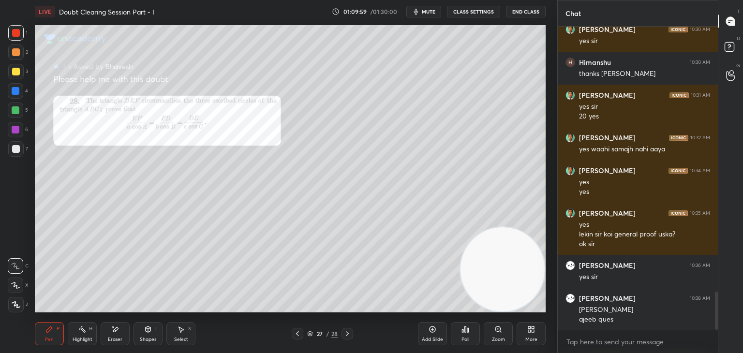
click at [148, 331] on icon at bounding box center [148, 329] width 8 height 8
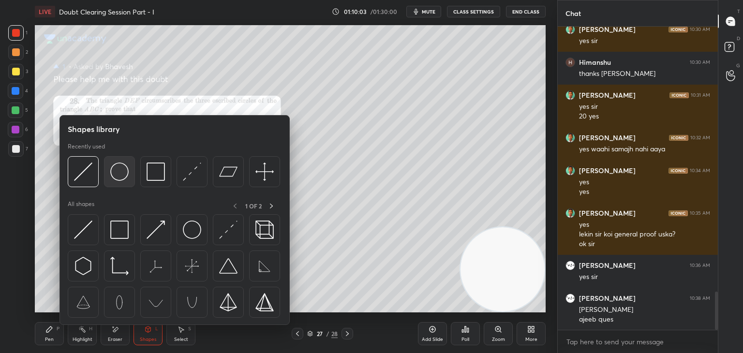
click at [117, 176] on img at bounding box center [119, 171] width 18 height 18
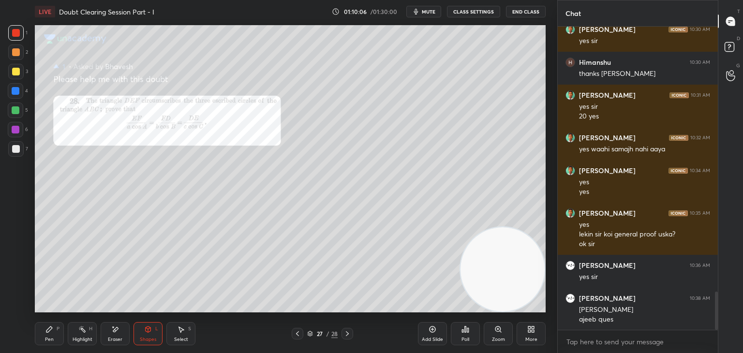
click at [151, 338] on div "Shapes" at bounding box center [148, 339] width 16 height 5
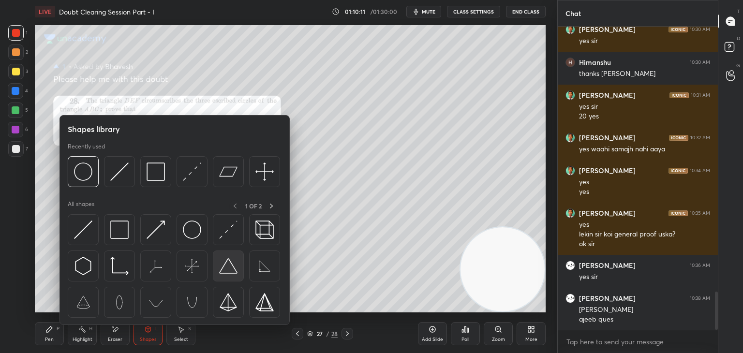
click at [228, 271] on img at bounding box center [228, 266] width 18 height 18
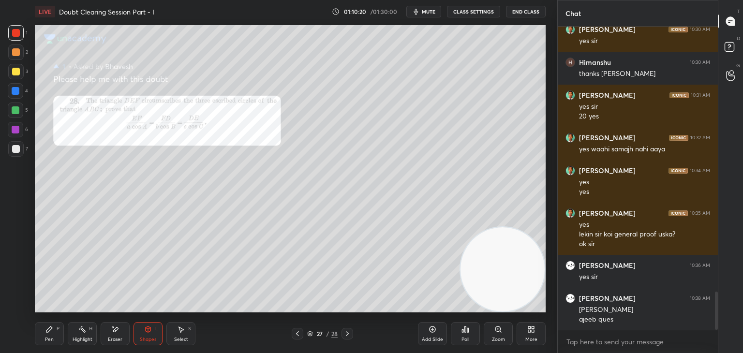
click at [184, 329] on icon at bounding box center [181, 329] width 8 height 8
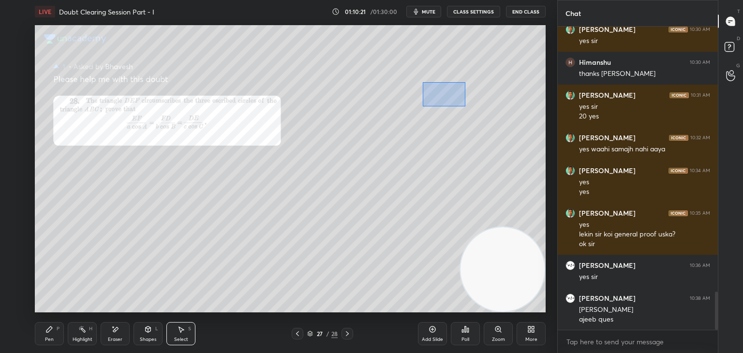
drag, startPoint x: 428, startPoint y: 102, endPoint x: 424, endPoint y: 114, distance: 13.0
click at [419, 110] on div "0 ° Undo Copy Duplicate Duplicate to new slide Delete" at bounding box center [290, 168] width 511 height 287
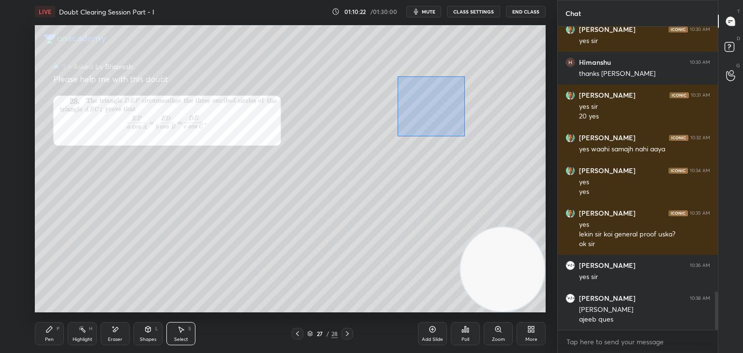
drag, startPoint x: 456, startPoint y: 80, endPoint x: 397, endPoint y: 135, distance: 80.7
click at [397, 136] on div "0 ° Undo Copy Duplicate Duplicate to new slide Delete" at bounding box center [290, 168] width 511 height 287
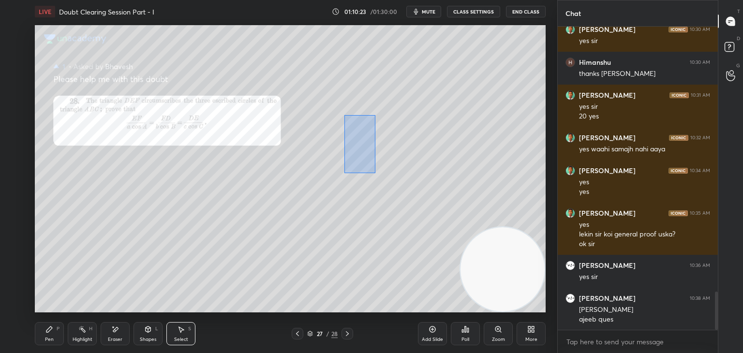
drag, startPoint x: 353, startPoint y: 141, endPoint x: 374, endPoint y: 174, distance: 38.9
click at [376, 175] on div "0 ° Undo Copy Duplicate Duplicate to new slide Delete" at bounding box center [290, 168] width 511 height 287
drag, startPoint x: 426, startPoint y: 110, endPoint x: 448, endPoint y: 111, distance: 21.8
click at [448, 111] on div "0 ° Undo Copy Duplicate Duplicate to new slide Delete" at bounding box center [290, 168] width 511 height 287
click at [388, 146] on div at bounding box center [388, 147] width 4 height 4
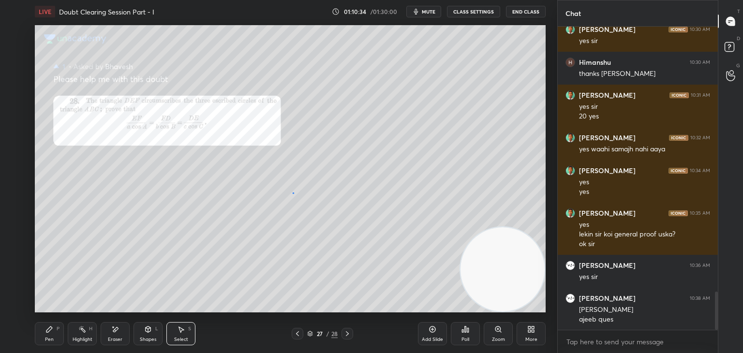
drag, startPoint x: 294, startPoint y: 192, endPoint x: 303, endPoint y: 184, distance: 12.3
click at [294, 192] on div "0 ° Undo Copy Duplicate Duplicate to new slide Delete" at bounding box center [290, 168] width 511 height 287
click at [145, 338] on div "Shapes" at bounding box center [148, 339] width 16 height 5
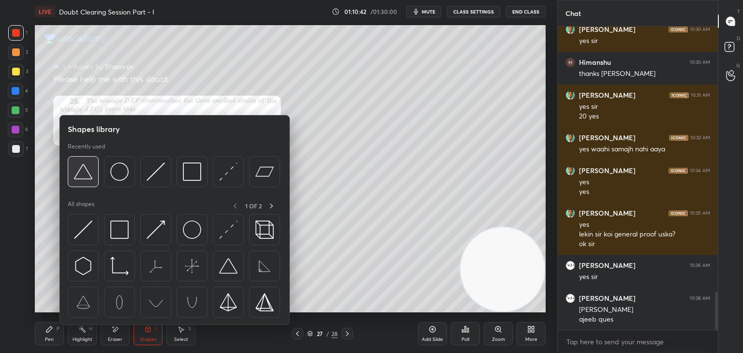
click at [80, 168] on img at bounding box center [83, 171] width 18 height 18
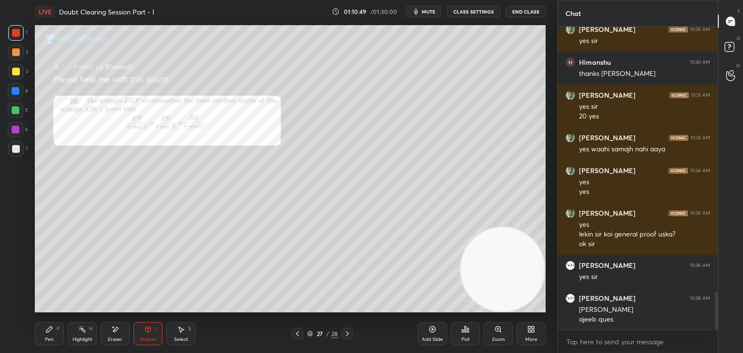
drag, startPoint x: 188, startPoint y: 333, endPoint x: 187, endPoint y: 327, distance: 5.8
click at [187, 333] on div "Select S" at bounding box center [180, 333] width 29 height 23
drag, startPoint x: 238, startPoint y: 176, endPoint x: 390, endPoint y: 273, distance: 180.4
click at [390, 273] on div "0 ° Undo Copy Duplicate Duplicate to new slide Delete" at bounding box center [290, 168] width 511 height 287
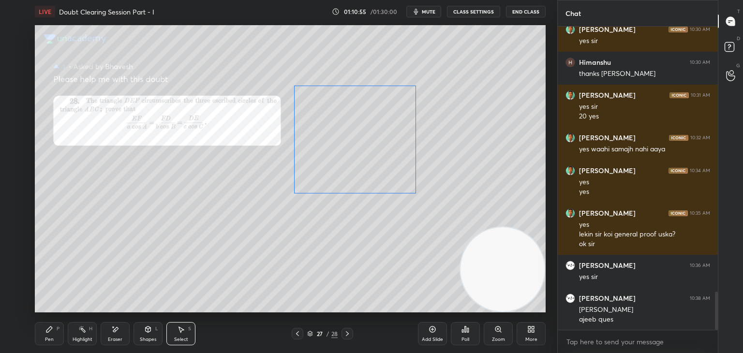
drag, startPoint x: 276, startPoint y: 219, endPoint x: 316, endPoint y: 177, distance: 57.1
click at [316, 177] on div "0 ° Undo Copy Duplicate Duplicate to new slide Delete" at bounding box center [290, 168] width 511 height 287
click at [360, 176] on div "0 ° Undo Copy Duplicate Duplicate to new slide Delete" at bounding box center [290, 168] width 511 height 287
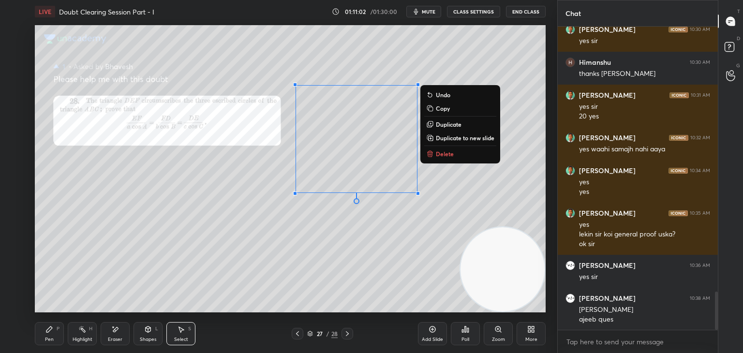
click at [56, 331] on div "Pen P" at bounding box center [49, 333] width 29 height 23
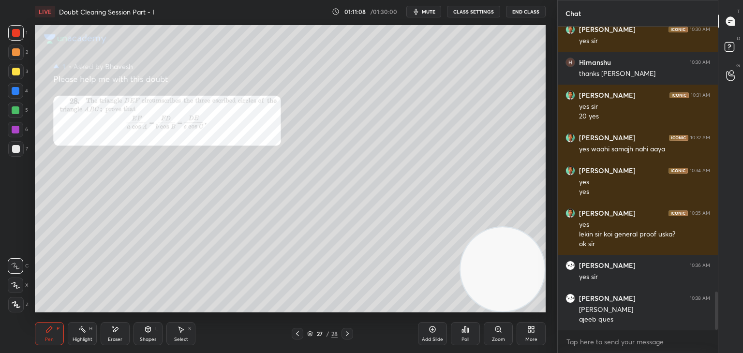
click at [184, 339] on div "Select" at bounding box center [181, 339] width 14 height 5
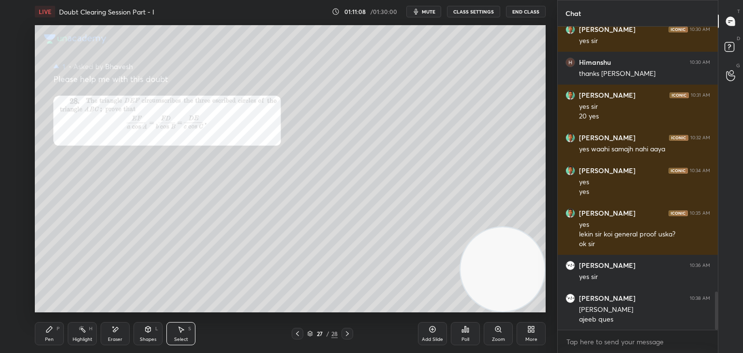
drag, startPoint x: 146, startPoint y: 336, endPoint x: 153, endPoint y: 326, distance: 12.1
click at [145, 336] on div "Shapes L" at bounding box center [147, 333] width 29 height 23
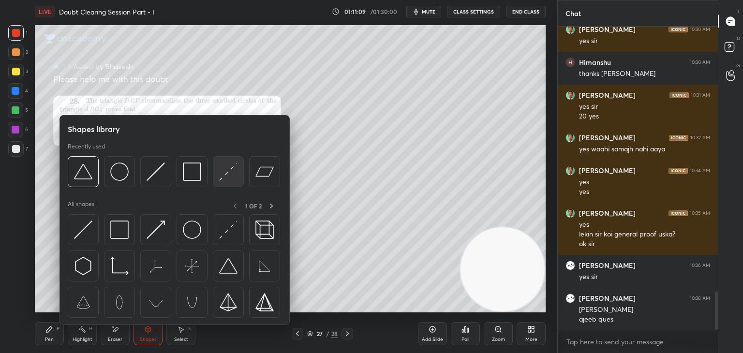
click at [234, 167] on img at bounding box center [228, 171] width 18 height 18
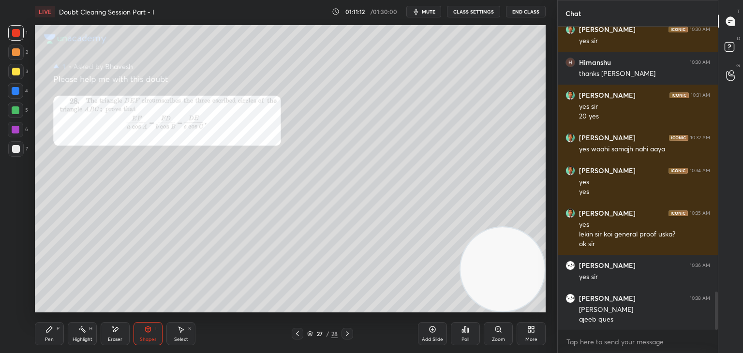
click at [436, 23] on div "Setting up your live class Poll for secs No correct answer Start poll" at bounding box center [290, 168] width 518 height 291
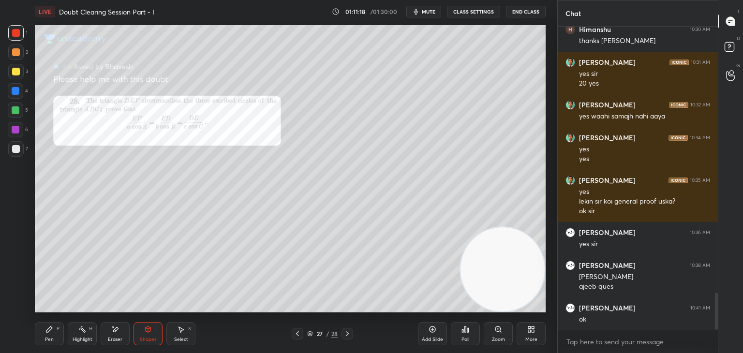
drag, startPoint x: 186, startPoint y: 332, endPoint x: 185, endPoint y: 315, distance: 17.0
click at [185, 331] on div "Select S" at bounding box center [180, 333] width 29 height 23
drag, startPoint x: 323, startPoint y: 119, endPoint x: 373, endPoint y: 223, distance: 115.3
click at [374, 225] on div "0 ° Undo Copy Duplicate Duplicate to new slide Delete" at bounding box center [290, 168] width 511 height 287
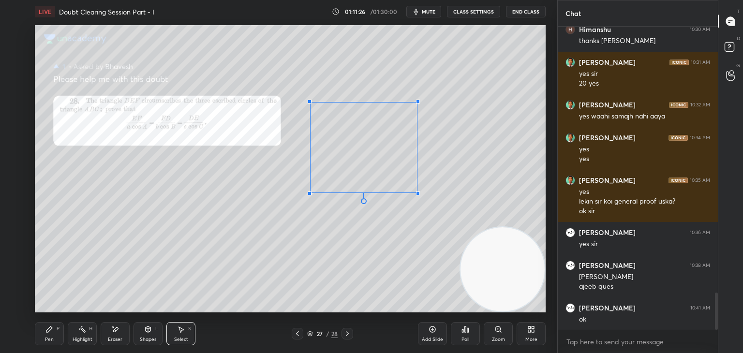
drag, startPoint x: 294, startPoint y: 83, endPoint x: 313, endPoint y: 102, distance: 26.7
click at [310, 102] on div at bounding box center [310, 102] width 4 height 4
click at [362, 132] on div "0 ° Undo Copy Duplicate Duplicate to new slide Delete" at bounding box center [290, 168] width 511 height 287
drag, startPoint x: 416, startPoint y: 190, endPoint x: 406, endPoint y: 178, distance: 15.4
click at [406, 178] on div at bounding box center [407, 179] width 4 height 4
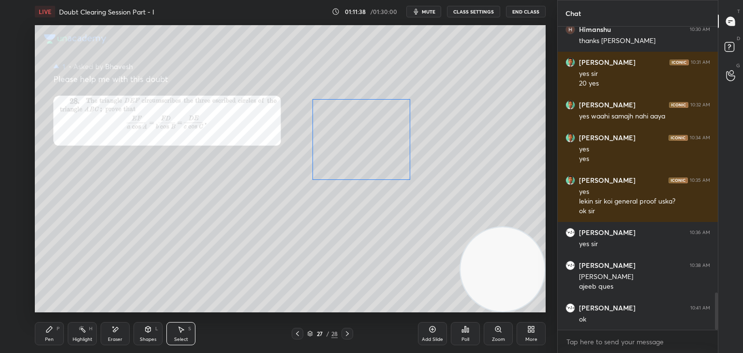
click at [382, 151] on div "0 ° Undo Copy Duplicate Duplicate to new slide Delete" at bounding box center [290, 168] width 511 height 287
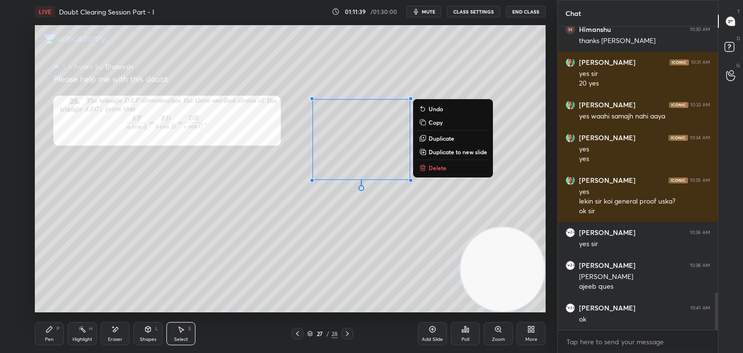
click at [155, 329] on div "Shapes L" at bounding box center [147, 333] width 29 height 23
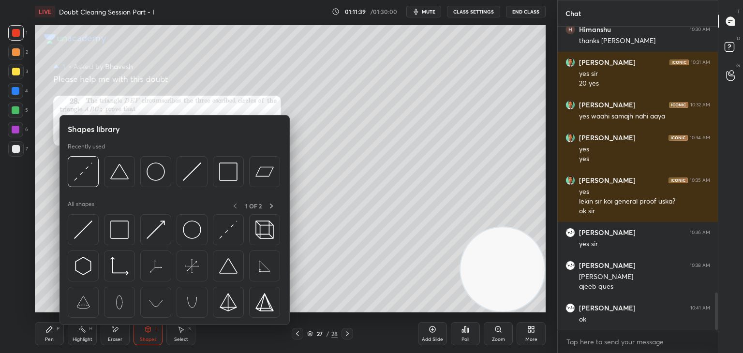
drag, startPoint x: 147, startPoint y: 331, endPoint x: 143, endPoint y: 314, distance: 17.5
click at [147, 330] on icon at bounding box center [148, 329] width 5 height 6
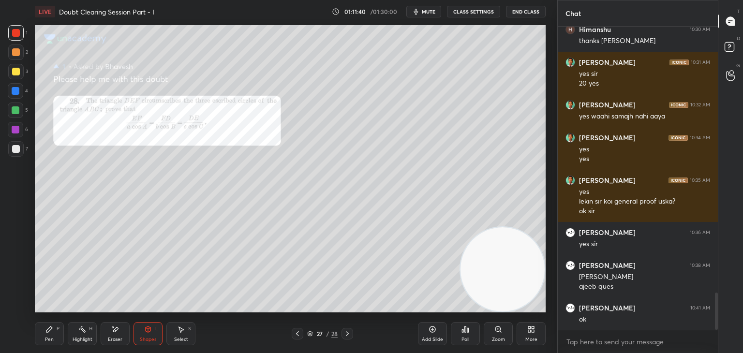
click at [139, 327] on div "Shapes L" at bounding box center [147, 333] width 29 height 23
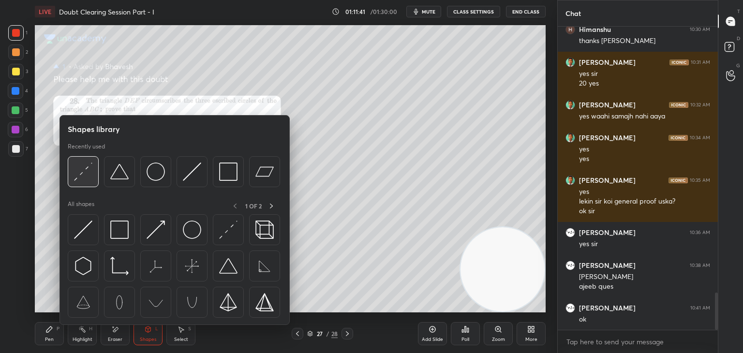
click at [86, 180] on img at bounding box center [83, 171] width 18 height 18
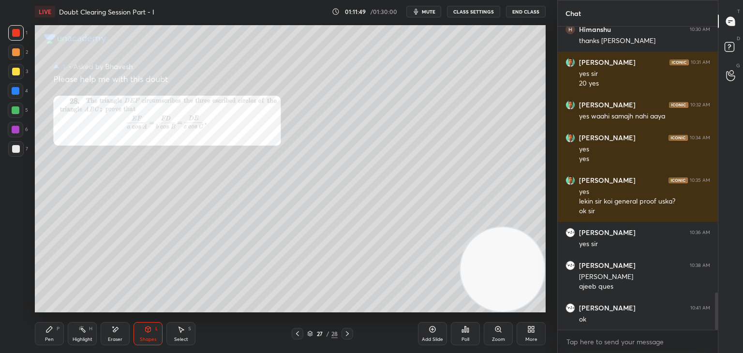
click at [55, 330] on div "Pen P" at bounding box center [49, 333] width 29 height 23
click at [18, 74] on div at bounding box center [15, 71] width 15 height 15
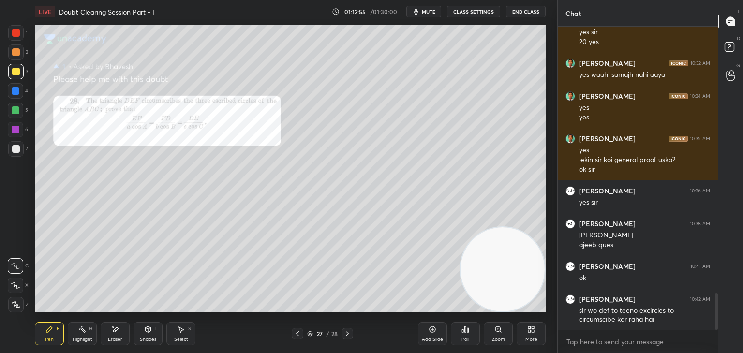
click at [123, 332] on div "Eraser" at bounding box center [115, 333] width 29 height 23
click at [148, 330] on icon at bounding box center [148, 329] width 8 height 8
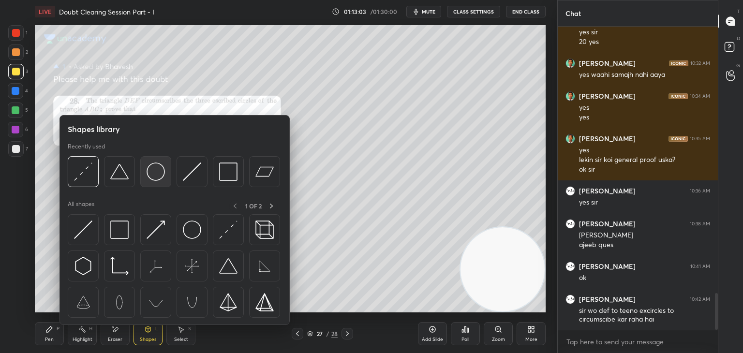
click at [149, 165] on img at bounding box center [156, 171] width 18 height 18
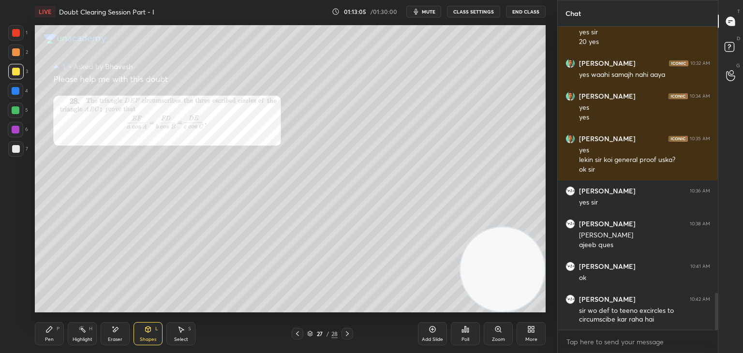
drag, startPoint x: 121, startPoint y: 331, endPoint x: 126, endPoint y: 318, distance: 14.2
click at [121, 331] on div "Eraser" at bounding box center [115, 333] width 29 height 23
click at [157, 329] on div "L" at bounding box center [156, 328] width 3 height 5
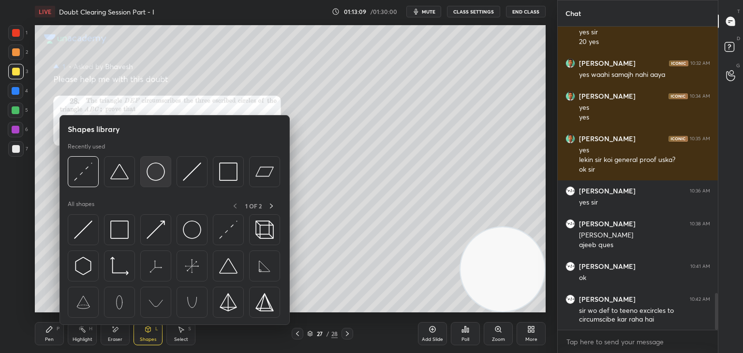
click at [153, 182] on div at bounding box center [155, 171] width 31 height 31
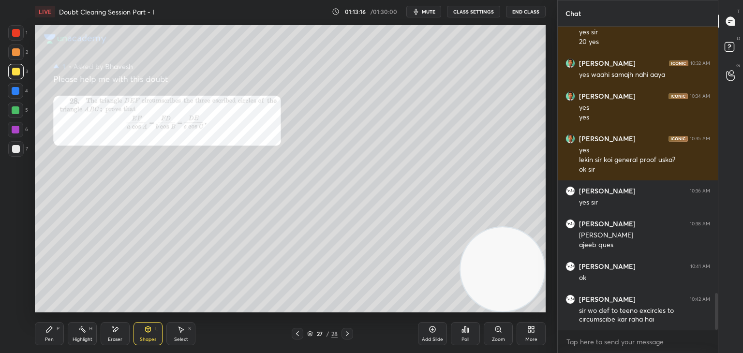
click at [185, 334] on div "Select S" at bounding box center [180, 333] width 29 height 23
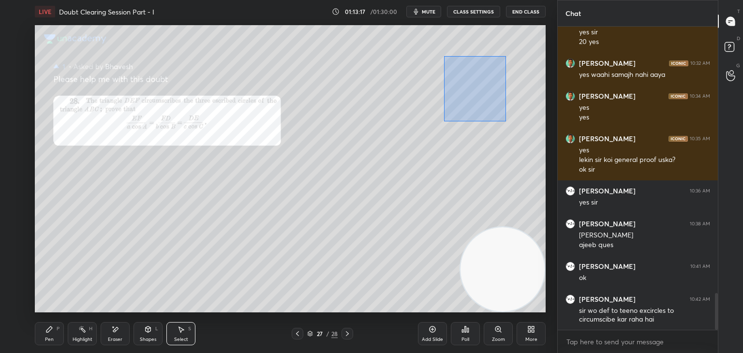
drag, startPoint x: 504, startPoint y: 57, endPoint x: 444, endPoint y: 120, distance: 87.6
click at [444, 120] on div "0 ° Undo Copy Duplicate Duplicate to new slide Delete" at bounding box center [290, 168] width 511 height 287
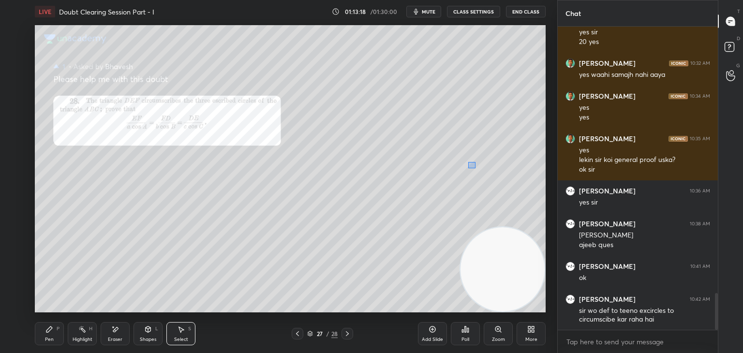
drag, startPoint x: 468, startPoint y: 162, endPoint x: 473, endPoint y: 165, distance: 5.8
click at [474, 167] on div "0 ° Undo Copy Duplicate Duplicate to new slide Delete" at bounding box center [290, 168] width 511 height 287
drag, startPoint x: 471, startPoint y: 51, endPoint x: 408, endPoint y: 108, distance: 85.6
click at [409, 108] on div "0 ° Undo Copy Duplicate Duplicate to new slide Delete" at bounding box center [290, 168] width 511 height 287
drag, startPoint x: 470, startPoint y: 182, endPoint x: 465, endPoint y: 181, distance: 4.9
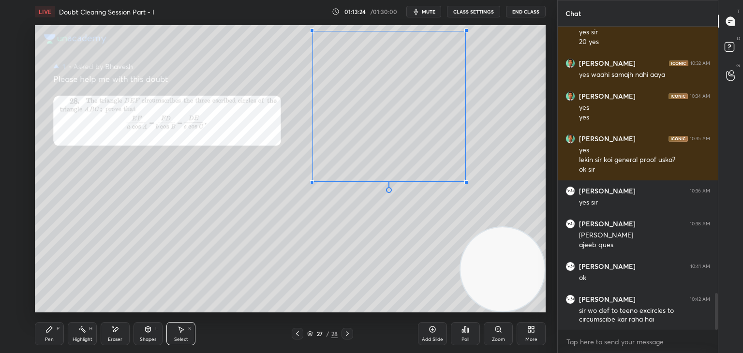
click at [465, 181] on div at bounding box center [466, 182] width 4 height 4
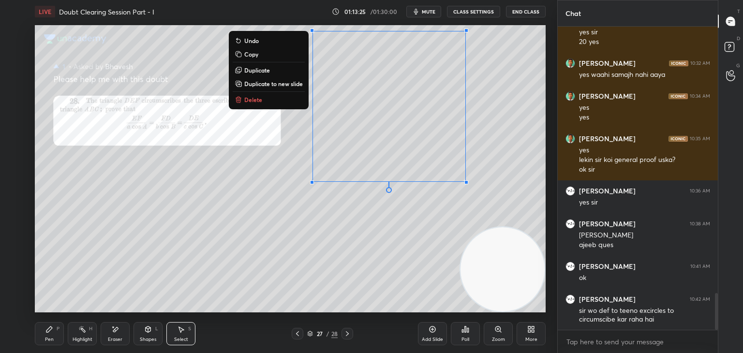
drag, startPoint x: 511, startPoint y: 99, endPoint x: 501, endPoint y: 100, distance: 9.2
click at [510, 99] on div "0 ° Undo Copy Duplicate Duplicate to new slide Delete" at bounding box center [290, 168] width 511 height 287
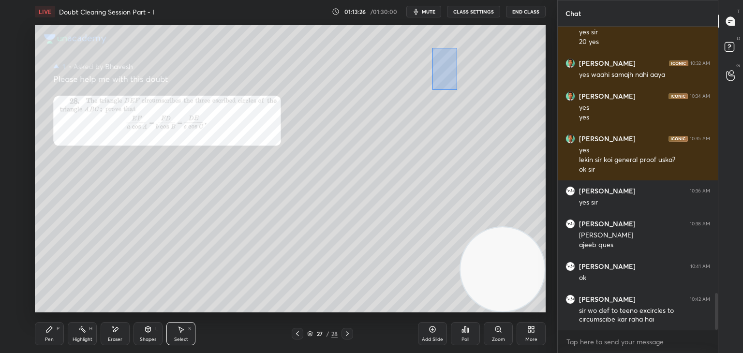
drag, startPoint x: 447, startPoint y: 62, endPoint x: 425, endPoint y: 106, distance: 48.7
click at [426, 107] on div "0 ° Undo Copy Duplicate Duplicate to new slide Delete" at bounding box center [290, 168] width 511 height 287
click at [471, 164] on div at bounding box center [472, 165] width 4 height 4
drag, startPoint x: 441, startPoint y: 133, endPoint x: 455, endPoint y: 127, distance: 15.4
click at [443, 124] on div "0 ° Undo Copy Duplicate Duplicate to new slide Delete" at bounding box center [290, 168] width 511 height 287
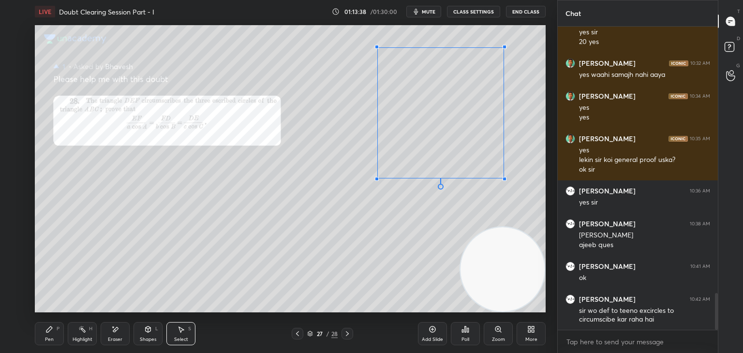
drag, startPoint x: 476, startPoint y: 150, endPoint x: 498, endPoint y: 175, distance: 33.2
click at [503, 178] on div at bounding box center [504, 179] width 4 height 4
drag, startPoint x: 456, startPoint y: 143, endPoint x: 456, endPoint y: 138, distance: 4.9
click at [456, 138] on div "0 ° Undo Copy Duplicate Duplicate to new slide Delete" at bounding box center [290, 168] width 511 height 287
click at [504, 177] on div at bounding box center [505, 178] width 4 height 4
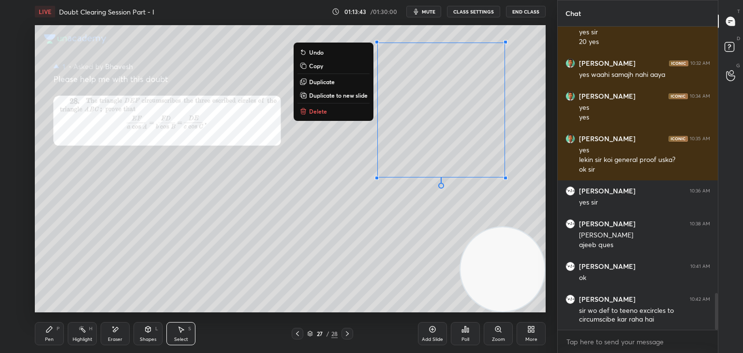
click at [331, 82] on p "Duplicate" at bounding box center [322, 82] width 26 height 8
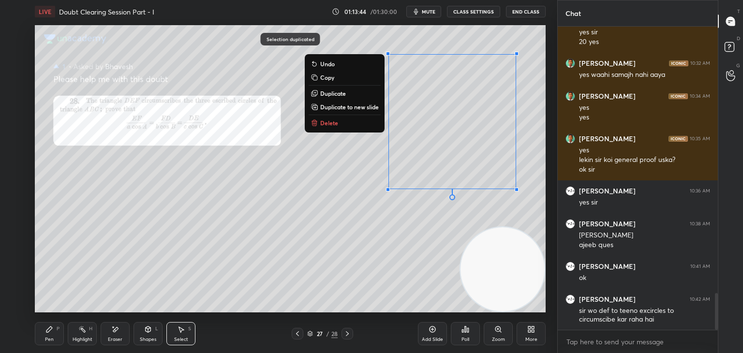
drag, startPoint x: 335, startPoint y: 90, endPoint x: 343, endPoint y: 89, distance: 8.3
click at [335, 90] on p "Duplicate" at bounding box center [333, 93] width 26 height 8
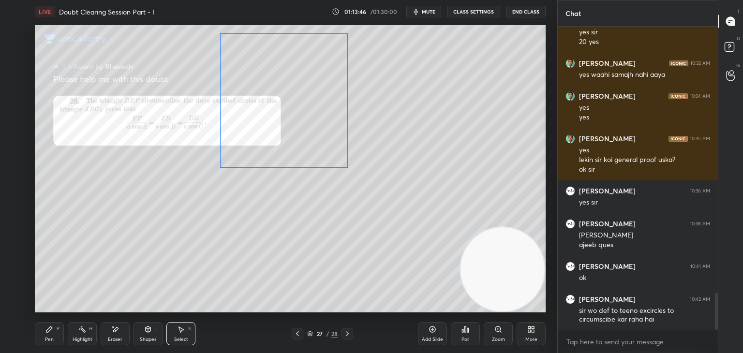
drag, startPoint x: 445, startPoint y: 127, endPoint x: 271, endPoint y: 88, distance: 179.0
click at [271, 88] on div "0 ° Undo Copy Duplicate Duplicate to new slide Delete" at bounding box center [290, 168] width 511 height 287
drag, startPoint x: 527, startPoint y: 115, endPoint x: 508, endPoint y: 147, distance: 37.2
click at [499, 157] on div "0 ° Undo Copy Duplicate Duplicate to new slide Delete" at bounding box center [290, 168] width 511 height 287
drag, startPoint x: 479, startPoint y: 114, endPoint x: 481, endPoint y: 109, distance: 5.4
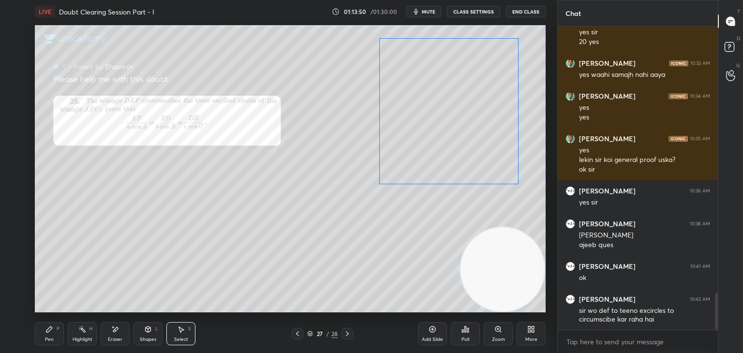
click at [481, 109] on div "0 ° Undo Copy Duplicate Duplicate to new slide Delete" at bounding box center [290, 168] width 511 height 287
drag, startPoint x: 540, startPoint y: 136, endPoint x: 534, endPoint y: 137, distance: 5.8
click at [540, 136] on div "0 ° Undo Copy Duplicate Duplicate to new slide Delete" at bounding box center [290, 168] width 511 height 287
drag, startPoint x: 523, startPoint y: 147, endPoint x: 499, endPoint y: 177, distance: 38.6
click at [499, 177] on div "0 ° Undo Copy Duplicate Duplicate to new slide Delete" at bounding box center [290, 168] width 511 height 287
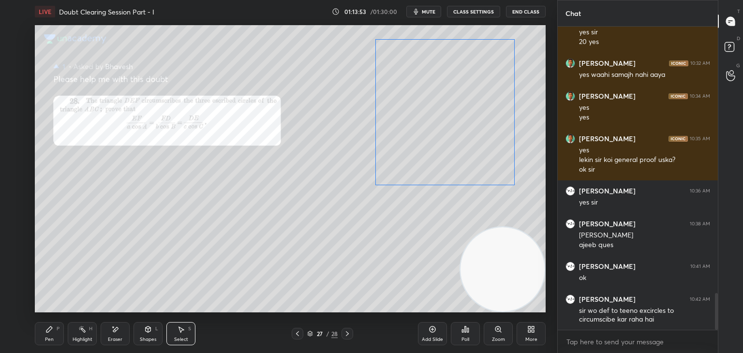
click at [504, 158] on div "0 ° Undo Copy Duplicate Duplicate to new slide Delete" at bounding box center [290, 168] width 511 height 287
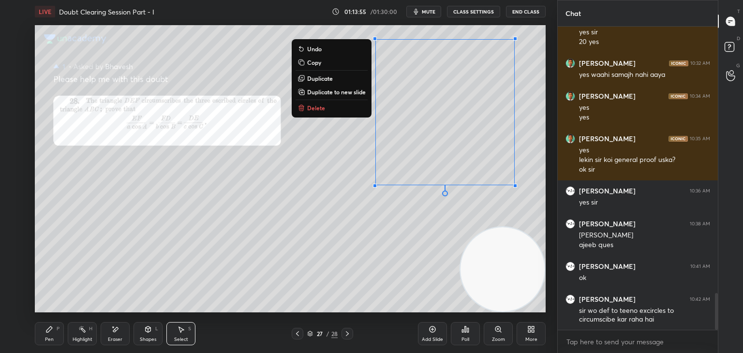
click at [525, 159] on div "0 ° Undo Copy Duplicate Duplicate to new slide Delete" at bounding box center [290, 168] width 511 height 287
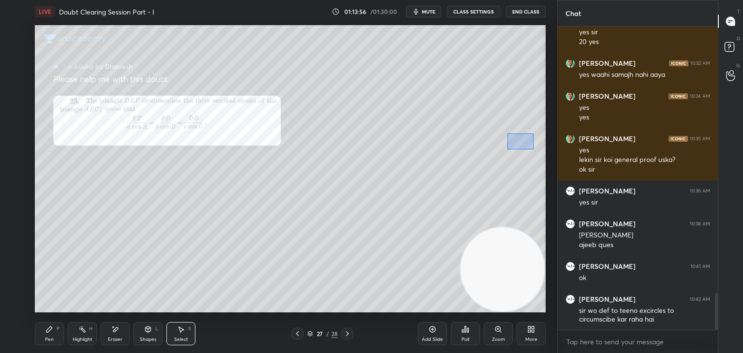
drag, startPoint x: 533, startPoint y: 133, endPoint x: 507, endPoint y: 149, distance: 31.3
click at [507, 149] on div "0 ° Undo Copy Duplicate Duplicate to new slide Delete" at bounding box center [290, 168] width 511 height 287
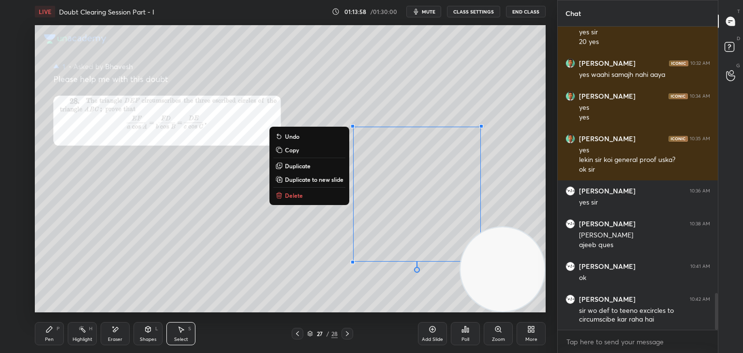
drag, startPoint x: 503, startPoint y: 147, endPoint x: 409, endPoint y: 284, distance: 165.8
click at [409, 284] on div "0 ° Undo Copy Duplicate Duplicate to new slide Delete" at bounding box center [290, 168] width 511 height 287
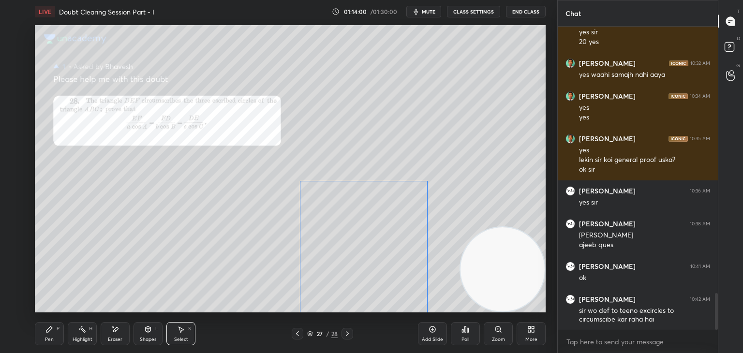
drag, startPoint x: 439, startPoint y: 199, endPoint x: 386, endPoint y: 253, distance: 75.2
click at [386, 253] on div "0 ° Undo Copy Duplicate Duplicate to new slide Delete" at bounding box center [290, 168] width 511 height 287
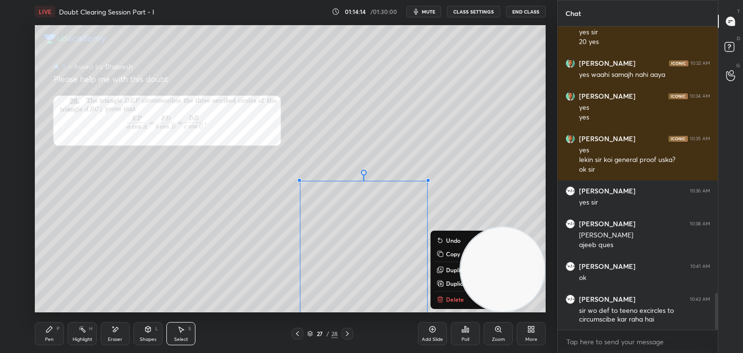
drag, startPoint x: 484, startPoint y: 218, endPoint x: 479, endPoint y: 218, distance: 4.9
click at [483, 217] on div "0 ° Undo Copy Duplicate Duplicate to new slide Delete" at bounding box center [290, 168] width 511 height 287
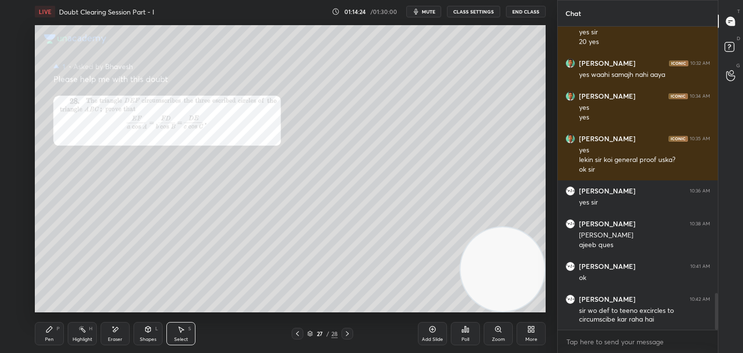
drag, startPoint x: 54, startPoint y: 335, endPoint x: 60, endPoint y: 324, distance: 13.0
click at [49, 335] on div "Pen P" at bounding box center [49, 333] width 29 height 23
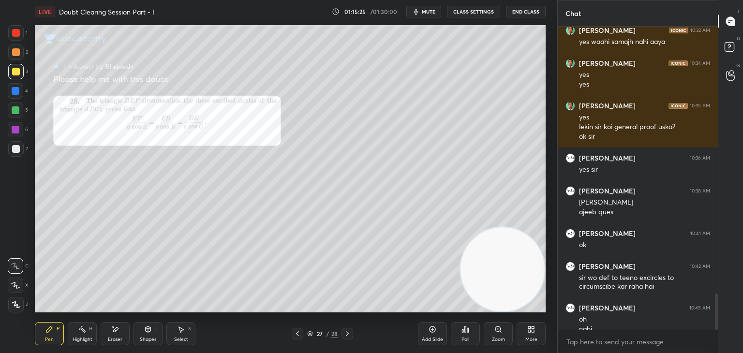
scroll to position [2236, 0]
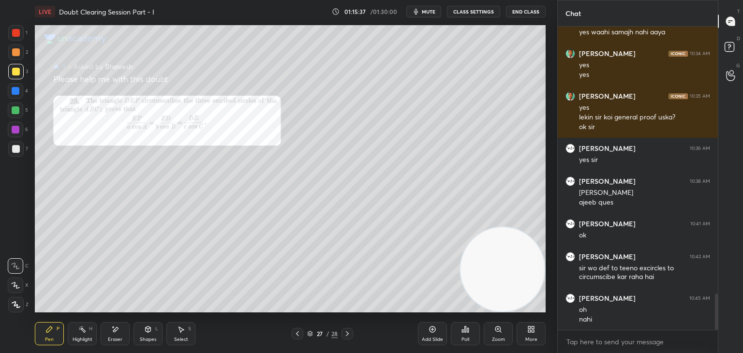
click at [346, 334] on icon at bounding box center [347, 334] width 8 height 8
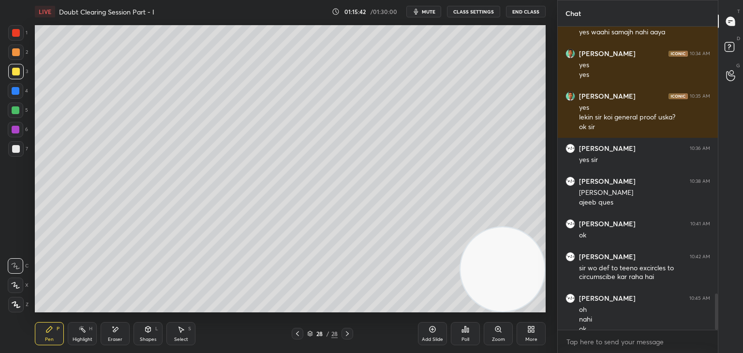
scroll to position [2246, 0]
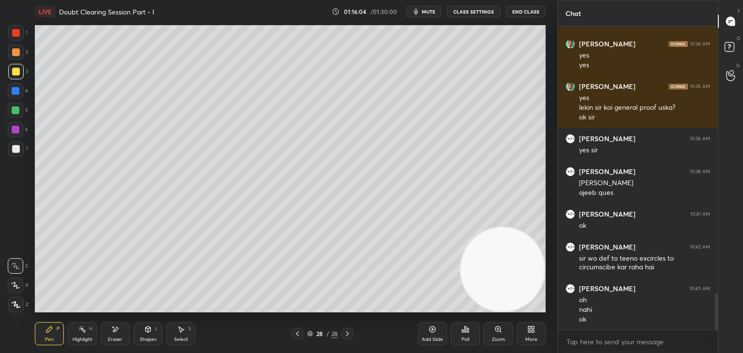
click at [431, 10] on span "mute" at bounding box center [429, 11] width 14 height 7
click at [350, 329] on div at bounding box center [347, 334] width 12 height 12
click at [351, 331] on div at bounding box center [347, 334] width 12 height 12
click at [728, 52] on icon at bounding box center [730, 48] width 17 height 17
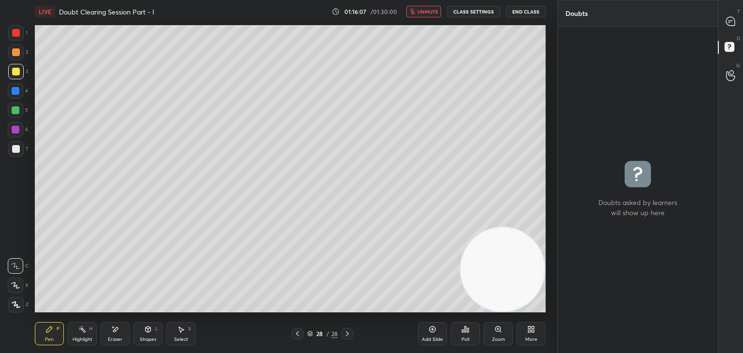
drag, startPoint x: 729, startPoint y: 75, endPoint x: 729, endPoint y: 66, distance: 8.7
click at [728, 75] on icon at bounding box center [730, 75] width 9 height 11
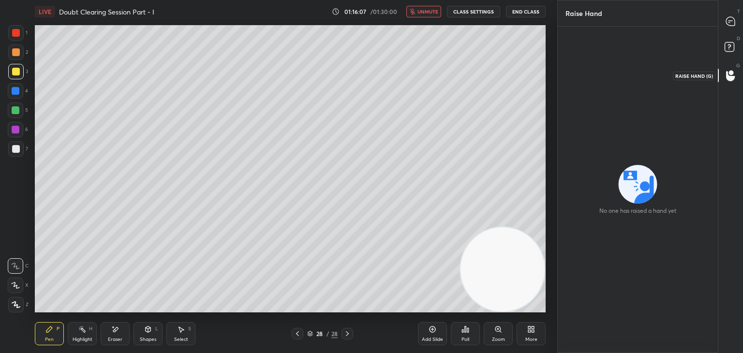
drag, startPoint x: 729, startPoint y: 52, endPoint x: 732, endPoint y: 43, distance: 9.6
click at [729, 51] on icon at bounding box center [730, 48] width 17 height 17
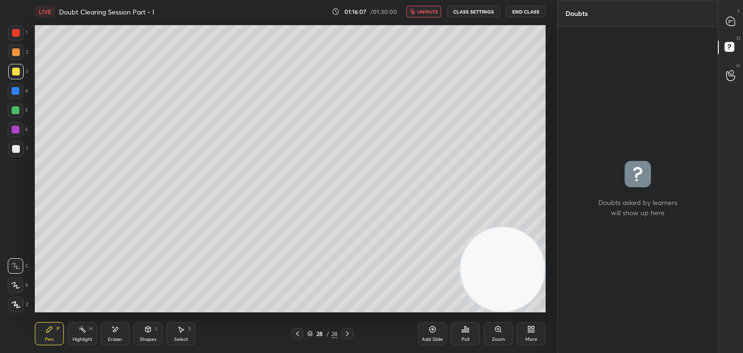
click at [731, 27] on div at bounding box center [730, 21] width 19 height 17
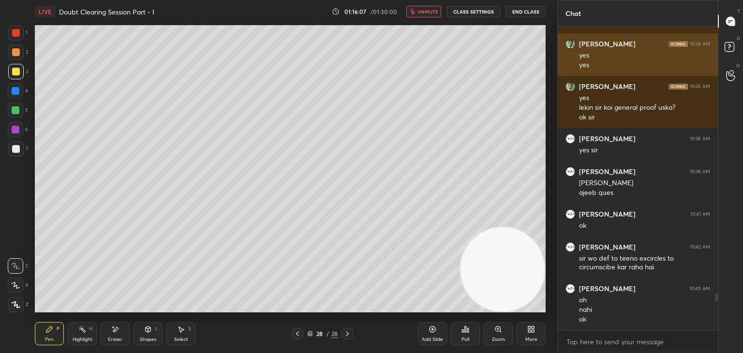
scroll to position [300, 157]
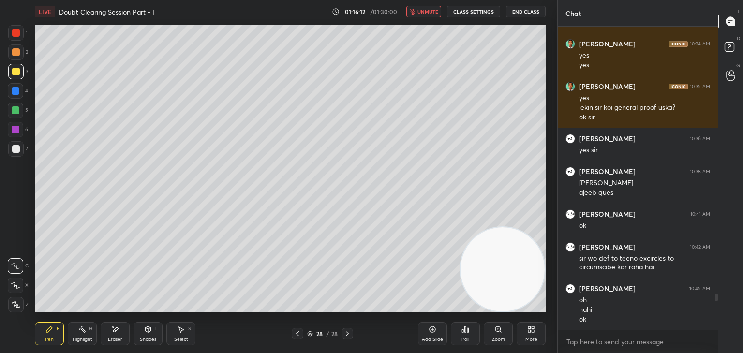
click at [296, 335] on icon at bounding box center [298, 334] width 8 height 8
click at [295, 335] on icon at bounding box center [298, 334] width 8 height 8
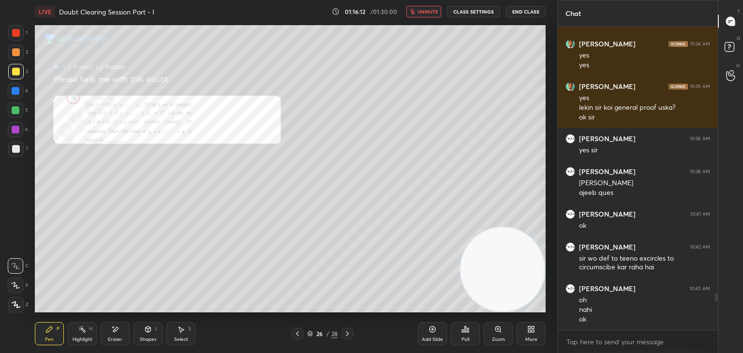
click at [296, 334] on icon at bounding box center [298, 334] width 8 height 8
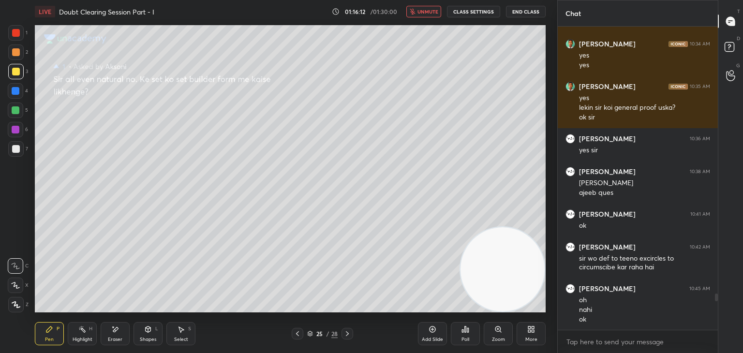
click at [298, 334] on icon at bounding box center [298, 334] width 8 height 8
click at [297, 335] on icon at bounding box center [298, 334] width 8 height 8
click at [297, 336] on icon at bounding box center [298, 334] width 8 height 8
click at [298, 337] on icon at bounding box center [298, 334] width 8 height 8
click at [299, 337] on icon at bounding box center [298, 334] width 8 height 8
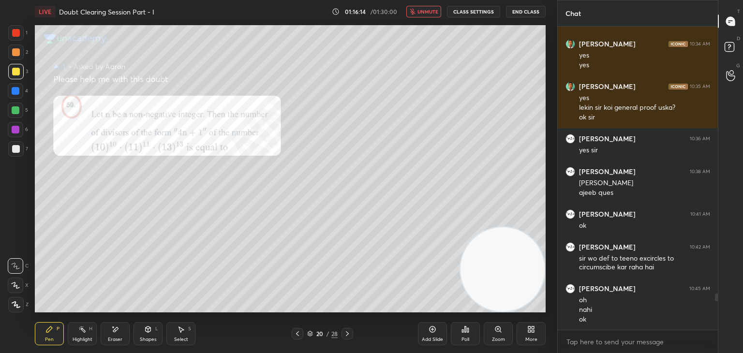
click at [296, 335] on icon at bounding box center [298, 334] width 8 height 8
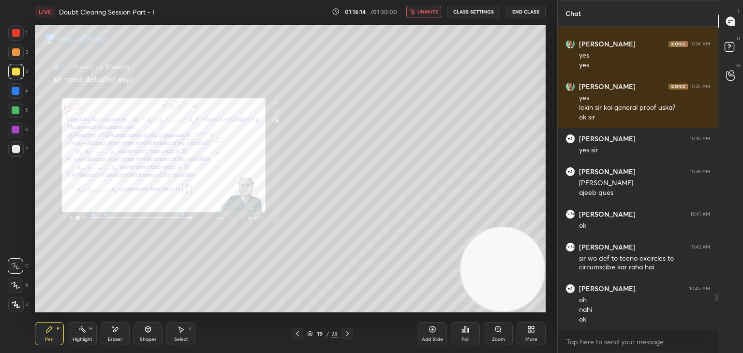
click at [297, 335] on icon at bounding box center [298, 334] width 8 height 8
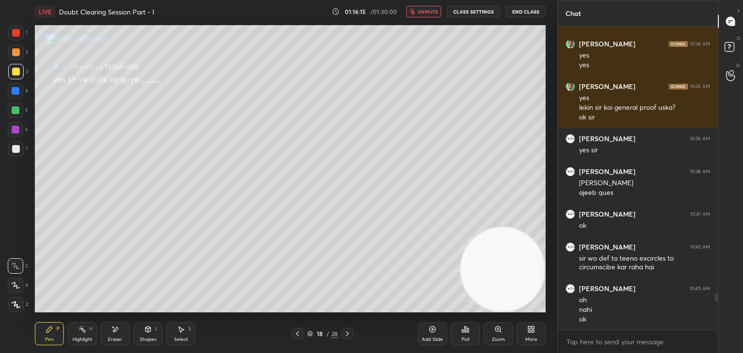
drag, startPoint x: 348, startPoint y: 334, endPoint x: 319, endPoint y: 337, distance: 29.6
click at [347, 334] on icon at bounding box center [347, 334] width 8 height 8
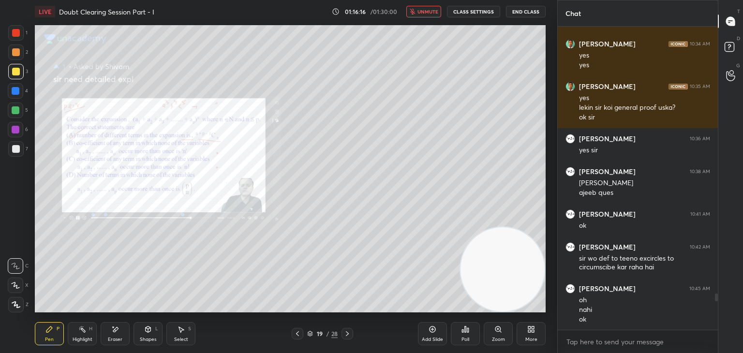
click at [114, 338] on div "Eraser" at bounding box center [115, 339] width 15 height 5
click at [14, 306] on span "Erase all" at bounding box center [15, 304] width 15 height 7
click at [494, 324] on div "Zoom" at bounding box center [498, 333] width 29 height 23
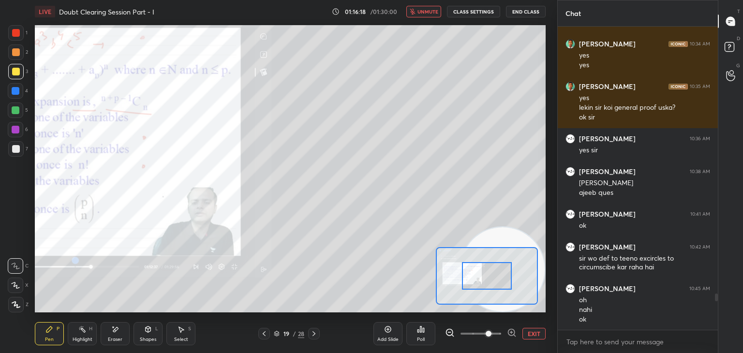
click at [491, 330] on span at bounding box center [480, 333] width 41 height 15
click at [491, 334] on span at bounding box center [488, 334] width 6 height 6
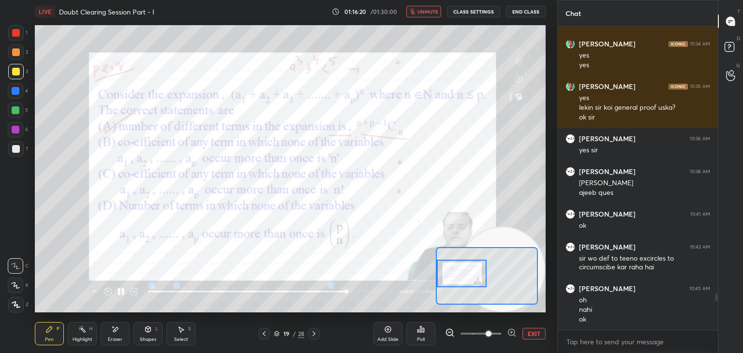
drag, startPoint x: 486, startPoint y: 279, endPoint x: 462, endPoint y: 279, distance: 24.2
click at [462, 279] on div at bounding box center [462, 274] width 50 height 28
click at [315, 332] on icon at bounding box center [314, 334] width 8 height 8
click at [291, 333] on div "19" at bounding box center [286, 334] width 10 height 6
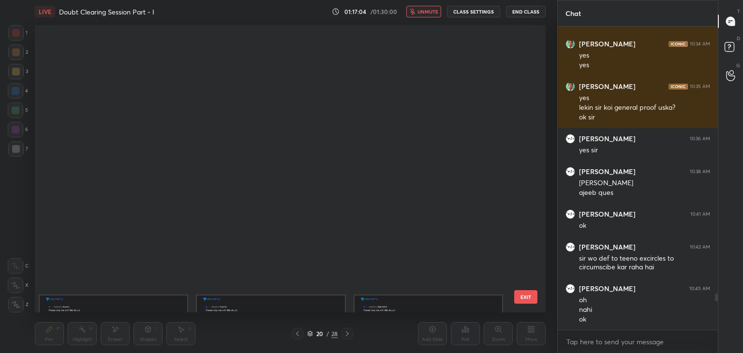
scroll to position [284, 506]
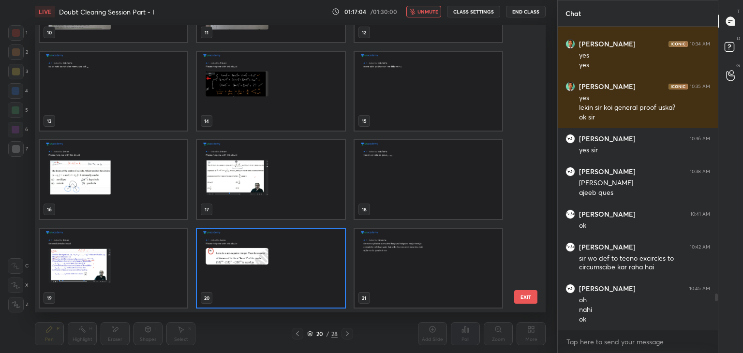
click at [317, 332] on div "20" at bounding box center [320, 334] width 10 height 6
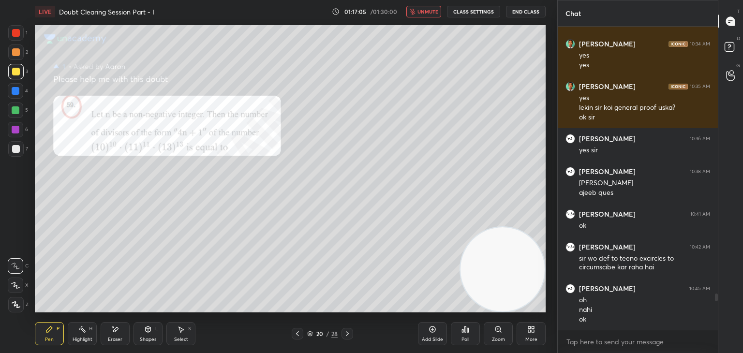
click at [346, 335] on icon at bounding box center [347, 334] width 8 height 8
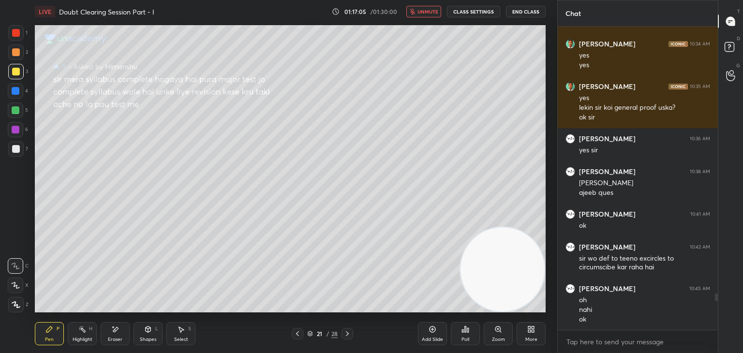
click at [347, 334] on icon at bounding box center [347, 333] width 3 height 5
click at [348, 334] on icon at bounding box center [347, 333] width 3 height 5
click at [348, 334] on icon at bounding box center [347, 334] width 8 height 8
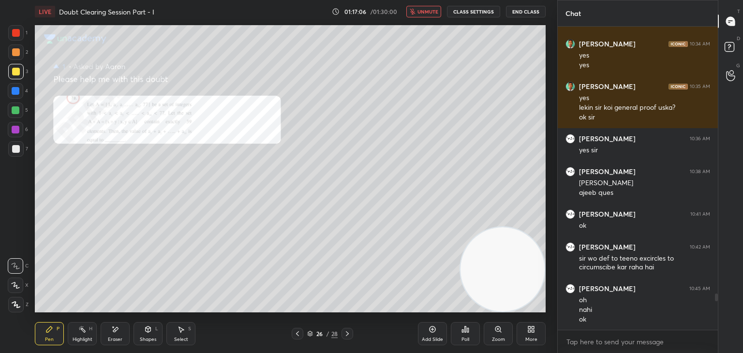
click at [349, 334] on icon at bounding box center [347, 334] width 8 height 8
click at [349, 333] on icon at bounding box center [347, 334] width 8 height 8
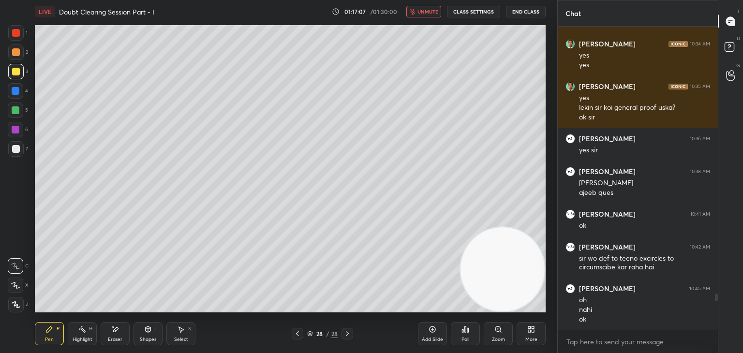
click at [349, 333] on icon at bounding box center [347, 334] width 8 height 8
click at [311, 333] on icon at bounding box center [310, 334] width 6 height 6
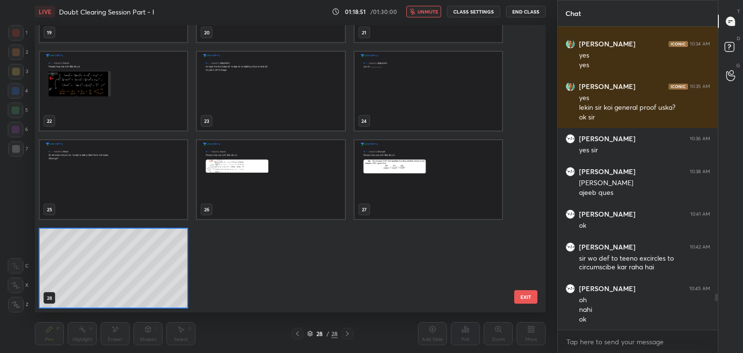
drag, startPoint x: 525, startPoint y: 208, endPoint x: 515, endPoint y: 163, distance: 46.0
click at [514, 149] on div "19 20 21 22 23 24 25 26 27 28" at bounding box center [282, 168] width 494 height 287
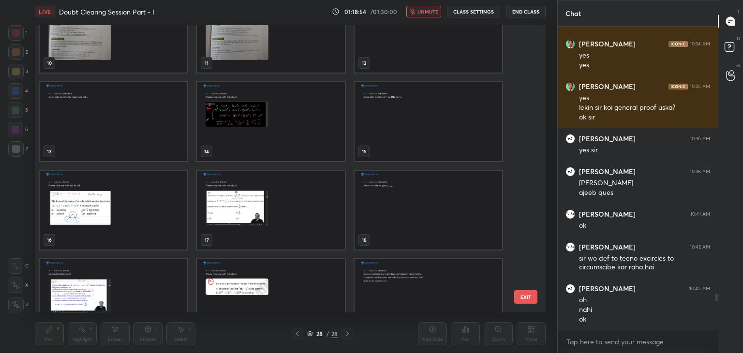
scroll to position [313, 0]
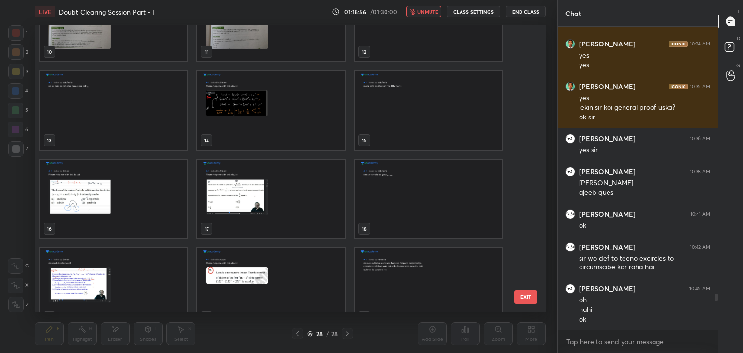
click at [86, 285] on img "grid" at bounding box center [113, 287] width 147 height 79
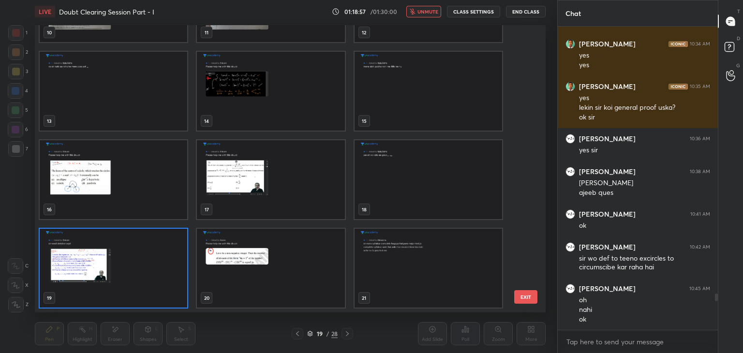
click at [116, 269] on img "grid" at bounding box center [113, 268] width 147 height 79
click at [117, 269] on img "grid" at bounding box center [113, 268] width 147 height 79
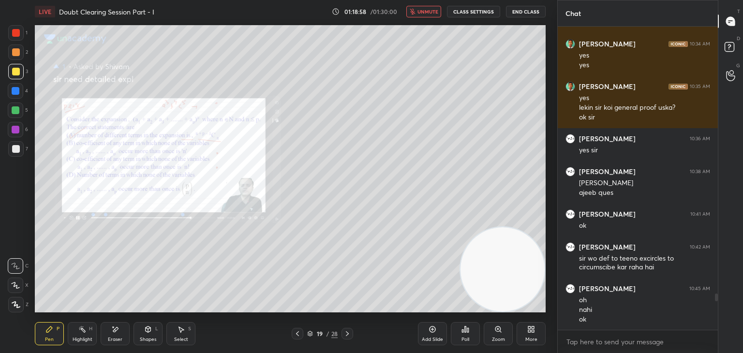
click at [489, 330] on div "Zoom" at bounding box center [498, 333] width 29 height 23
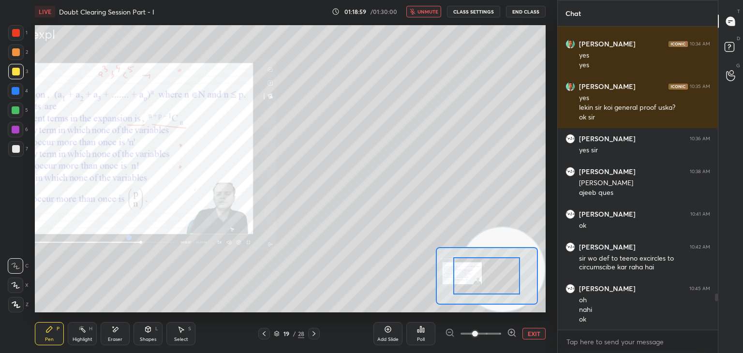
click at [493, 333] on span at bounding box center [480, 333] width 41 height 15
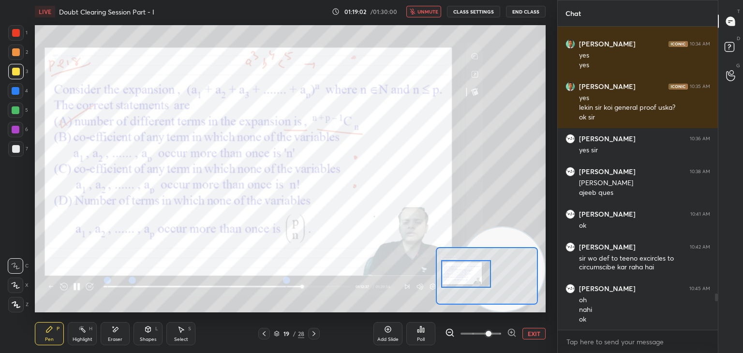
drag, startPoint x: 484, startPoint y: 277, endPoint x: 464, endPoint y: 275, distance: 19.9
click at [464, 275] on div at bounding box center [466, 274] width 50 height 28
click at [307, 334] on div "19 / 28" at bounding box center [288, 334] width 61 height 12
click at [312, 334] on icon at bounding box center [314, 334] width 8 height 8
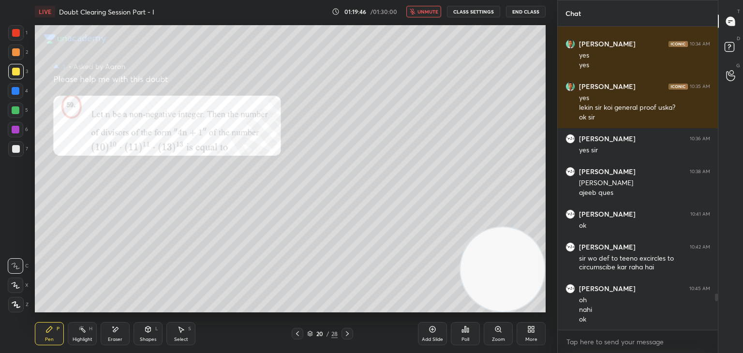
click at [317, 333] on div "20" at bounding box center [320, 334] width 10 height 6
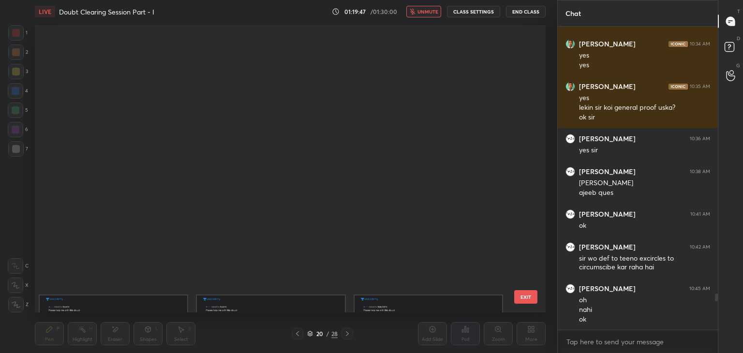
scroll to position [284, 506]
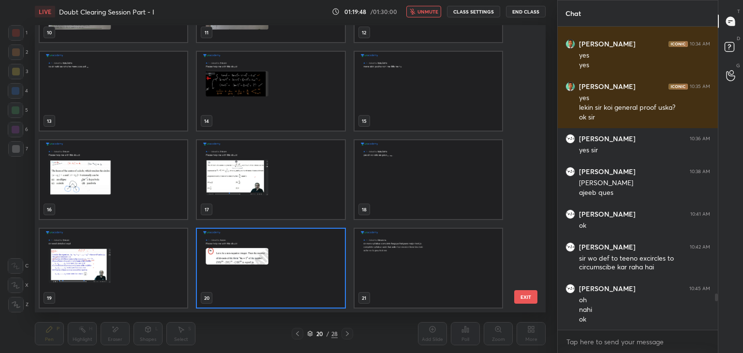
drag, startPoint x: 528, startPoint y: 136, endPoint x: 514, endPoint y: 209, distance: 74.4
click at [513, 210] on div "10 11 12 13 14 15 16 17 18 19 20 21 22 23 24 25 26 27" at bounding box center [282, 168] width 494 height 287
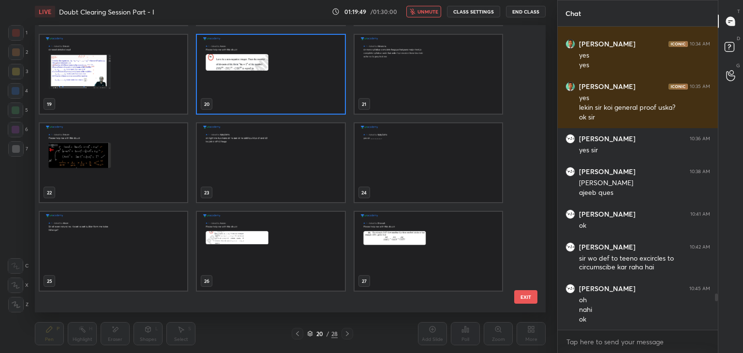
scroll to position [598, 0]
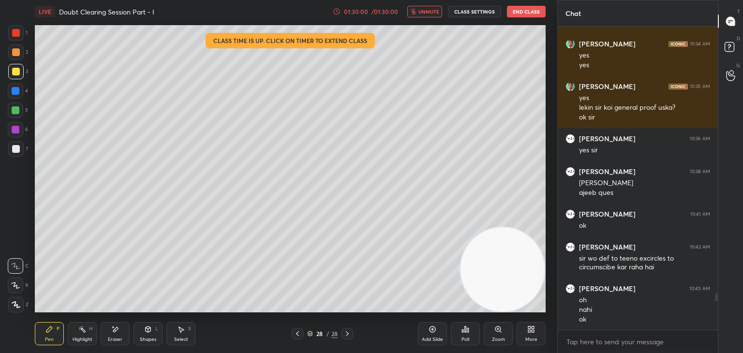
click at [430, 11] on span "unmute" at bounding box center [428, 11] width 21 height 7
click at [520, 10] on button "End Class" at bounding box center [526, 12] width 39 height 12
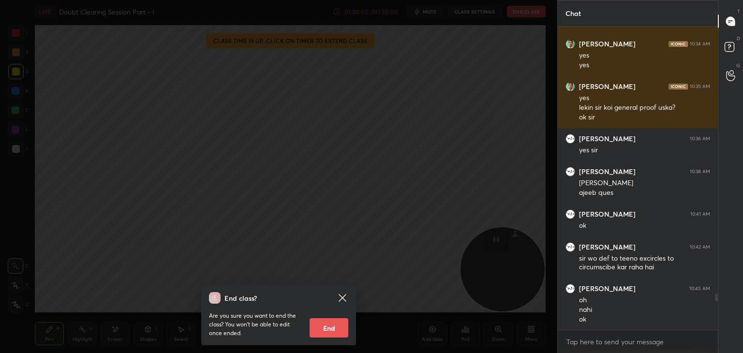
click at [335, 328] on button "End" at bounding box center [328, 327] width 39 height 19
type textarea "x"
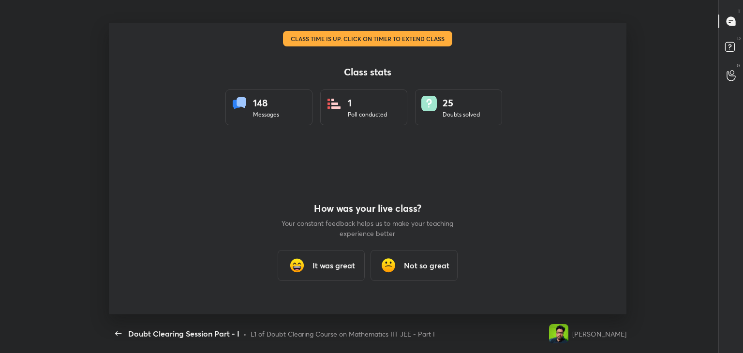
scroll to position [0, 0]
click at [318, 262] on h3 "It was great" at bounding box center [333, 266] width 43 height 12
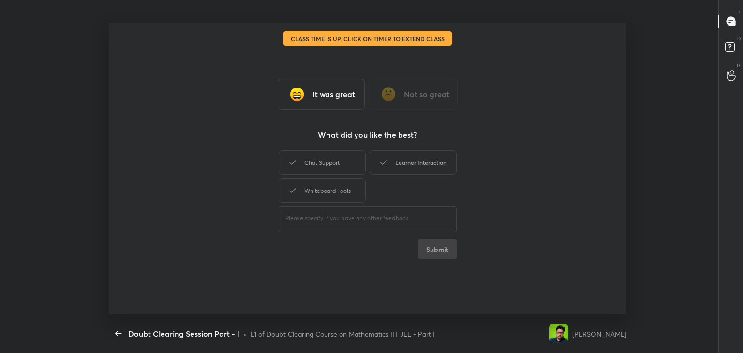
drag, startPoint x: 344, startPoint y: 167, endPoint x: 389, endPoint y: 163, distance: 44.7
click at [346, 167] on div "Chat Support" at bounding box center [322, 162] width 87 height 24
drag, startPoint x: 395, startPoint y: 163, endPoint x: 383, endPoint y: 168, distance: 12.1
click at [392, 164] on div "Learner Interaction" at bounding box center [412, 162] width 87 height 24
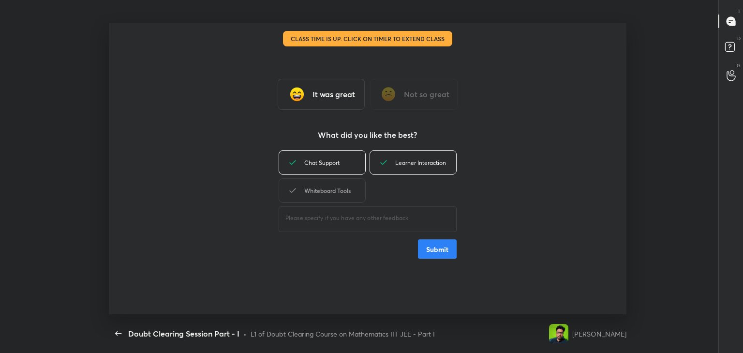
click at [340, 191] on div "Whiteboard Tools" at bounding box center [322, 190] width 87 height 24
click at [430, 244] on button "Submit" at bounding box center [437, 248] width 39 height 19
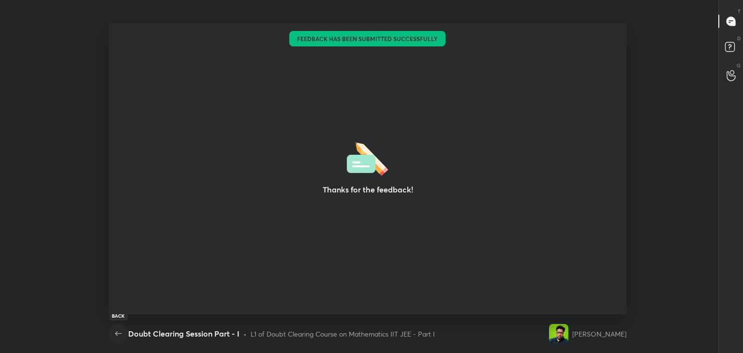
click at [117, 341] on button "button" at bounding box center [118, 333] width 19 height 19
